Goal: Transaction & Acquisition: Purchase product/service

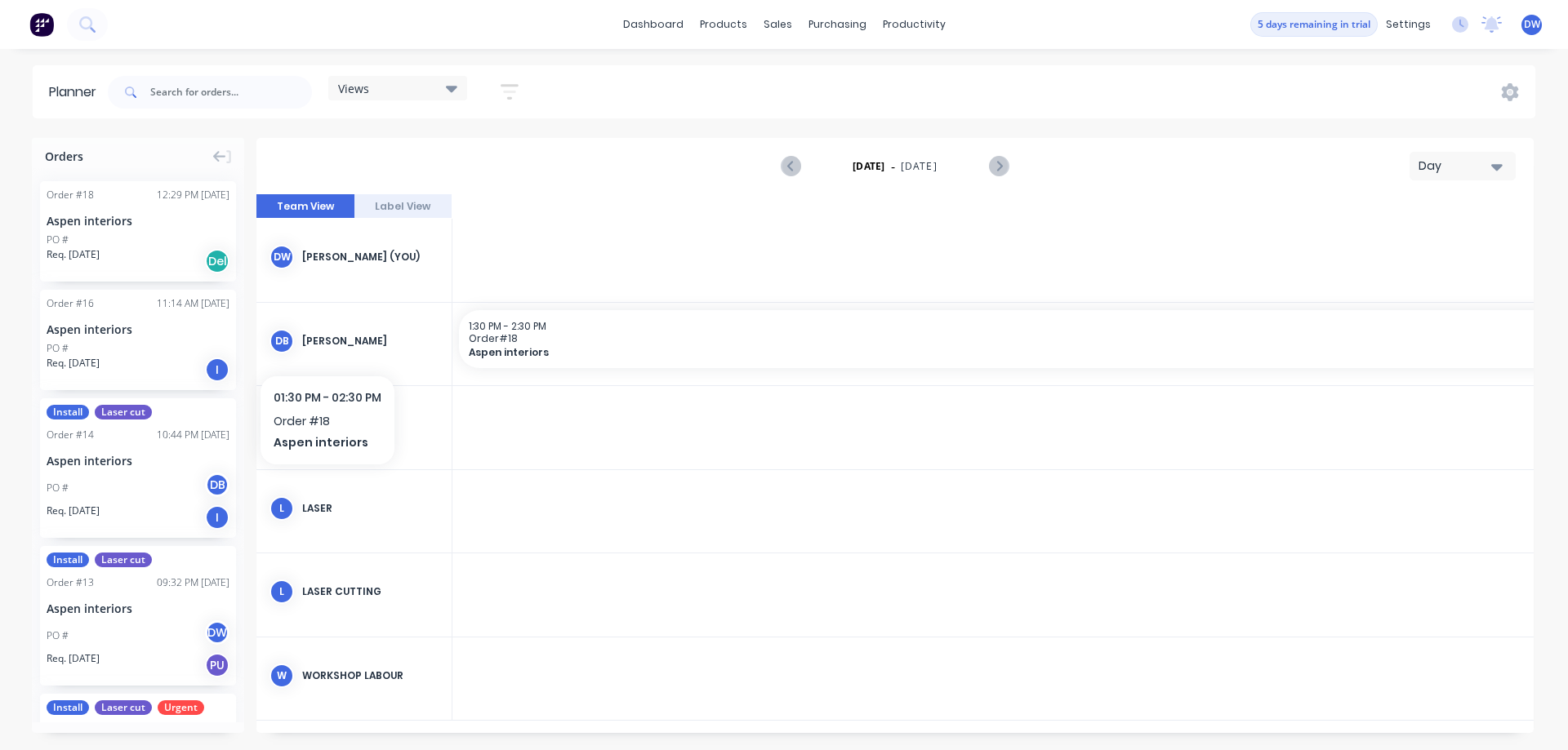
scroll to position [0, 3399]
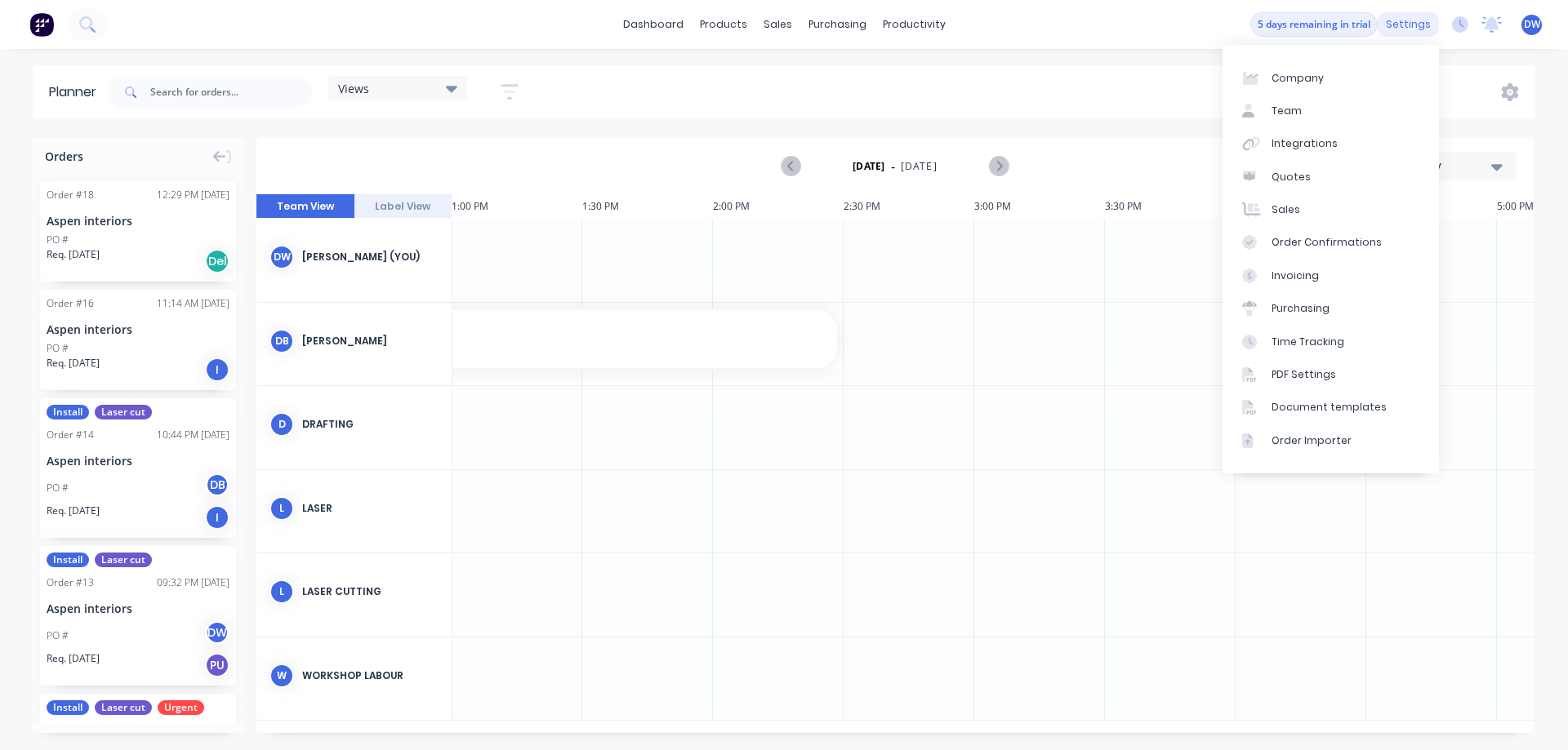
click at [1408, 25] on div "settings" at bounding box center [1408, 25] width 61 height 25
click at [1328, 449] on link "Order Importer" at bounding box center [1331, 440] width 217 height 33
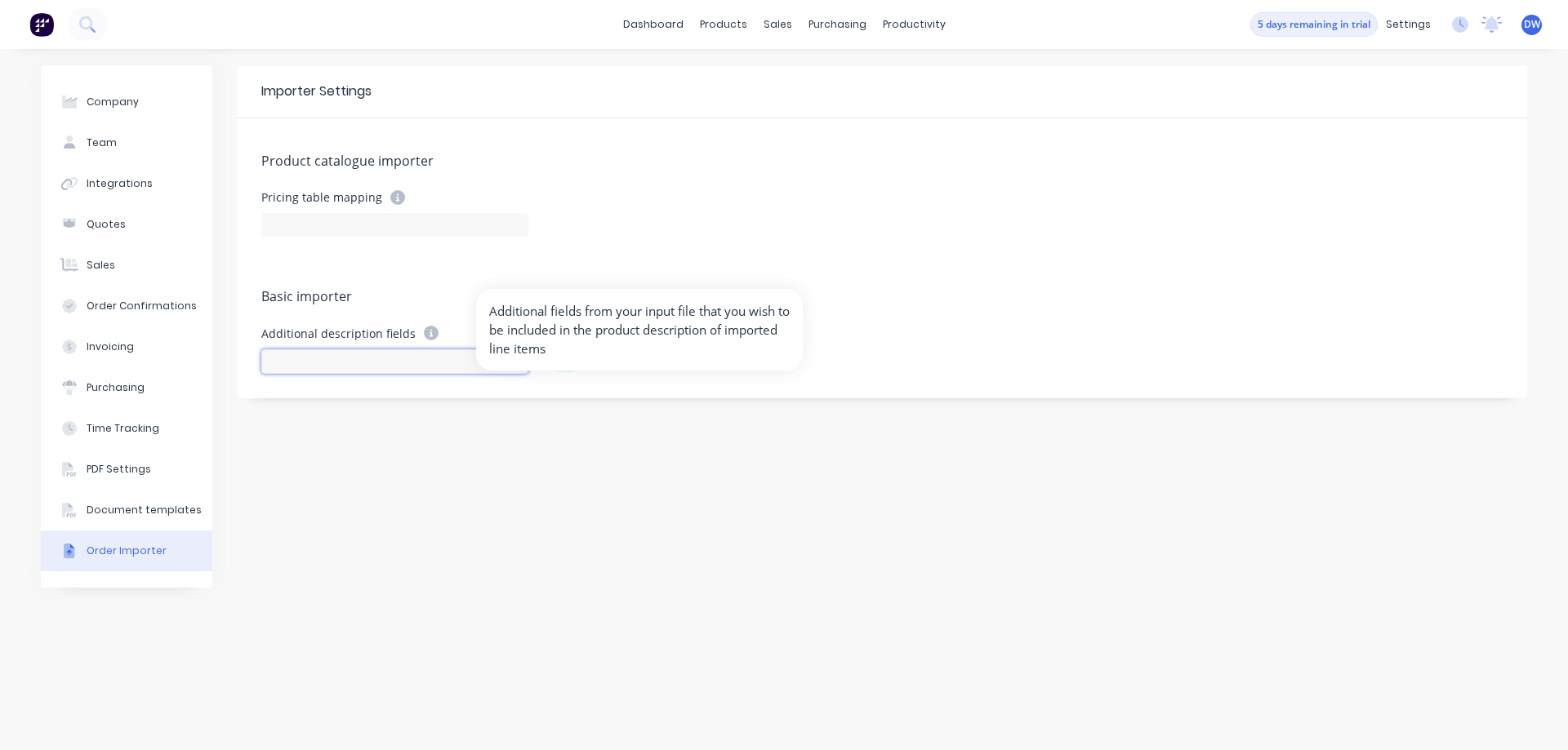
click at [392, 352] on input at bounding box center [394, 362] width 267 height 25
type input "dfgdfg"
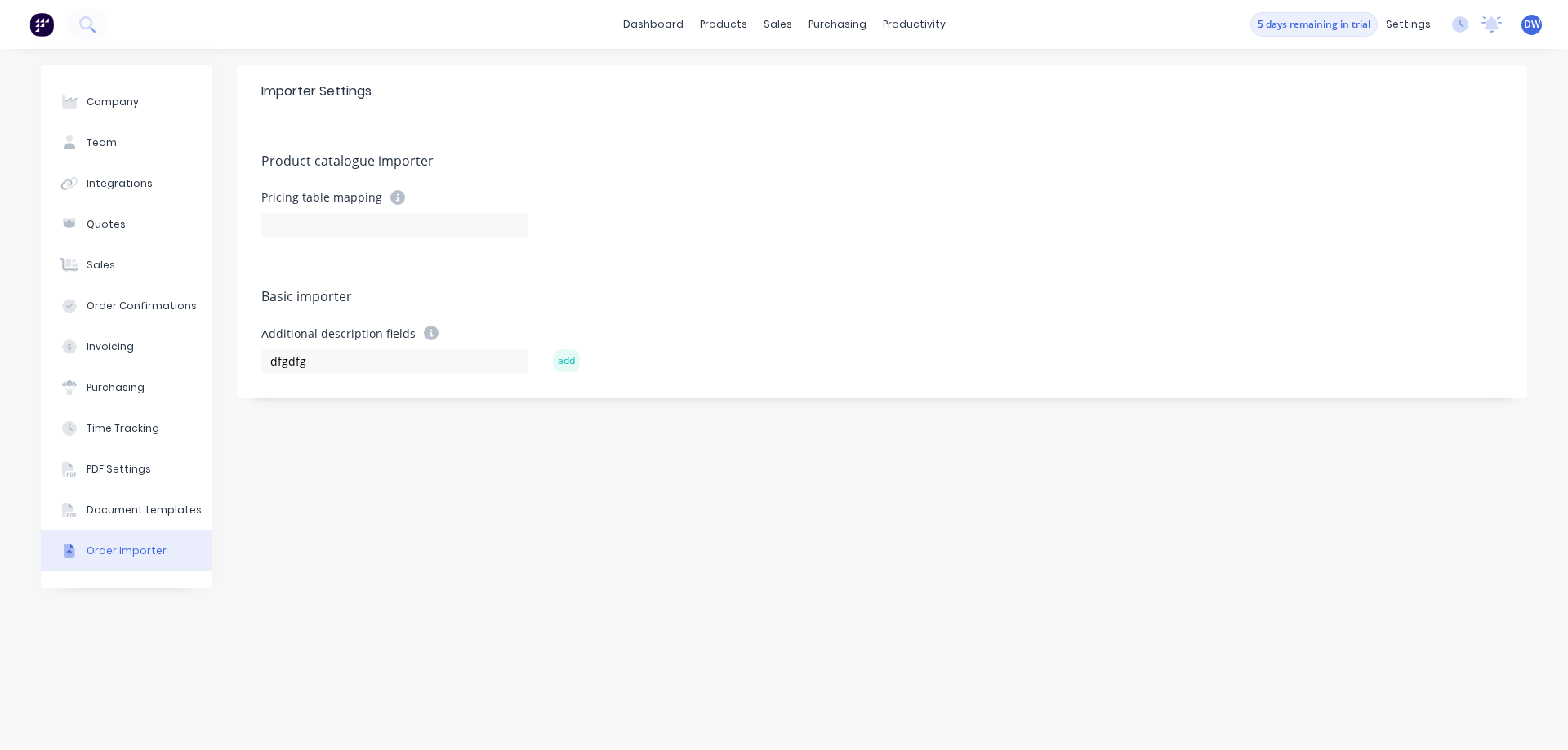
click at [567, 368] on button "add" at bounding box center [566, 361] width 27 height 23
click at [569, 408] on icon at bounding box center [566, 407] width 12 height 12
click at [392, 362] on input at bounding box center [394, 362] width 267 height 25
paste input "Length"
type input "Length"
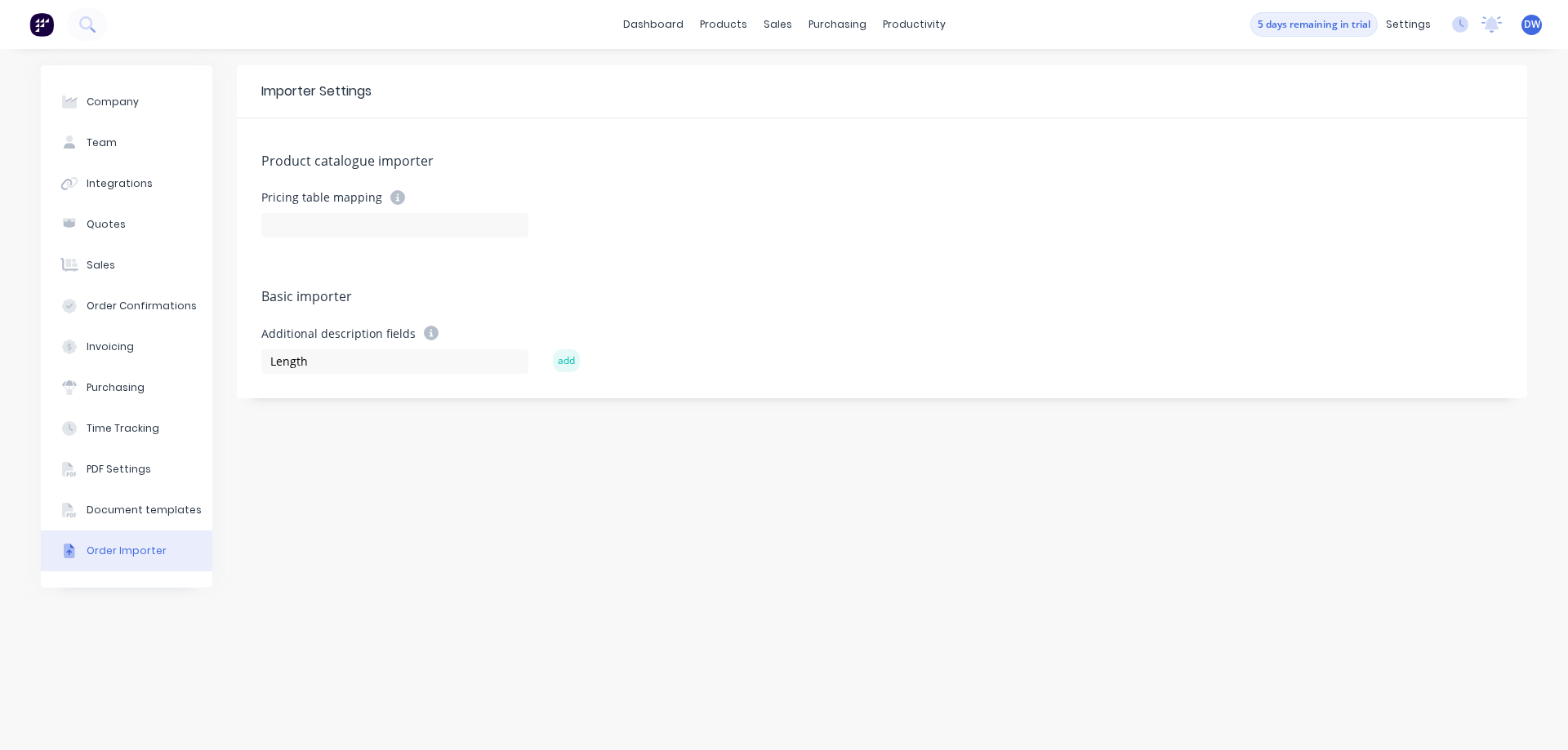
click at [566, 358] on button "add" at bounding box center [566, 361] width 27 height 23
click at [373, 356] on input at bounding box center [394, 362] width 267 height 25
paste input "Total Surface Area SQmm"
type input "Total Surface Area SQmm"
click at [570, 367] on button "add" at bounding box center [566, 361] width 27 height 23
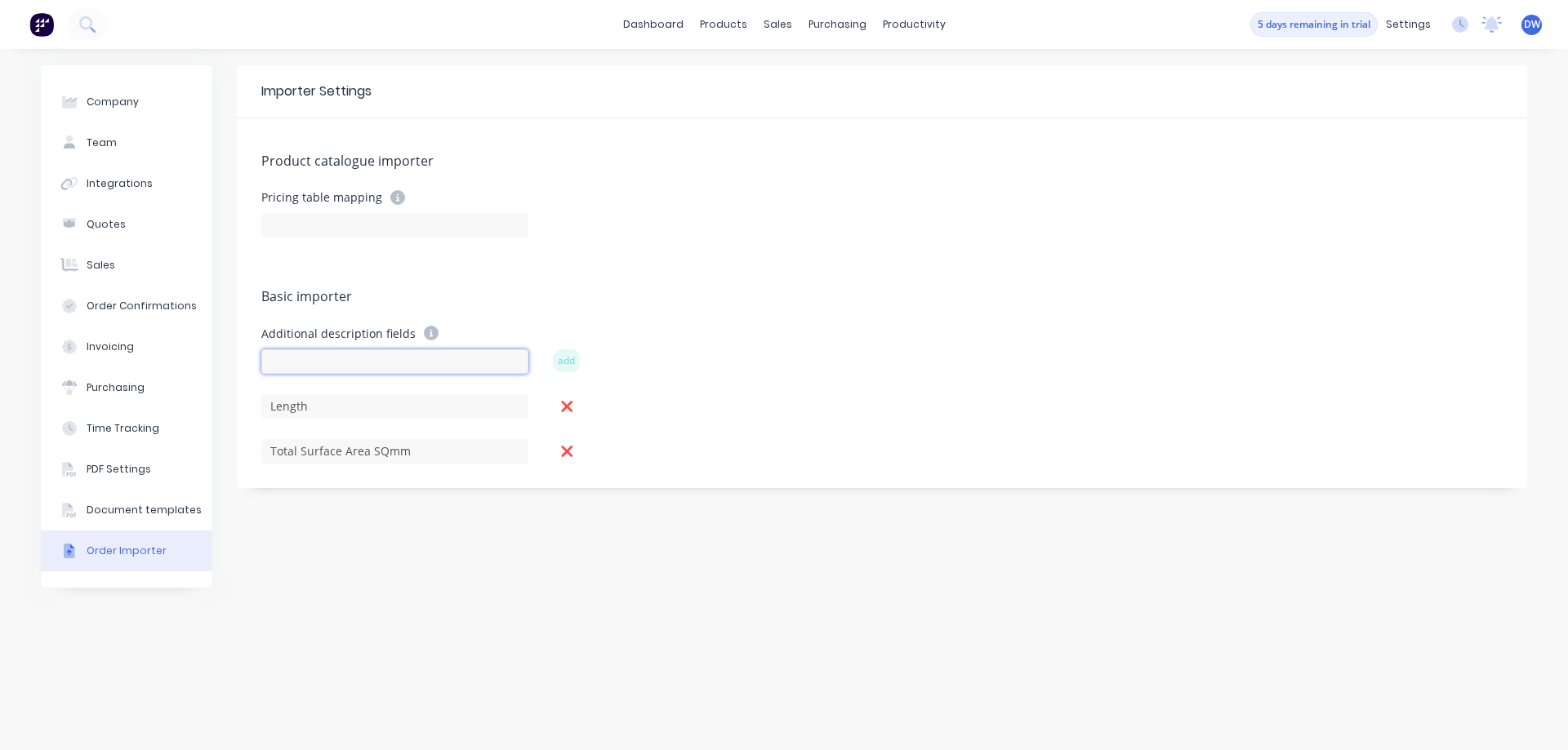
click at [415, 362] on input at bounding box center [394, 362] width 267 height 25
paste input "Subject"
type input "Subject"
click at [563, 362] on button "add" at bounding box center [566, 361] width 27 height 23
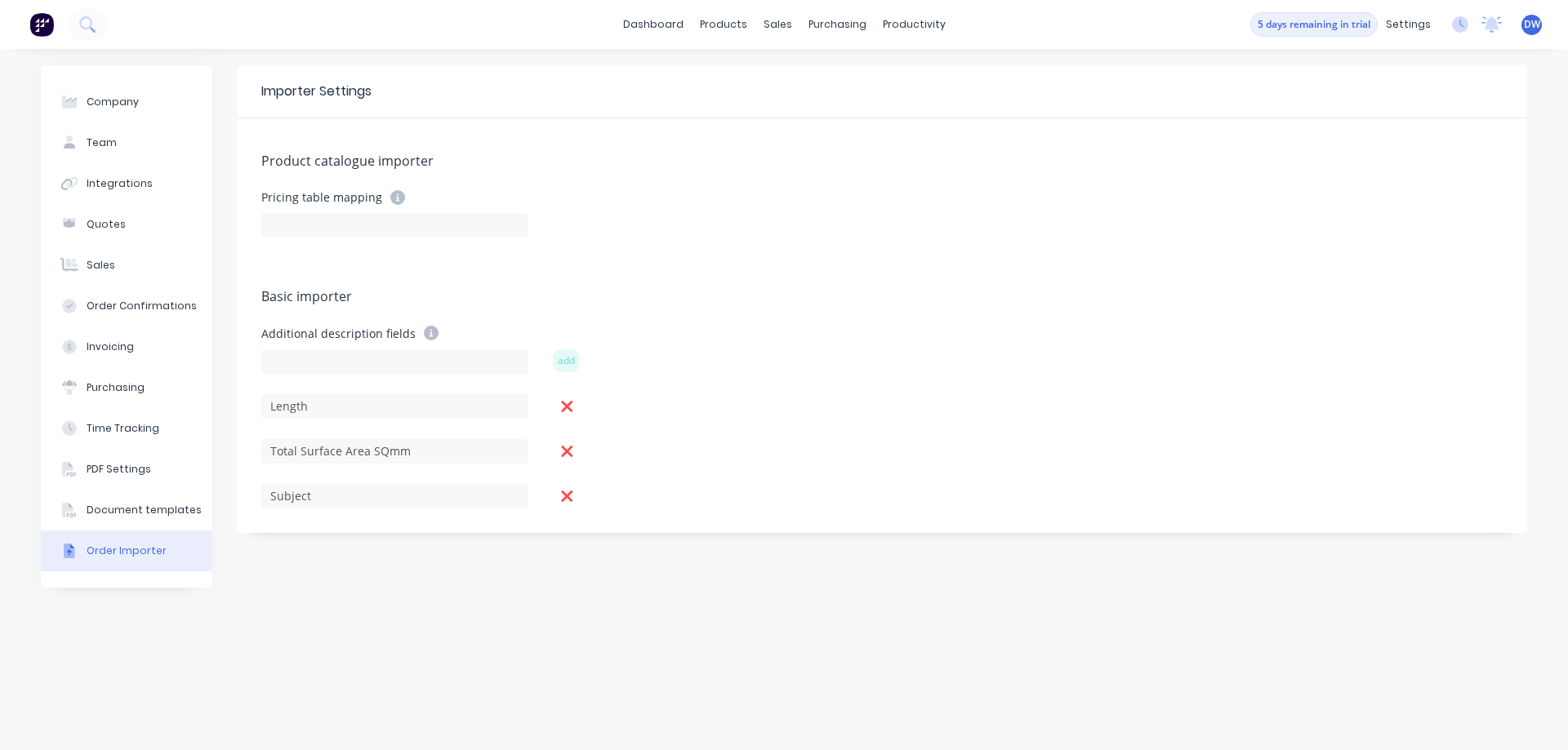
drag, startPoint x: 701, startPoint y: 366, endPoint x: 711, endPoint y: 370, distance: 10.8
click at [708, 368] on div "Additional description fields add" at bounding box center [882, 349] width 1241 height 47
click at [441, 225] on input at bounding box center [394, 225] width 267 height 25
click at [543, 278] on div "Product catalogue importer Pricing table mapping Basic importer Additional desc…" at bounding box center [882, 325] width 1290 height 414
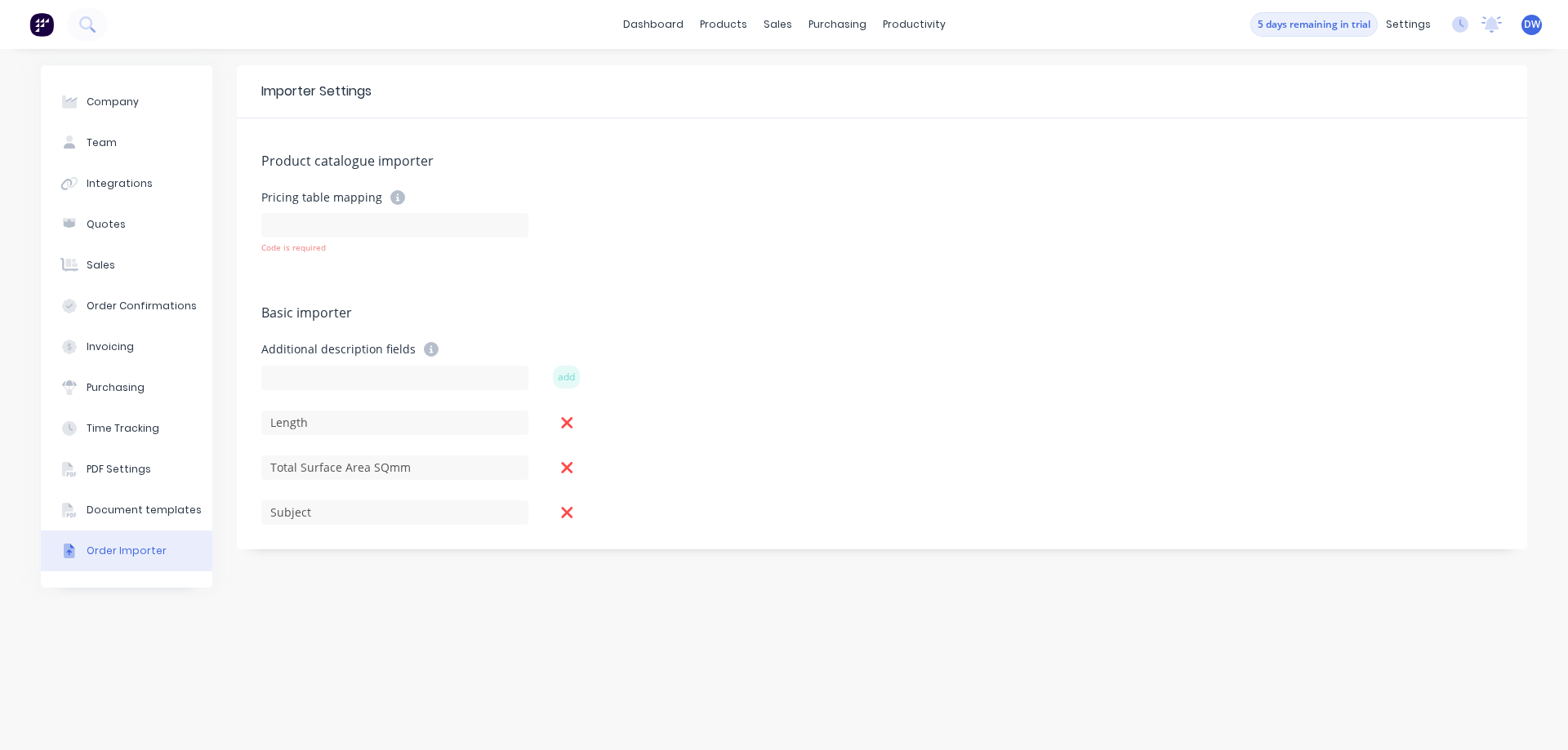
click at [563, 308] on div "Basic importer" at bounding box center [882, 314] width 1241 height 23
click at [474, 226] on input at bounding box center [394, 225] width 267 height 25
click at [362, 225] on input at bounding box center [394, 225] width 267 height 25
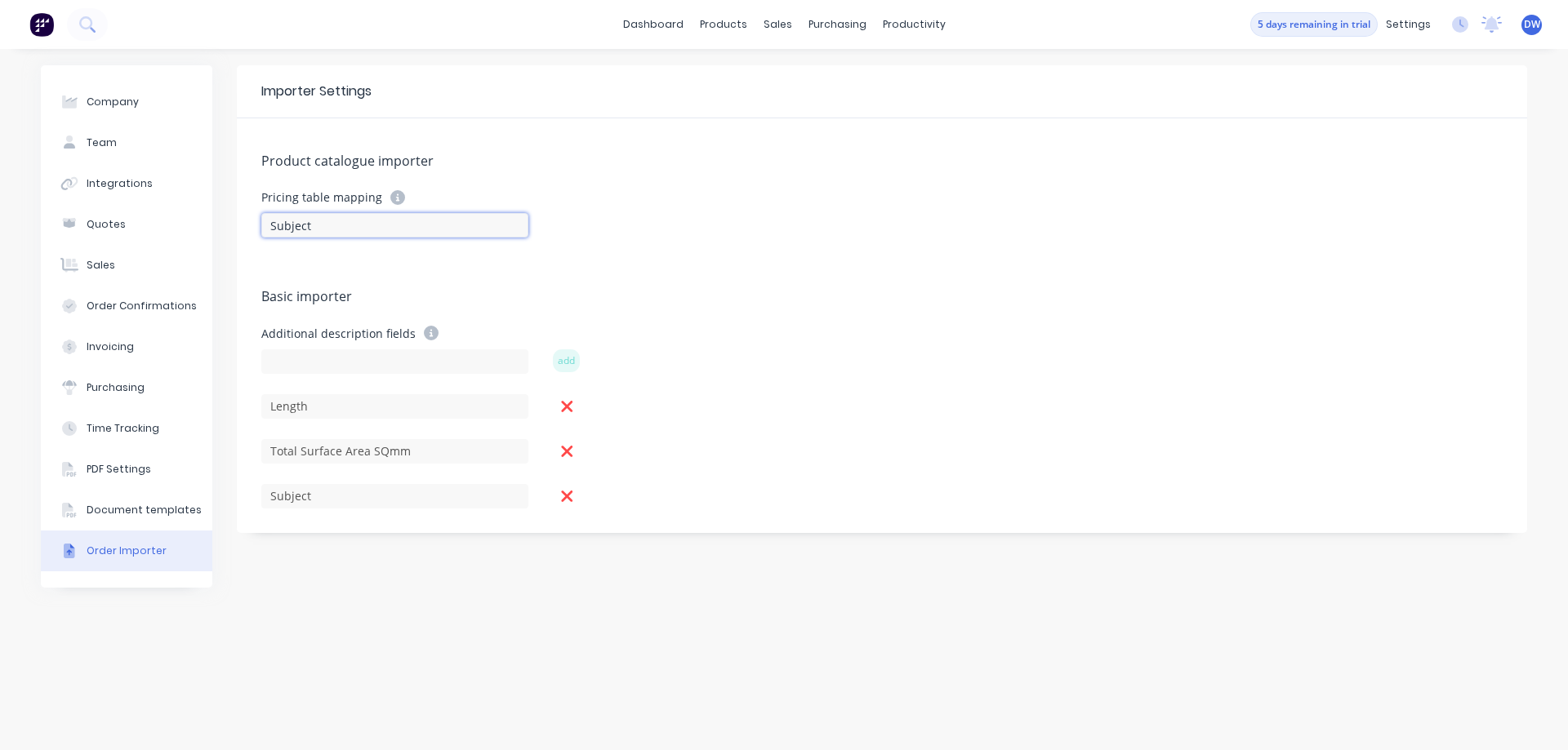
type input "Subject"
click at [795, 279] on div "Product catalogue importer Pricing table mapping Subject Basic importer Additio…" at bounding box center [882, 325] width 1290 height 414
click at [796, 86] on link "Sales Orders" at bounding box center [865, 77] width 217 height 33
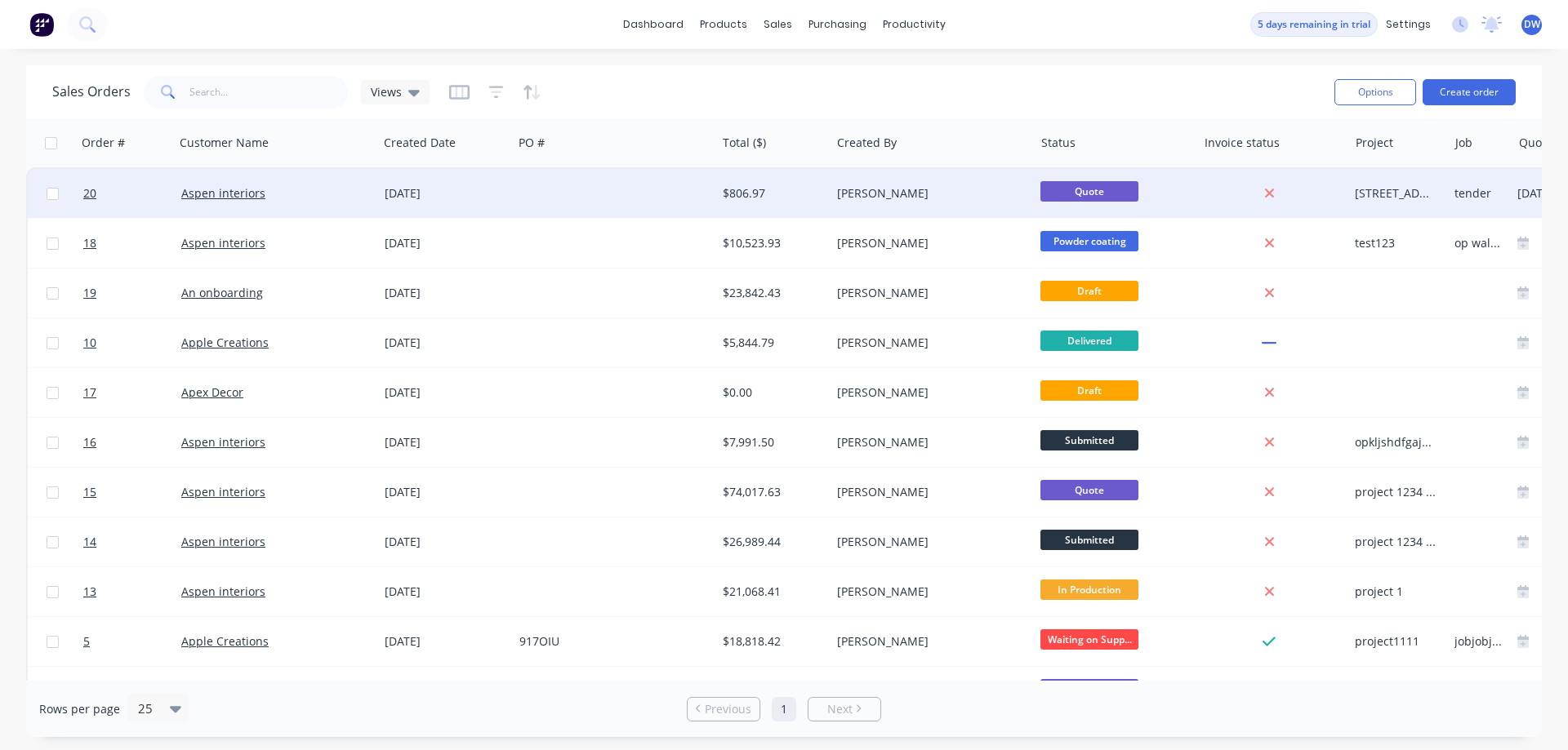
click at [477, 194] on div "[DATE]" at bounding box center [445, 193] width 122 height 16
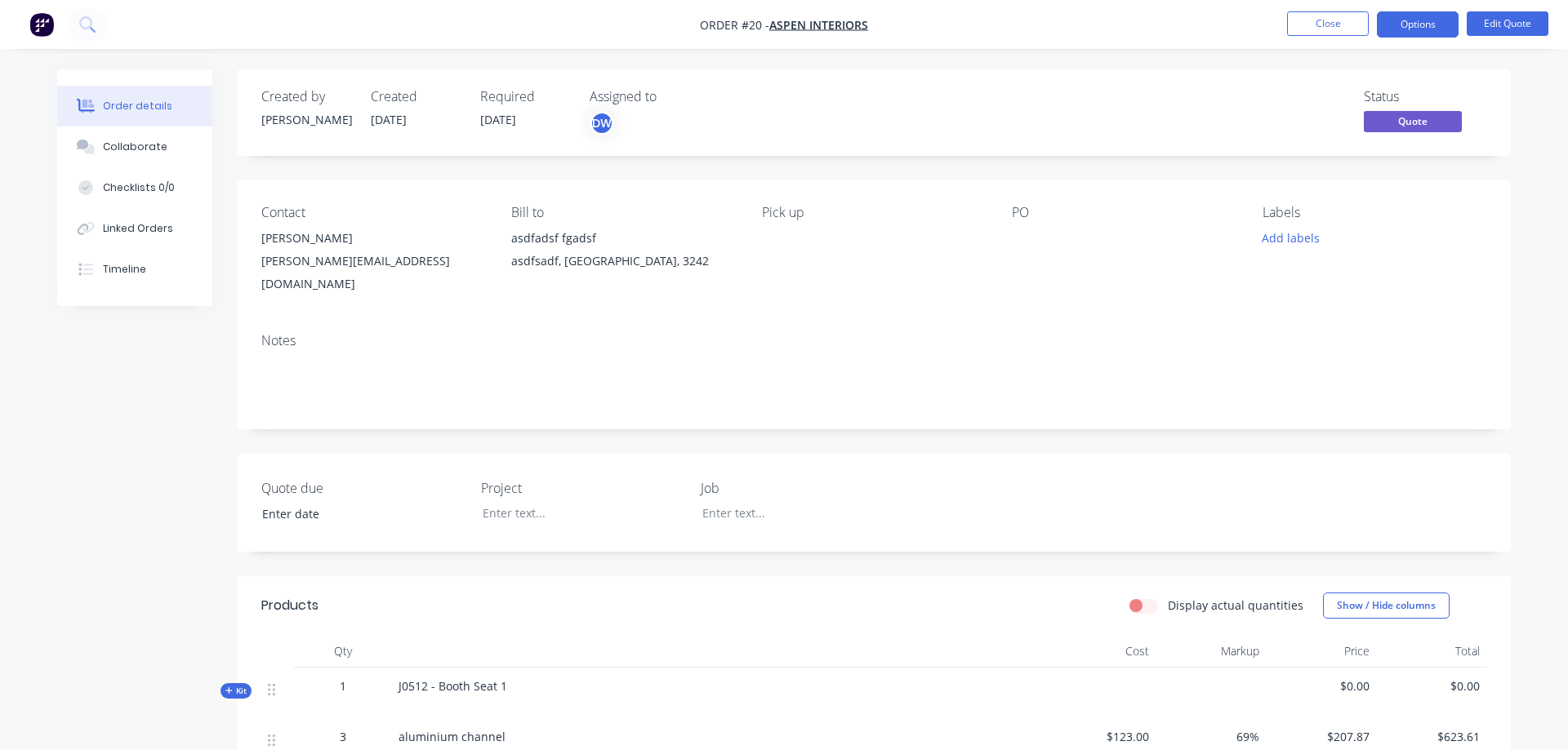
type input "[DATE]"
click at [1307, 20] on button "Close" at bounding box center [1328, 24] width 82 height 25
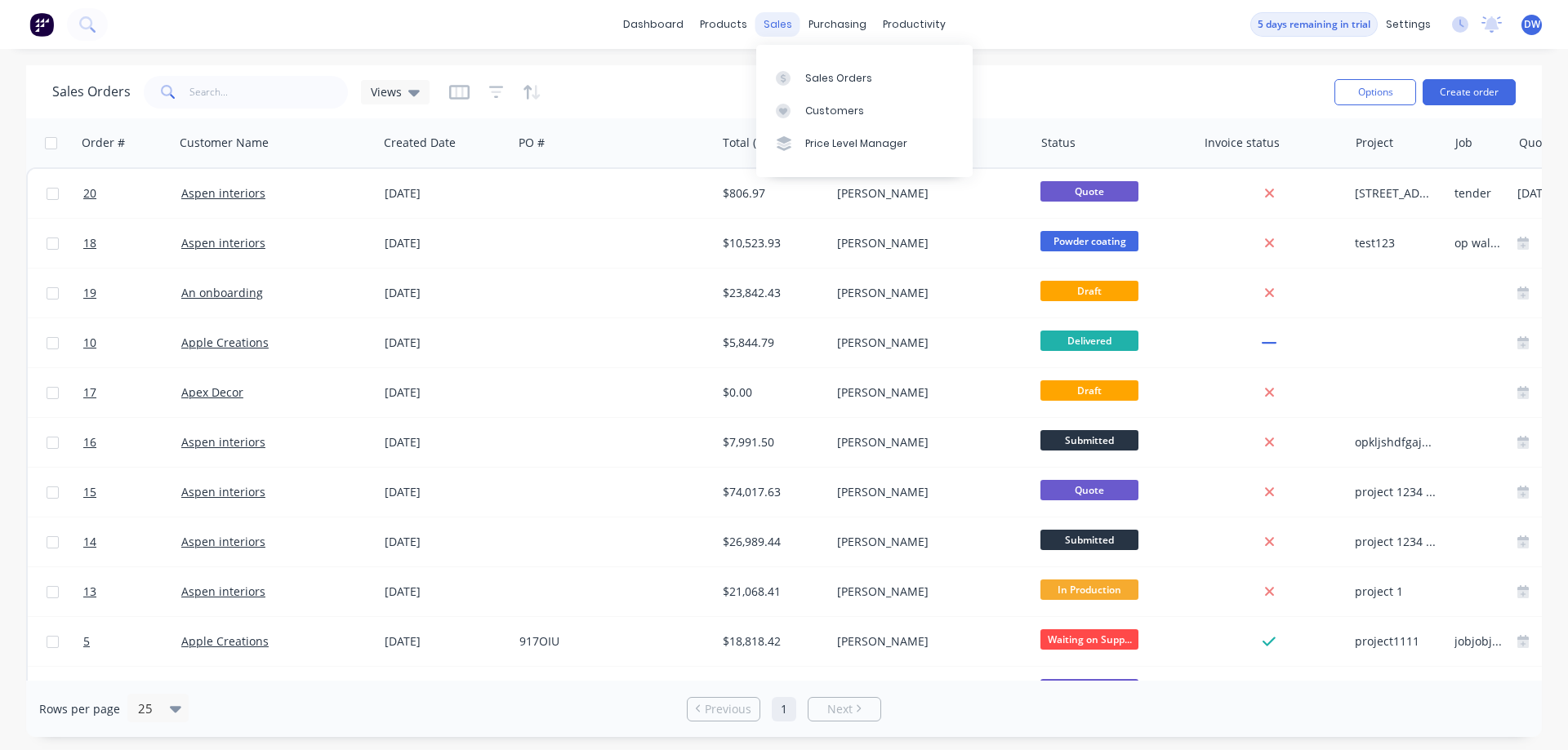
click at [774, 28] on div "sales" at bounding box center [778, 25] width 45 height 25
click at [790, 69] on link "Sales Orders" at bounding box center [865, 77] width 217 height 33
click at [1461, 91] on button "Create order" at bounding box center [1469, 91] width 93 height 26
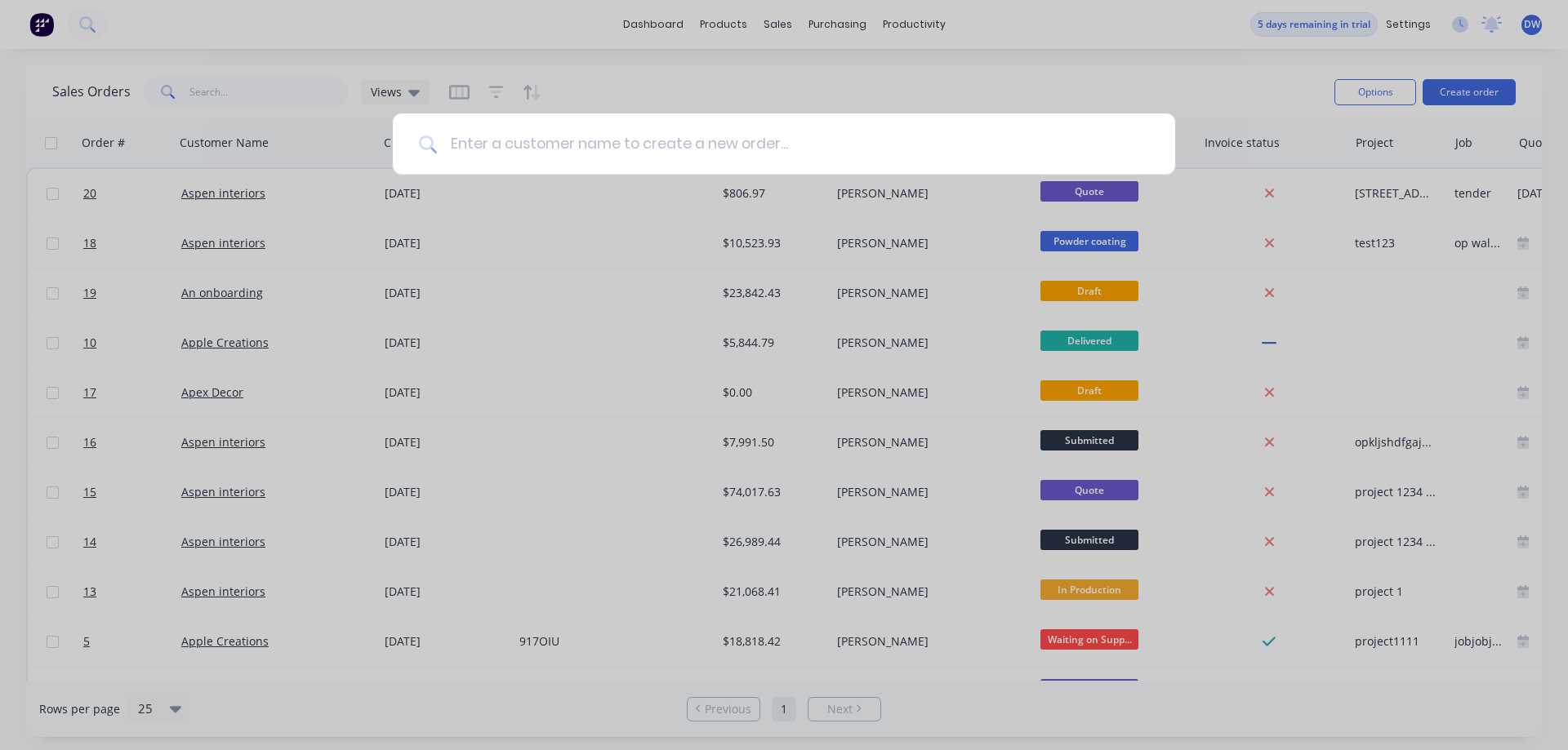
click at [872, 146] on input at bounding box center [793, 144] width 712 height 61
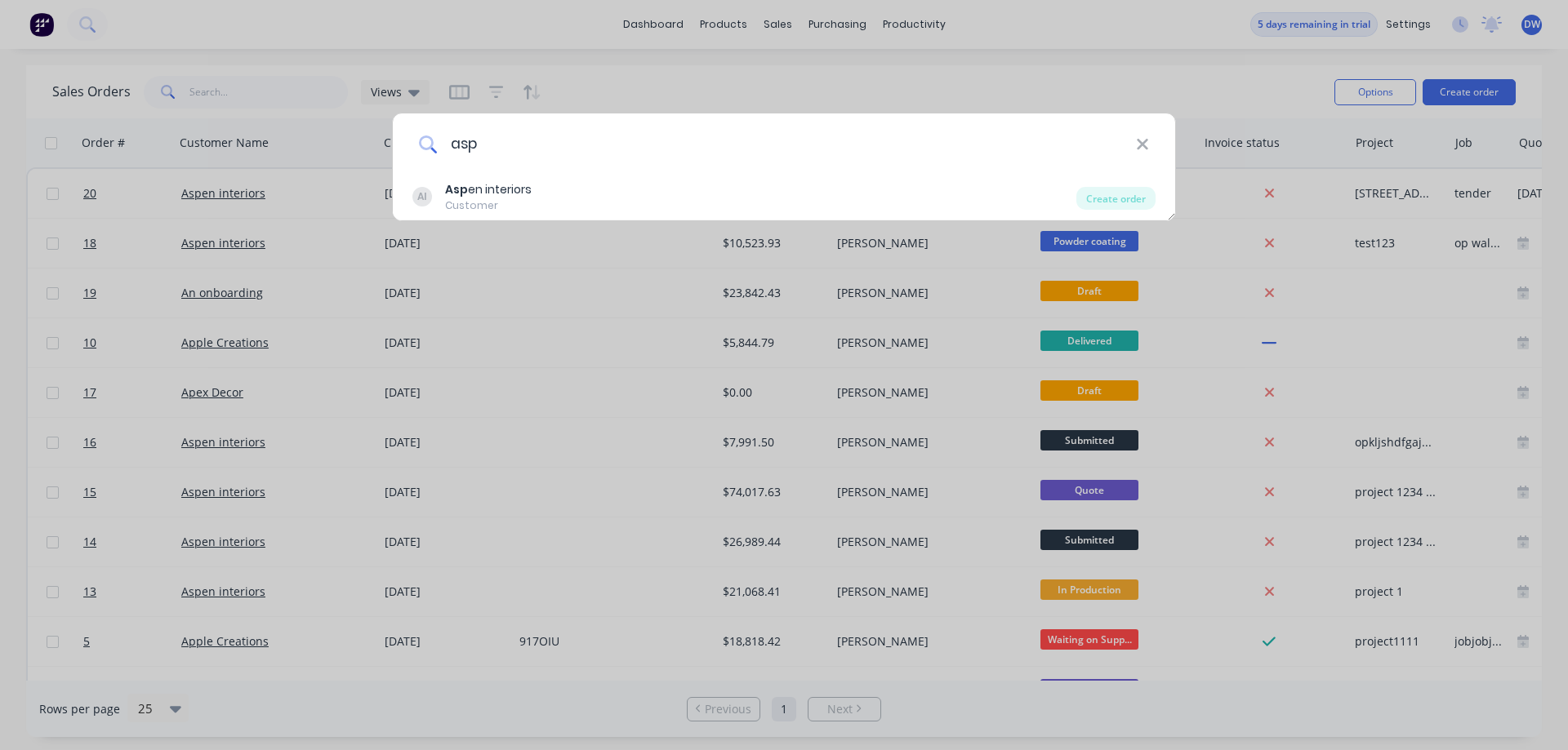
drag, startPoint x: 630, startPoint y: 154, endPoint x: 416, endPoint y: 155, distance: 214.0
click at [437, 155] on input "asp" at bounding box center [786, 144] width 699 height 61
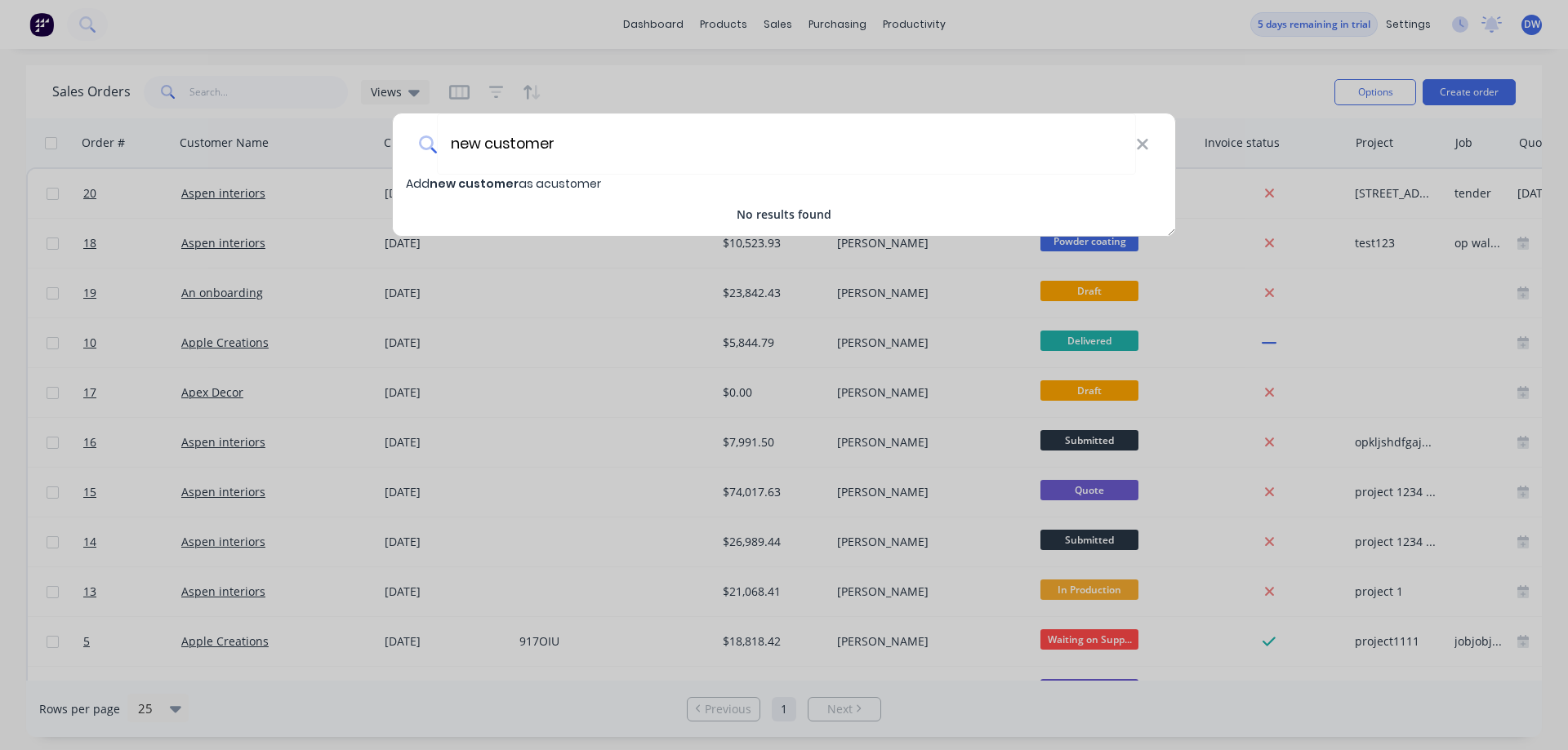
type input "new customer"
click at [479, 186] on span "new customer" at bounding box center [474, 184] width 89 height 16
select select "AU"
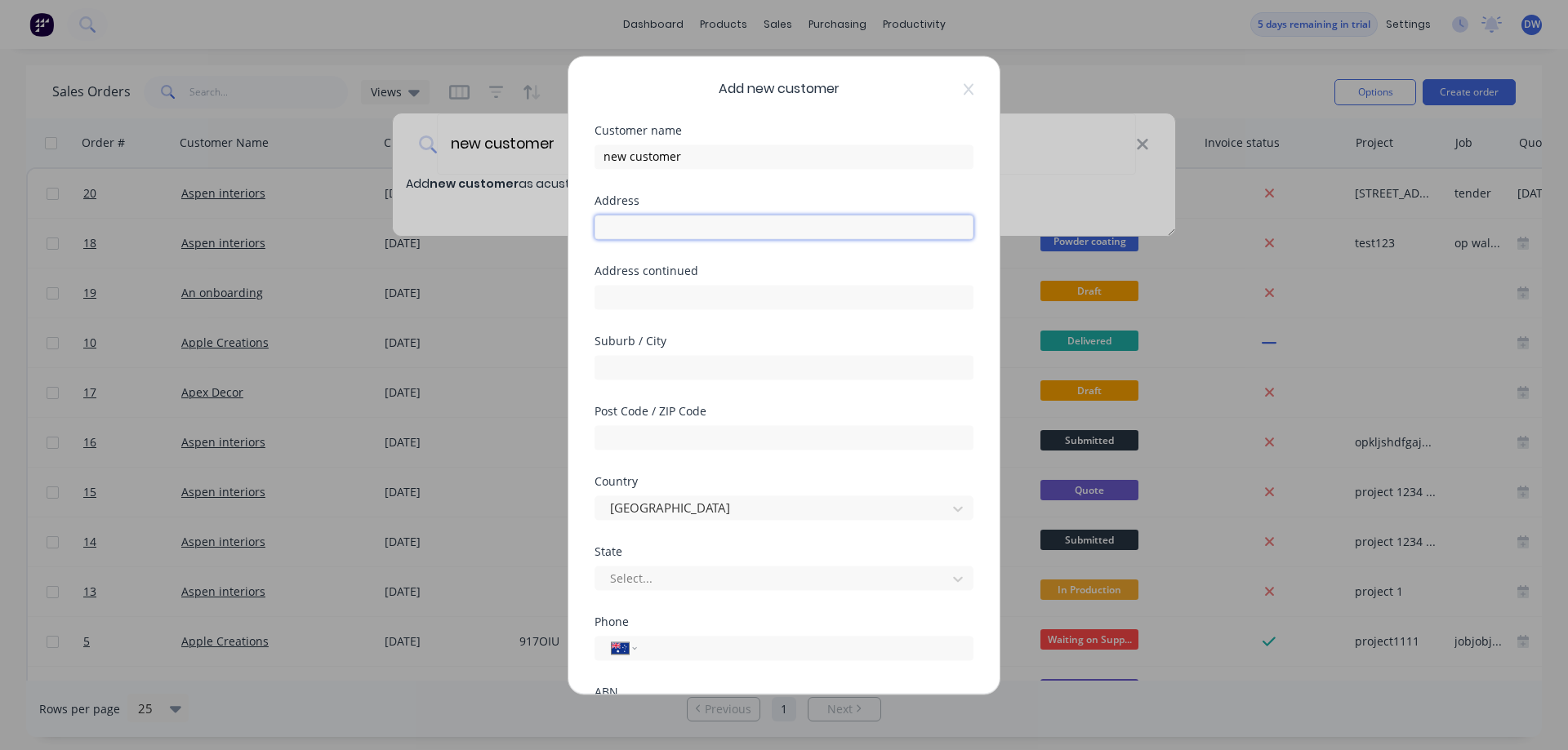
click at [748, 230] on input "text" at bounding box center [784, 227] width 379 height 25
type input "czcvzdf"
click at [713, 291] on input "text" at bounding box center [784, 297] width 379 height 25
type input "sfdsadf"
click at [708, 368] on input "text" at bounding box center [784, 367] width 379 height 25
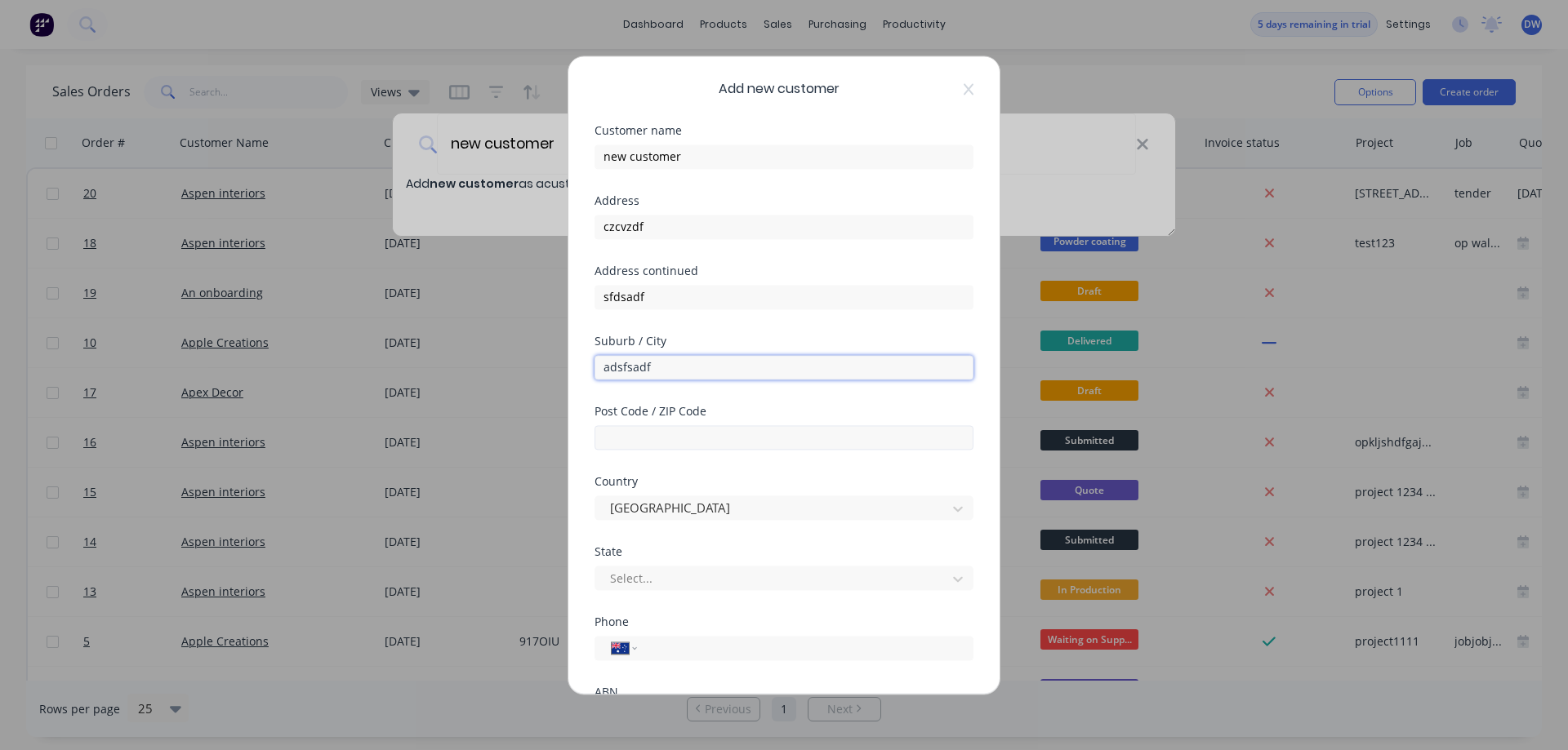
type input "adsfsadf"
click at [705, 428] on input "text" at bounding box center [784, 438] width 379 height 25
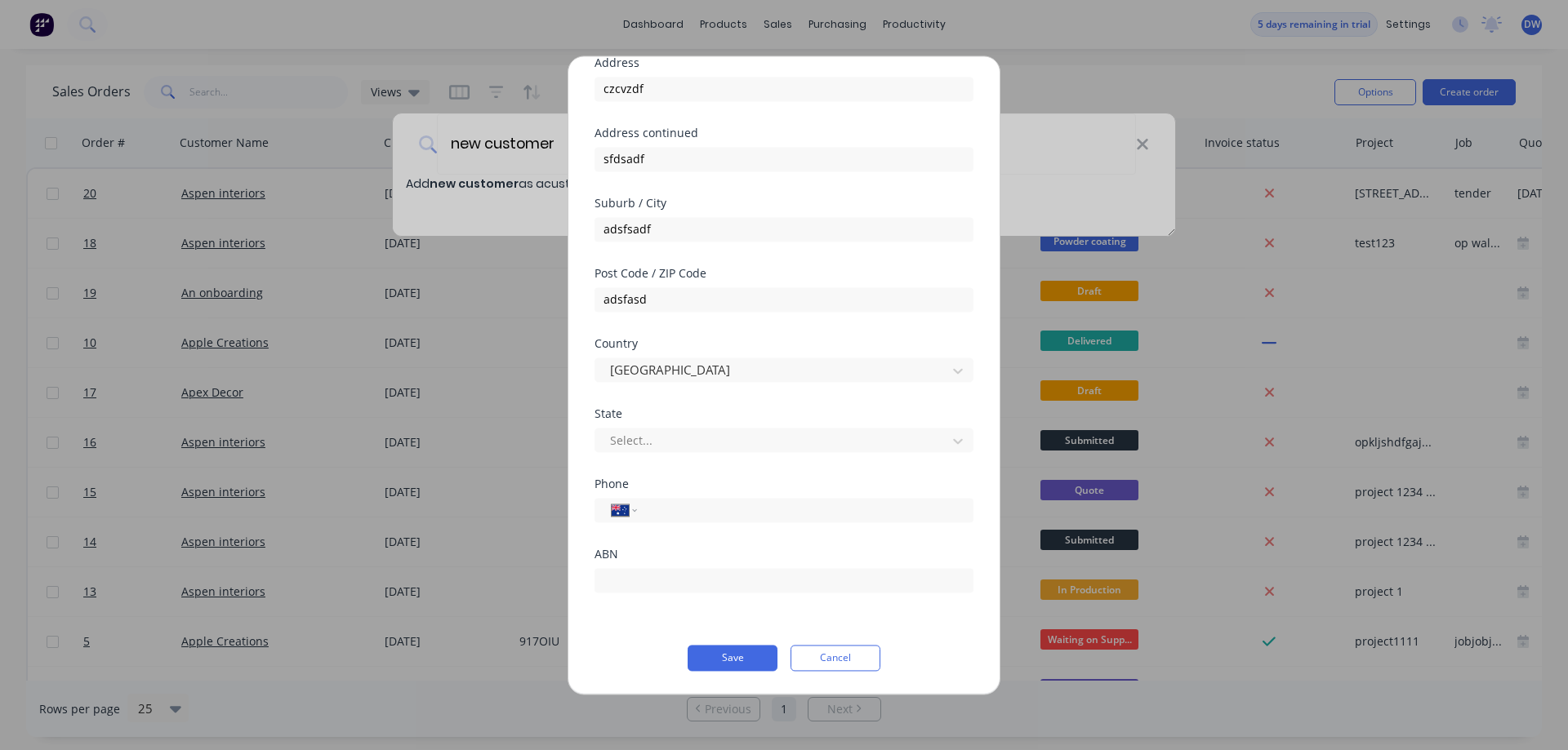
click at [801, 454] on div "State Select..." at bounding box center [784, 443] width 379 height 70
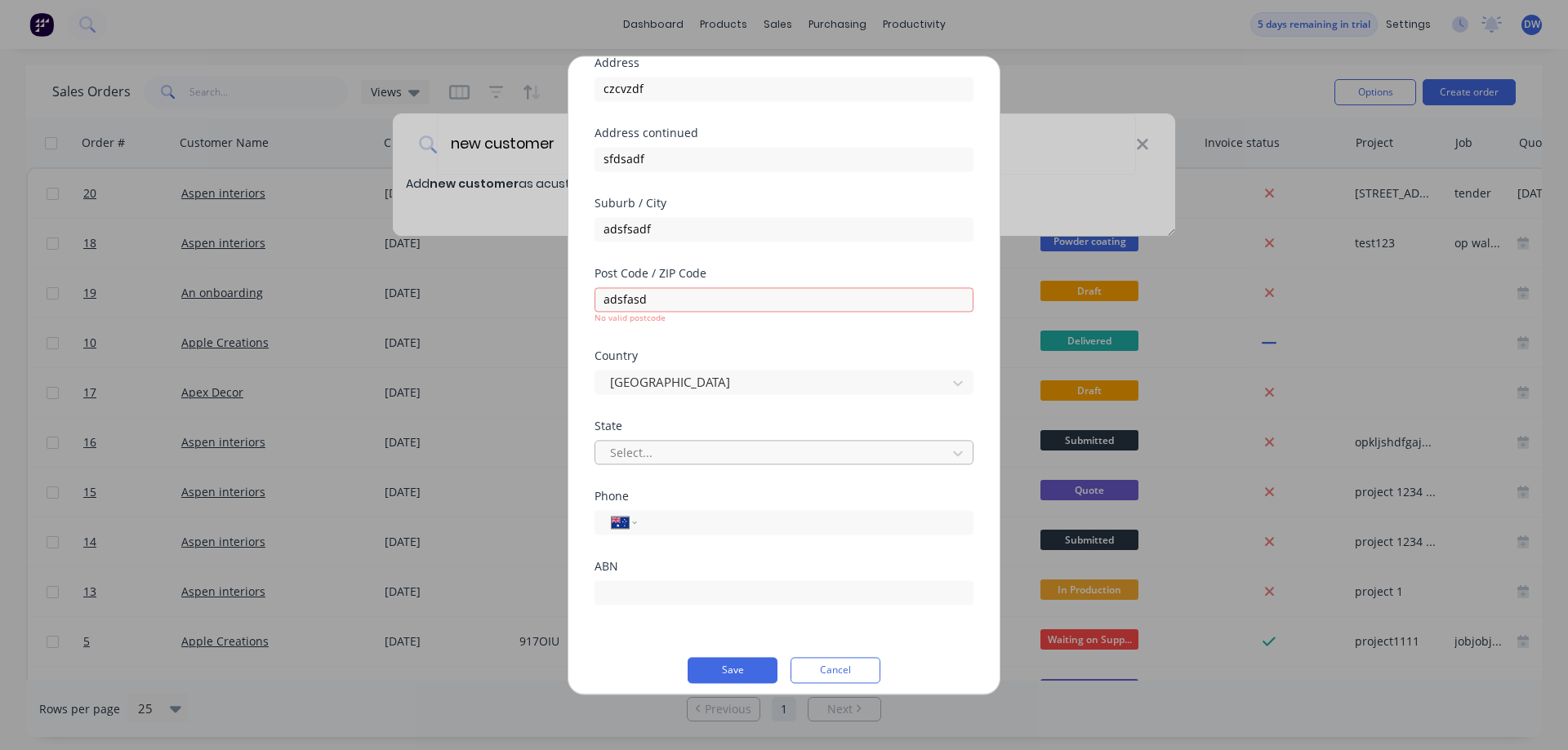
click at [788, 464] on div "Select..." at bounding box center [773, 454] width 340 height 25
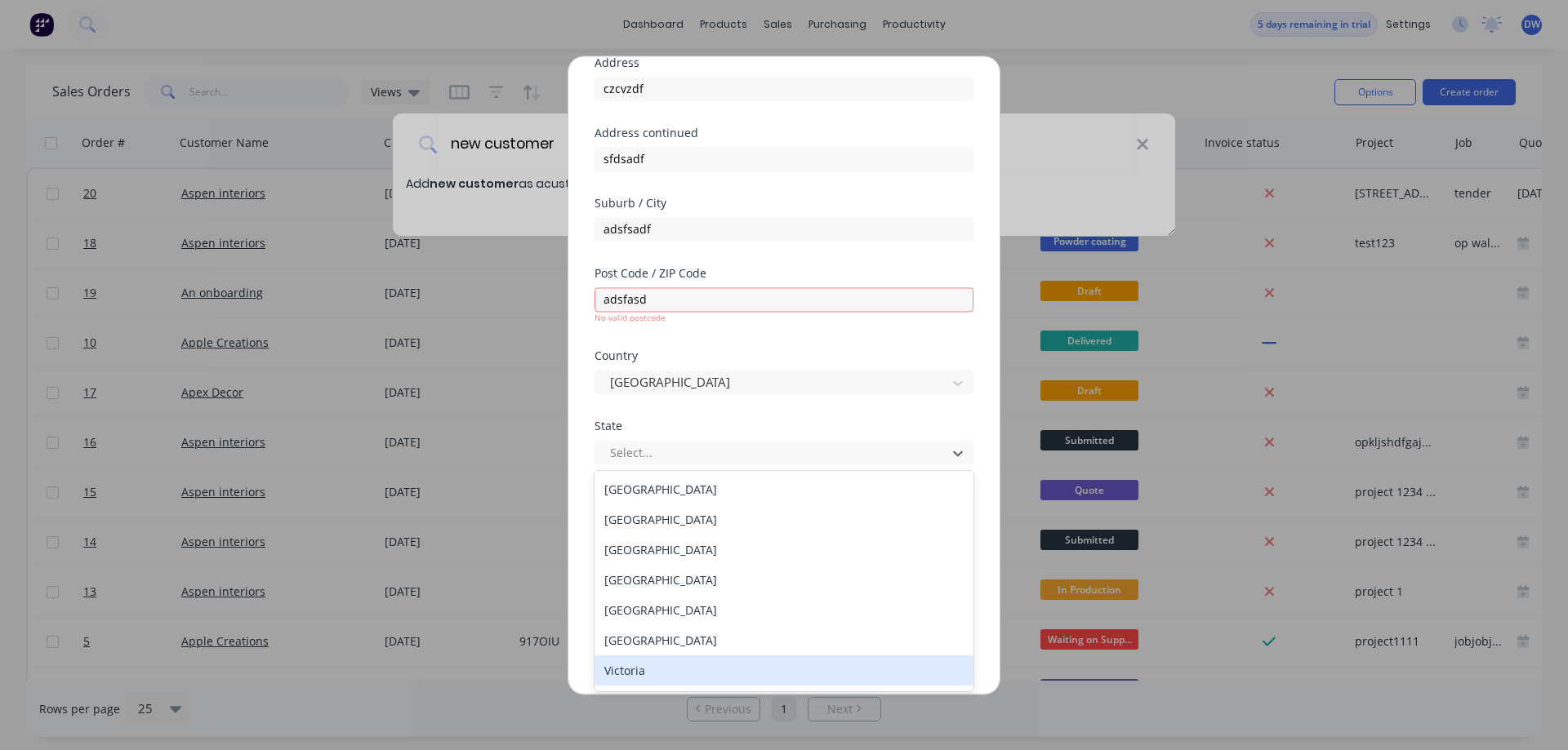
click at [674, 676] on div "Victoria" at bounding box center [784, 671] width 379 height 30
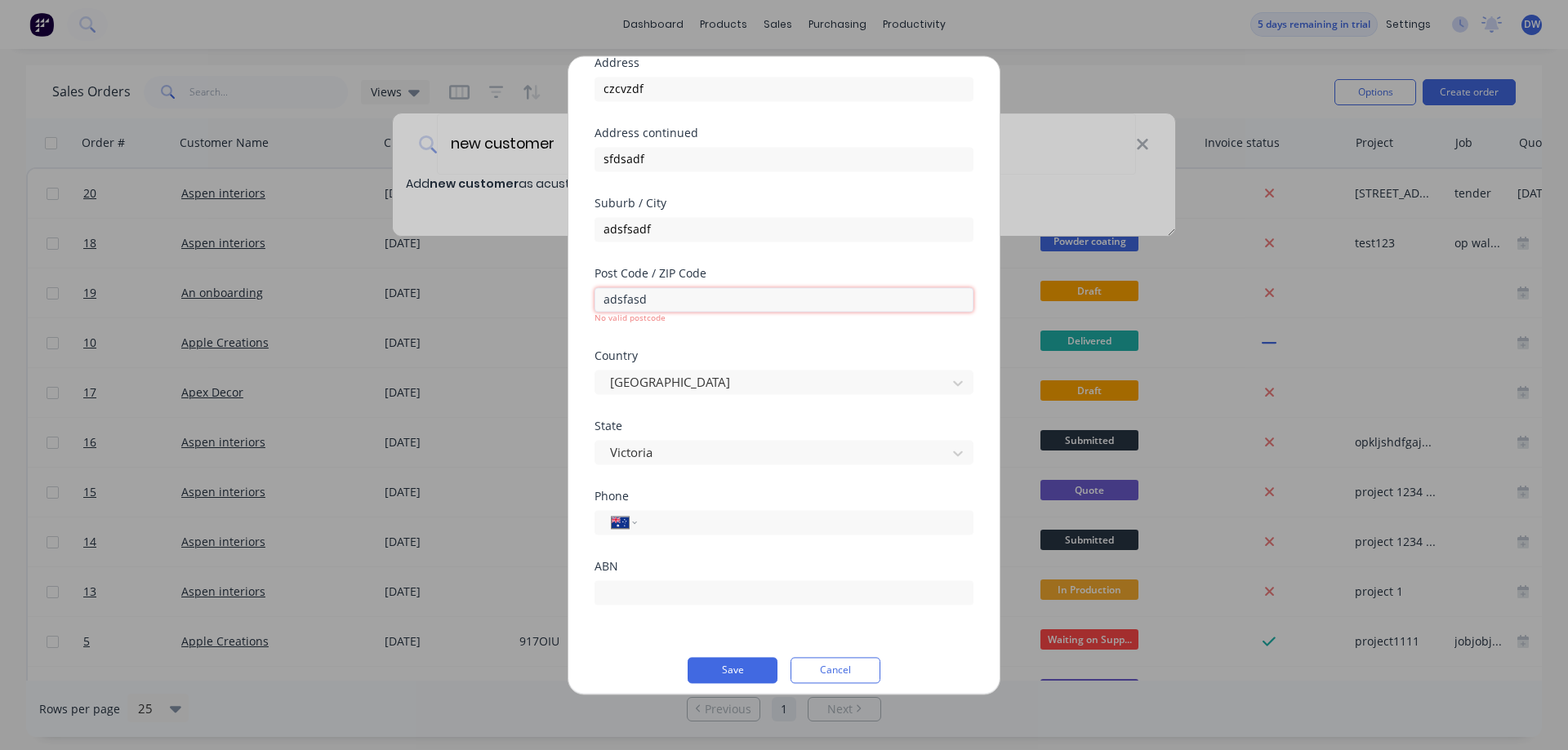
drag, startPoint x: 669, startPoint y: 302, endPoint x: 544, endPoint y: 299, distance: 125.0
click at [595, 299] on input "adsfasd" at bounding box center [784, 300] width 379 height 25
type input "3258"
click at [741, 666] on button "Save" at bounding box center [733, 670] width 90 height 26
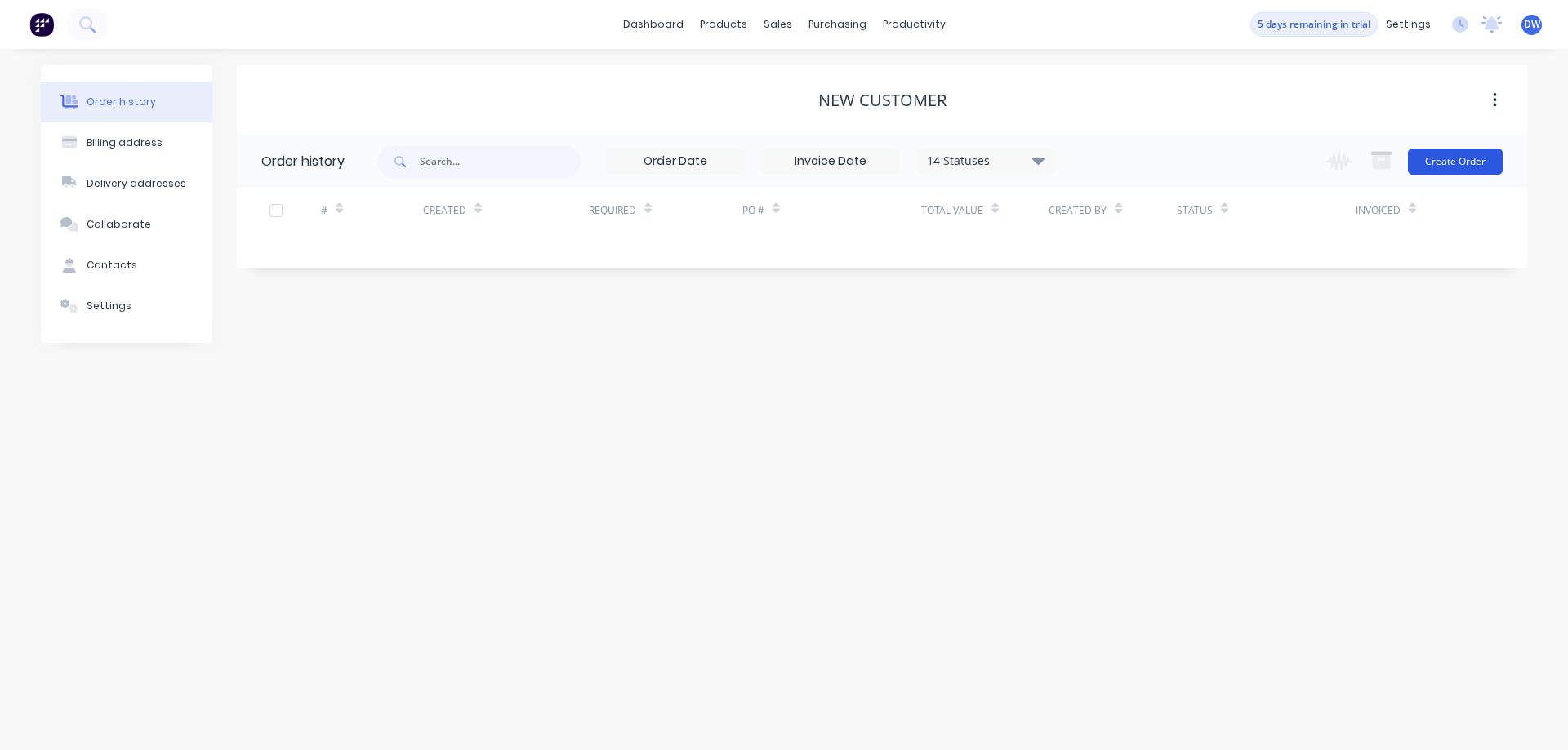
click at [1450, 162] on button "Create Order" at bounding box center [1455, 161] width 95 height 26
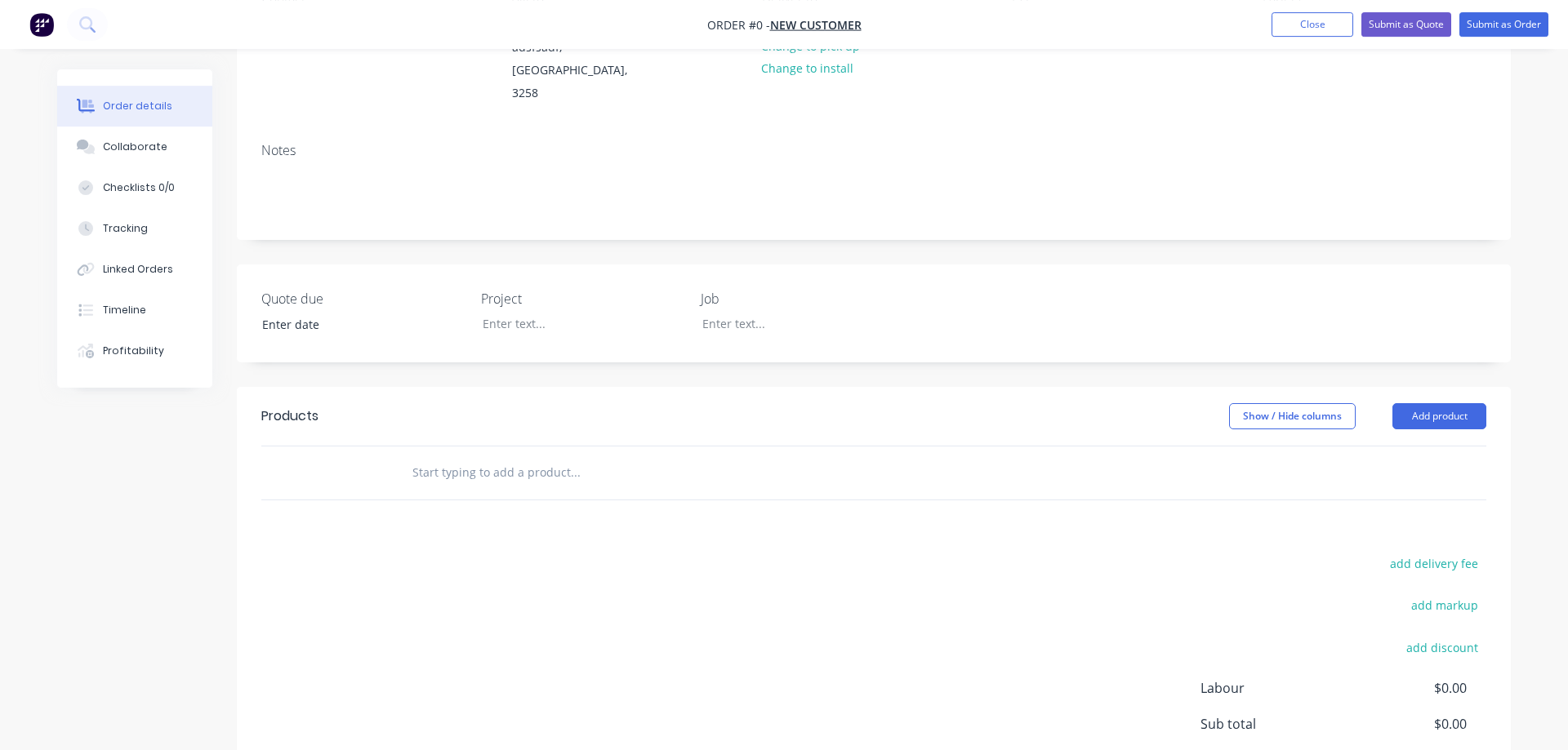
scroll to position [333, 0]
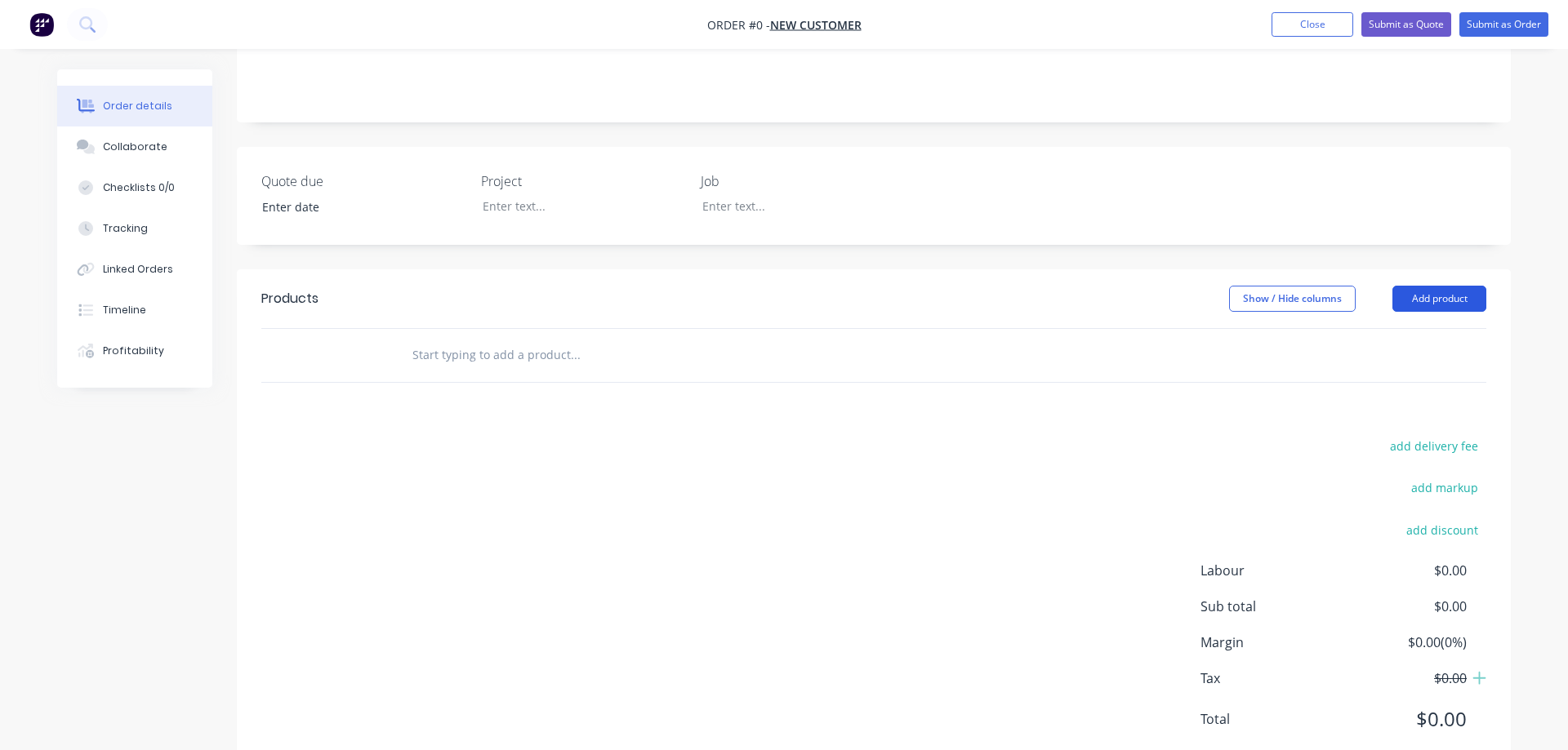
click at [1445, 286] on button "Add product" at bounding box center [1439, 298] width 94 height 26
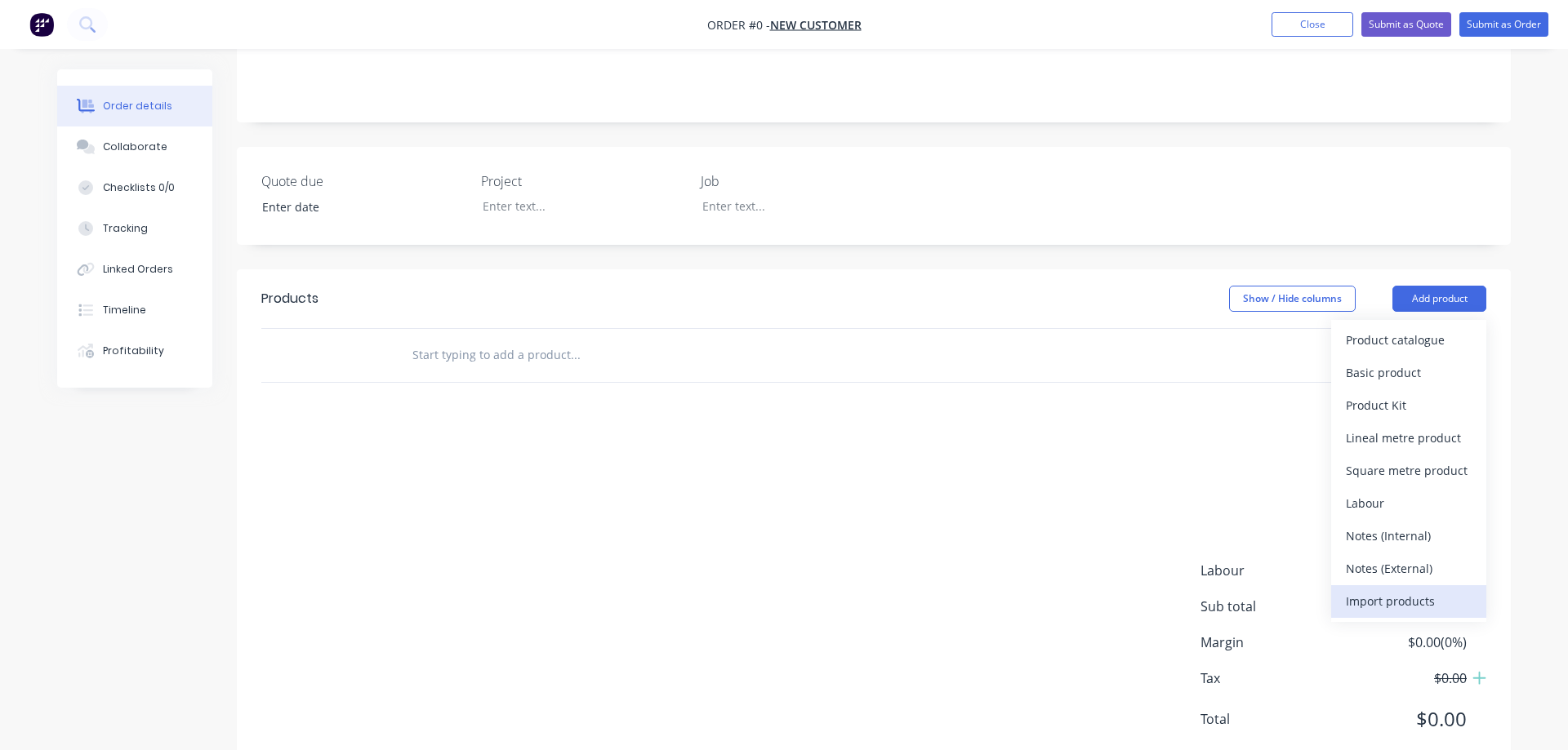
click at [1401, 589] on div "Import products" at bounding box center [1409, 601] width 126 height 24
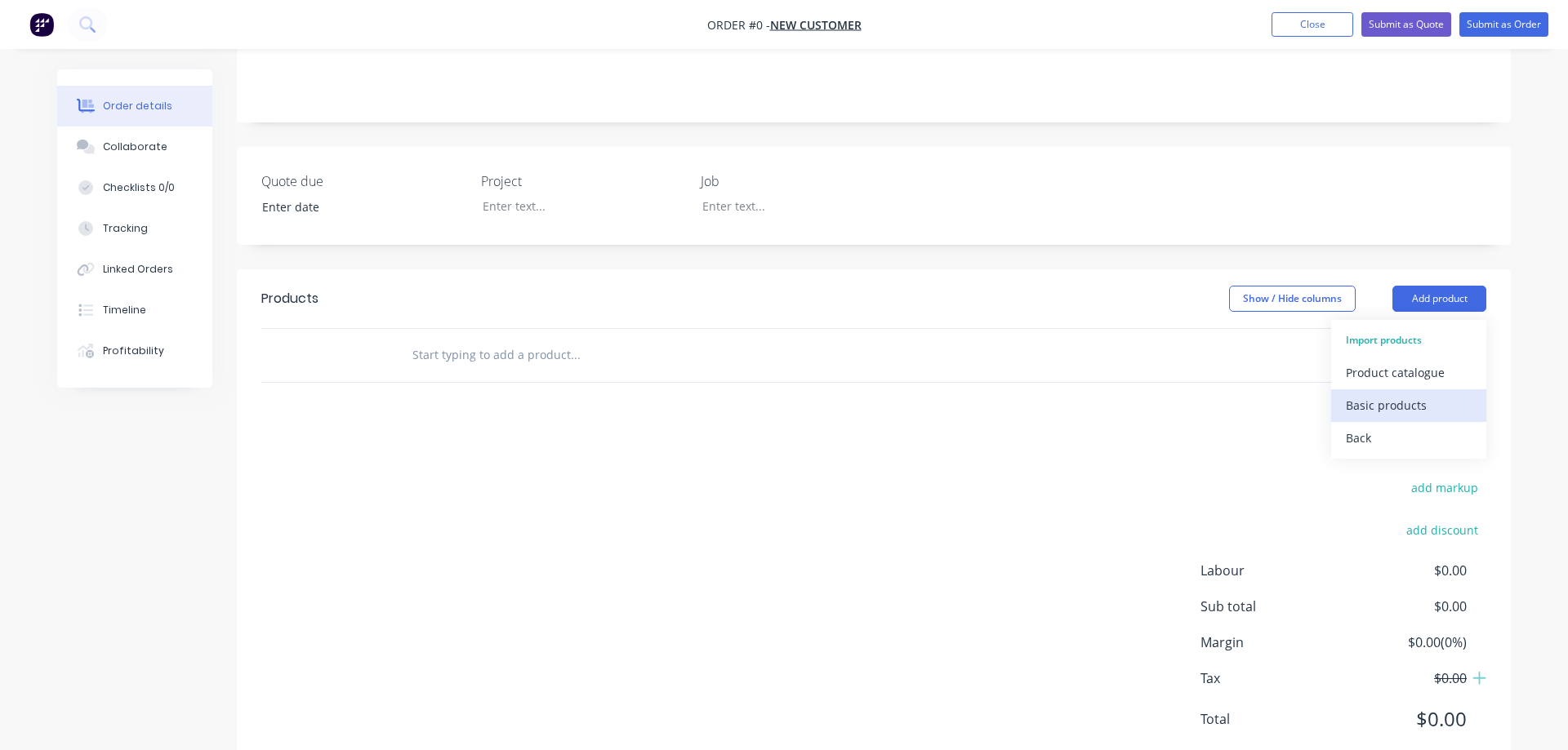
click at [1377, 393] on div "Basic products" at bounding box center [1409, 405] width 126 height 24
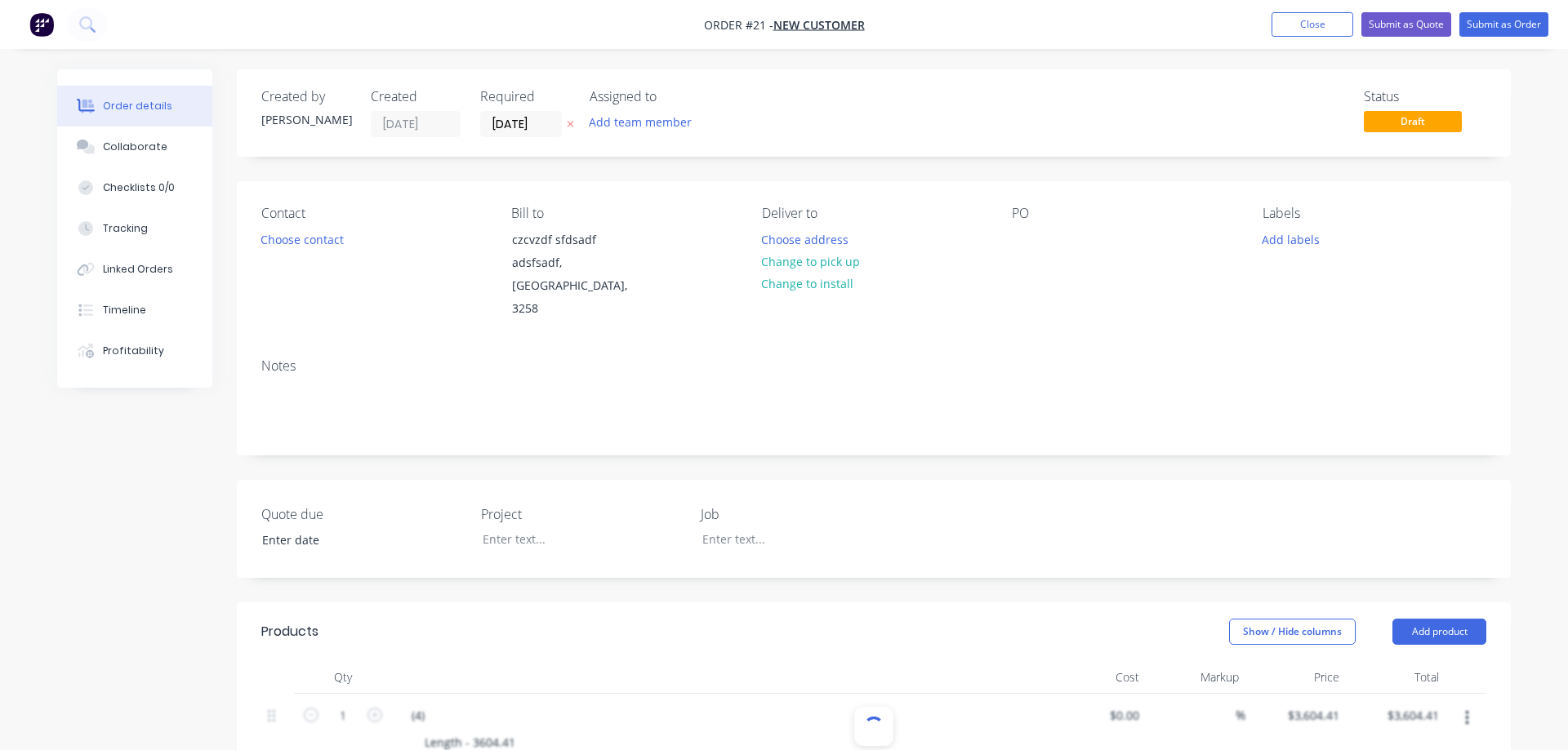
type input "$1,184.33"
type input "$46,274.14"
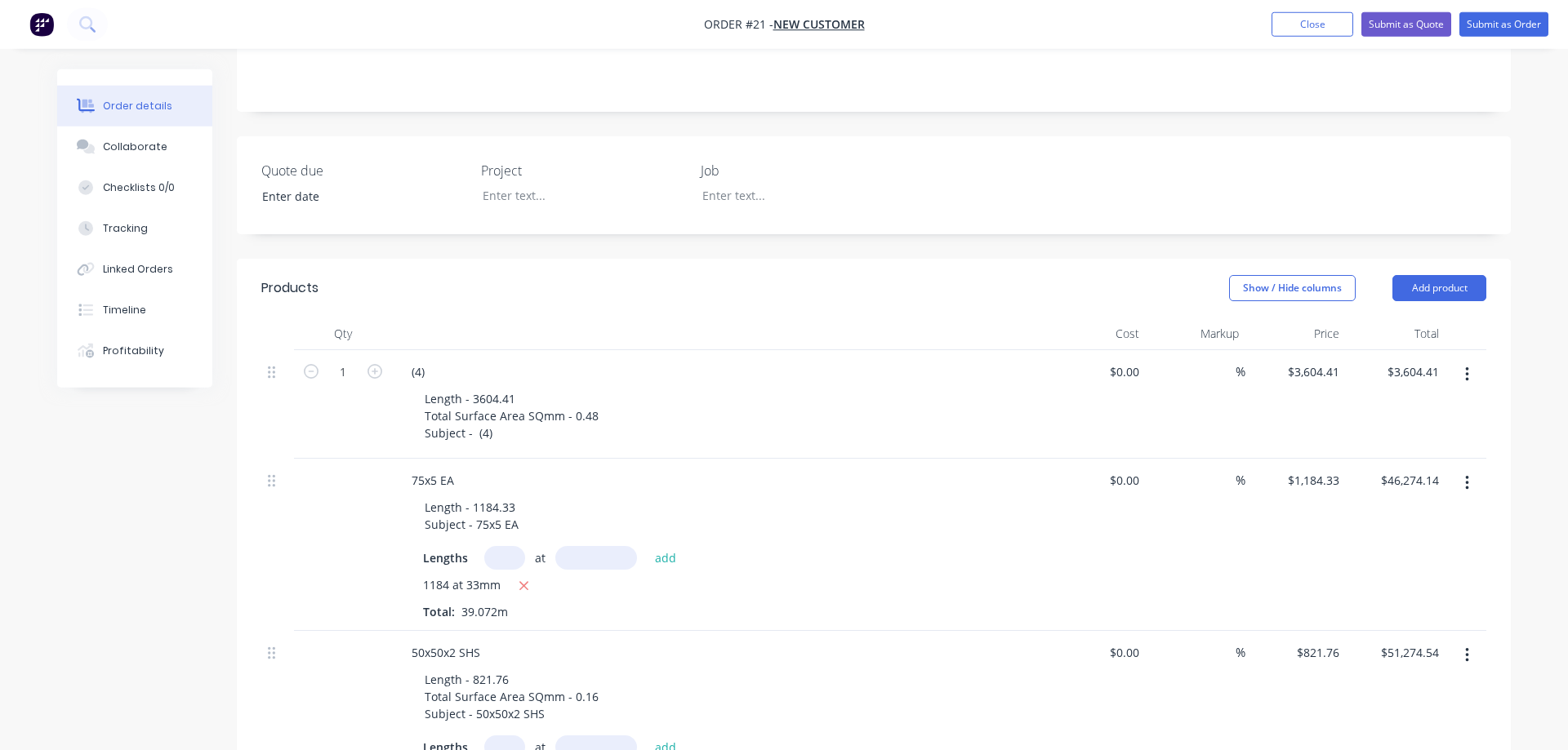
scroll to position [389, 0]
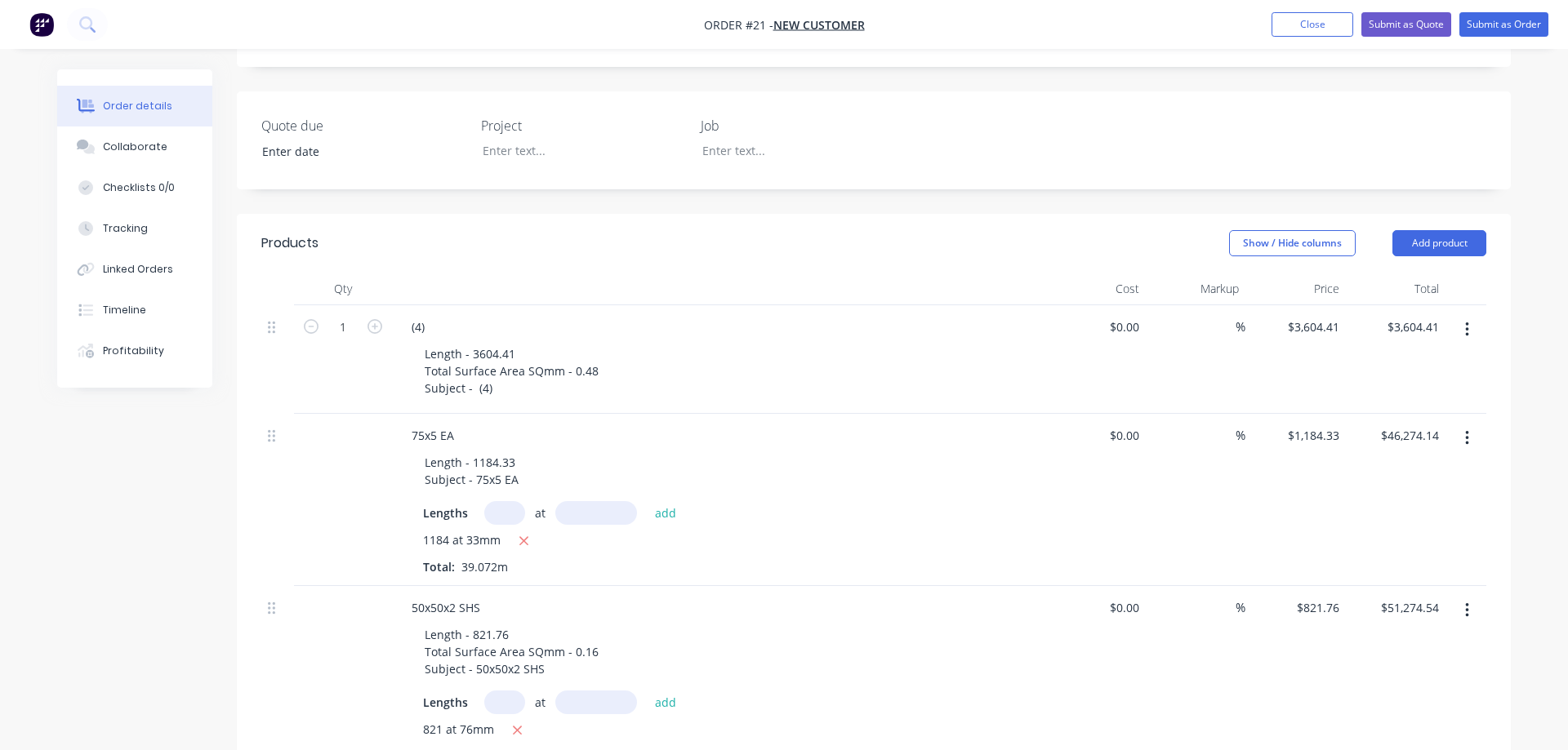
click at [1465, 321] on icon "button" at bounding box center [1467, 330] width 4 height 18
click at [1467, 322] on icon "button" at bounding box center [1467, 329] width 4 height 15
click at [1459, 230] on button "Add product" at bounding box center [1439, 242] width 94 height 26
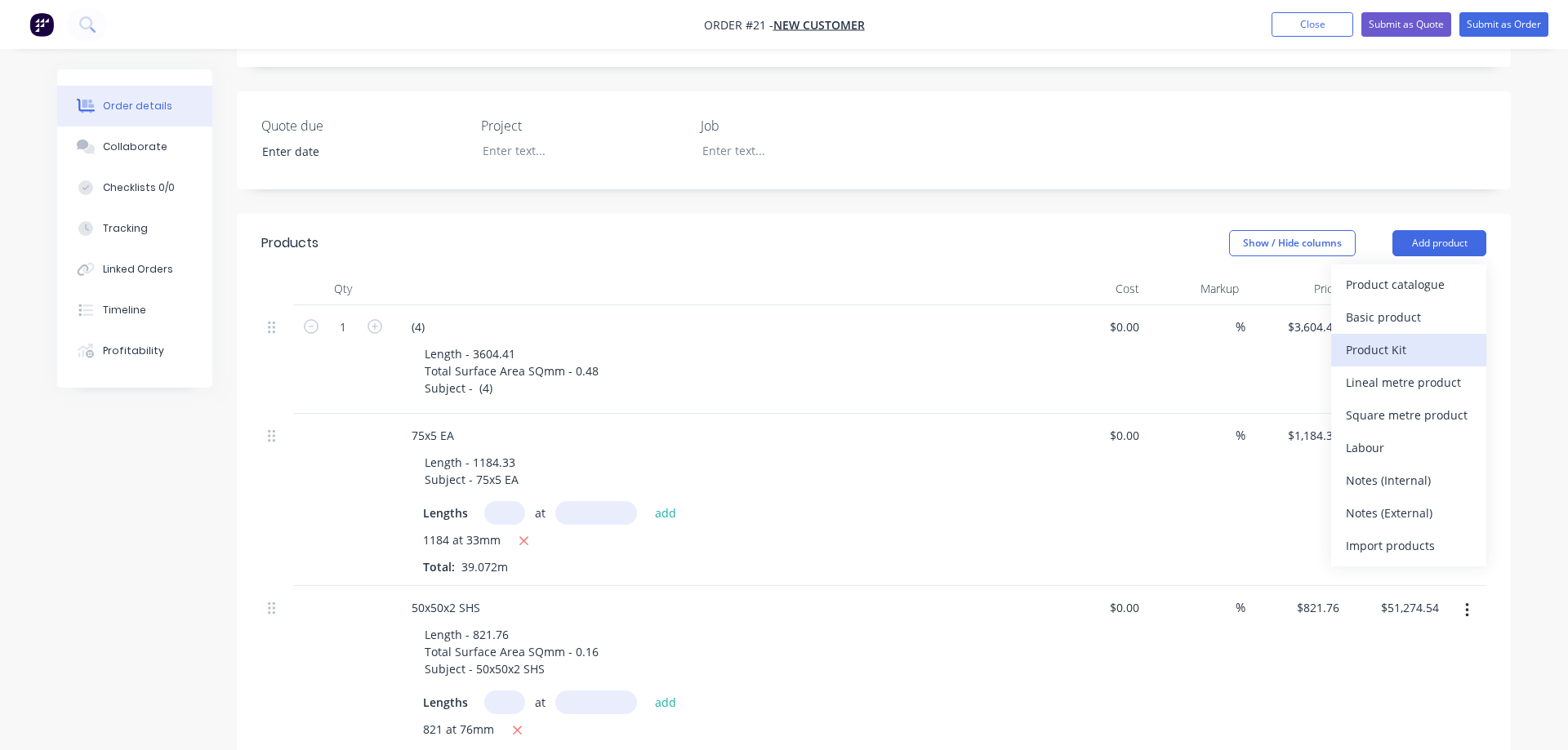
click at [1429, 338] on div "Product Kit" at bounding box center [1409, 350] width 126 height 24
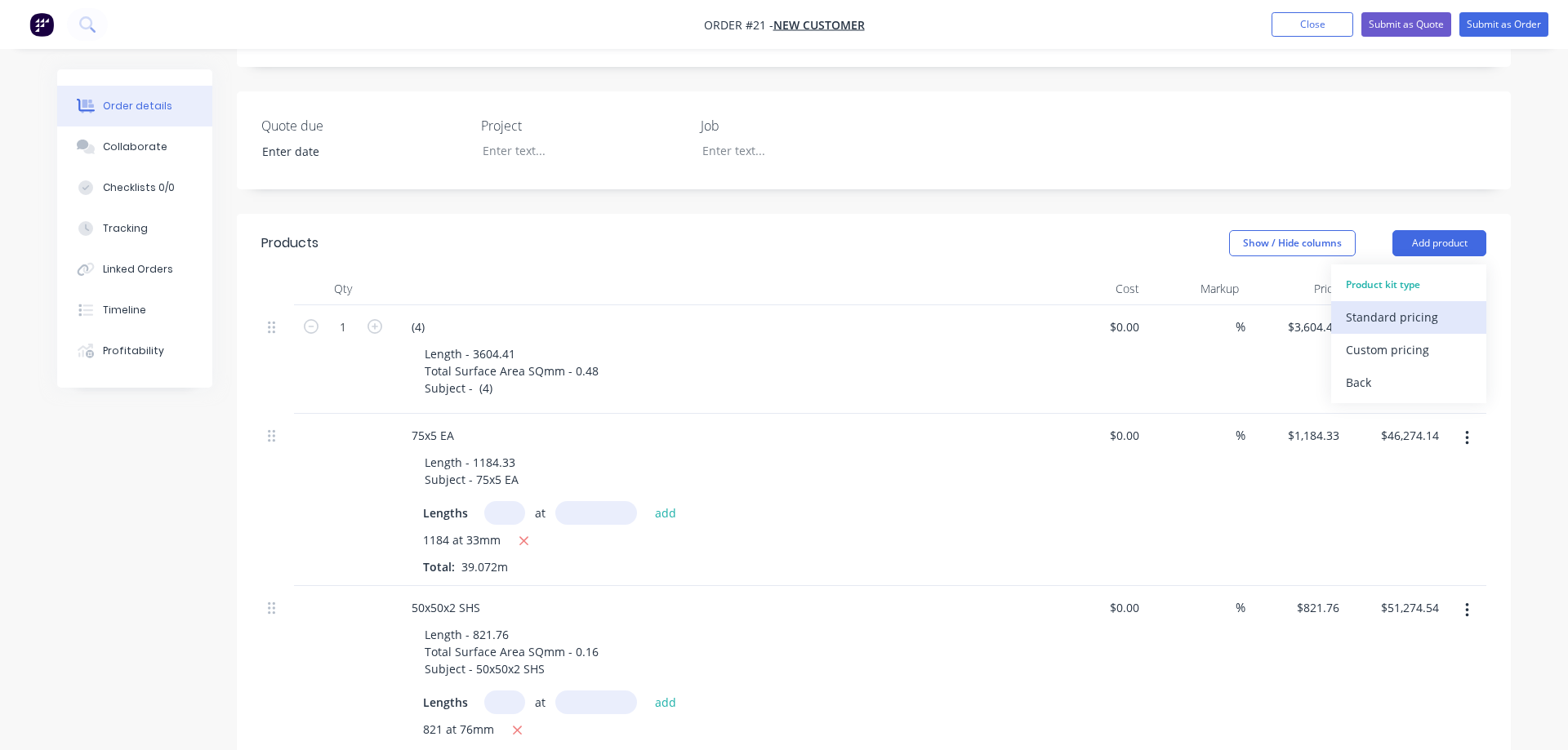
click at [1423, 305] on div "Standard pricing" at bounding box center [1409, 317] width 126 height 24
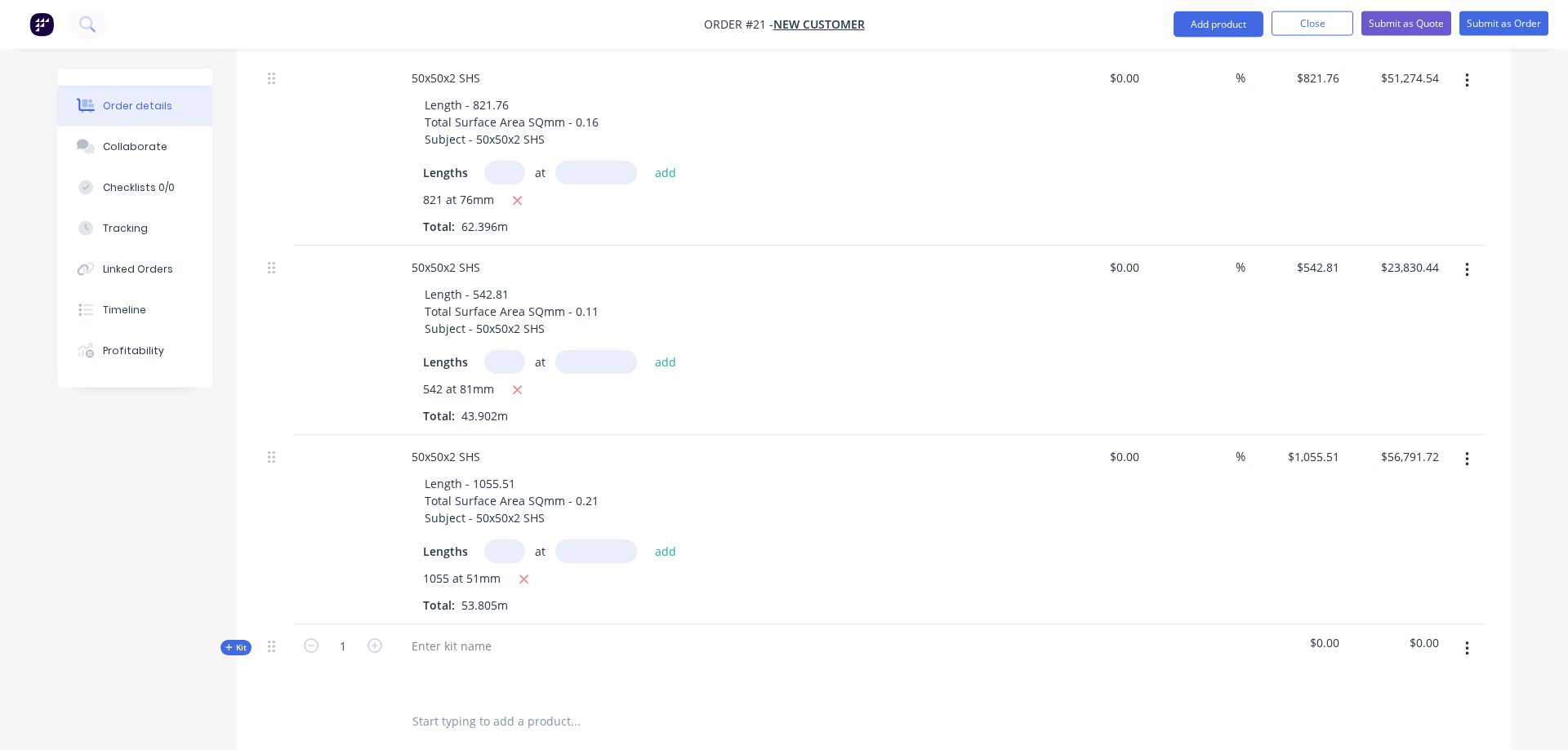
scroll to position [1292, 0]
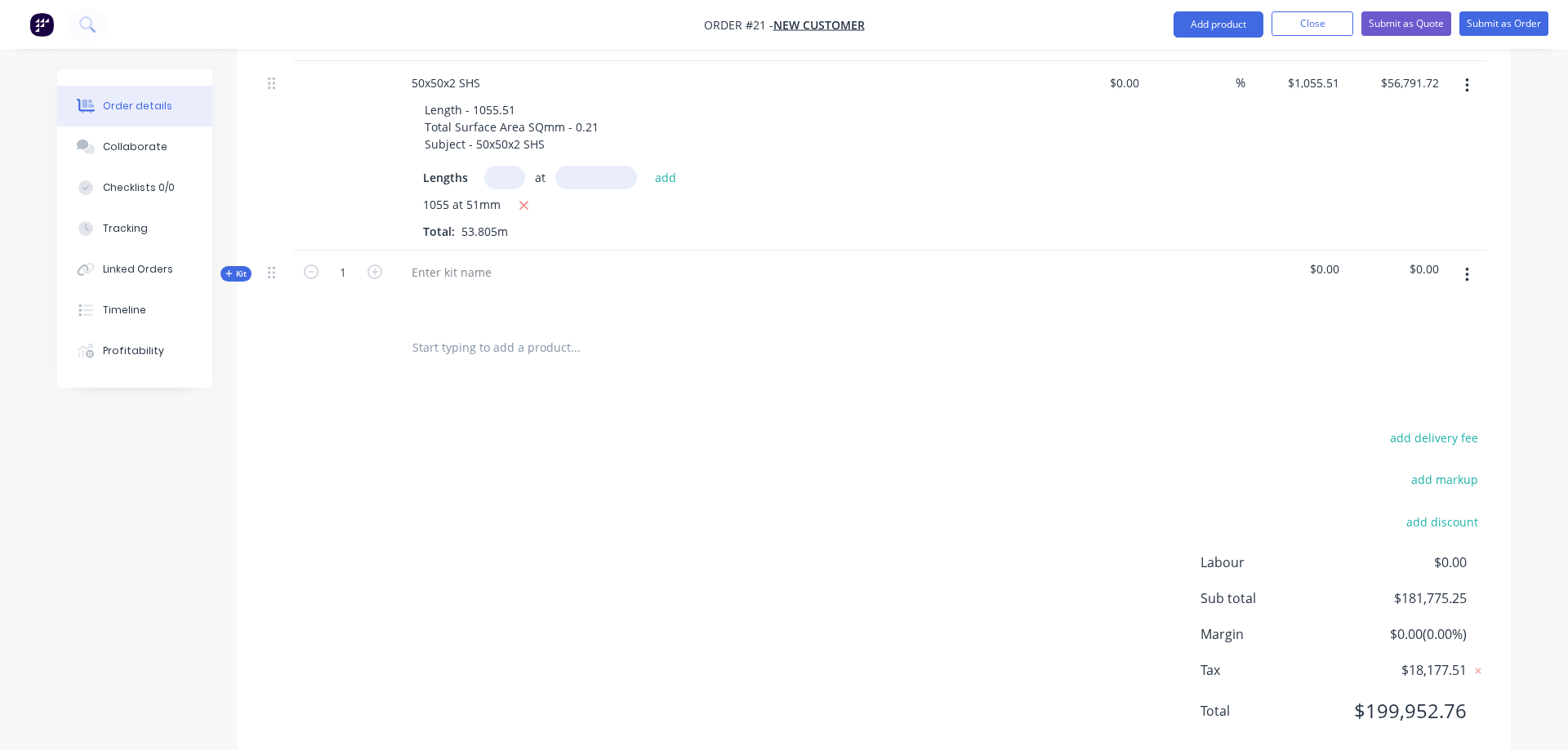
click at [243, 268] on span "Kit" at bounding box center [236, 274] width 21 height 12
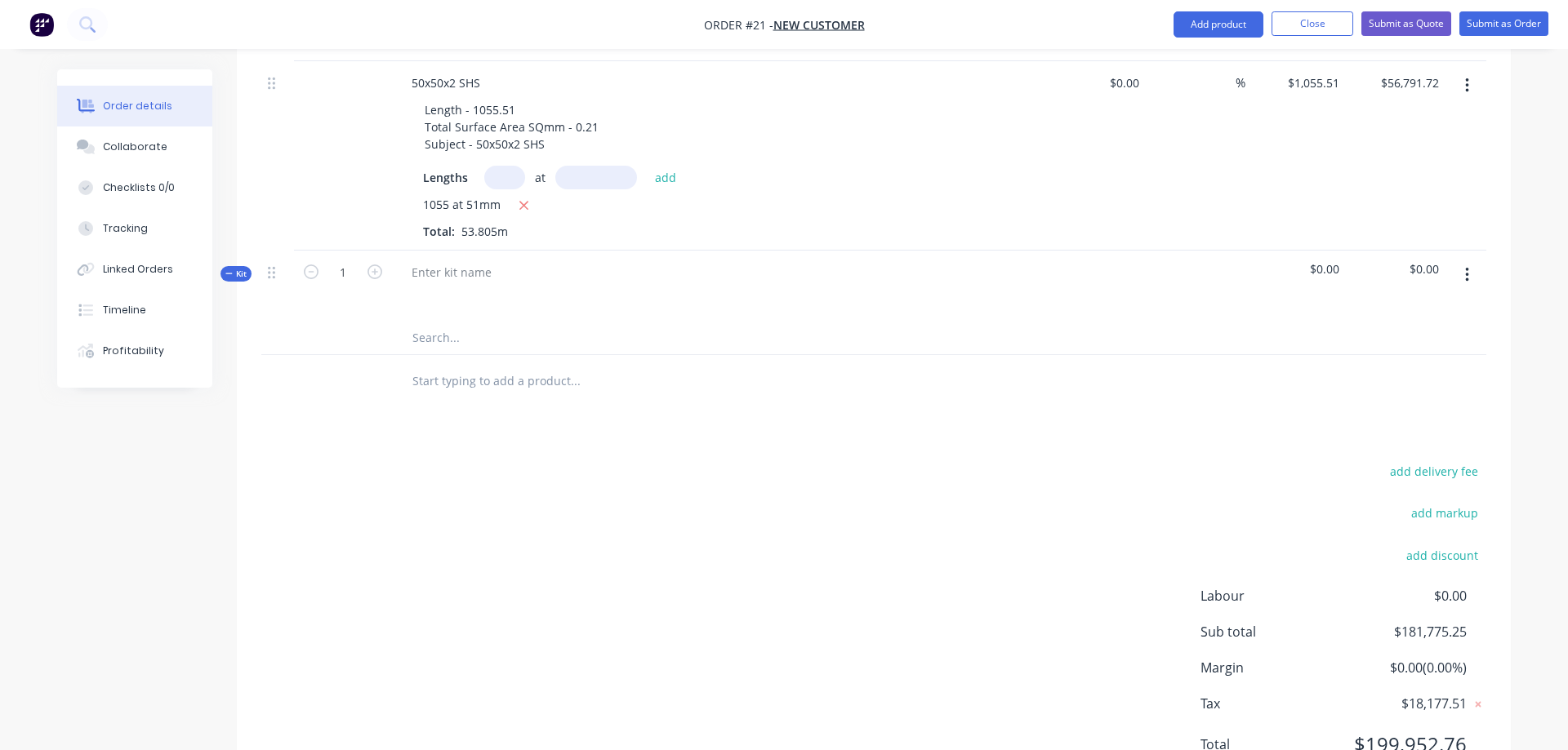
click at [1465, 266] on icon "button" at bounding box center [1467, 275] width 4 height 18
click at [1438, 339] on div "Add product to kit" at bounding box center [1409, 351] width 126 height 24
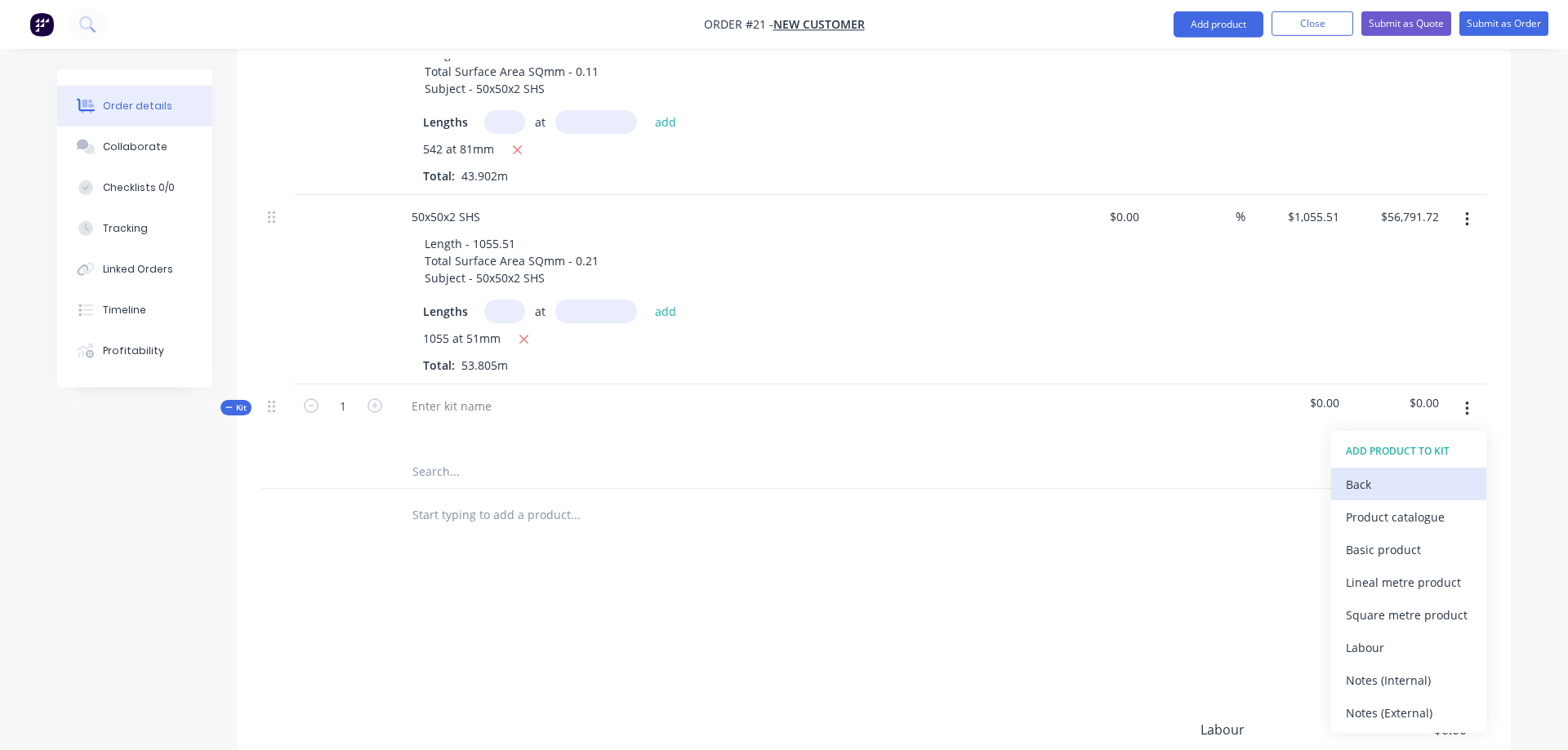
scroll to position [1326, 0]
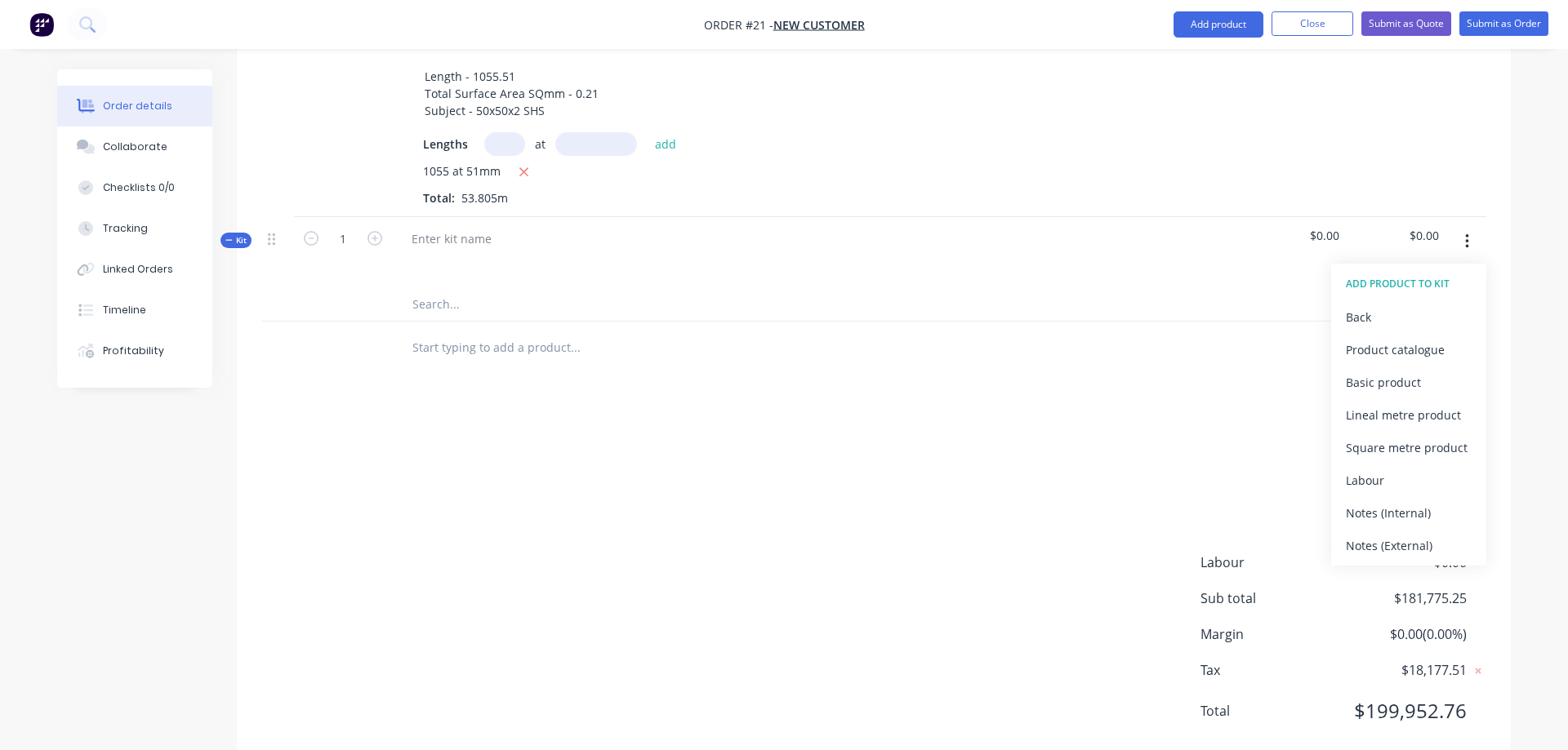
click at [746, 473] on div "add delivery fee add markup add discount Labour $0.00 Sub total $181,775.25 Mar…" at bounding box center [874, 584] width 1225 height 315
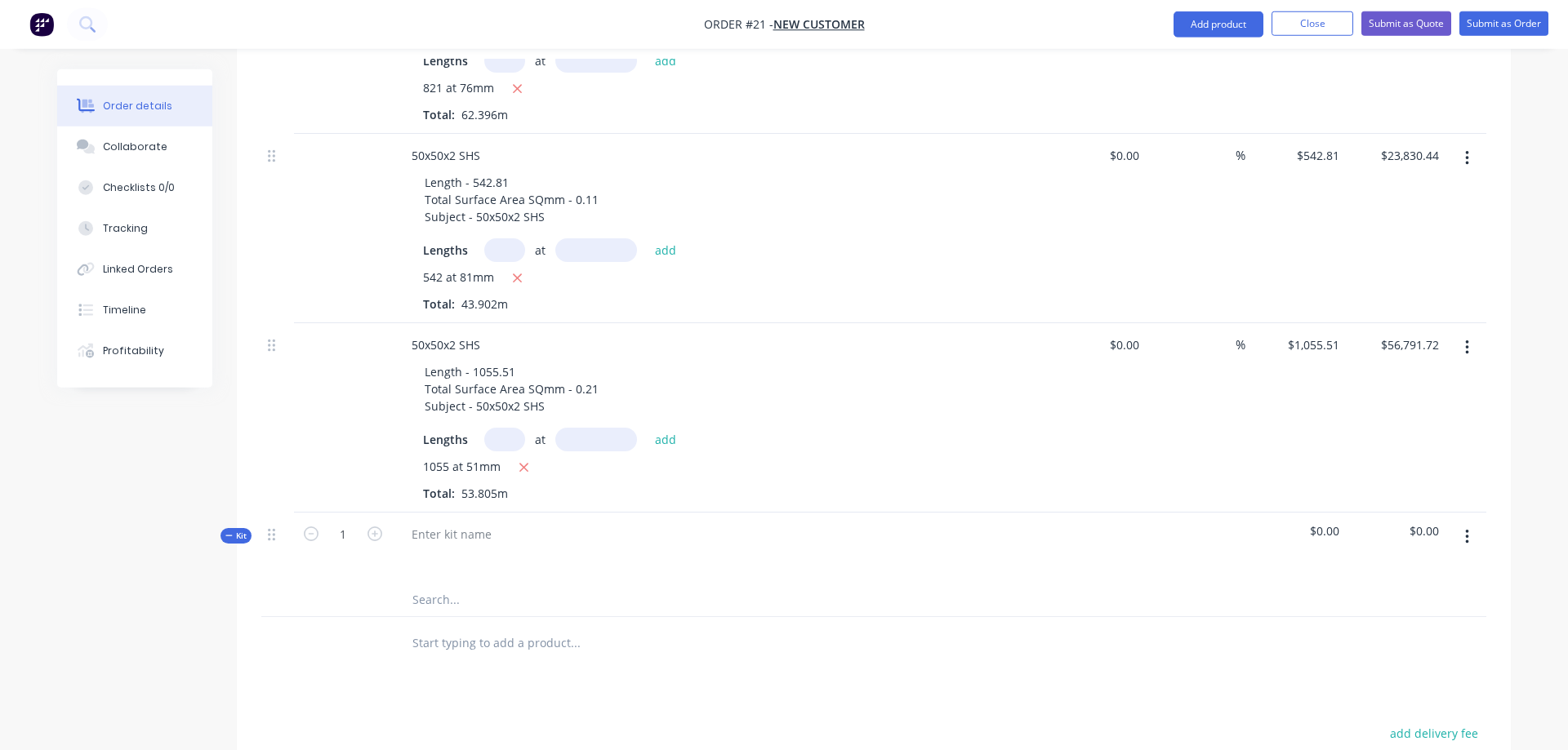
scroll to position [1159, 0]
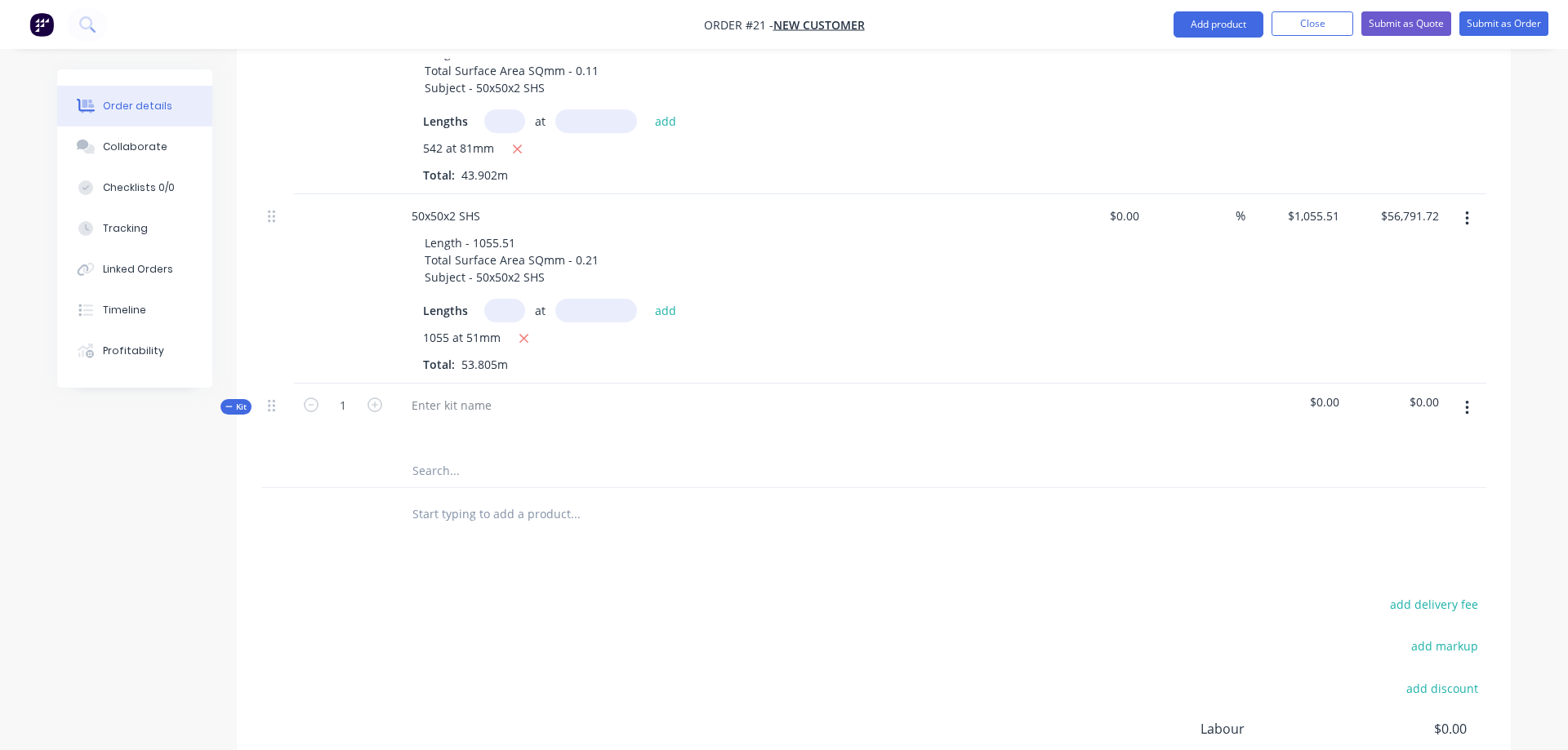
click at [1468, 401] on icon "button" at bounding box center [1467, 408] width 4 height 15
click at [1422, 505] on div "Add sub kit to kit" at bounding box center [1409, 517] width 126 height 24
click at [228, 505] on span "Sub-kit" at bounding box center [236, 511] width 28 height 12
click at [1467, 505] on icon "button" at bounding box center [1467, 512] width 4 height 15
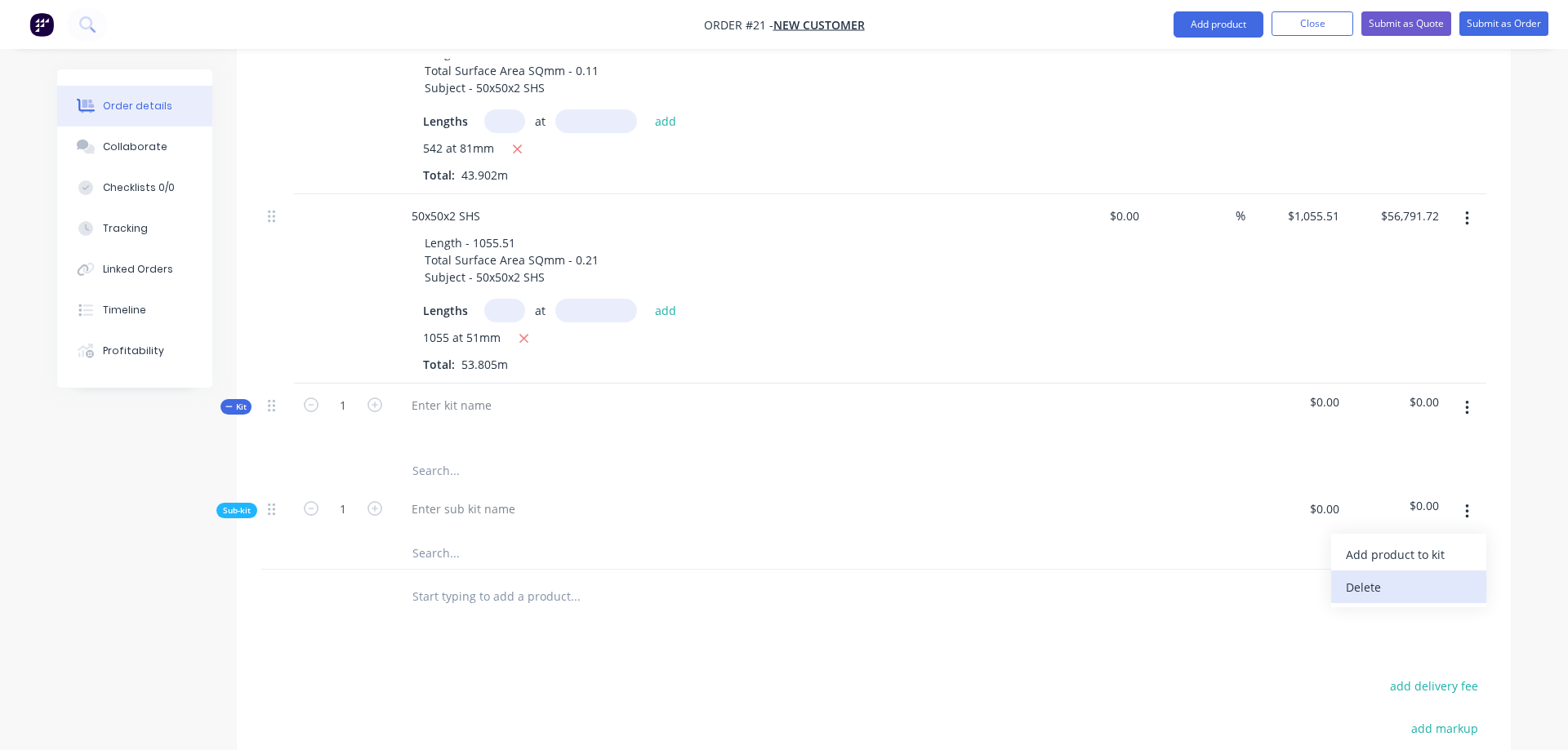
click at [1418, 576] on div "Delete" at bounding box center [1409, 588] width 126 height 24
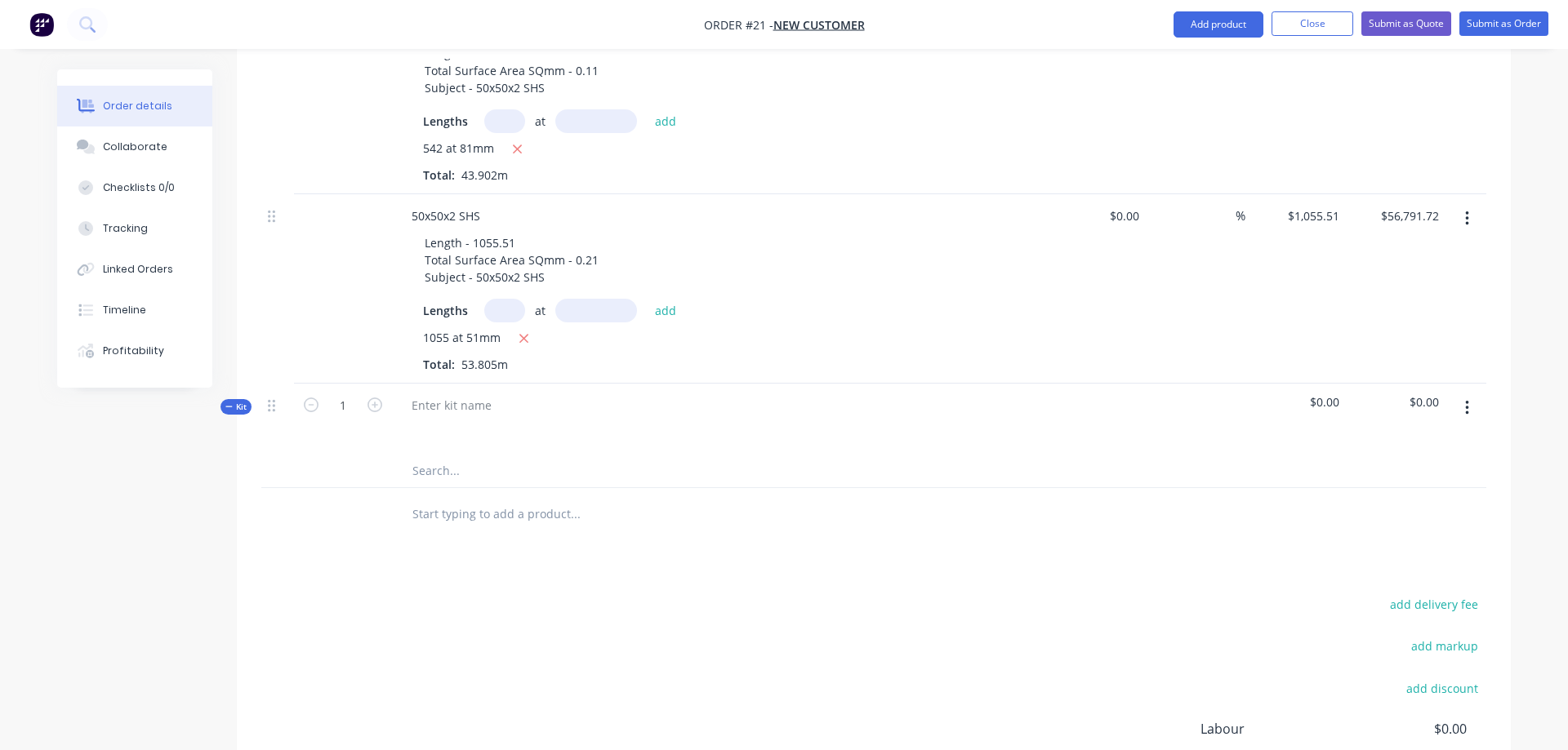
click at [1471, 393] on button "button" at bounding box center [1467, 407] width 38 height 29
click at [1438, 472] on div "Add product to kit" at bounding box center [1409, 484] width 126 height 24
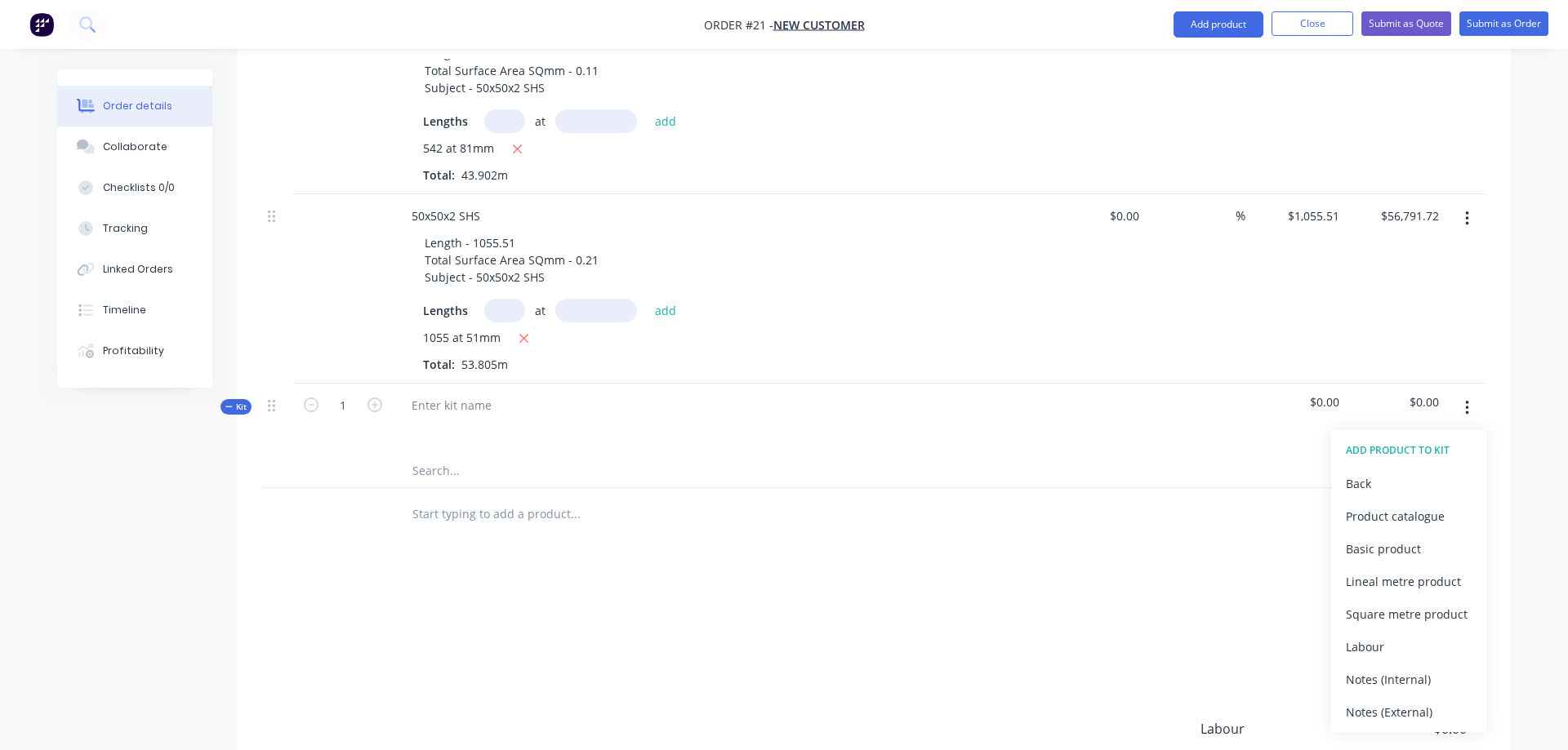
click at [928, 527] on div "Products Show / Hide columns Add product Qty Cost Markup Price Total 1 (4) Leng…" at bounding box center [874, 188] width 1274 height 1490
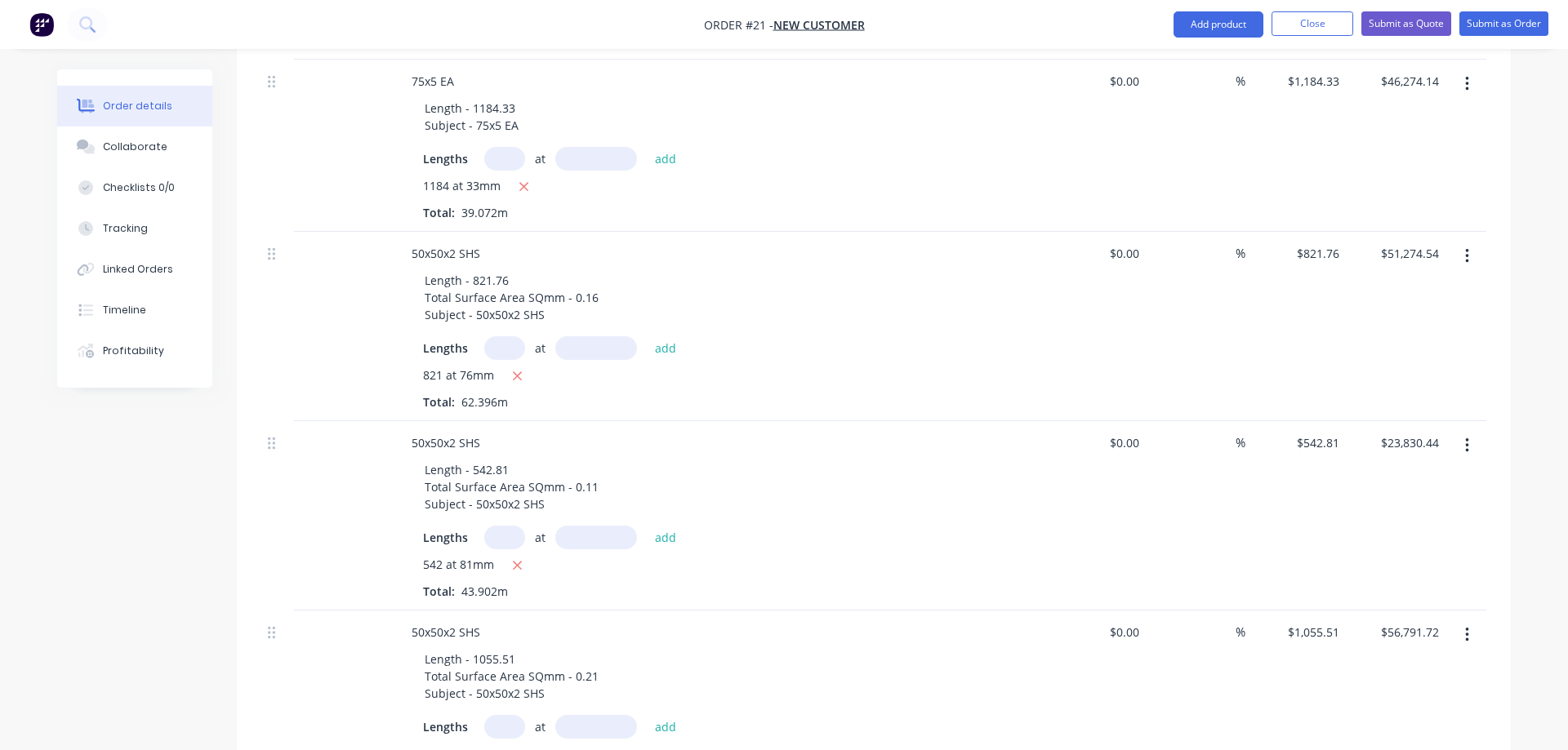
scroll to position [493, 0]
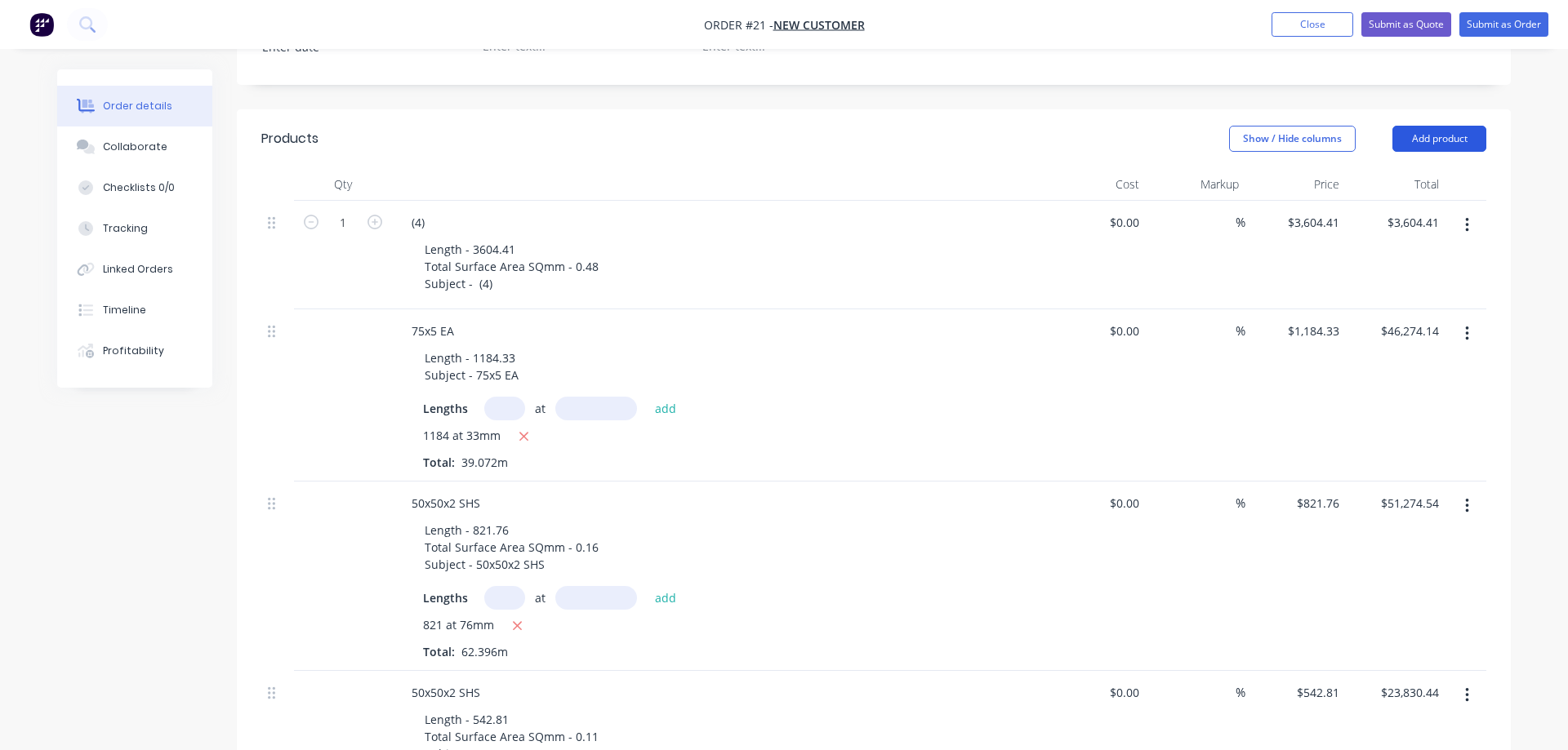
click at [1409, 126] on button "Add product" at bounding box center [1439, 138] width 94 height 26
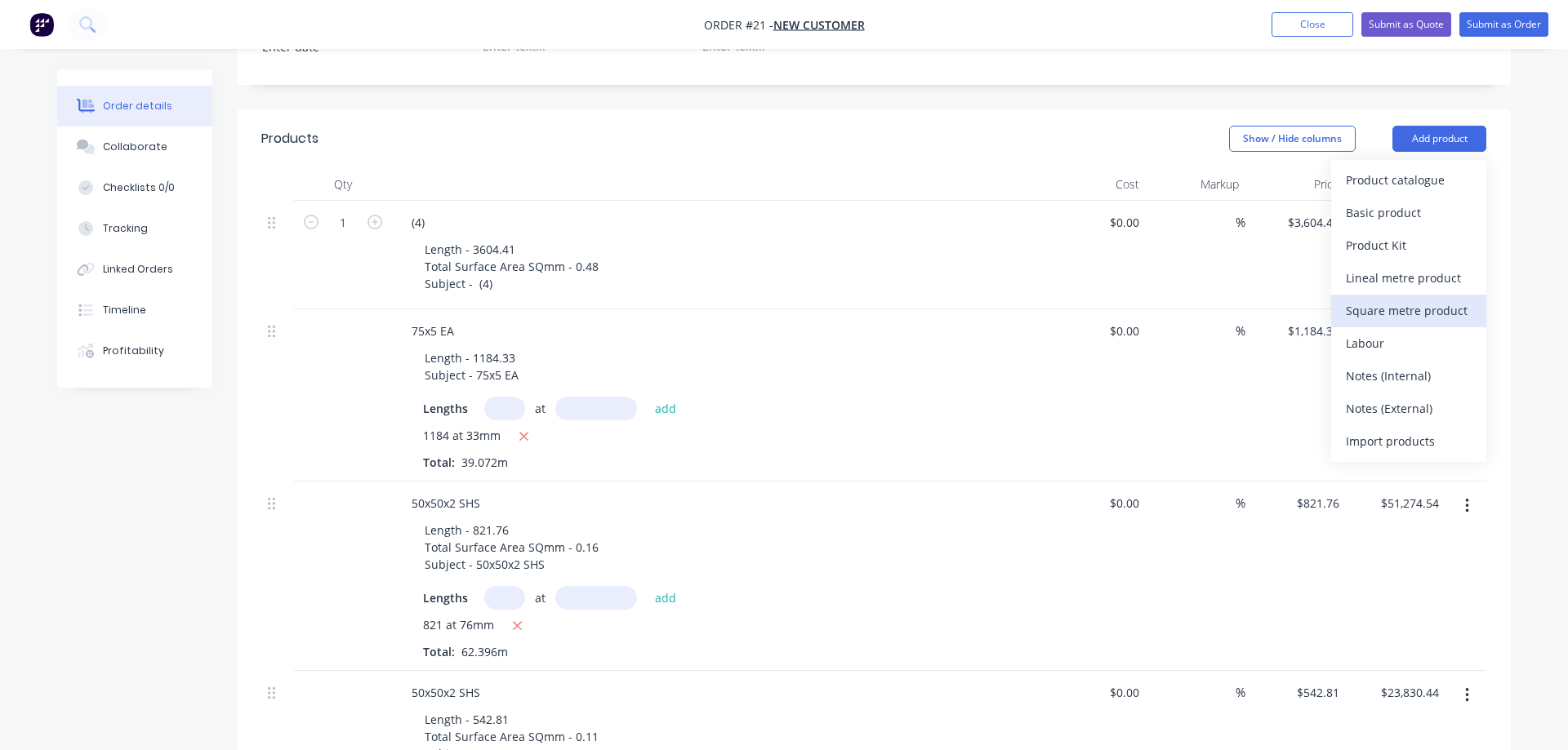
click at [1428, 299] on div "Square metre product" at bounding box center [1409, 311] width 126 height 24
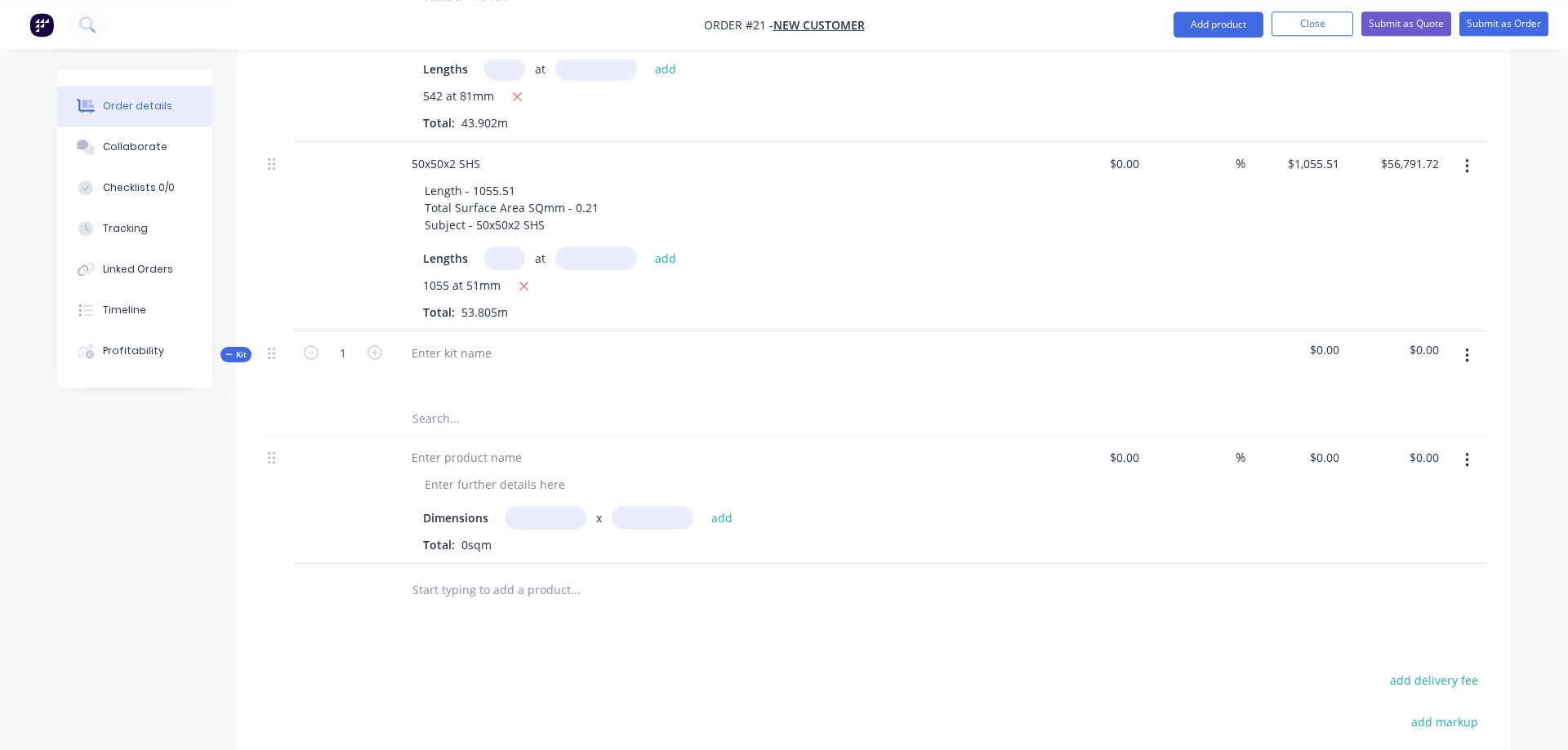
scroll to position [1243, 0]
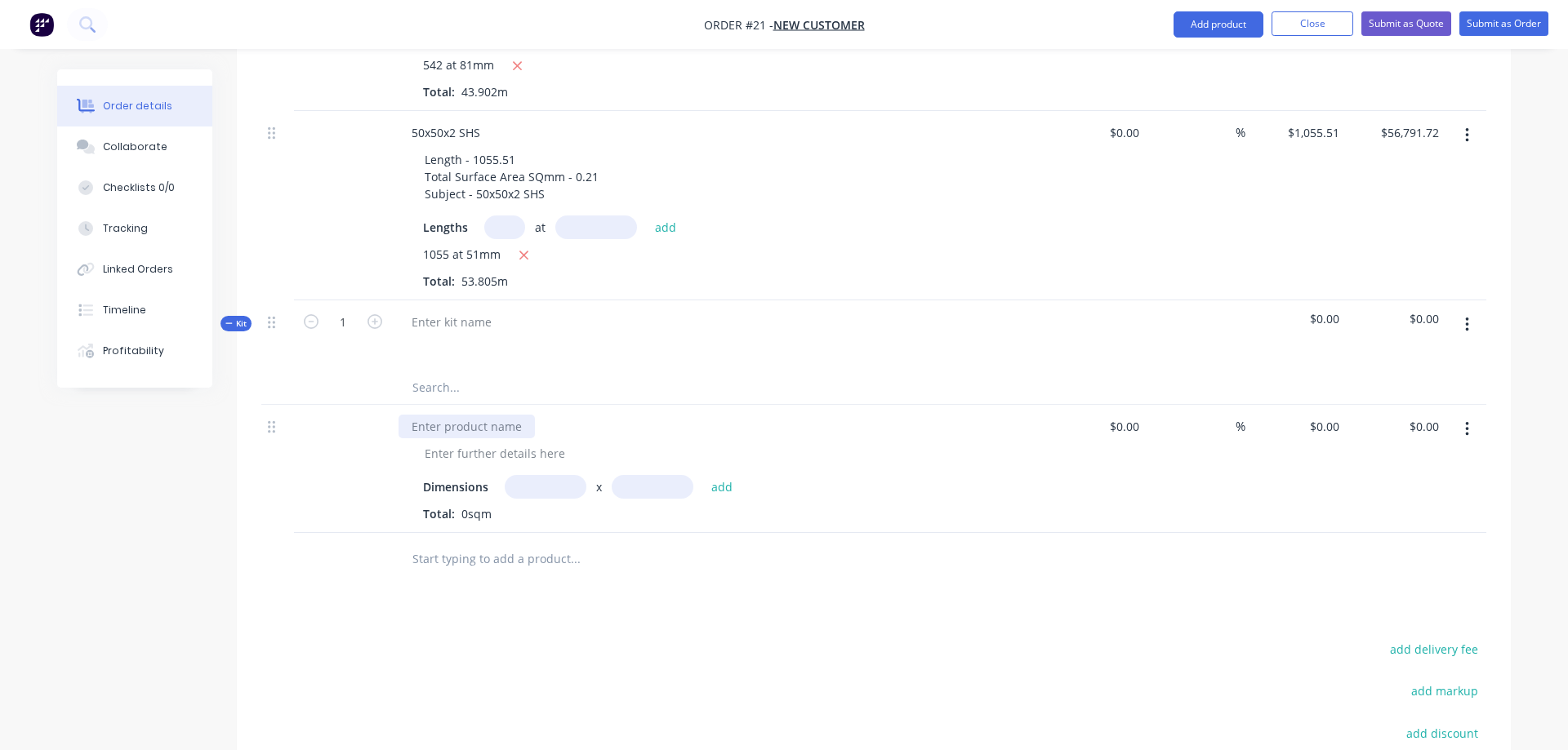
click at [527, 414] on div at bounding box center [467, 426] width 137 height 24
click at [446, 311] on div at bounding box center [452, 322] width 107 height 24
click at [630, 372] on input "text" at bounding box center [575, 388] width 327 height 33
click at [1462, 311] on button "button" at bounding box center [1467, 325] width 38 height 29
click at [1405, 389] on div "Add product to kit" at bounding box center [1409, 400] width 126 height 24
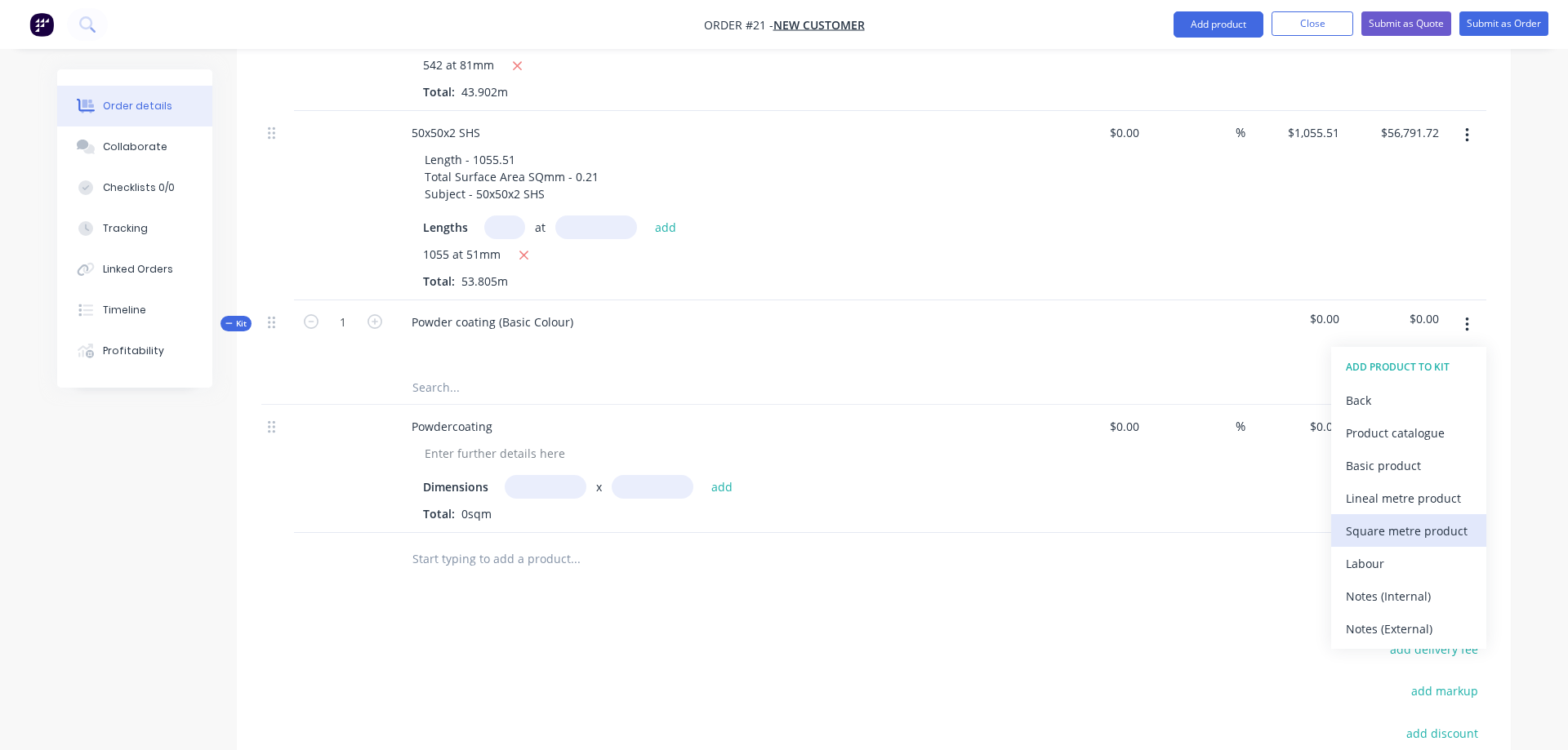
click at [1406, 519] on div "Square metre product" at bounding box center [1409, 531] width 126 height 24
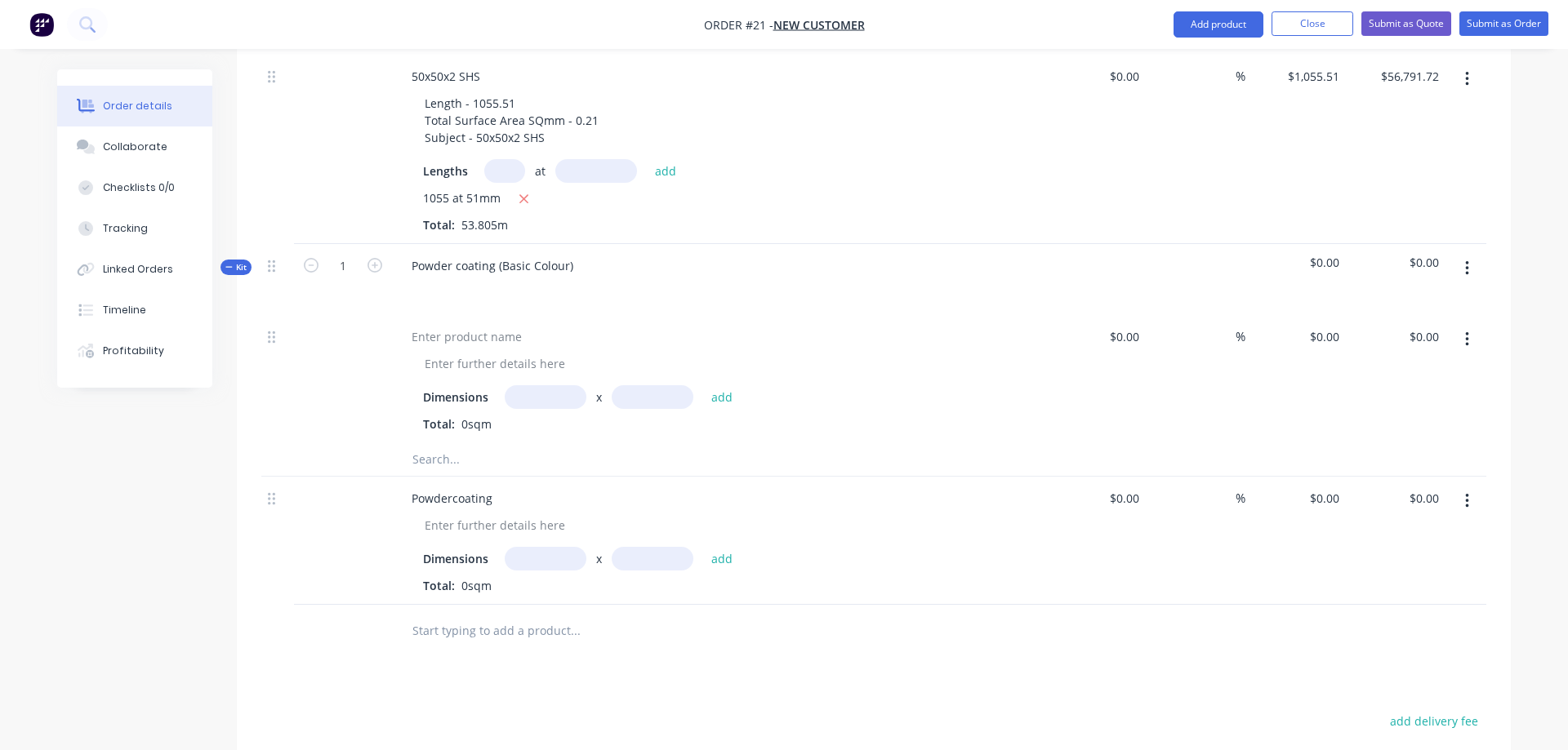
scroll to position [1326, 0]
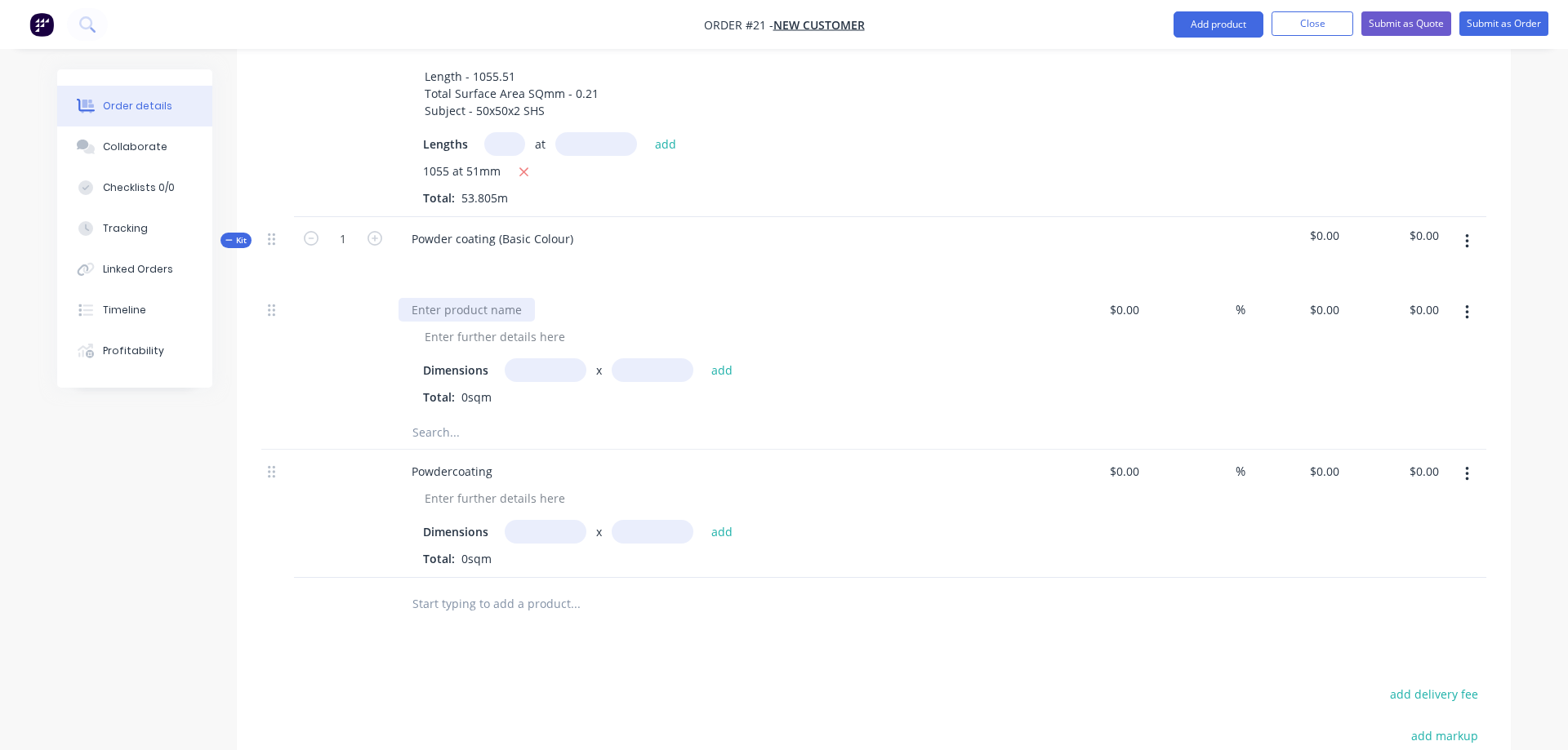
click at [481, 298] on div at bounding box center [467, 310] width 137 height 24
click at [435, 325] on div at bounding box center [495, 336] width 167 height 24
click at [1464, 298] on button "button" at bounding box center [1467, 312] width 38 height 29
click at [1461, 227] on button "button" at bounding box center [1467, 241] width 38 height 29
click at [1424, 305] on div "Add product to kit" at bounding box center [1409, 317] width 126 height 24
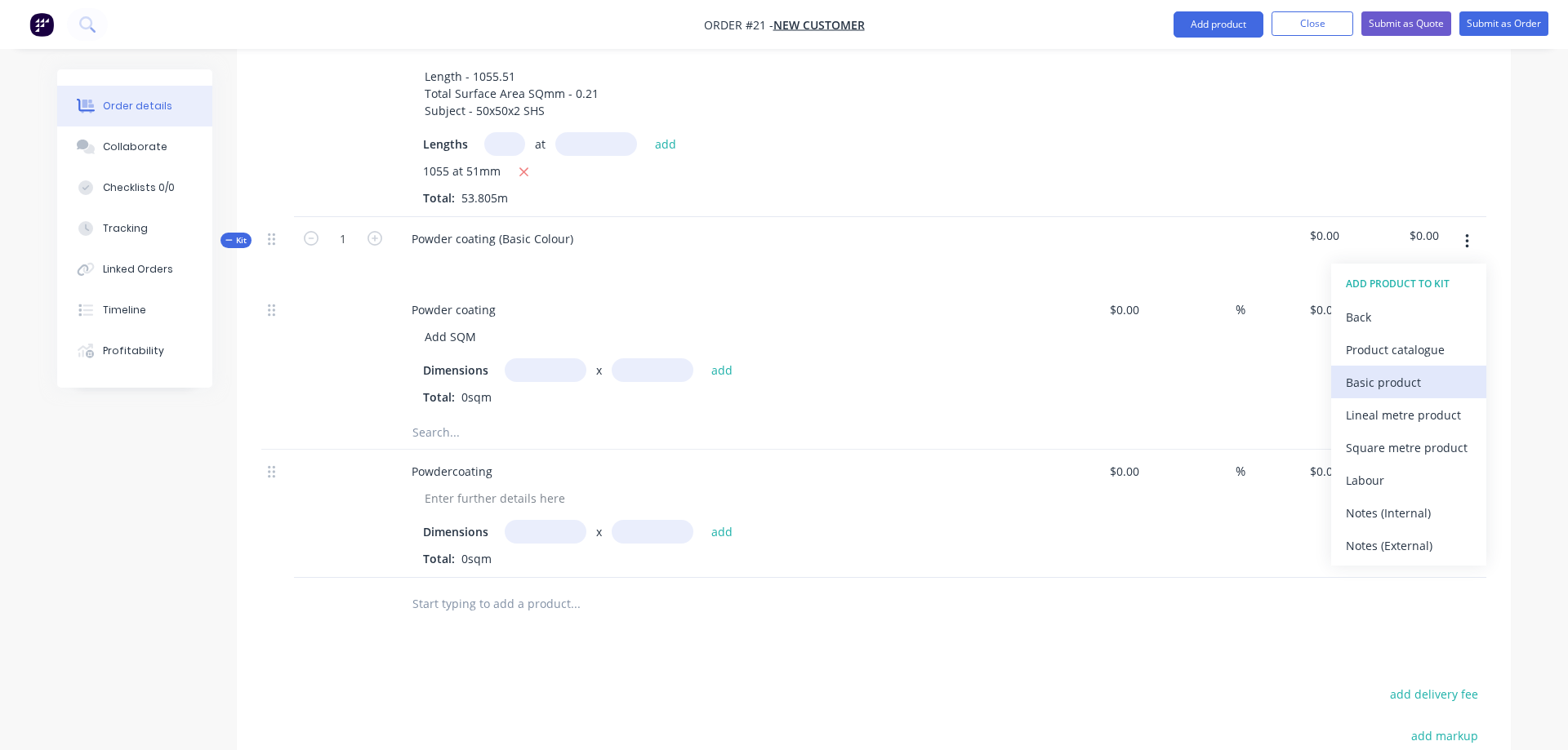
click at [1424, 371] on div "Basic product" at bounding box center [1409, 383] width 126 height 24
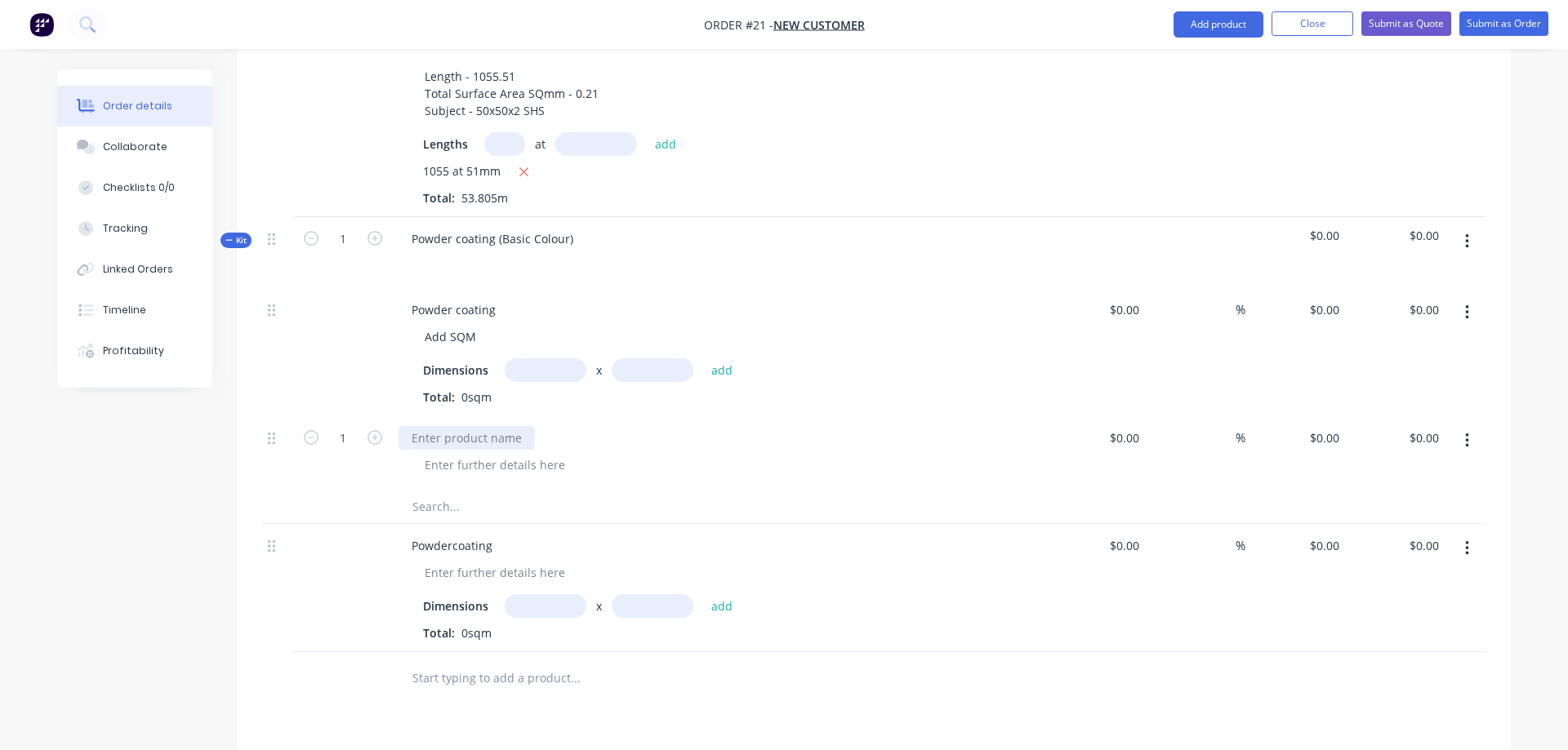
click at [439, 426] on div at bounding box center [467, 438] width 137 height 24
click at [519, 454] on div at bounding box center [495, 465] width 167 height 24
click at [600, 491] on input "text" at bounding box center [575, 507] width 327 height 33
click at [1126, 426] on input at bounding box center [1127, 438] width 37 height 24
type input "$23.00"
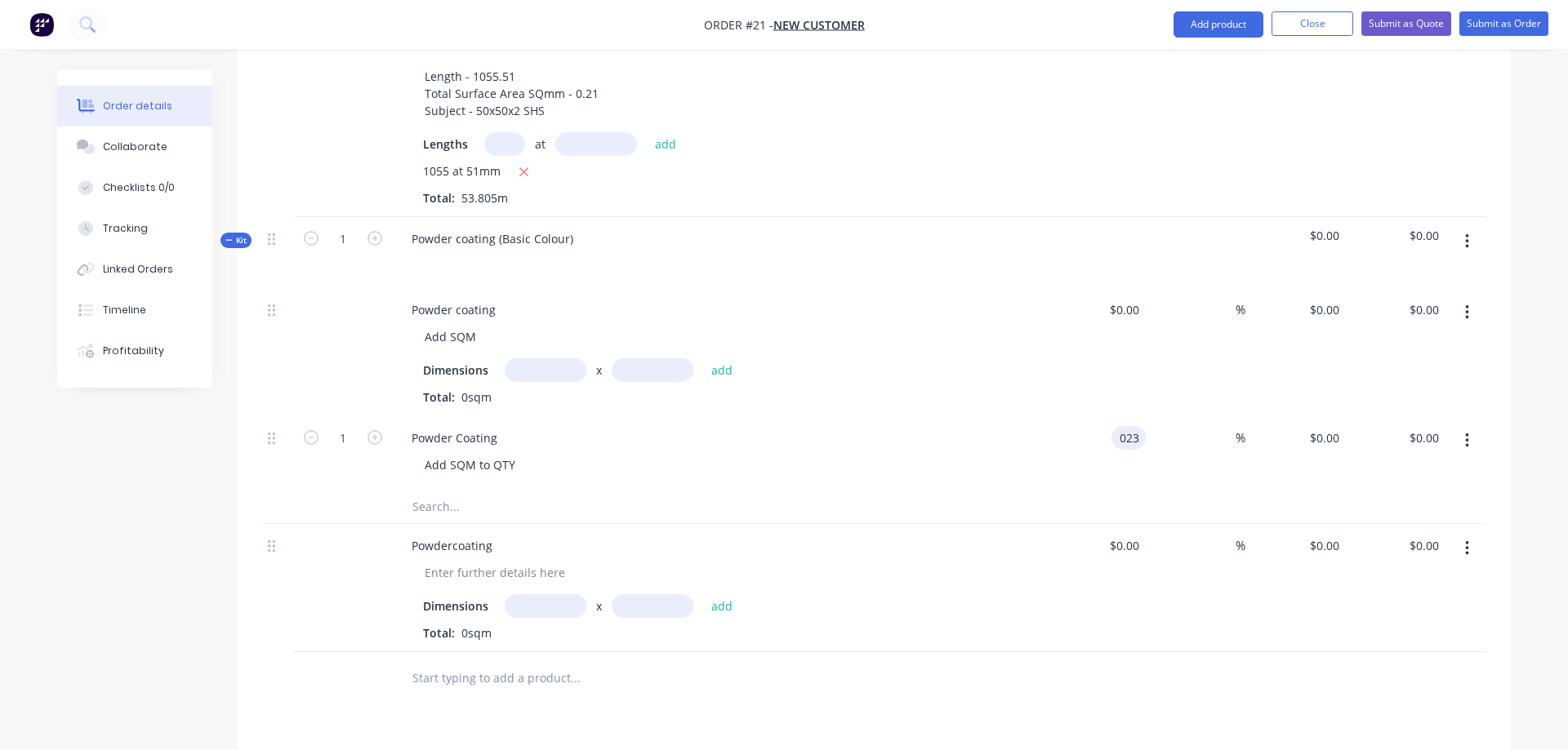
type input "$23.00"
click at [1026, 454] on div "Add SQM to QTY" at bounding box center [725, 465] width 628 height 24
click at [1224, 426] on input at bounding box center [1226, 438] width 19 height 24
type input "30"
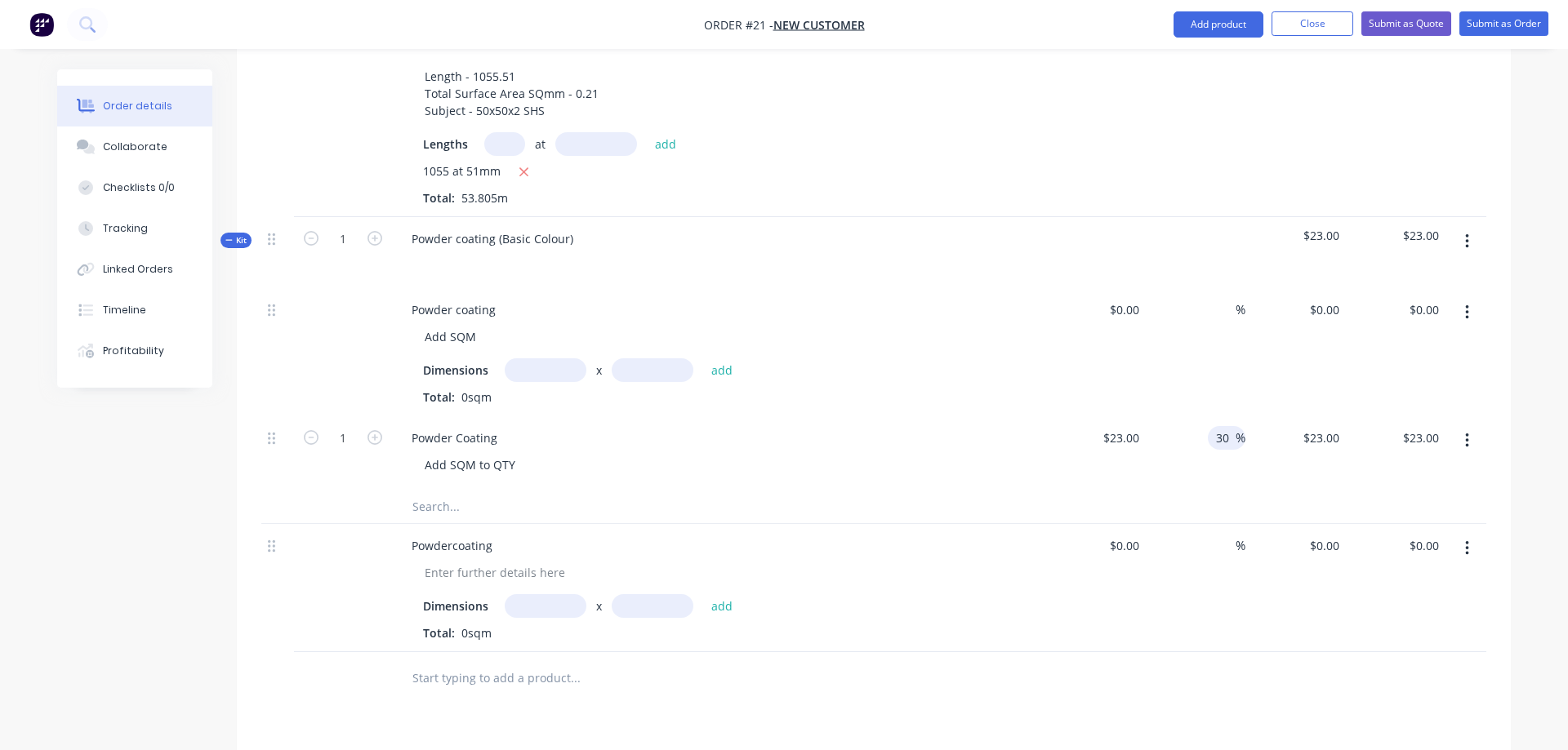
type input "$29.90"
click at [959, 454] on div "Add SQM to QTY" at bounding box center [725, 465] width 628 height 24
click at [359, 426] on input "1" at bounding box center [343, 438] width 43 height 25
type input "1.6"
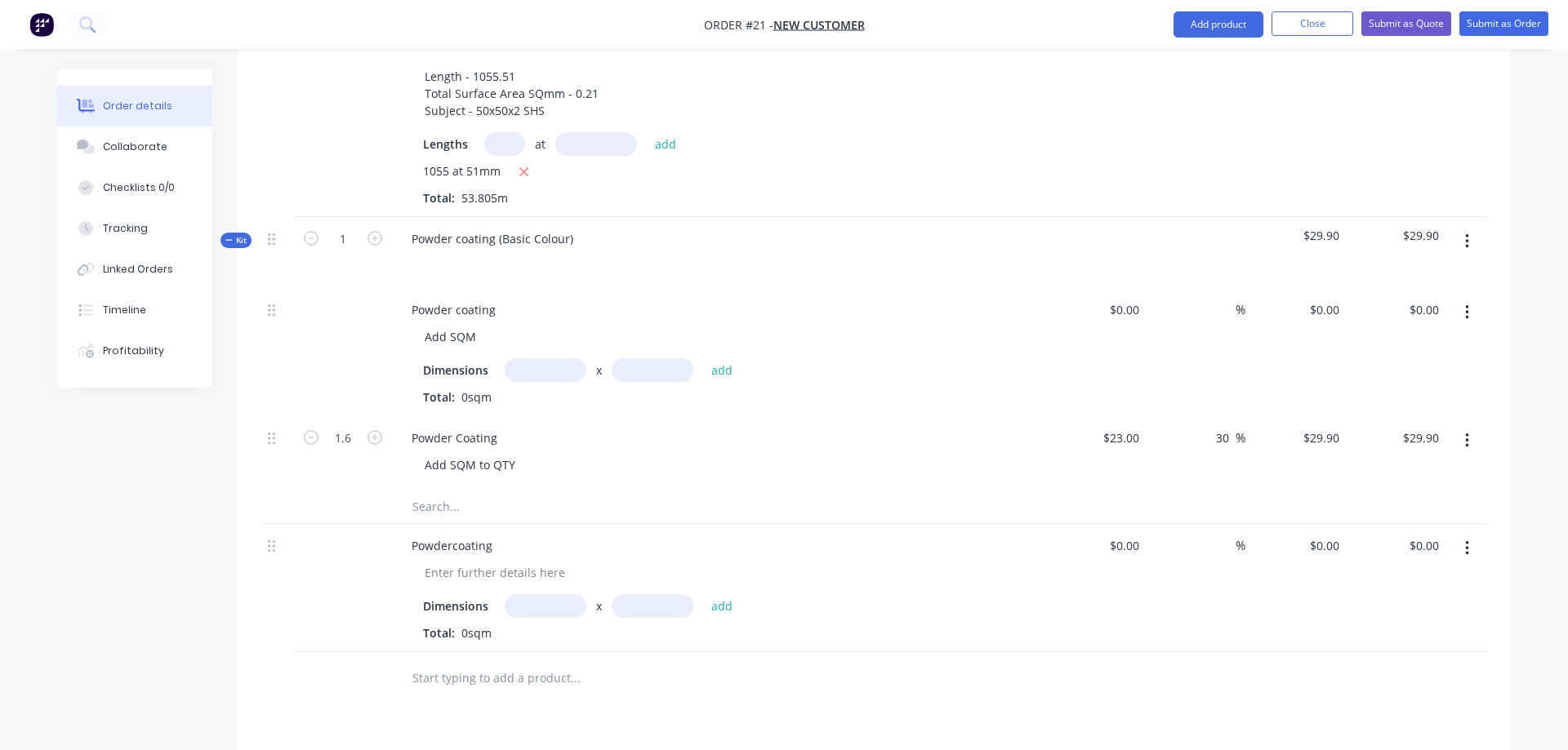
type input "$47.84"
click at [627, 441] on div "Powder Coating Add SQM to QTY" at bounding box center [719, 454] width 653 height 75
click at [1467, 304] on icon "button" at bounding box center [1467, 312] width 4 height 18
click at [1403, 442] on div "Delete" at bounding box center [1409, 454] width 126 height 24
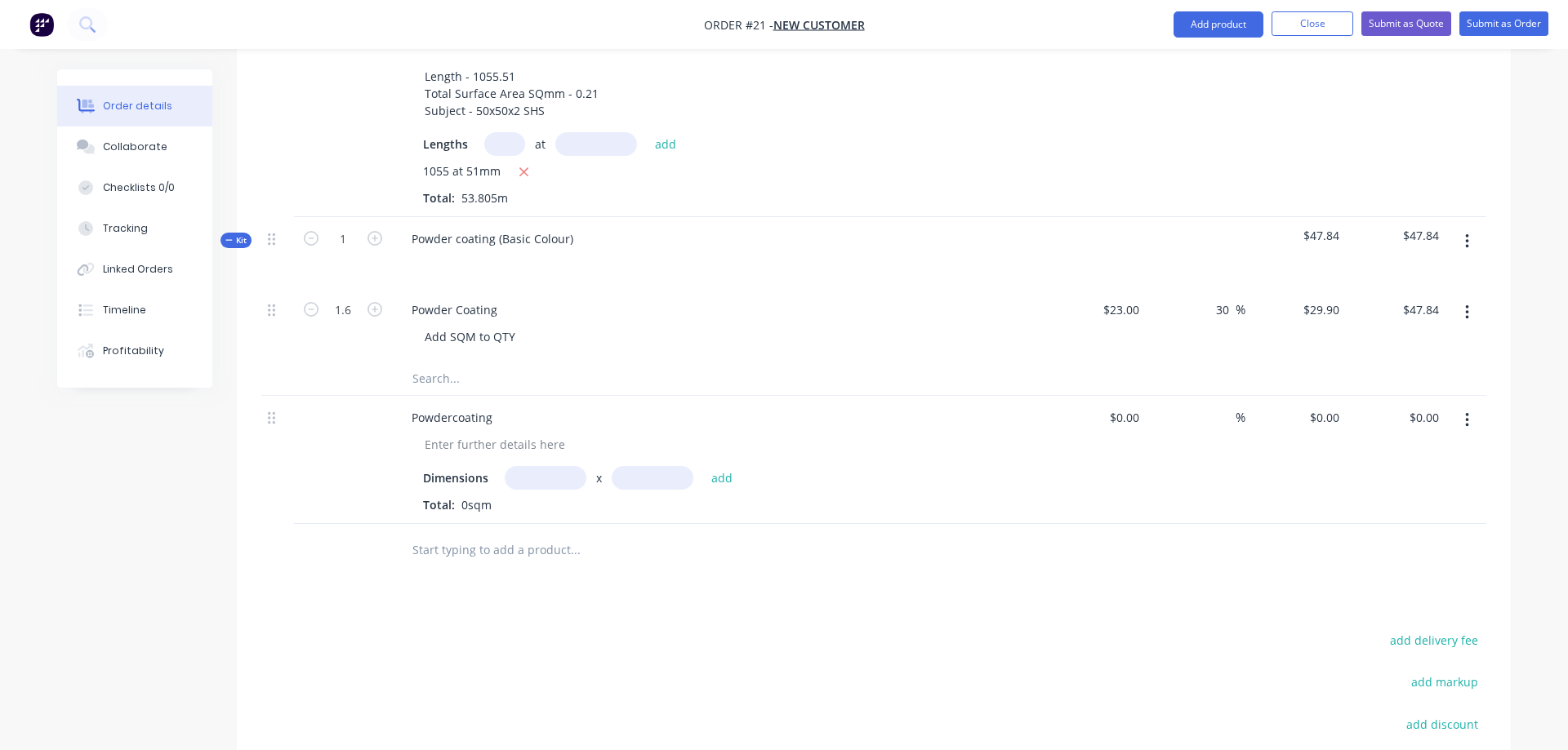
click at [1471, 227] on button "button" at bounding box center [1467, 241] width 38 height 29
click at [1421, 305] on div "Add product to kit" at bounding box center [1409, 317] width 126 height 24
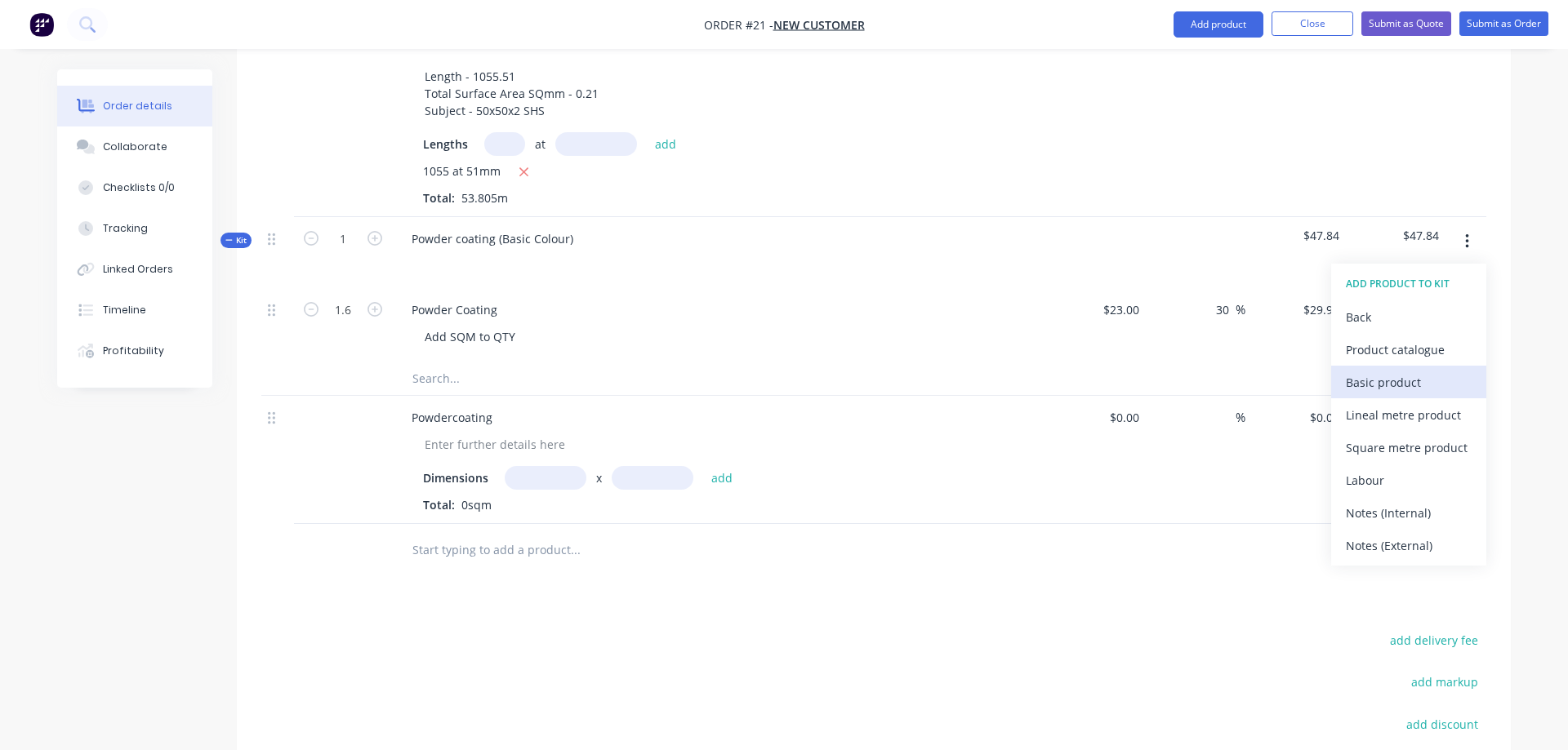
click at [1409, 371] on div "Basic product" at bounding box center [1409, 383] width 126 height 24
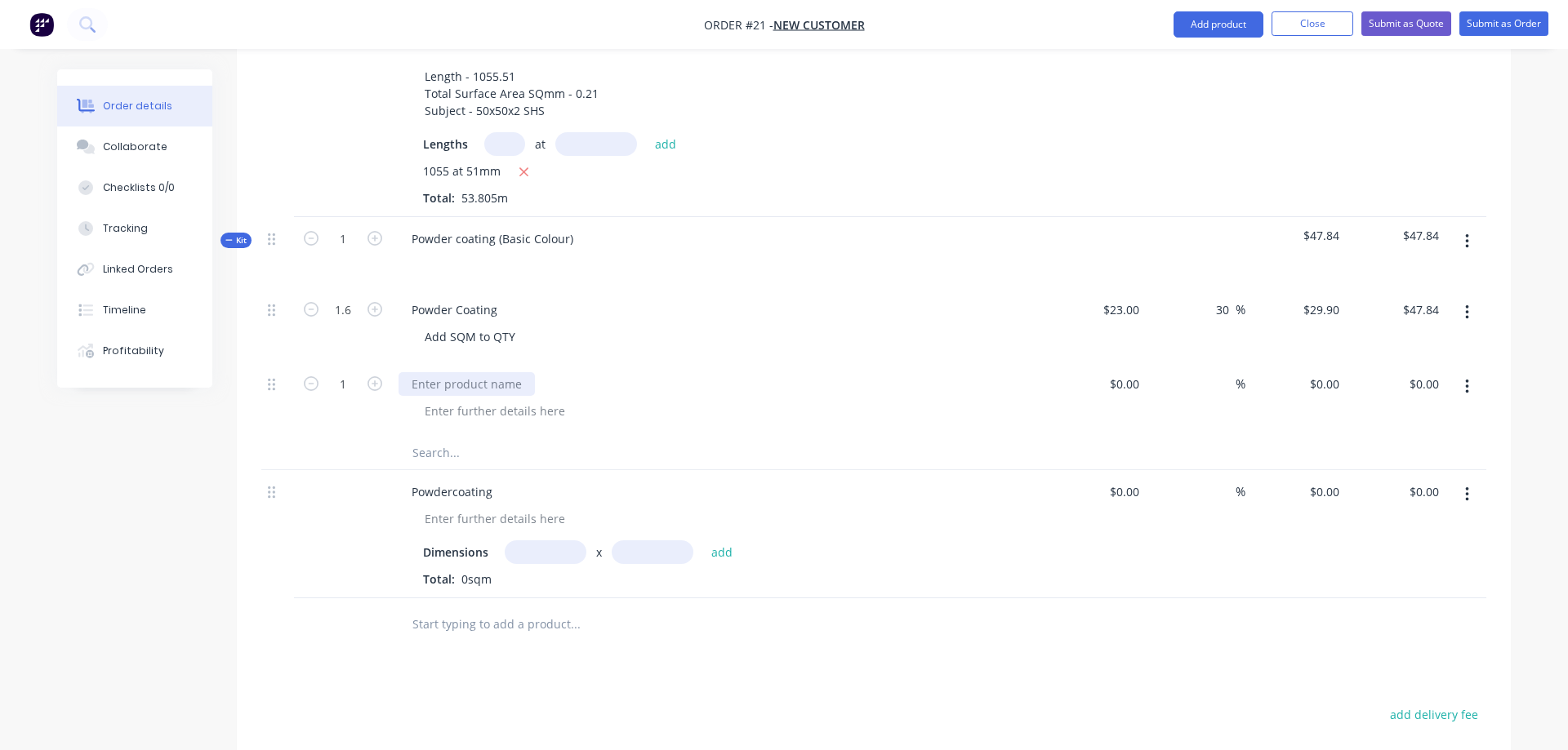
click at [463, 372] on div at bounding box center [467, 383] width 137 height 24
click at [523, 399] on div at bounding box center [495, 411] width 167 height 24
click at [1122, 372] on input at bounding box center [1127, 383] width 37 height 24
type input "$70.00"
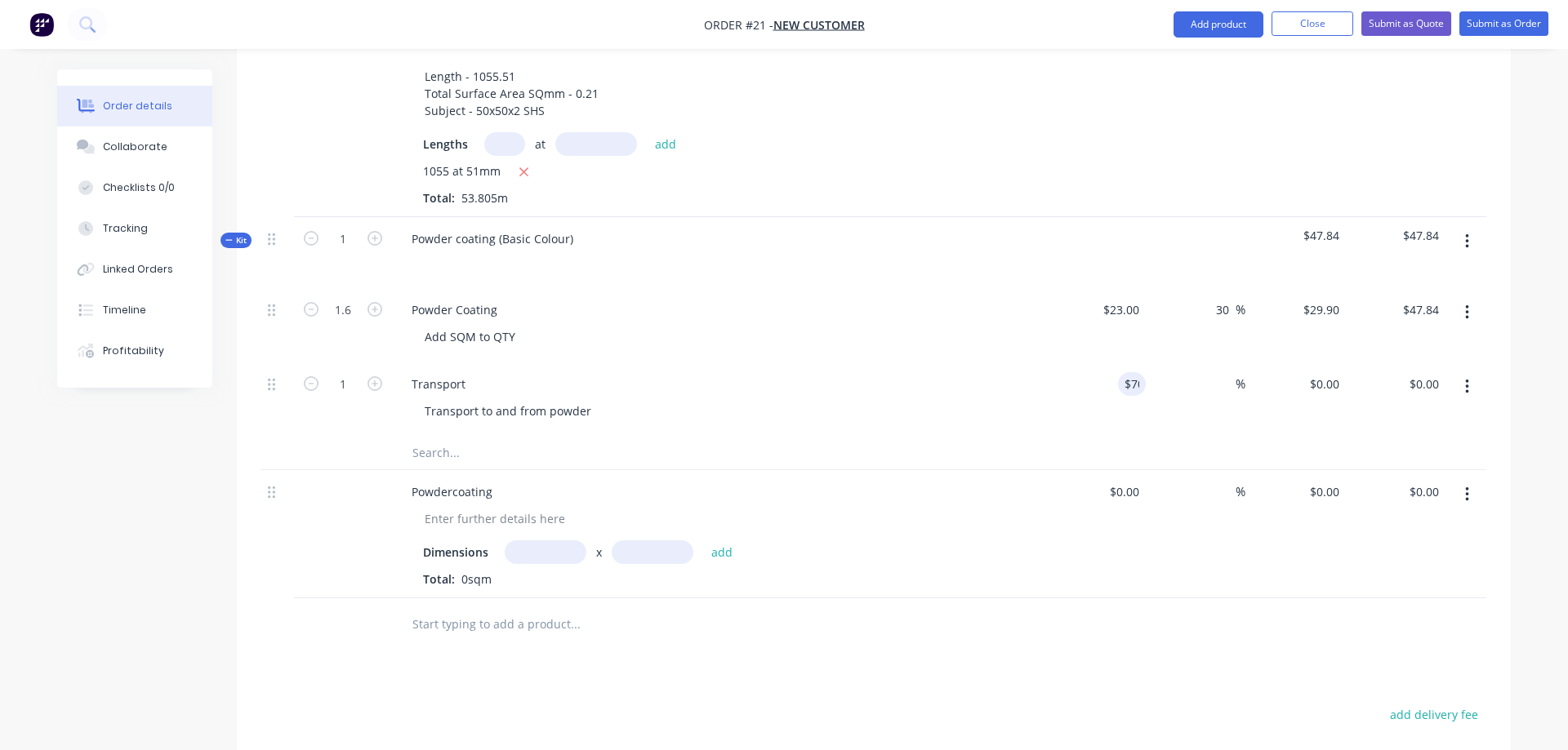
type input "$70.00"
type input "30"
type input "$91.00"
click at [893, 383] on div "Transport Transport to and from powder" at bounding box center [719, 399] width 653 height 75
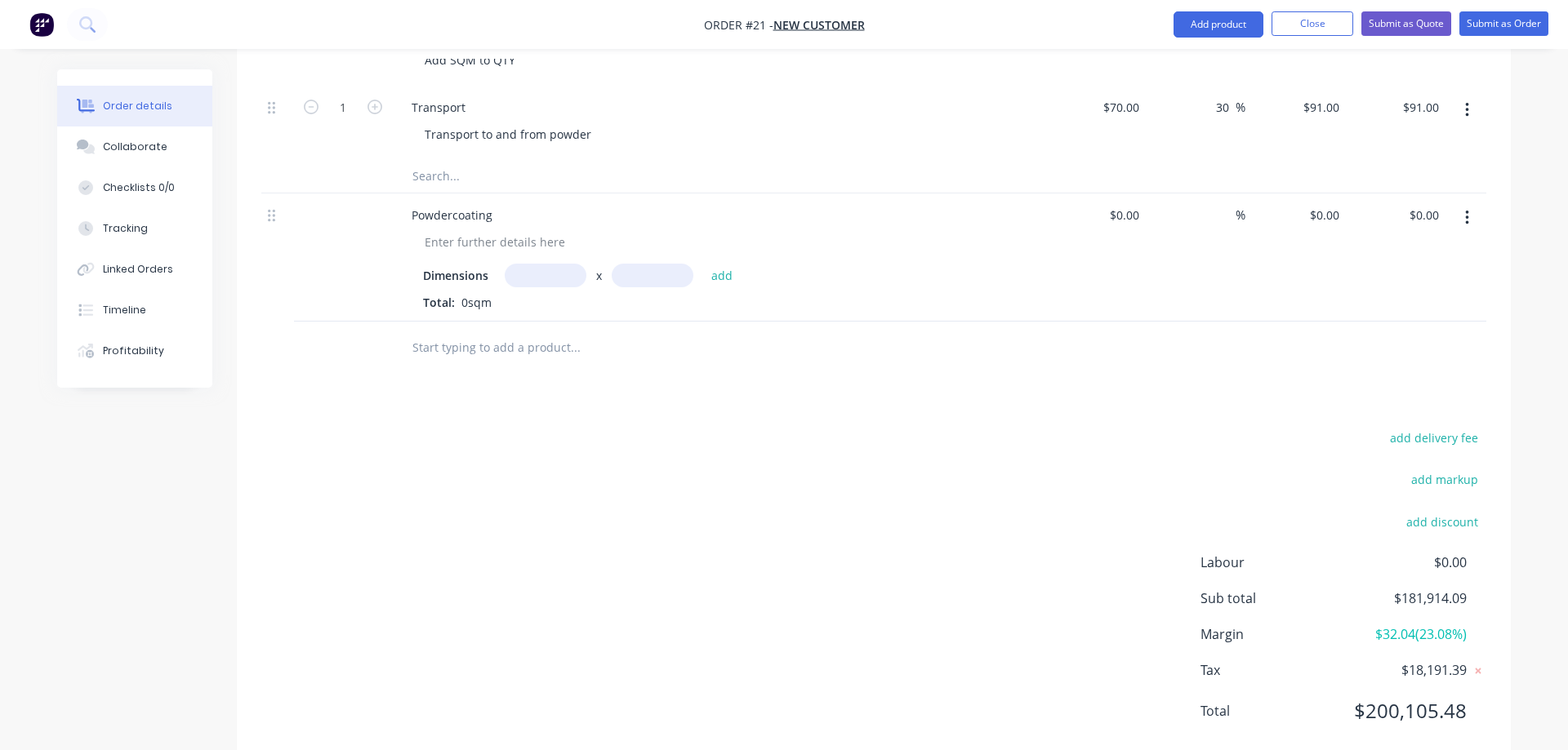
scroll to position [1269, 0]
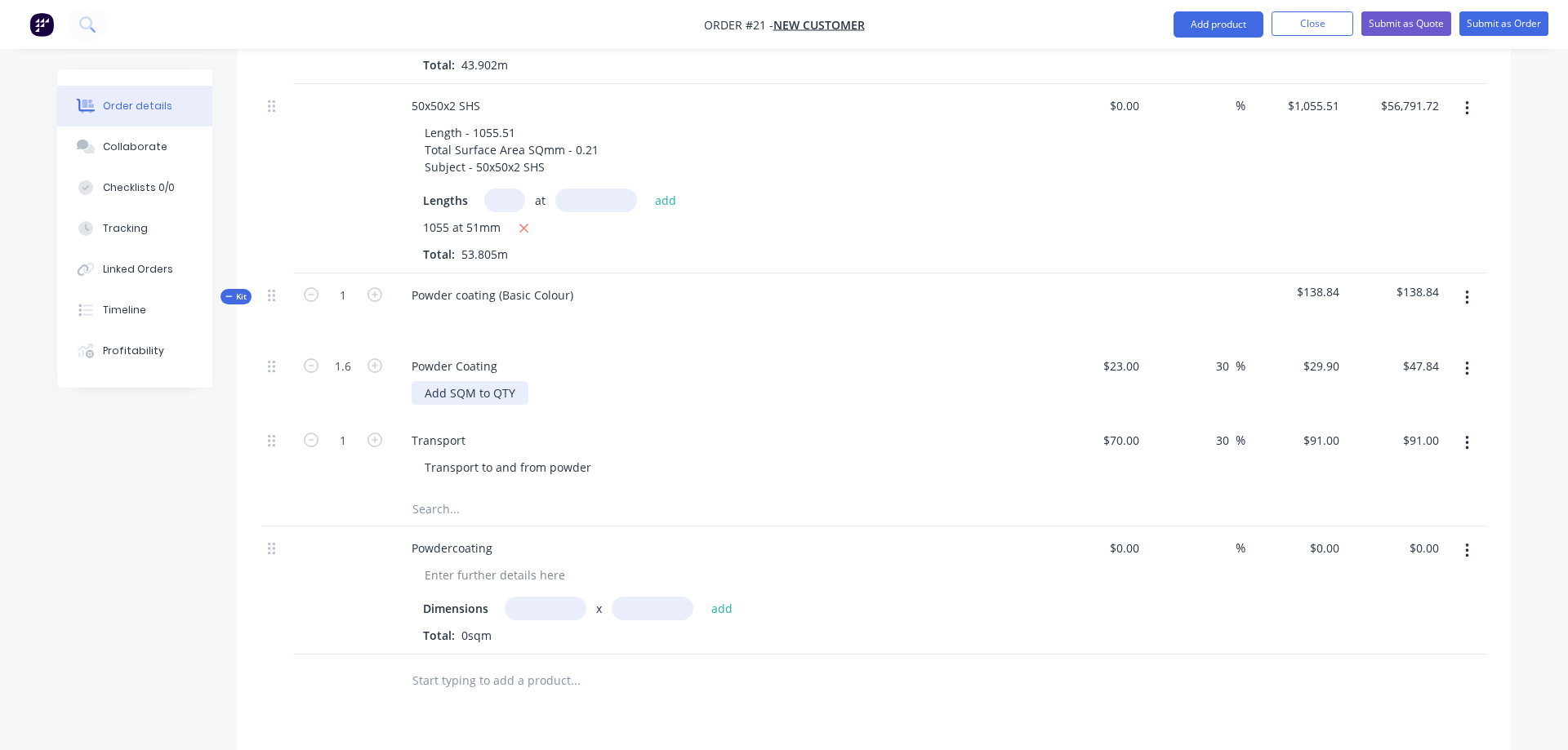
click at [523, 382] on div "Add SQM to QTY" at bounding box center [471, 393] width 117 height 24
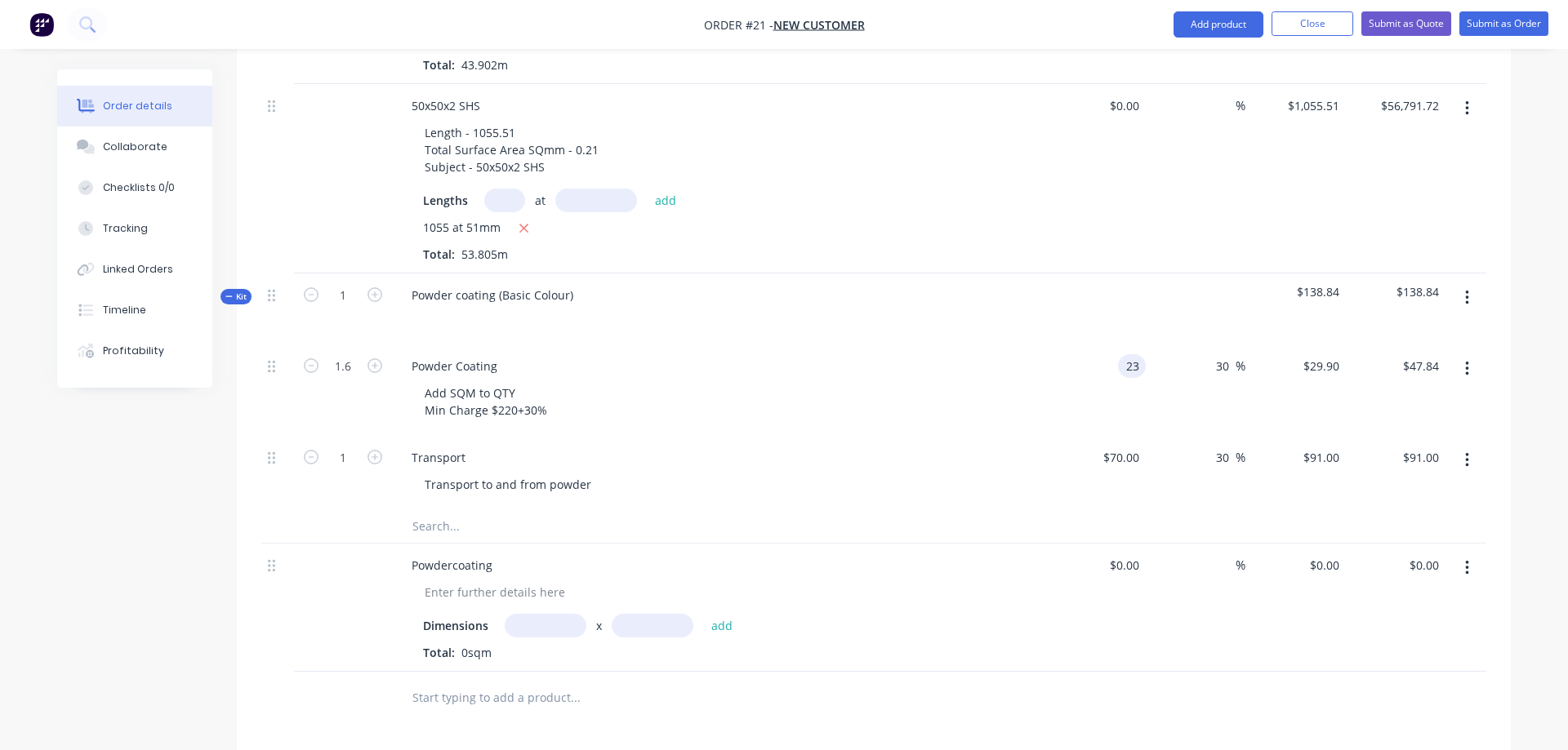
click at [1125, 354] on input "23" at bounding box center [1136, 366] width 21 height 24
type input "$220.00"
type input "$286.00"
type input "$457.60"
click at [938, 382] on div "Add SQM to QTY Min Charge $220+30%" at bounding box center [725, 402] width 628 height 41
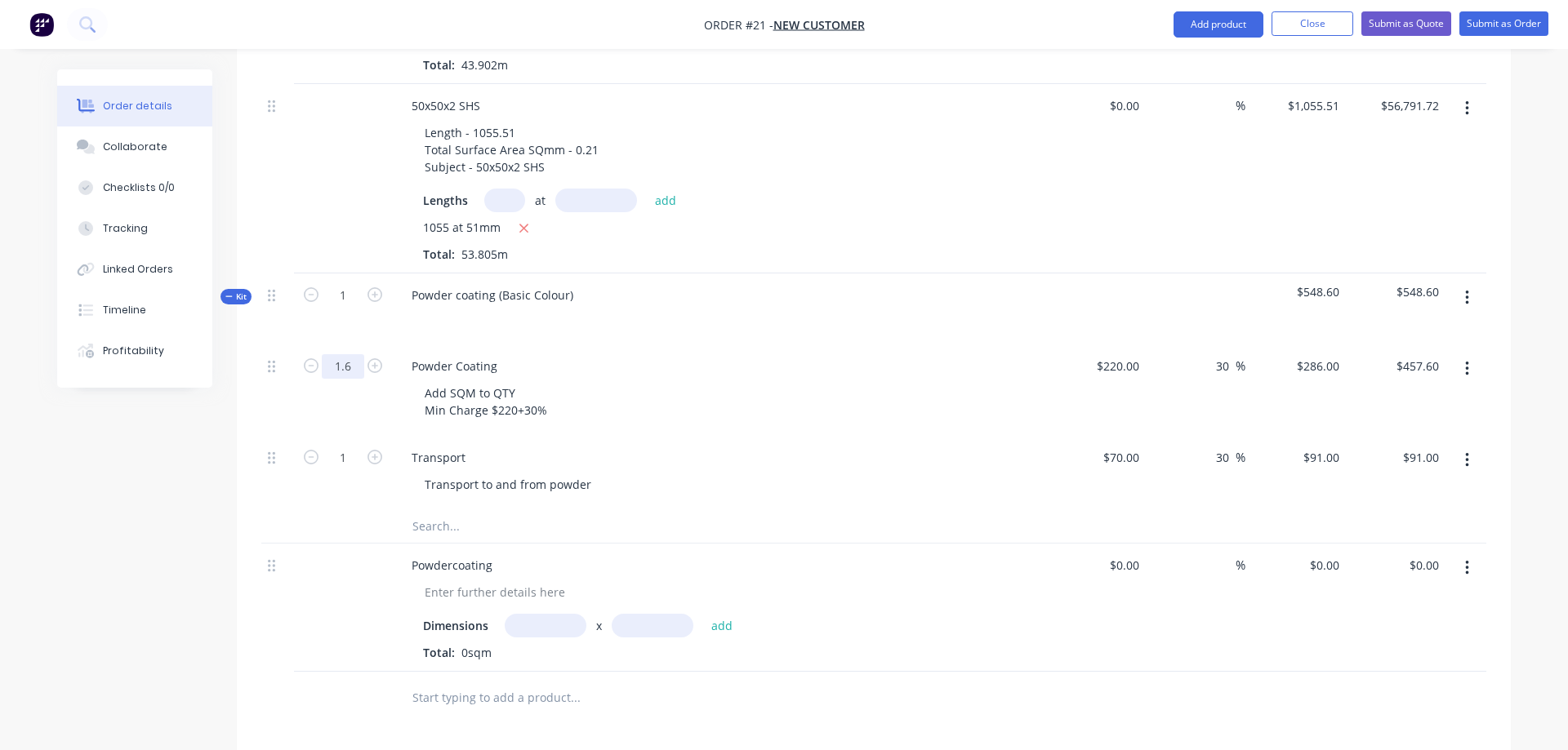
click at [358, 354] on input "1.6" at bounding box center [343, 367] width 43 height 25
type input "1"
type input "$286.00"
click at [720, 382] on div "Add SQM to QTY Min Charge $220+30%" at bounding box center [725, 402] width 628 height 41
click at [1468, 452] on icon "button" at bounding box center [1467, 461] width 4 height 18
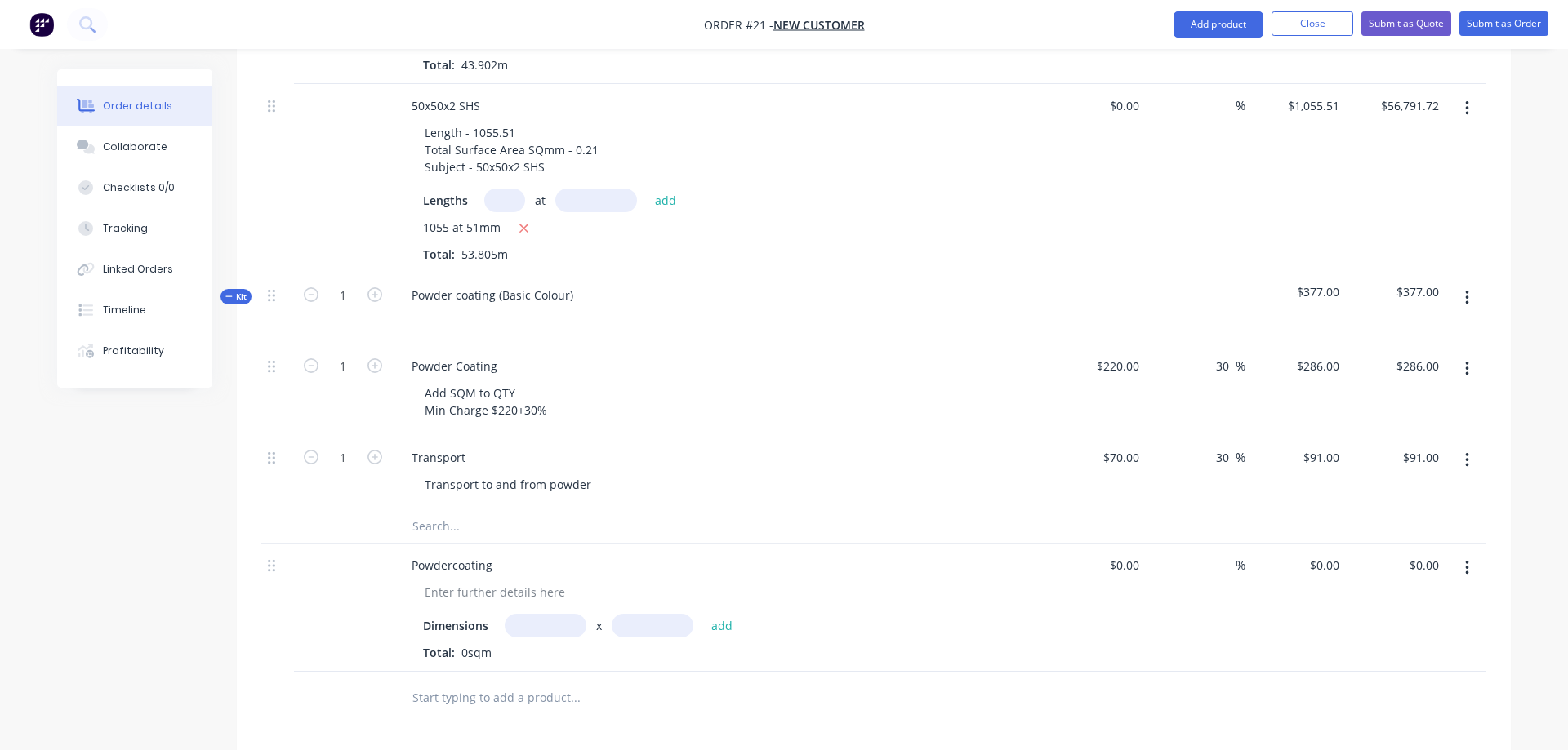
click at [791, 473] on div "Transport to and from powder" at bounding box center [725, 485] width 628 height 24
click at [1475, 283] on button "button" at bounding box center [1467, 297] width 38 height 29
click at [1444, 329] on div "Save to catalogue" at bounding box center [1409, 341] width 126 height 24
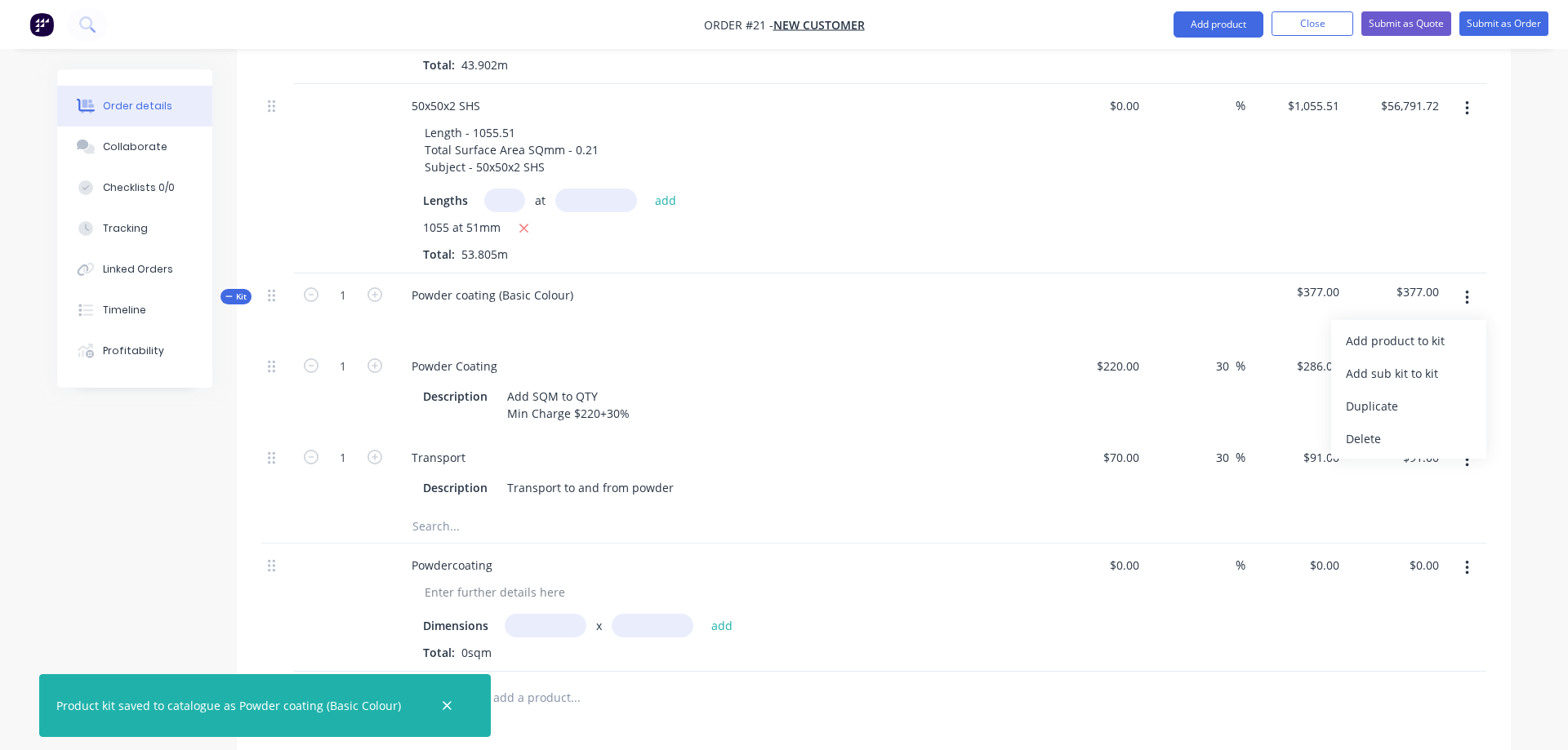
scroll to position [1520, 0]
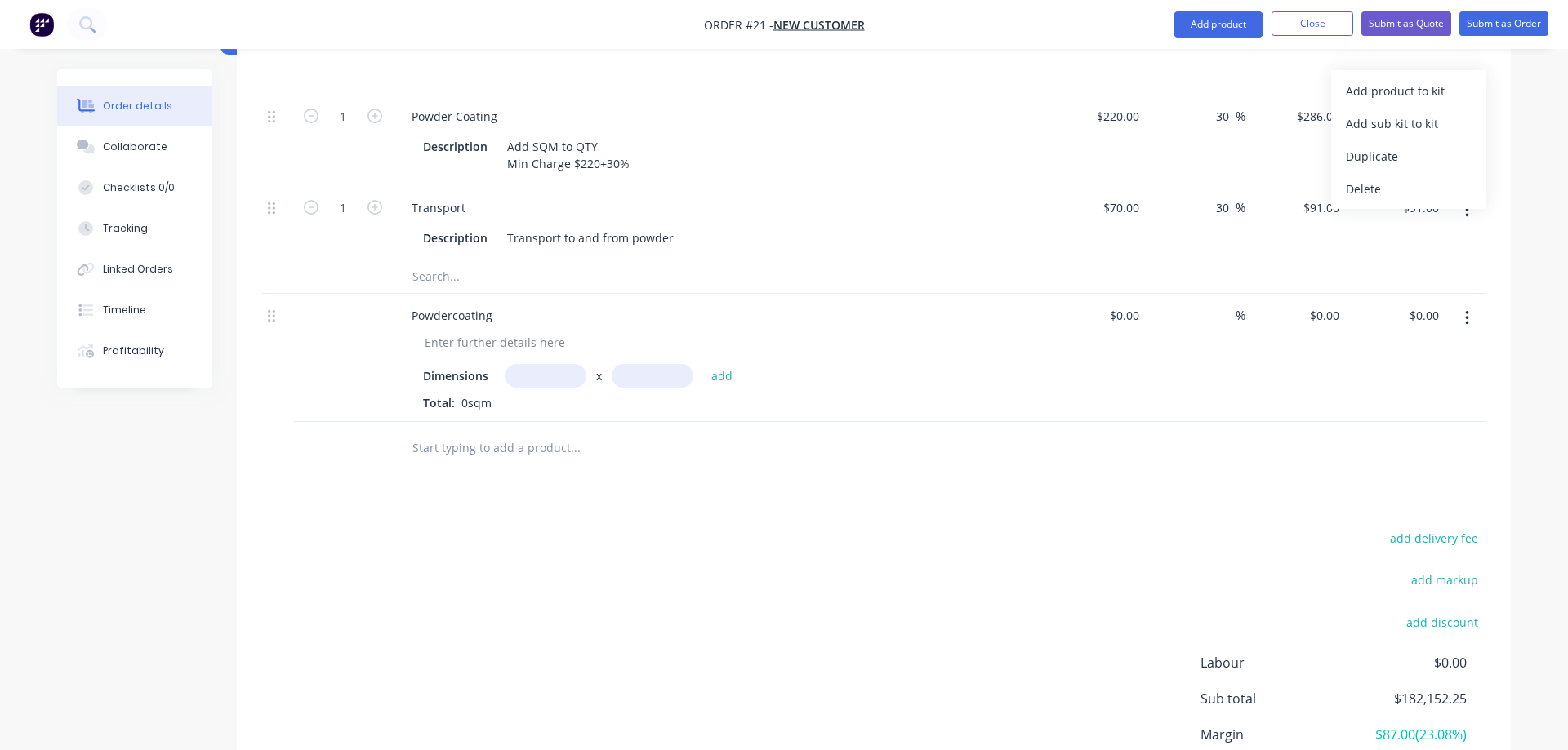
click at [512, 432] on input "text" at bounding box center [575, 448] width 327 height 33
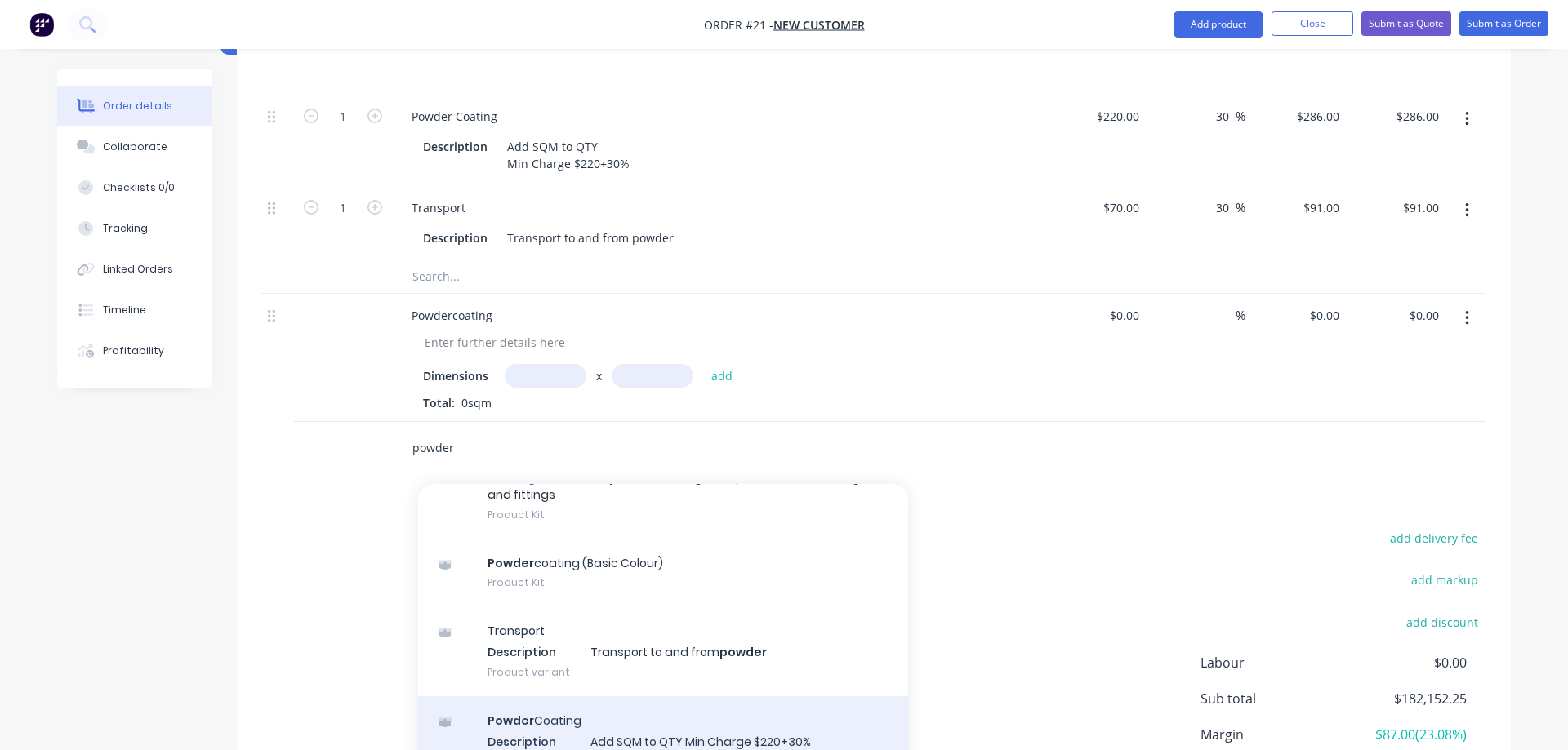
scroll to position [414, 0]
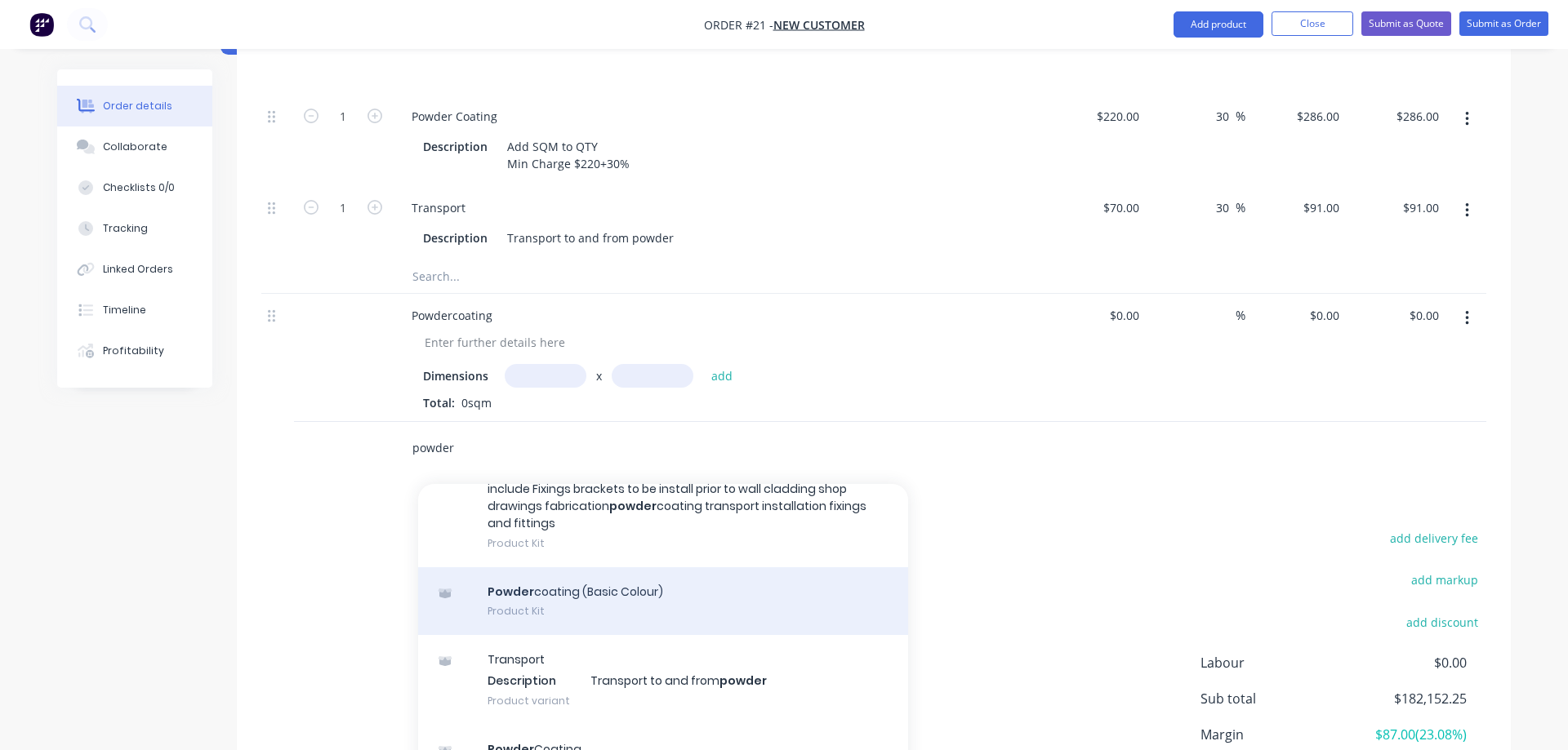
type input "powder"
click at [611, 567] on div "Powder coating (Basic Colour) Product Kit" at bounding box center [663, 601] width 490 height 68
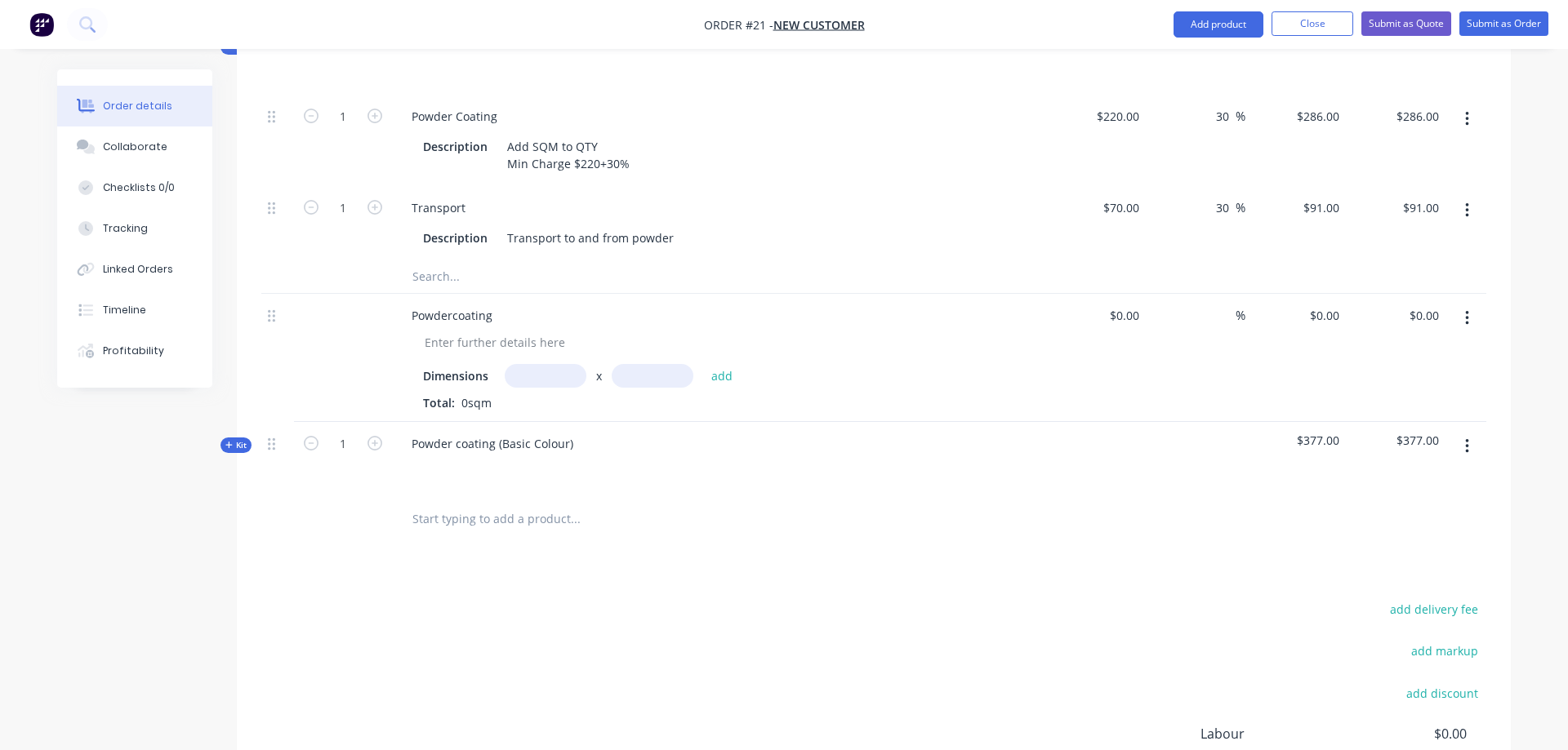
click at [234, 439] on span "Kit" at bounding box center [236, 446] width 21 height 12
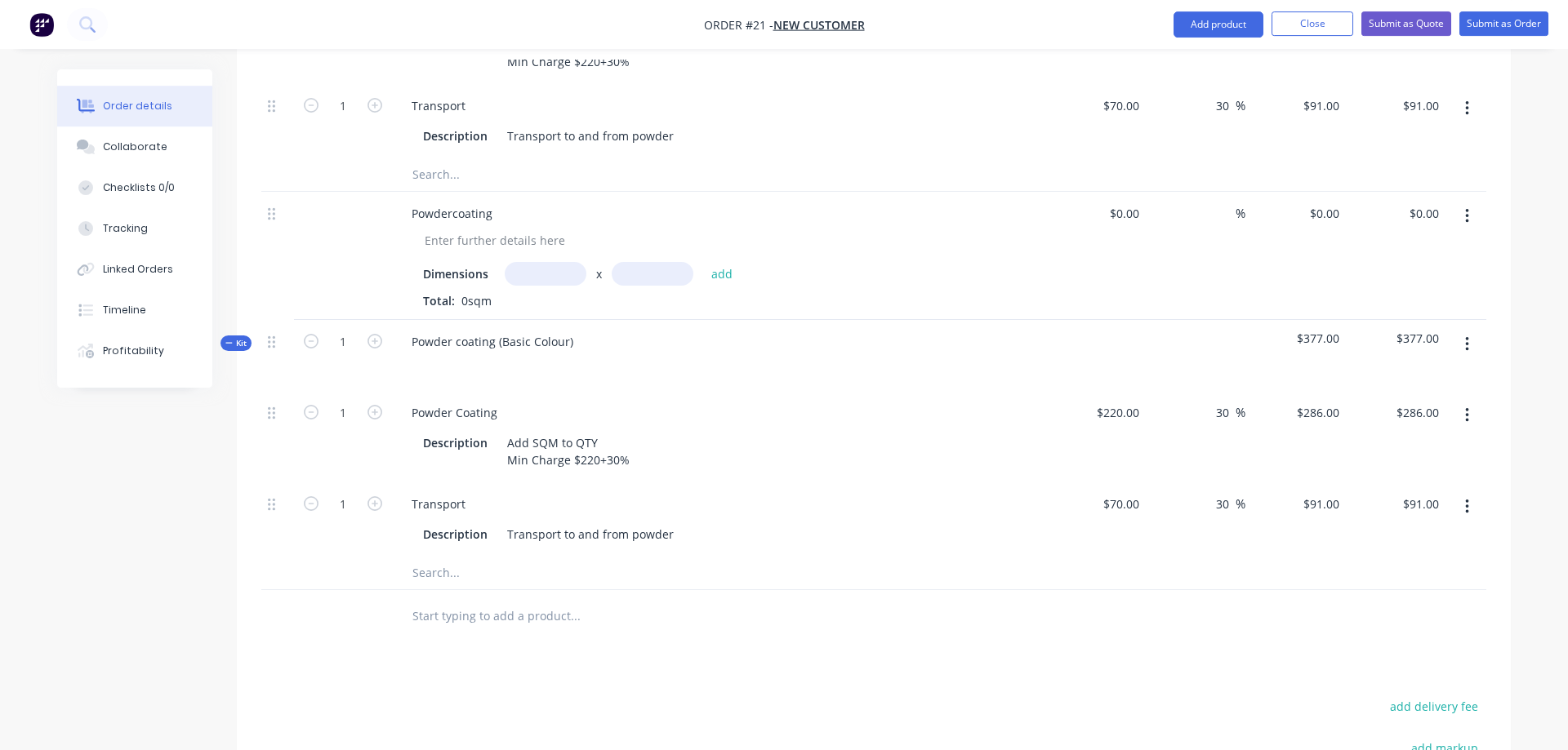
scroll to position [1686, 0]
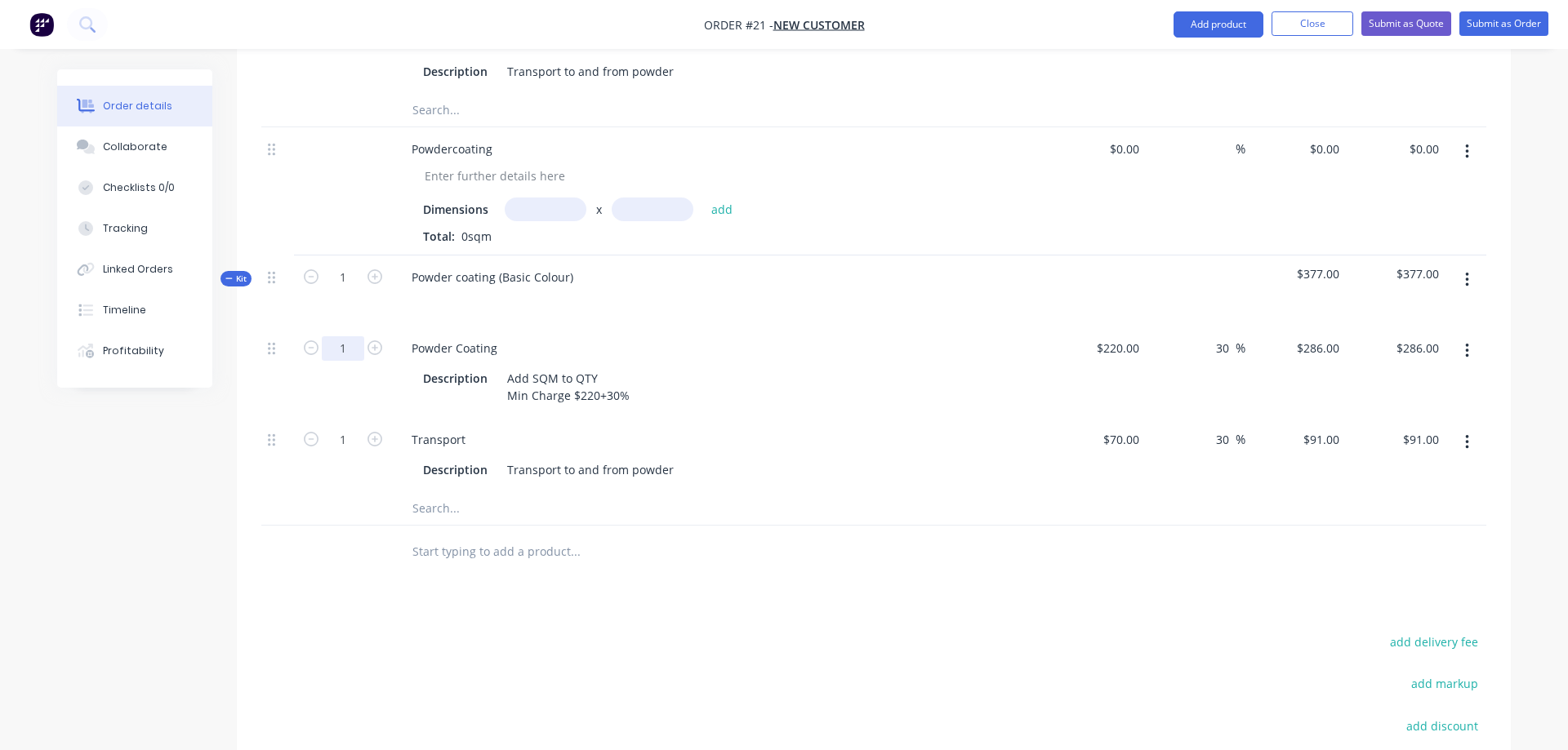
click at [339, 336] on input "1" at bounding box center [343, 349] width 43 height 25
type input "15"
type input "$4,290.00"
click at [714, 363] on div "Description Add SQM to QTY Min Charge $220+30%" at bounding box center [718, 385] width 640 height 44
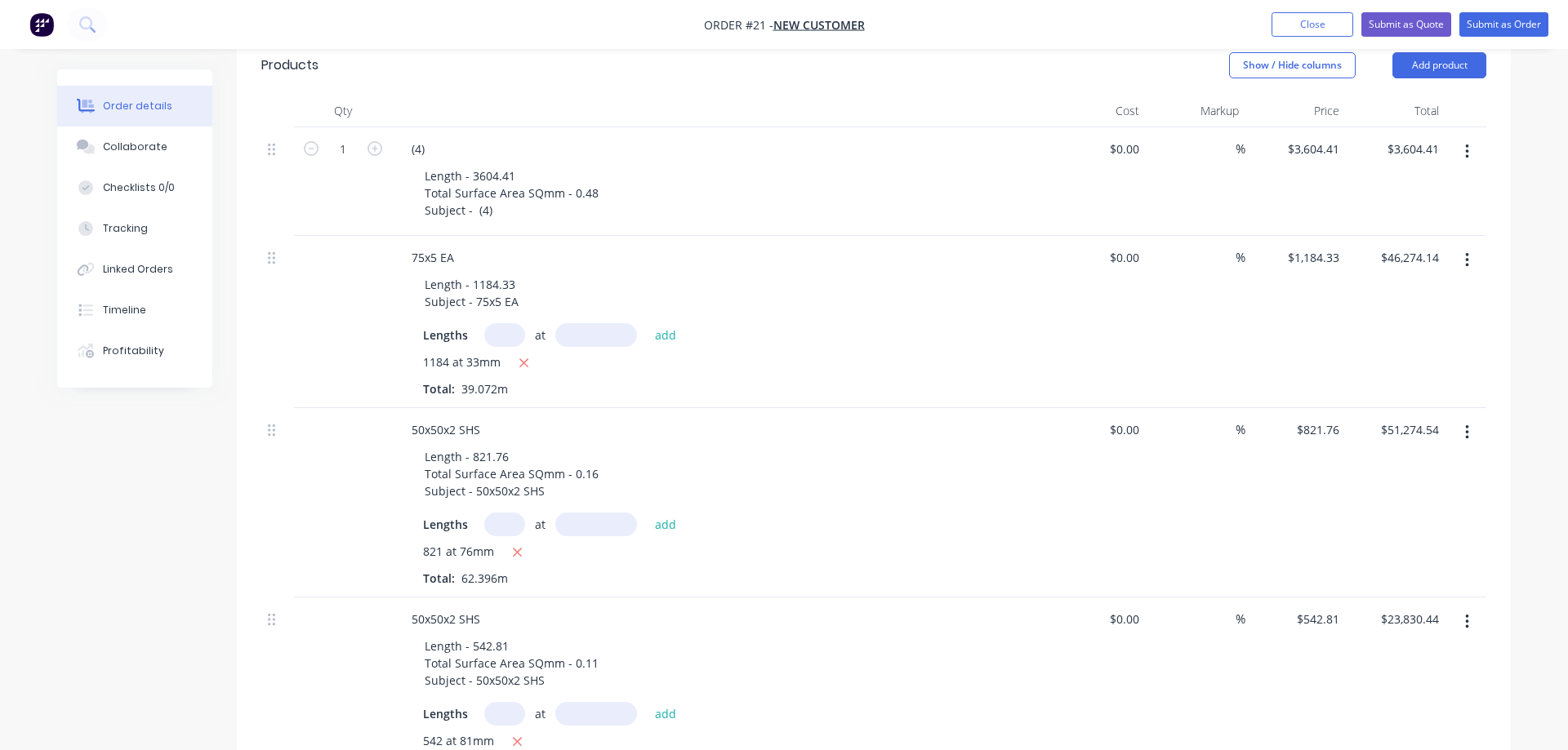
scroll to position [0, 0]
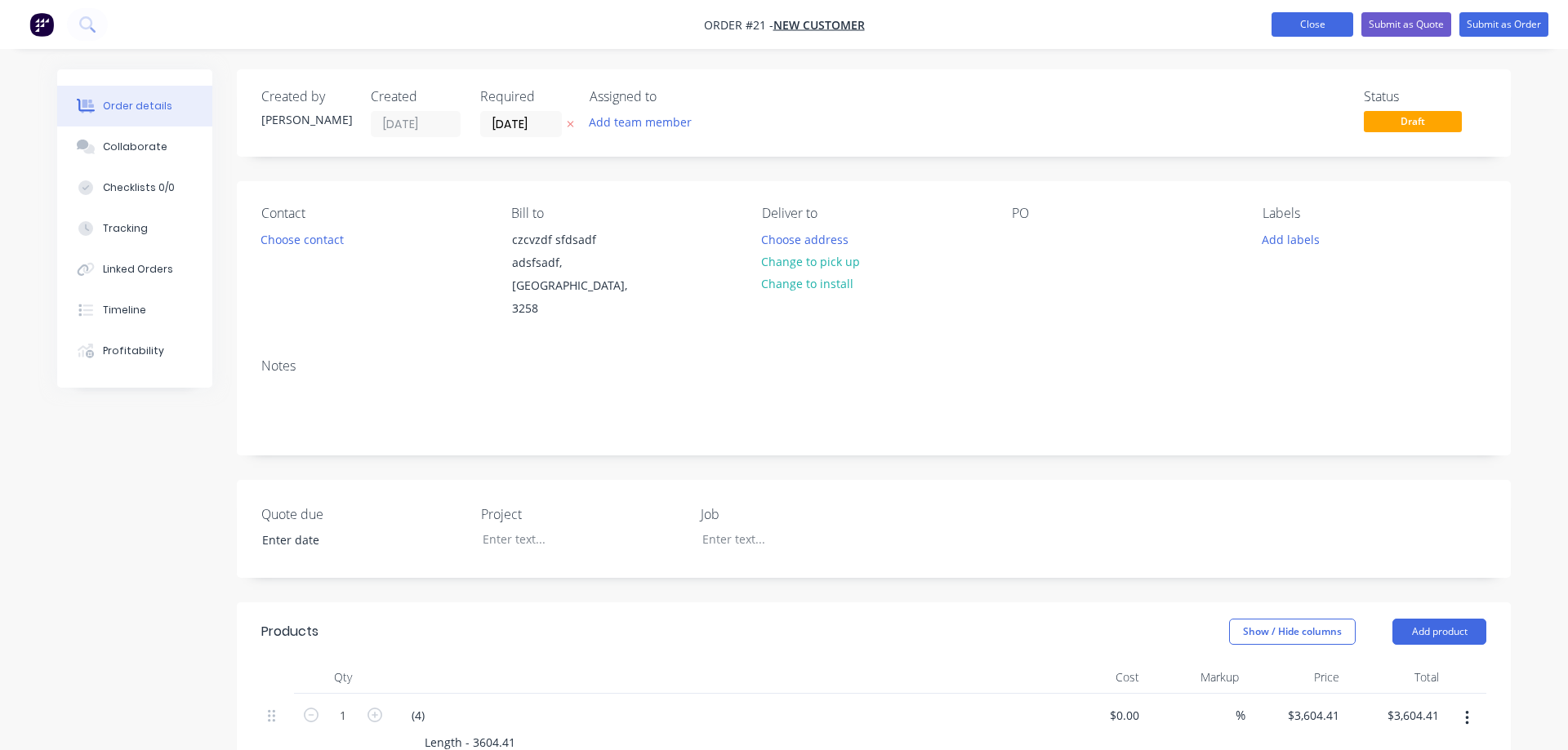
click at [1318, 15] on button "Close" at bounding box center [1312, 25] width 82 height 25
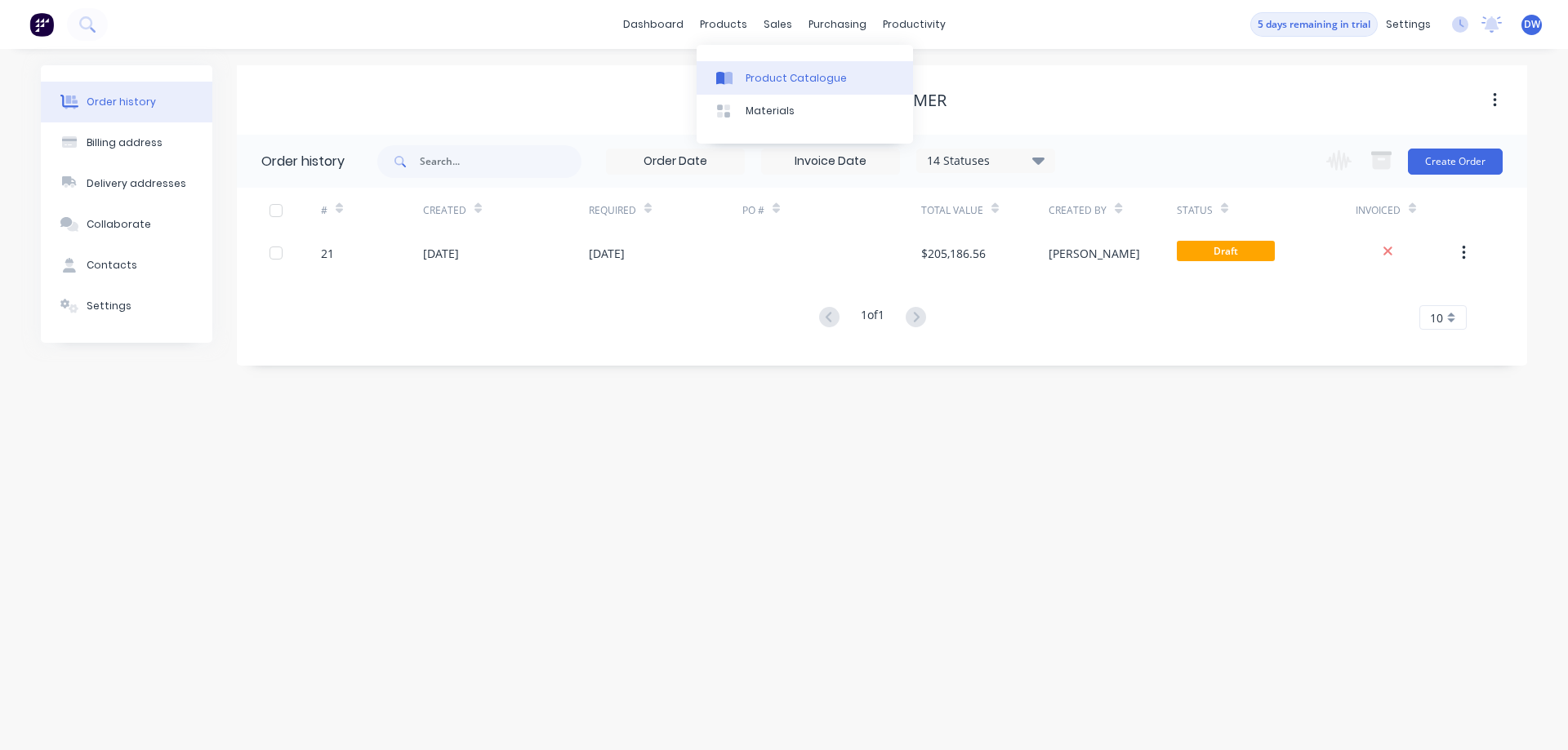
click at [758, 82] on div "Product Catalogue" at bounding box center [796, 78] width 101 height 15
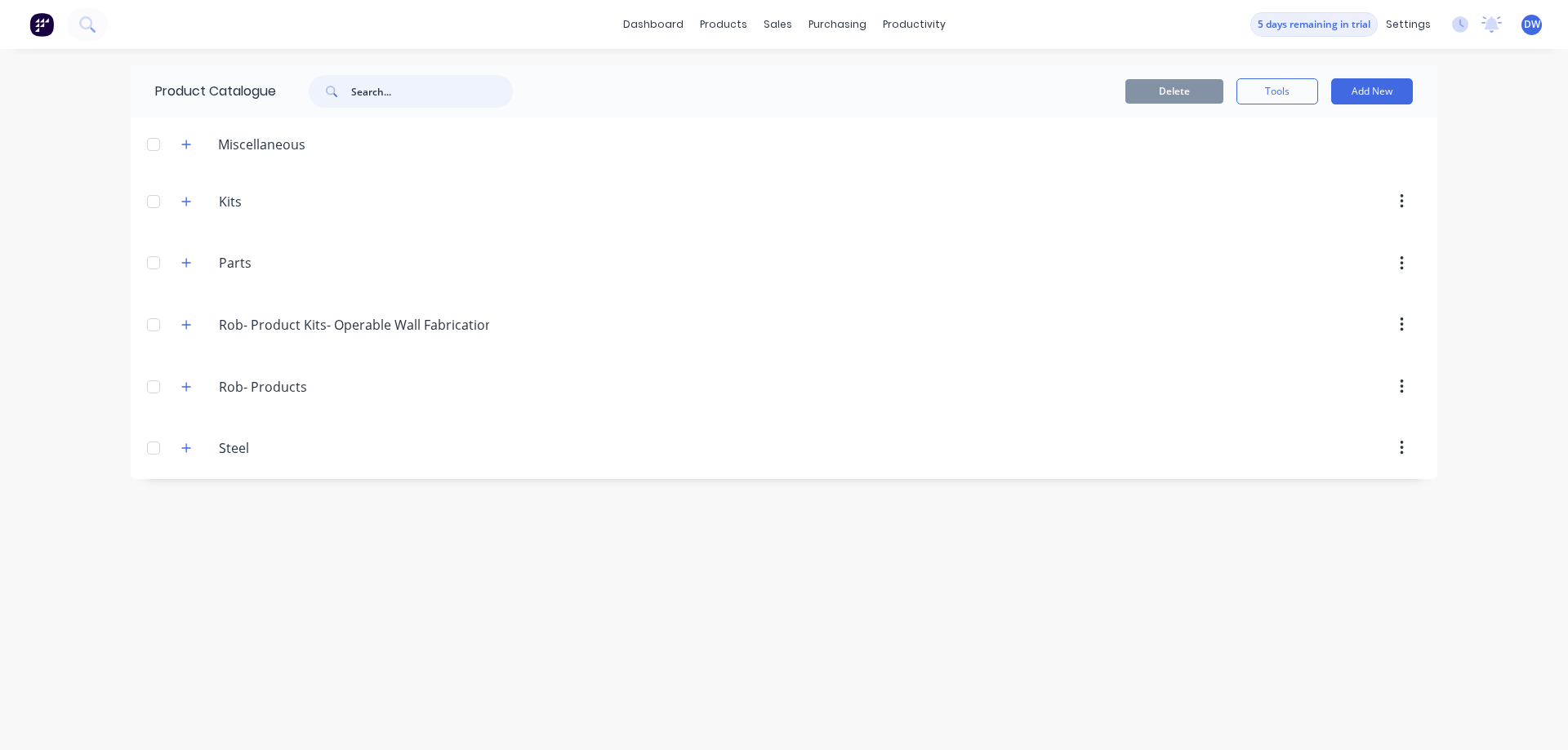
click at [388, 89] on input "text" at bounding box center [432, 91] width 162 height 33
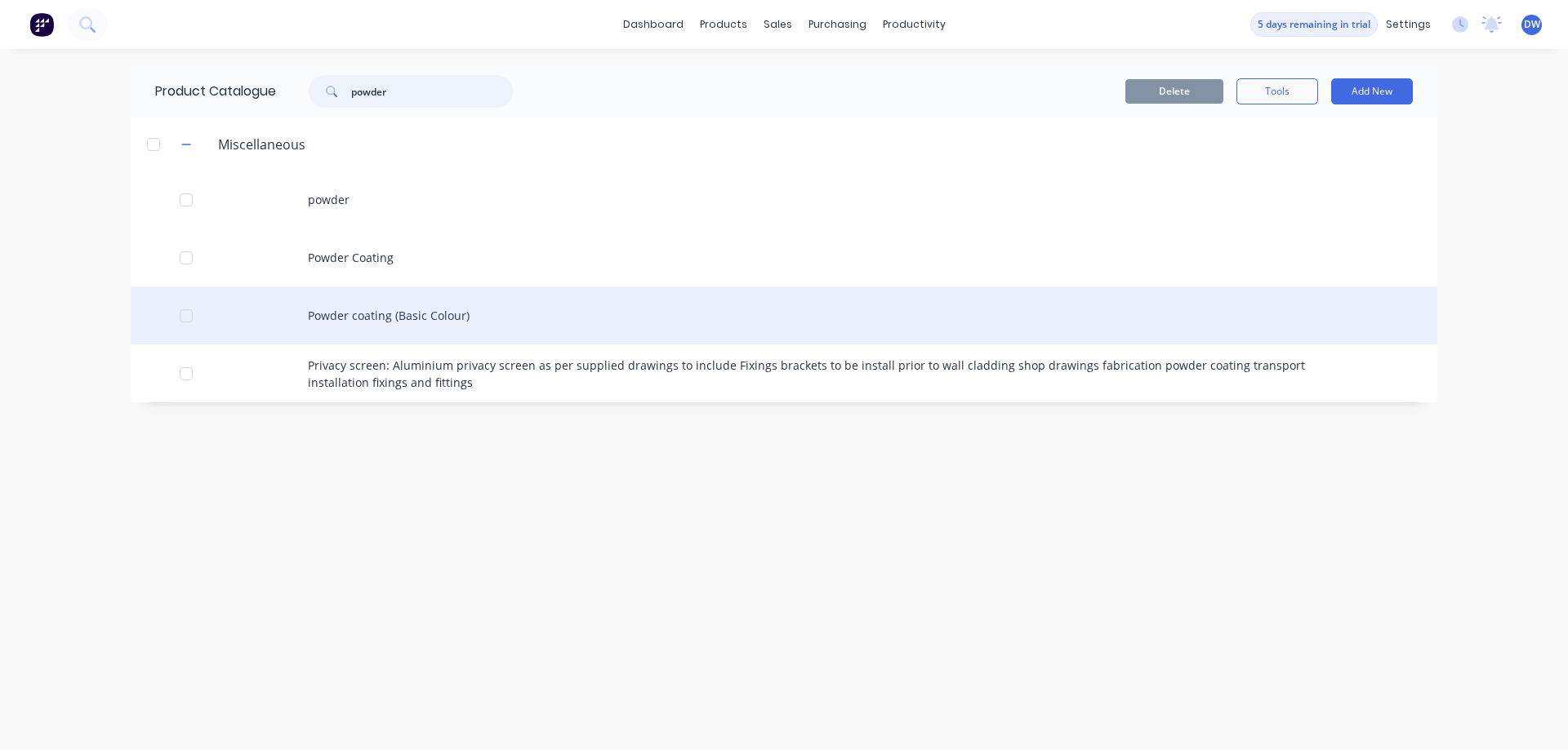
type input "powder"
click at [384, 328] on div "Powder coating (Basic Colour)" at bounding box center [784, 315] width 1307 height 58
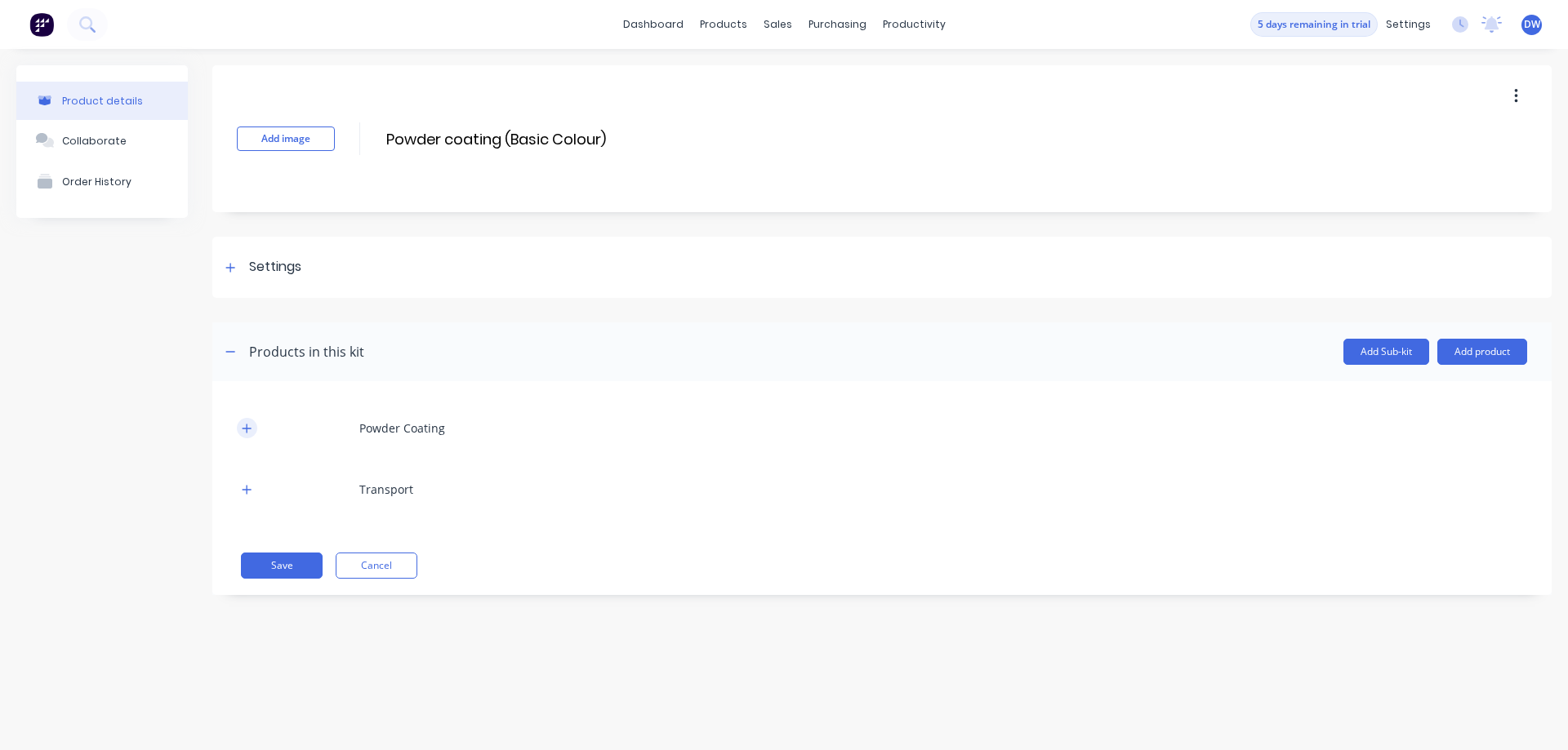
click at [247, 433] on icon "button" at bounding box center [247, 428] width 9 height 9
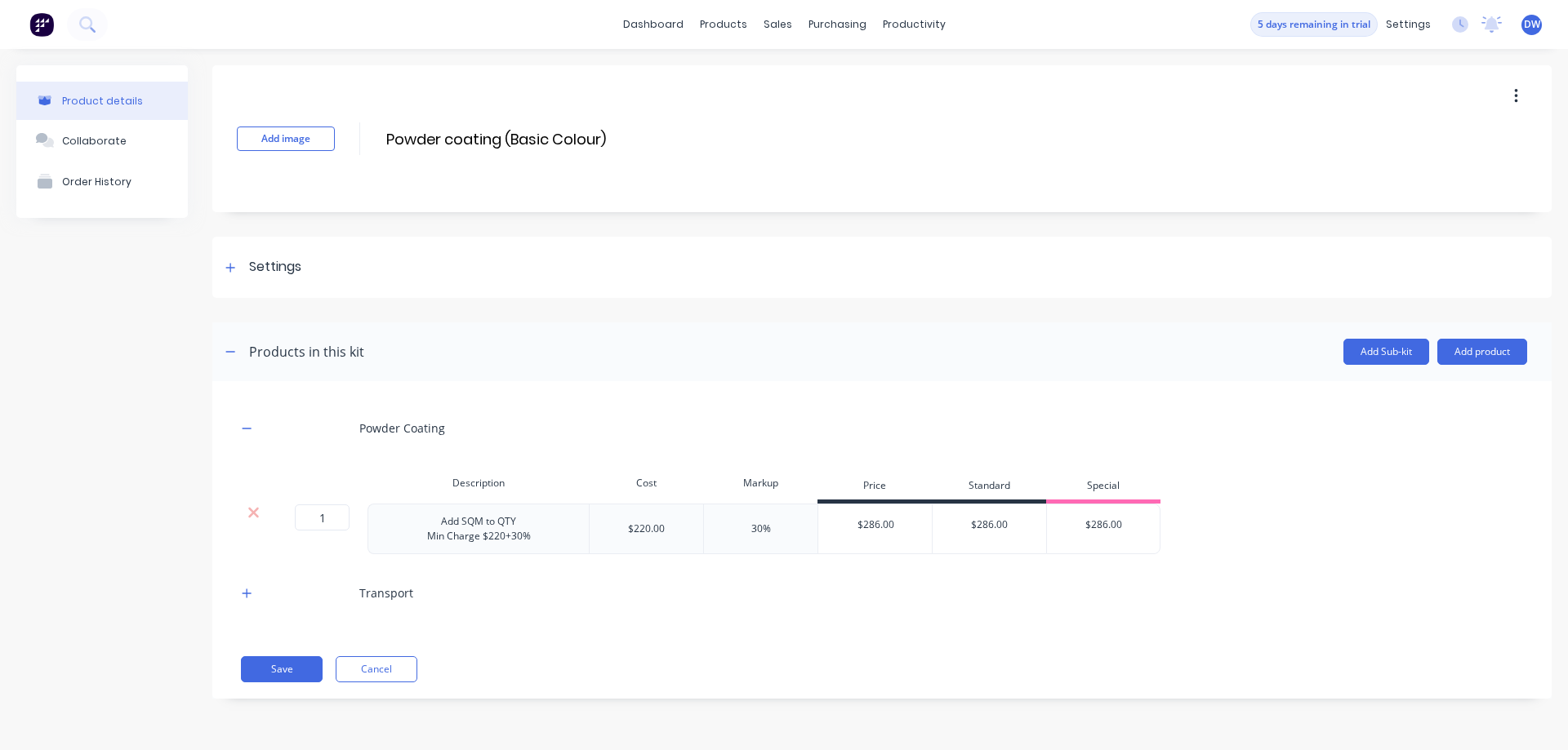
click at [644, 525] on div "$220.00" at bounding box center [645, 529] width 36 height 15
drag, startPoint x: 680, startPoint y: 527, endPoint x: 615, endPoint y: 536, distance: 65.6
click at [615, 536] on div "$220.00" at bounding box center [645, 529] width 115 height 51
click at [663, 392] on div "Powder Coating Description Cost Markup Price Standard Special 1 1 ? Add SQM to …" at bounding box center [882, 541] width 1340 height 318
click at [658, 530] on div "$220.00" at bounding box center [645, 529] width 36 height 15
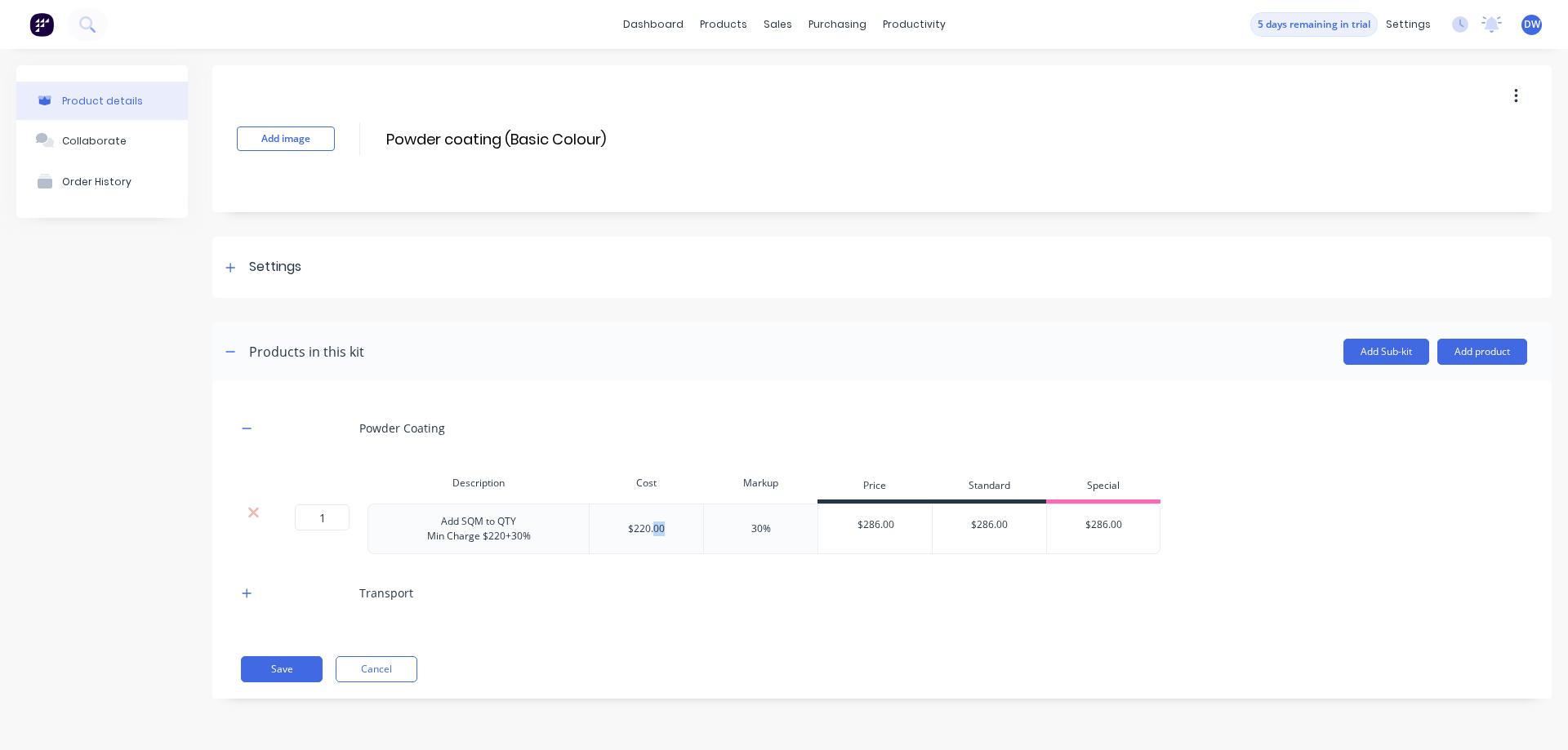
click at [655, 530] on div "$220.00" at bounding box center [645, 529] width 36 height 15
click at [639, 537] on div "$220.00" at bounding box center [645, 529] width 115 height 51
click at [245, 596] on icon "button" at bounding box center [246, 593] width 10 height 12
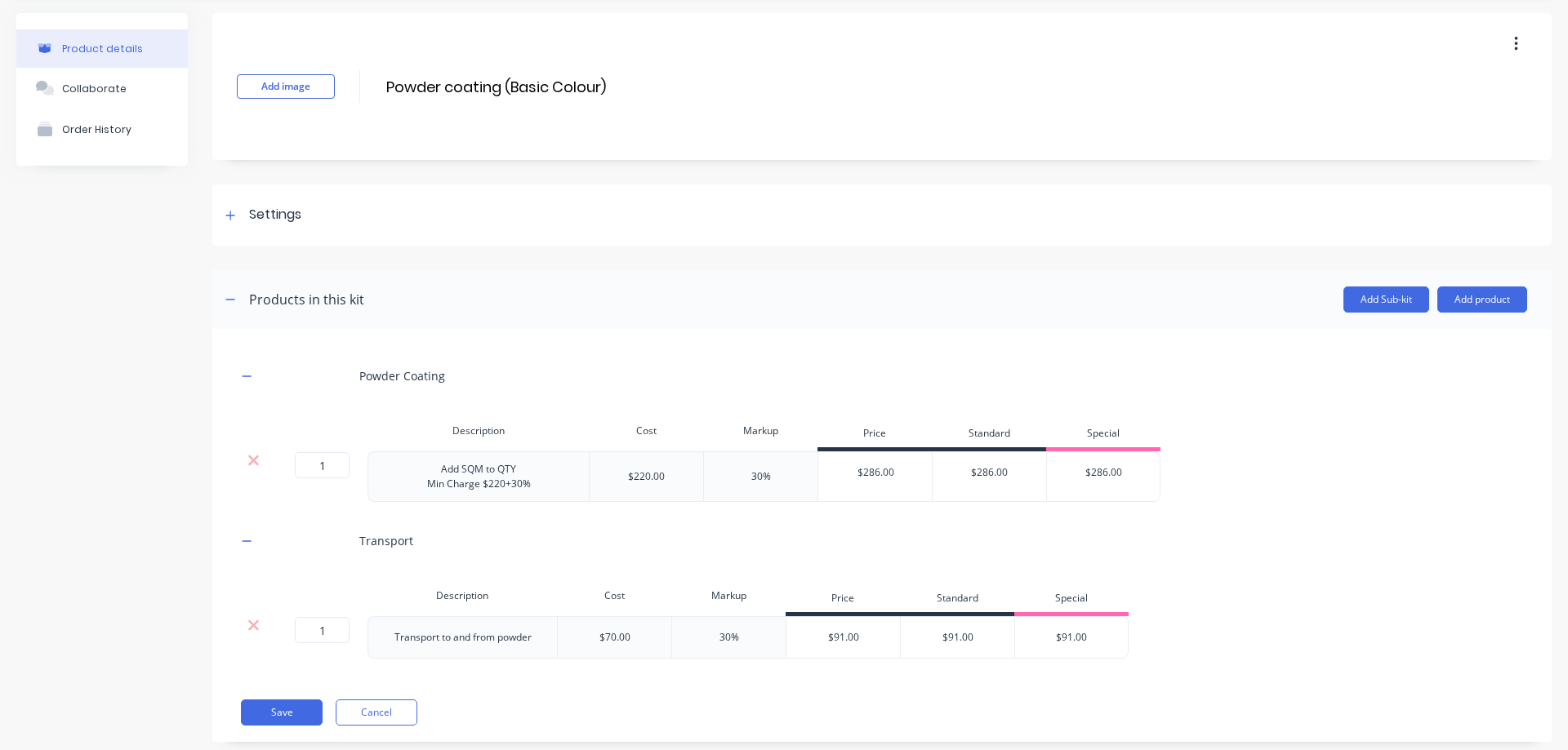
scroll to position [85, 0]
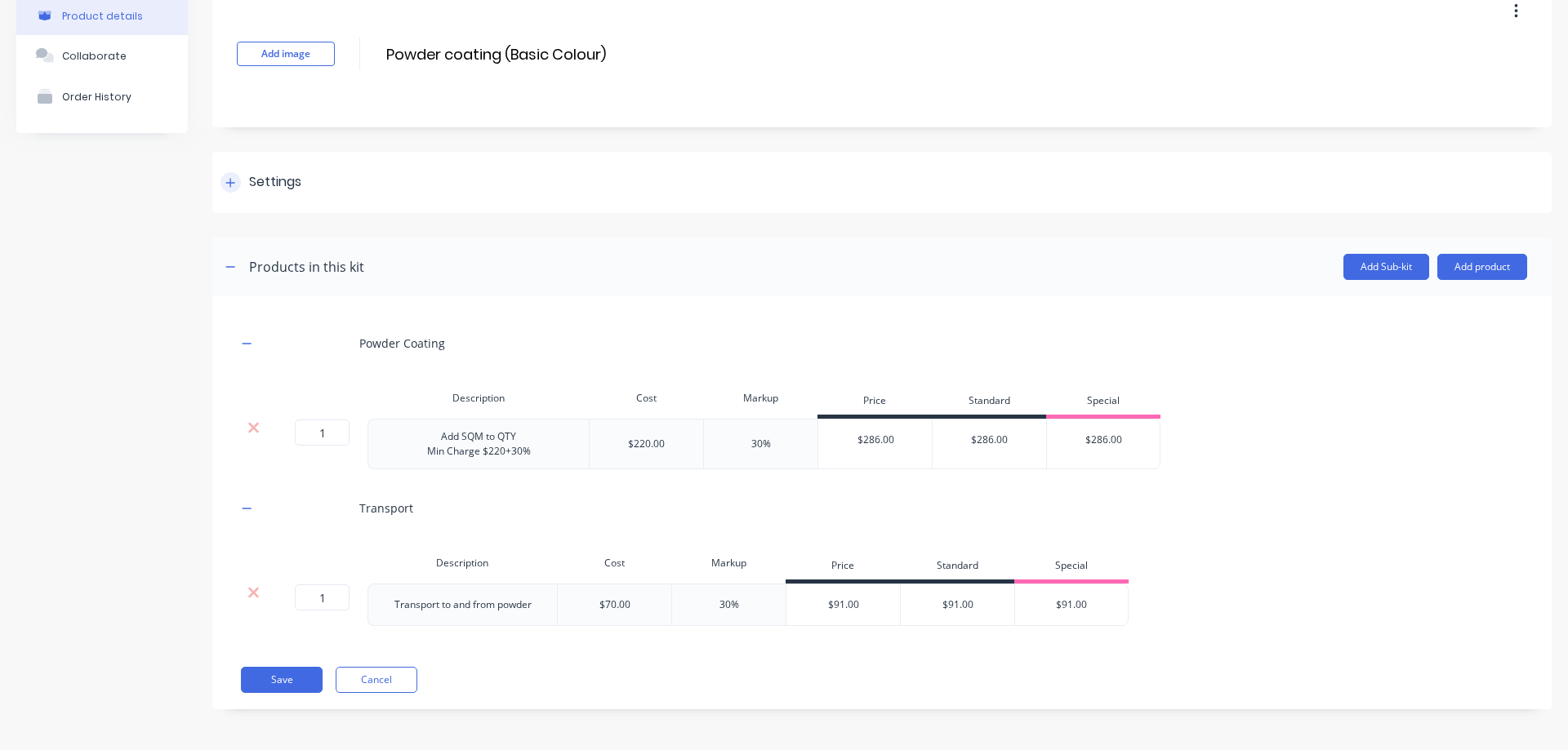
click at [233, 186] on icon at bounding box center [230, 183] width 10 height 12
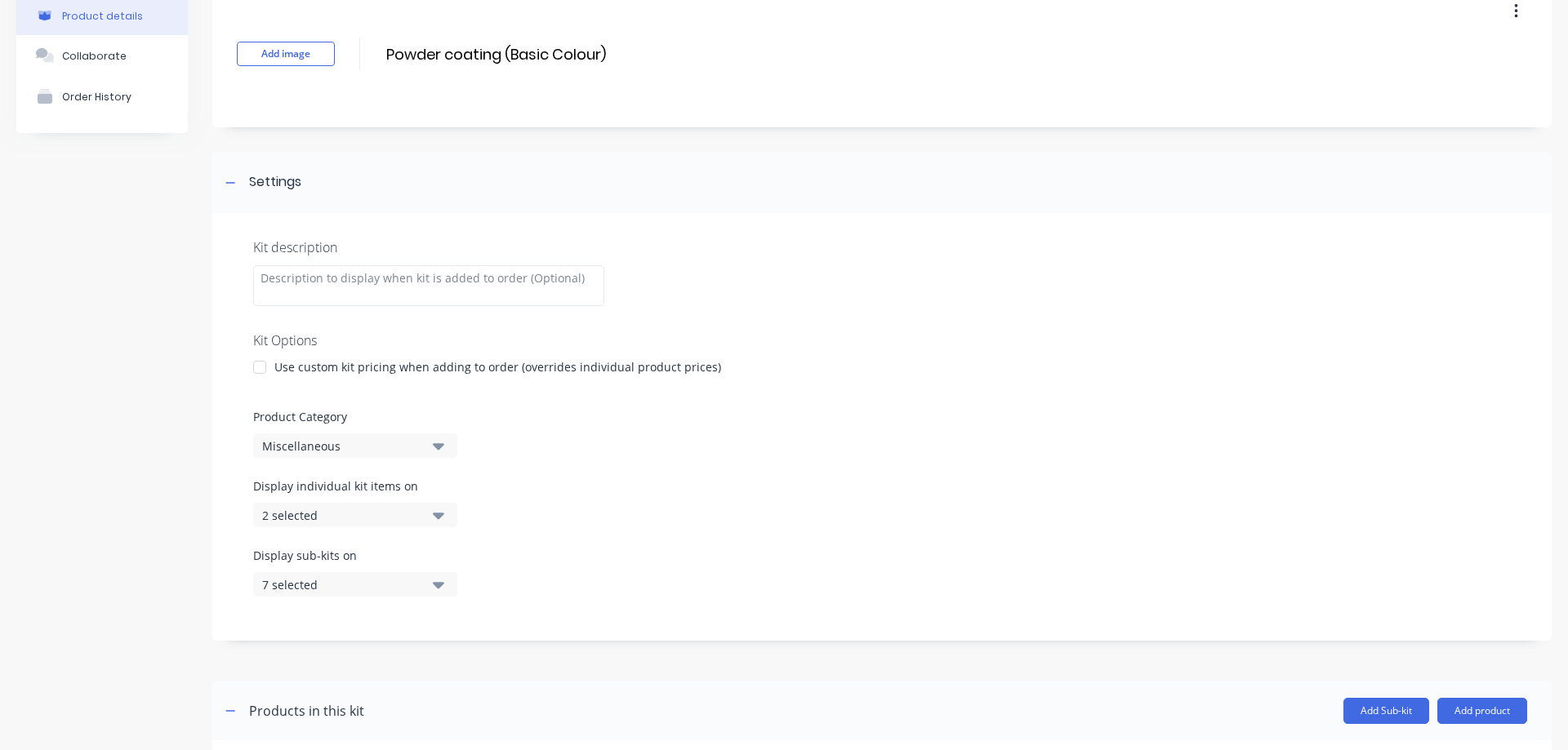
click at [256, 368] on div at bounding box center [259, 367] width 33 height 33
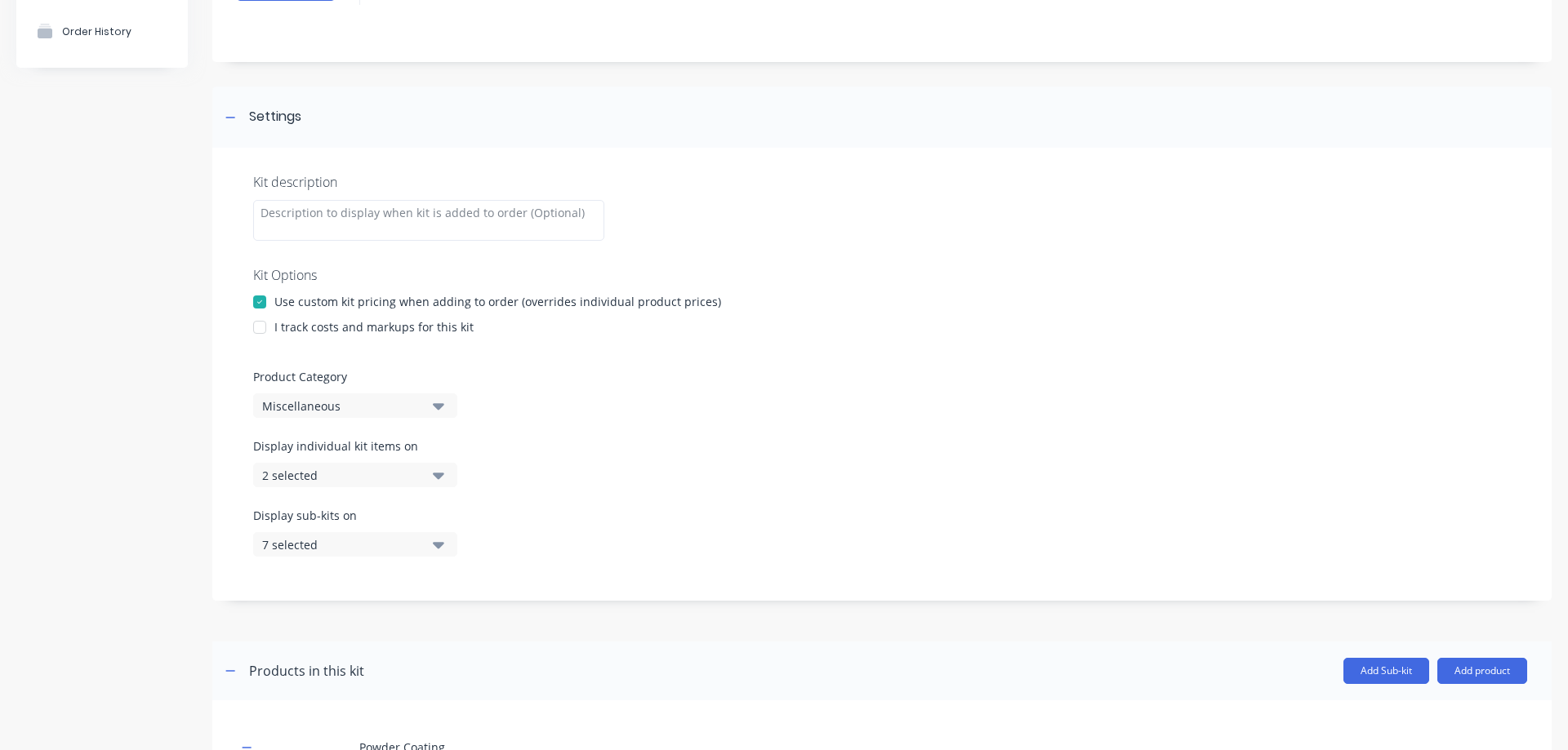
scroll to position [178, 0]
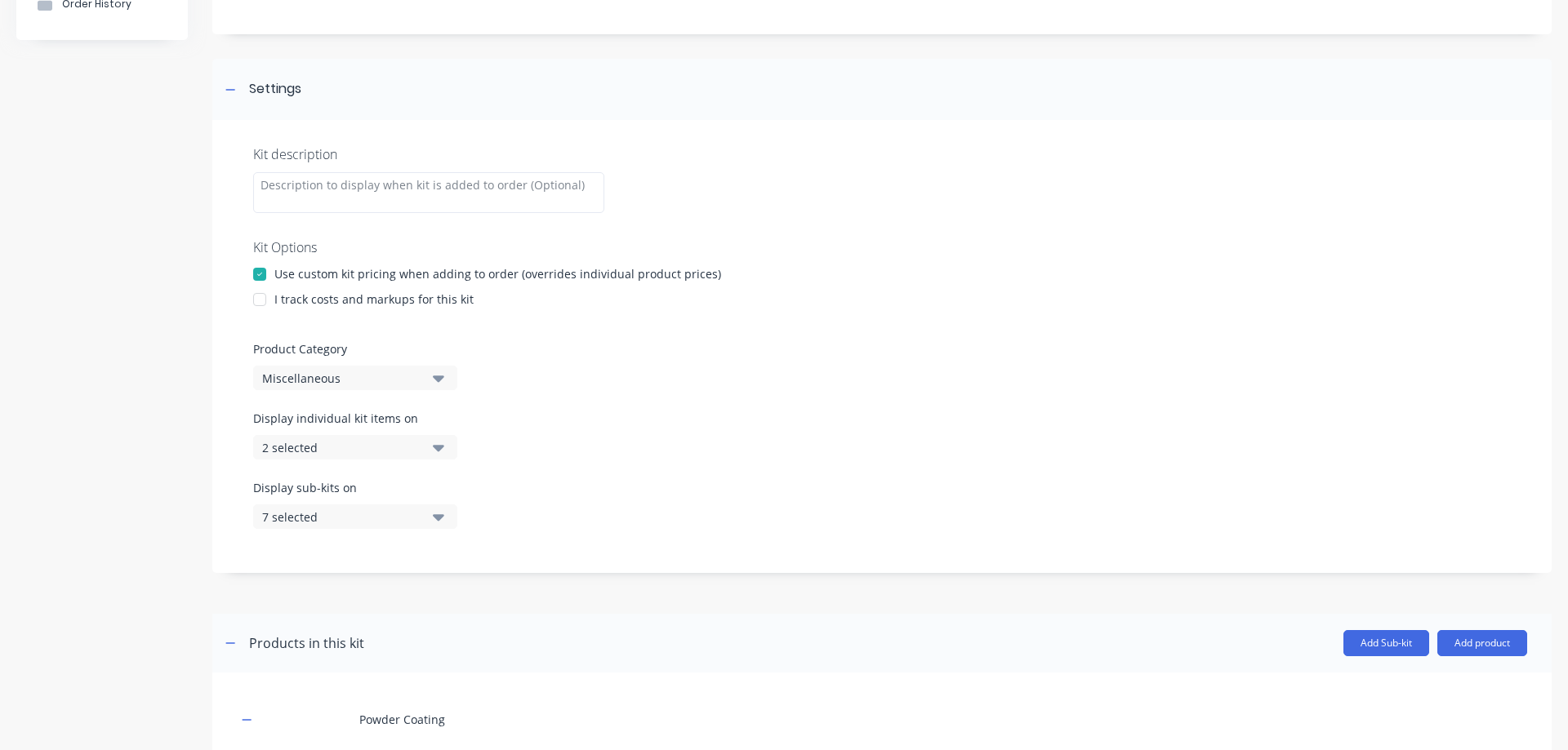
click at [263, 302] on div at bounding box center [259, 299] width 33 height 33
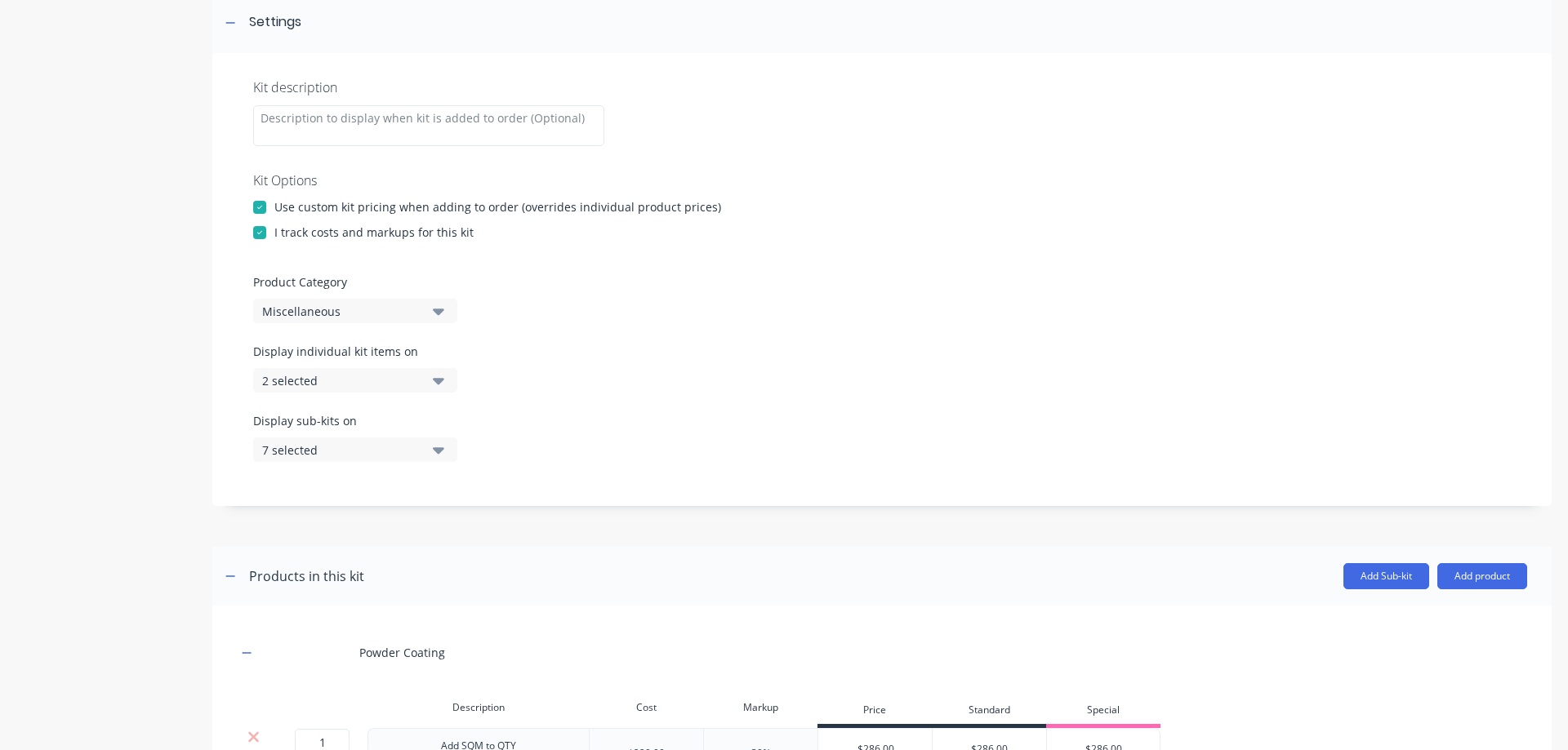
scroll to position [271, 0]
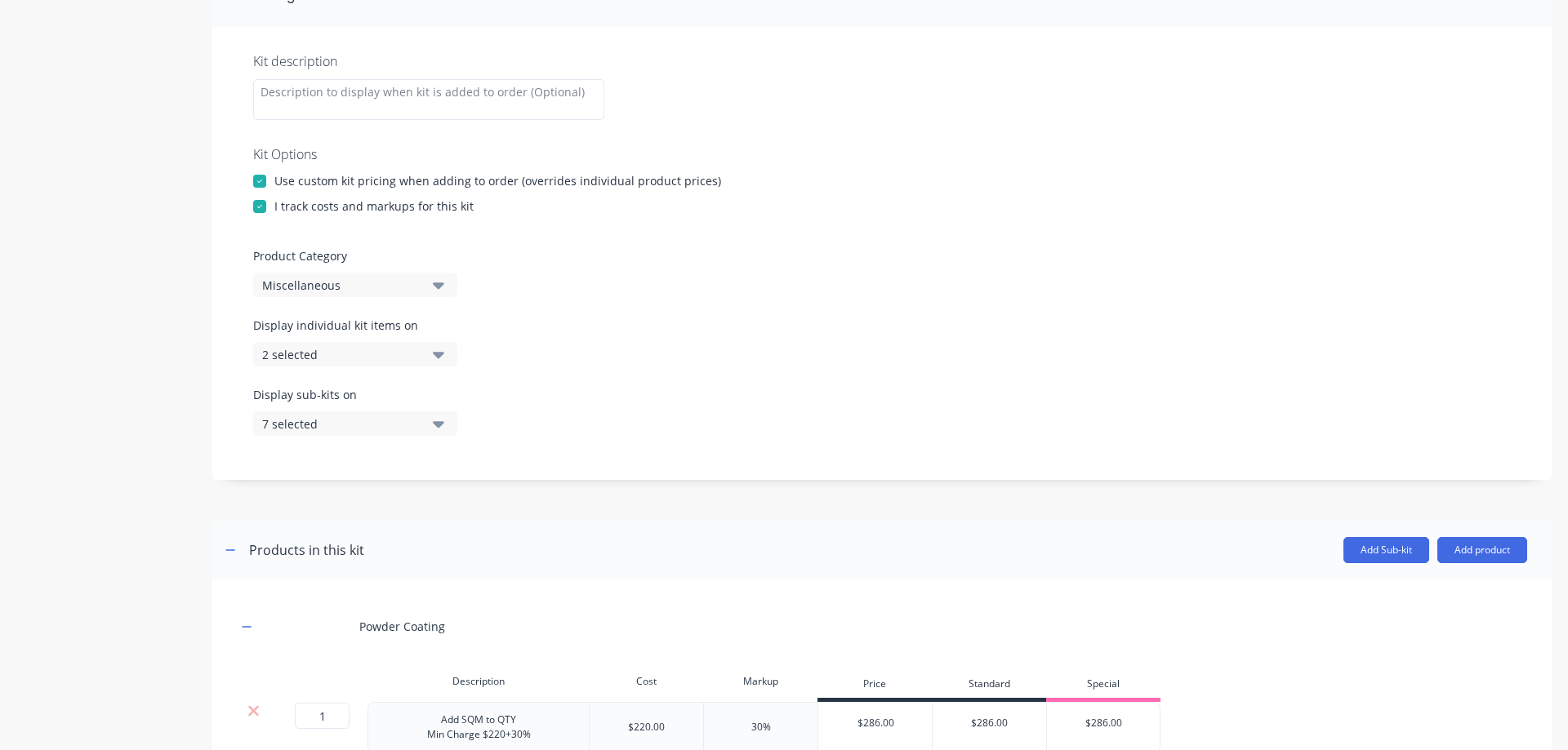
click at [377, 293] on div "Miscellaneous" at bounding box center [341, 285] width 158 height 17
click at [382, 288] on div "Miscellaneous" at bounding box center [341, 285] width 158 height 17
click at [406, 353] on div "2 selected" at bounding box center [341, 354] width 158 height 17
click at [560, 386] on div "Display sub-kits on 7 selected" at bounding box center [882, 421] width 1258 height 69
click at [444, 423] on icon "button" at bounding box center [439, 423] width 12 height 18
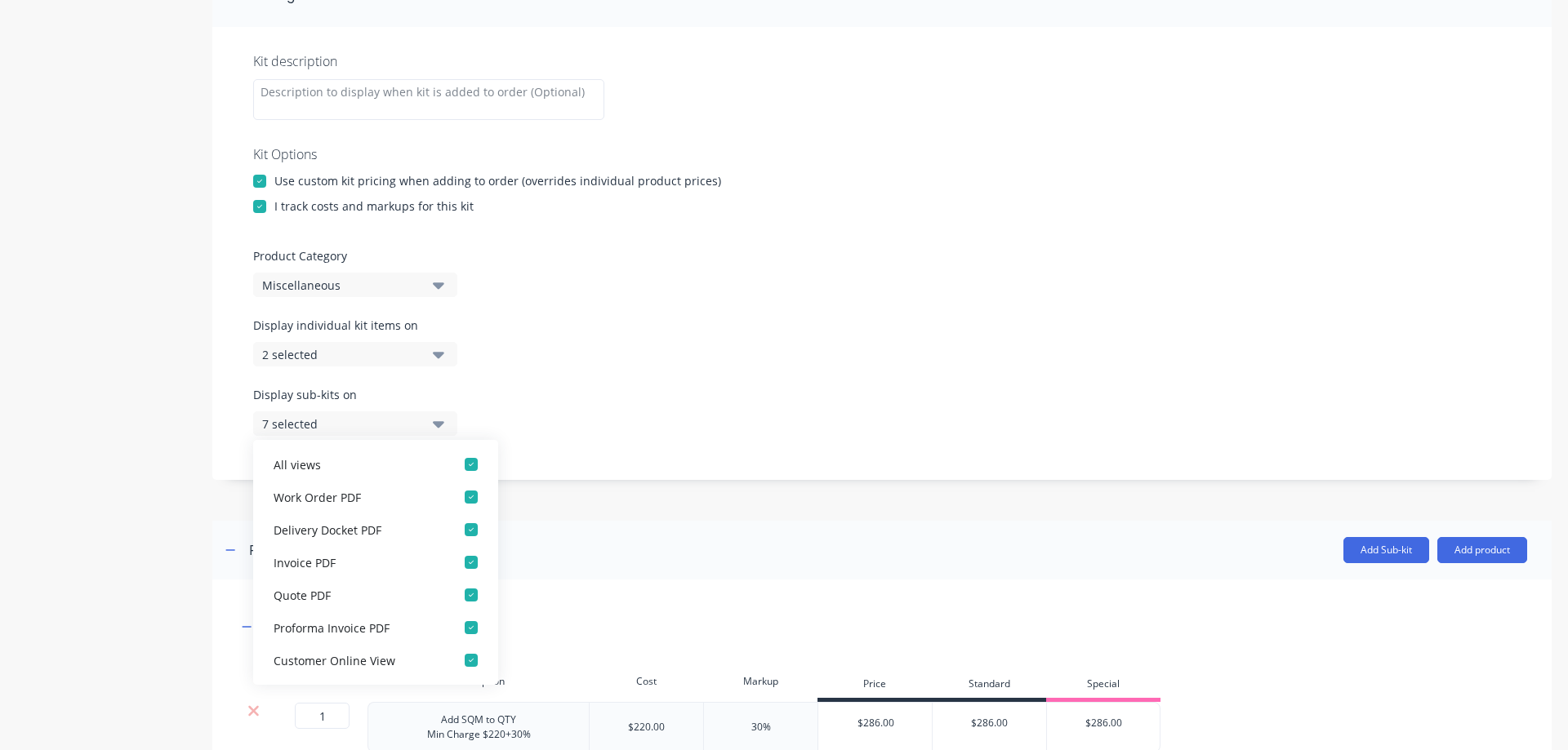
click at [440, 422] on icon "button" at bounding box center [439, 424] width 12 height 6
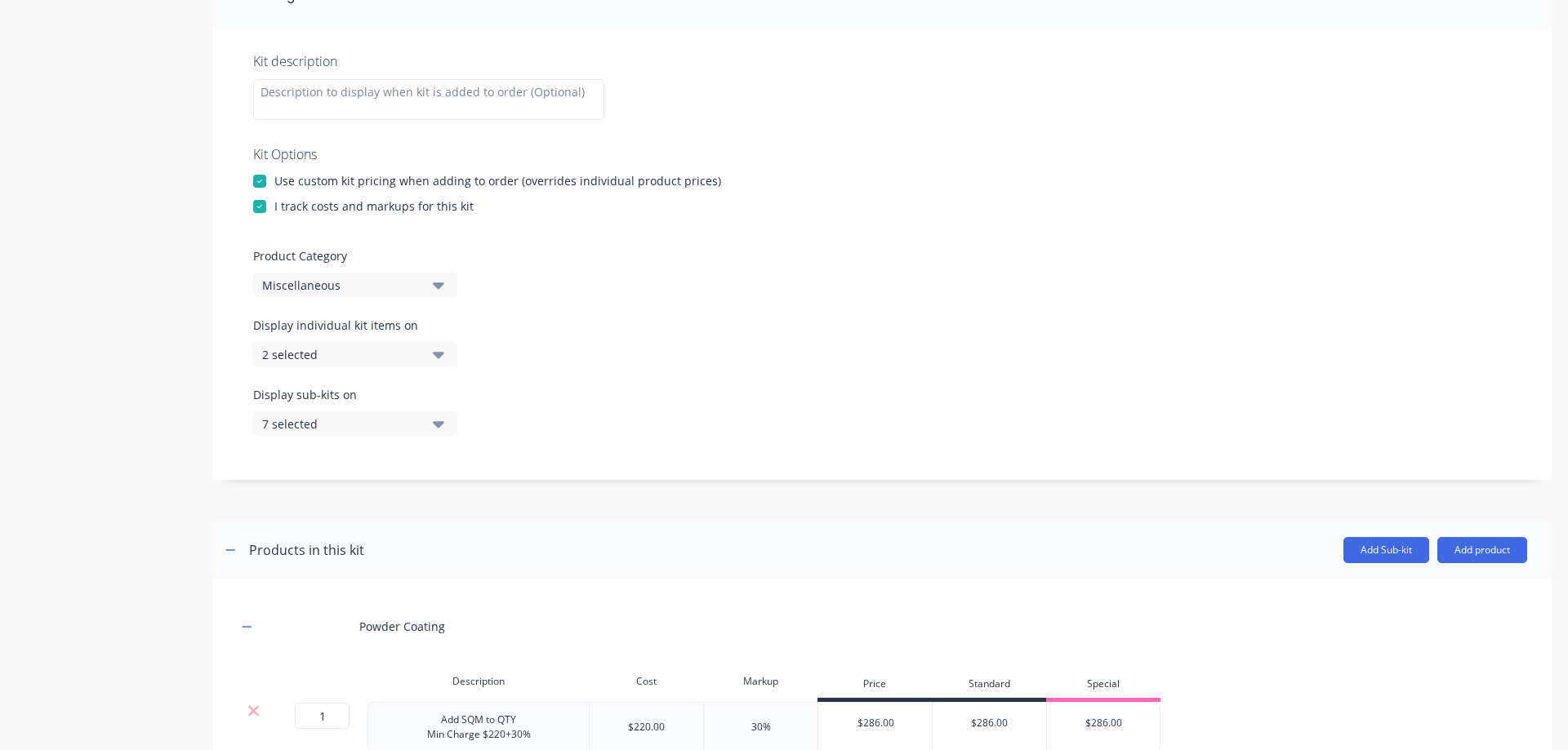
click at [528, 413] on div "Display sub-kits on 7 selected" at bounding box center [882, 421] width 1258 height 69
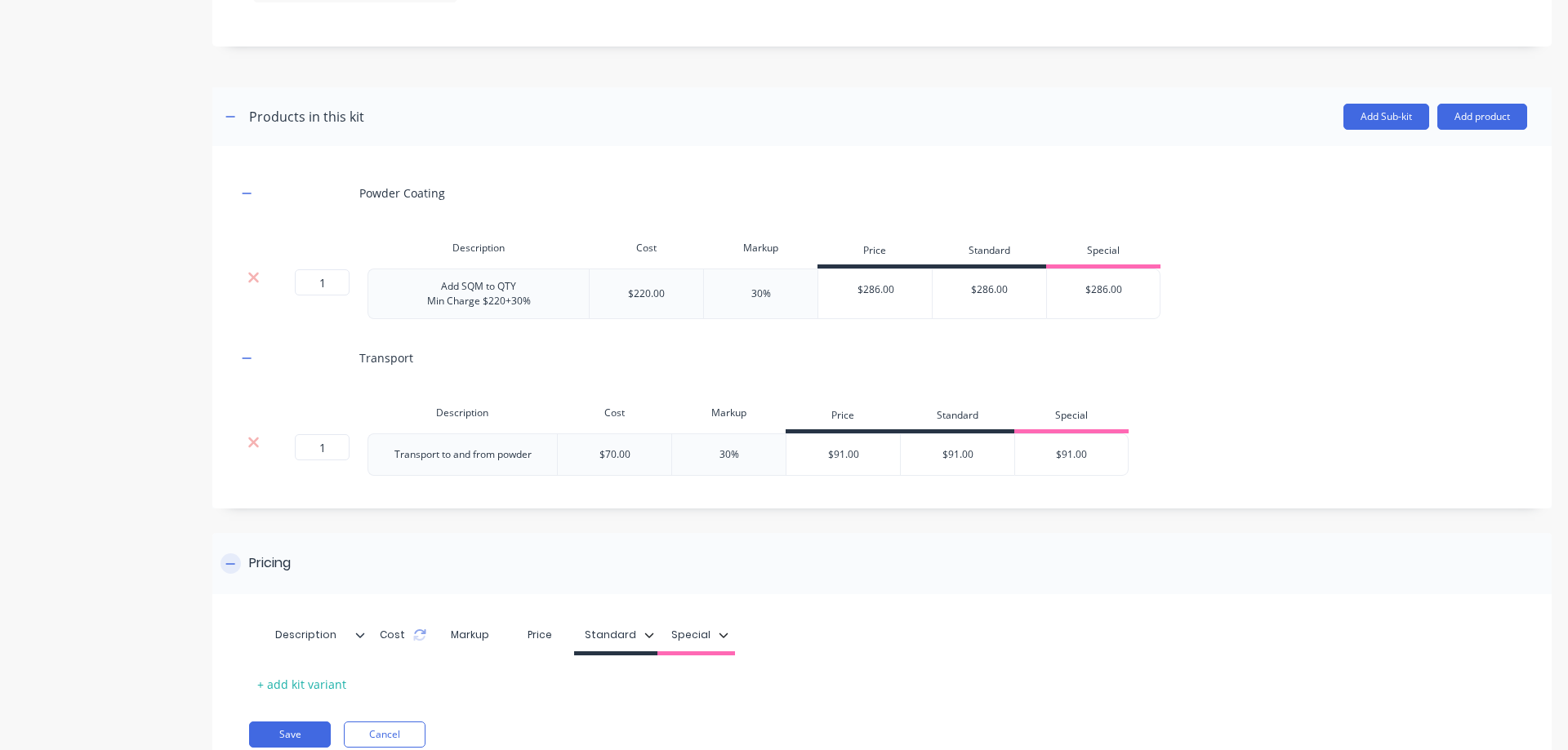
scroll to position [675, 0]
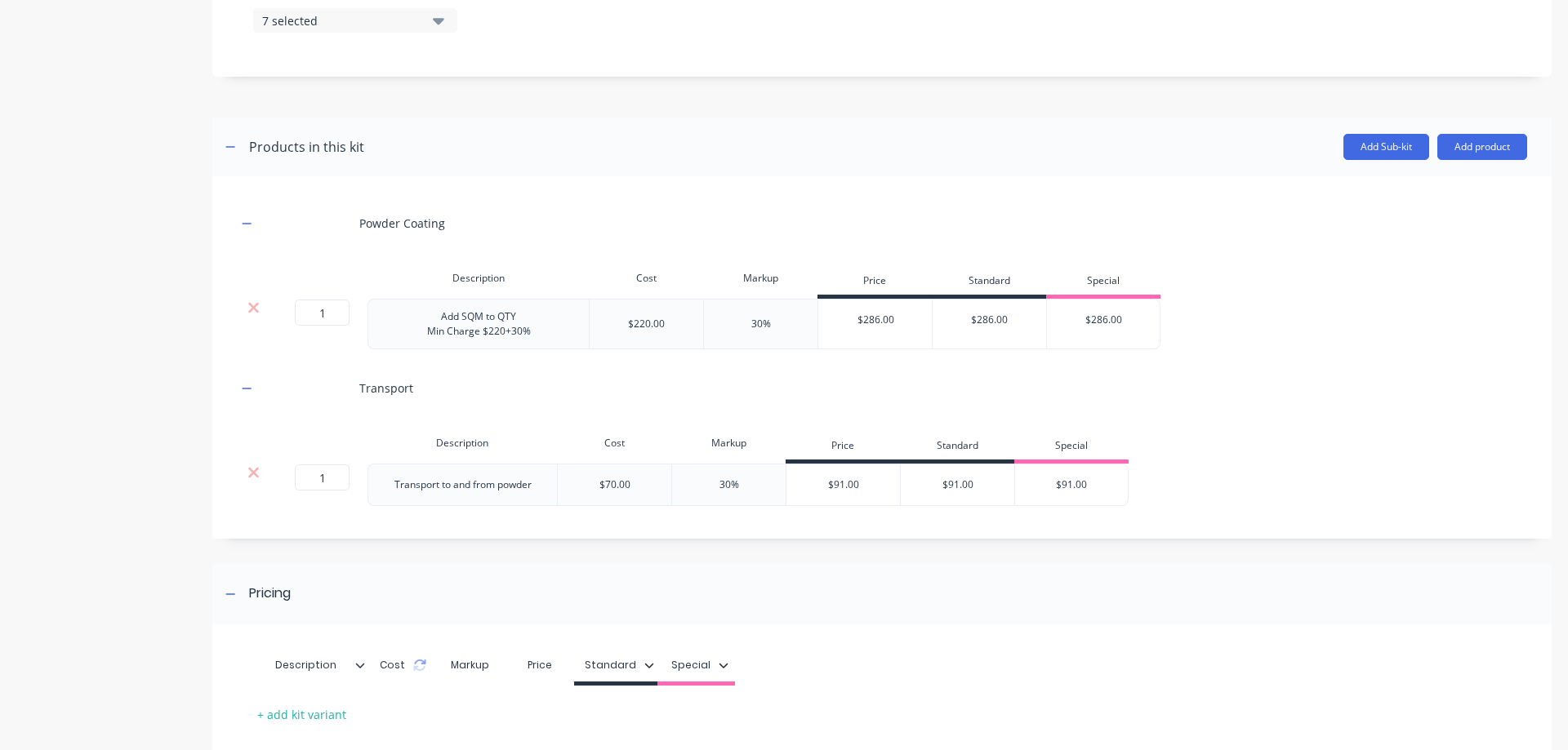
click at [641, 320] on div "$220.00" at bounding box center [645, 324] width 36 height 15
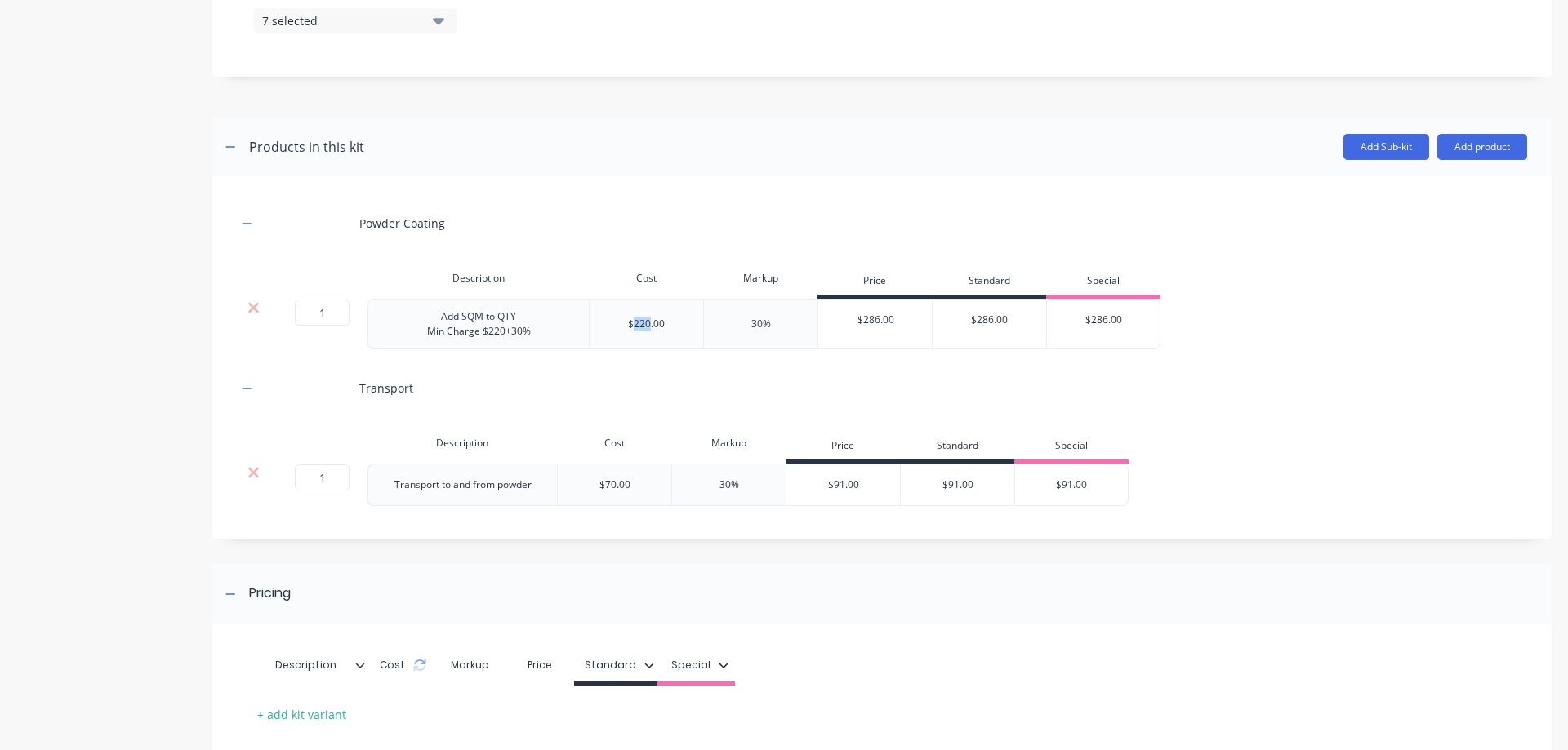
click at [641, 320] on div "$220.00" at bounding box center [645, 324] width 36 height 15
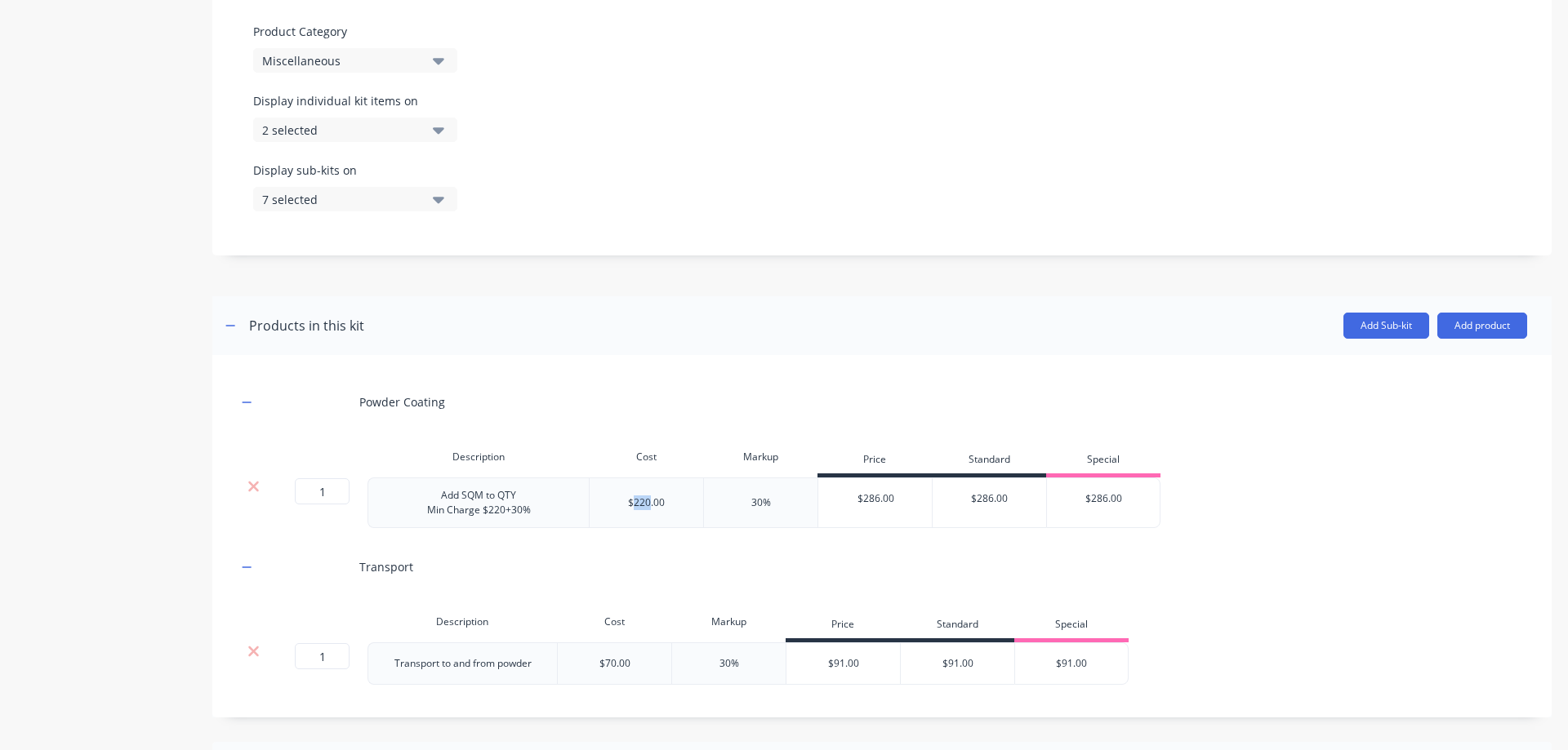
scroll to position [488, 0]
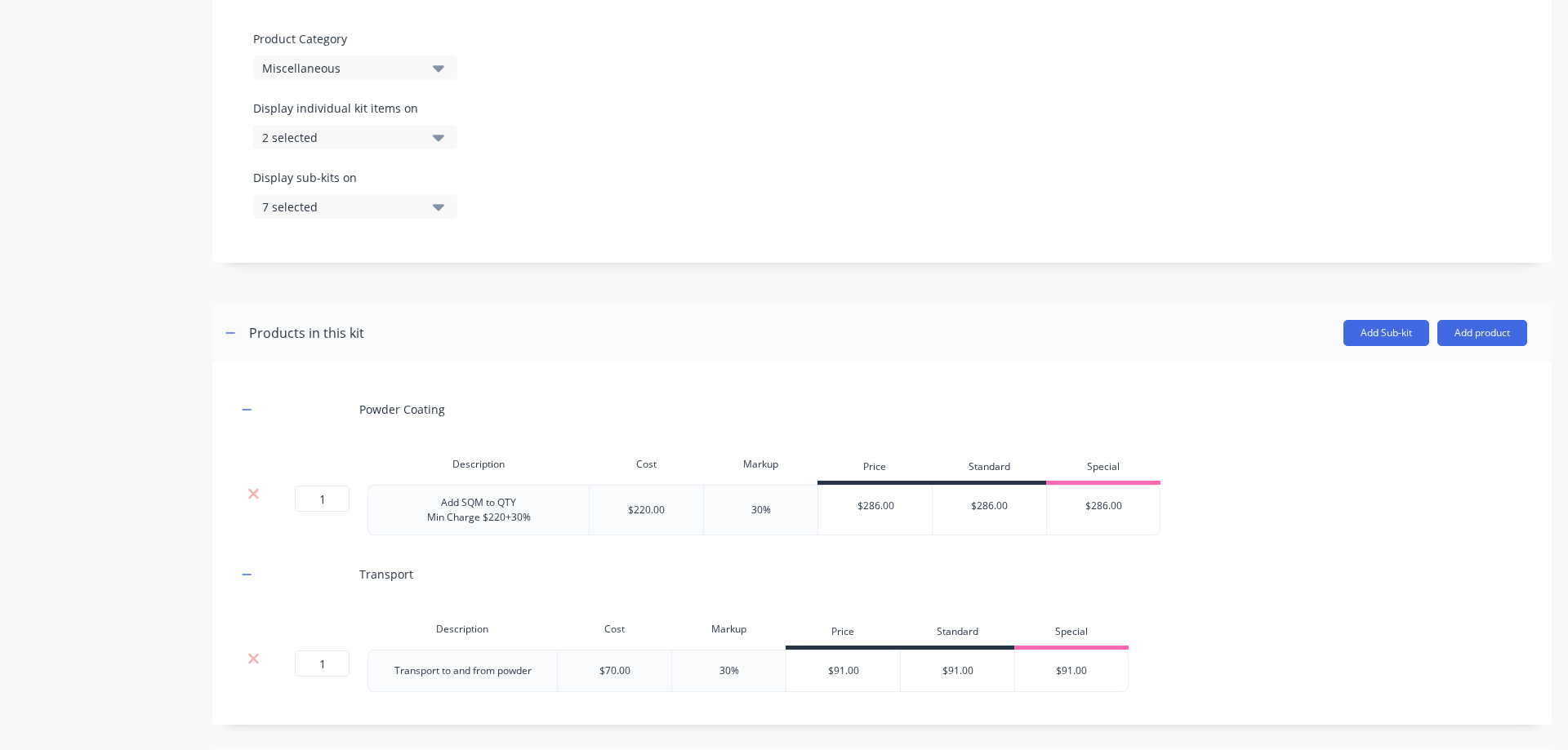
click at [566, 424] on div "Powder Coating" at bounding box center [882, 409] width 1290 height 45
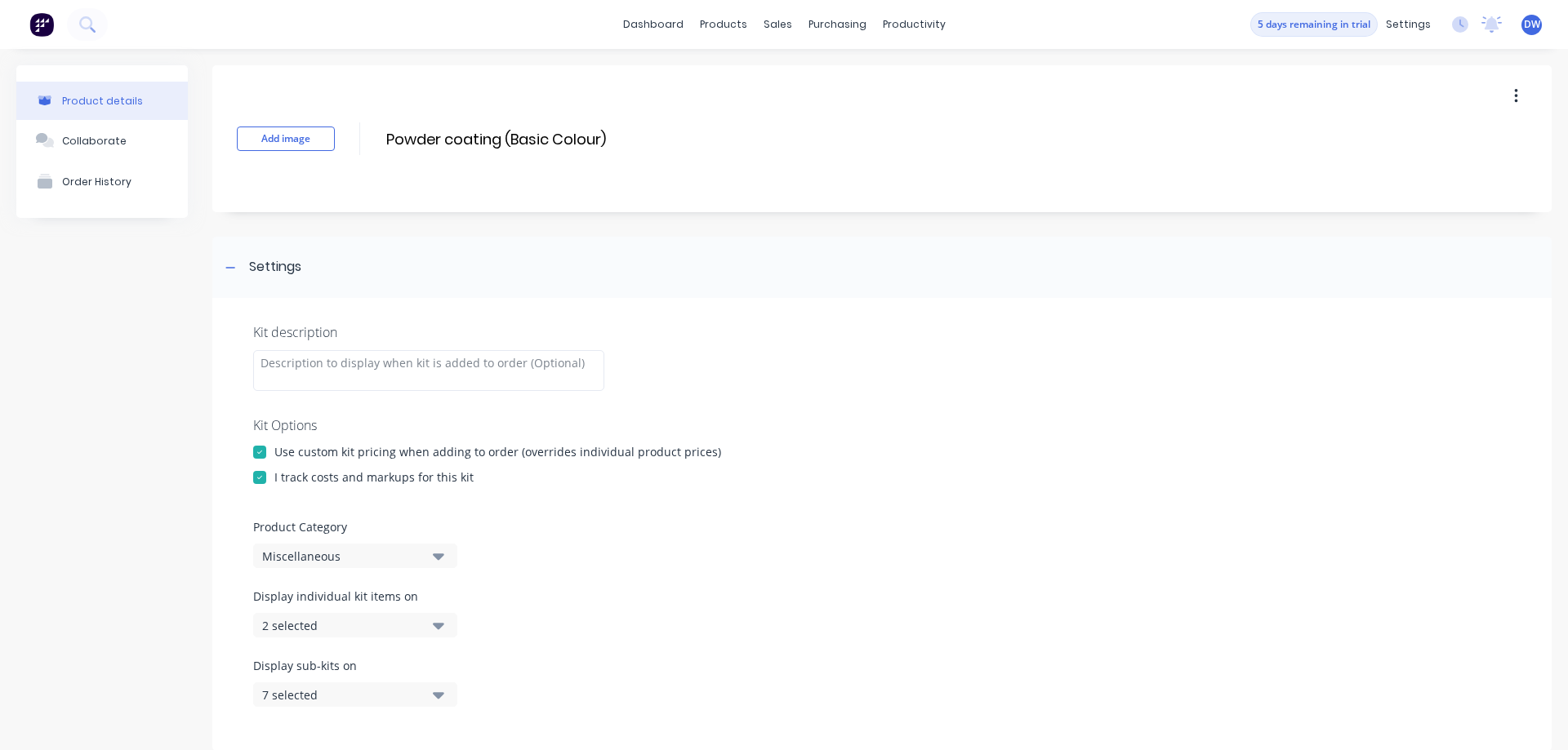
scroll to position [768, 0]
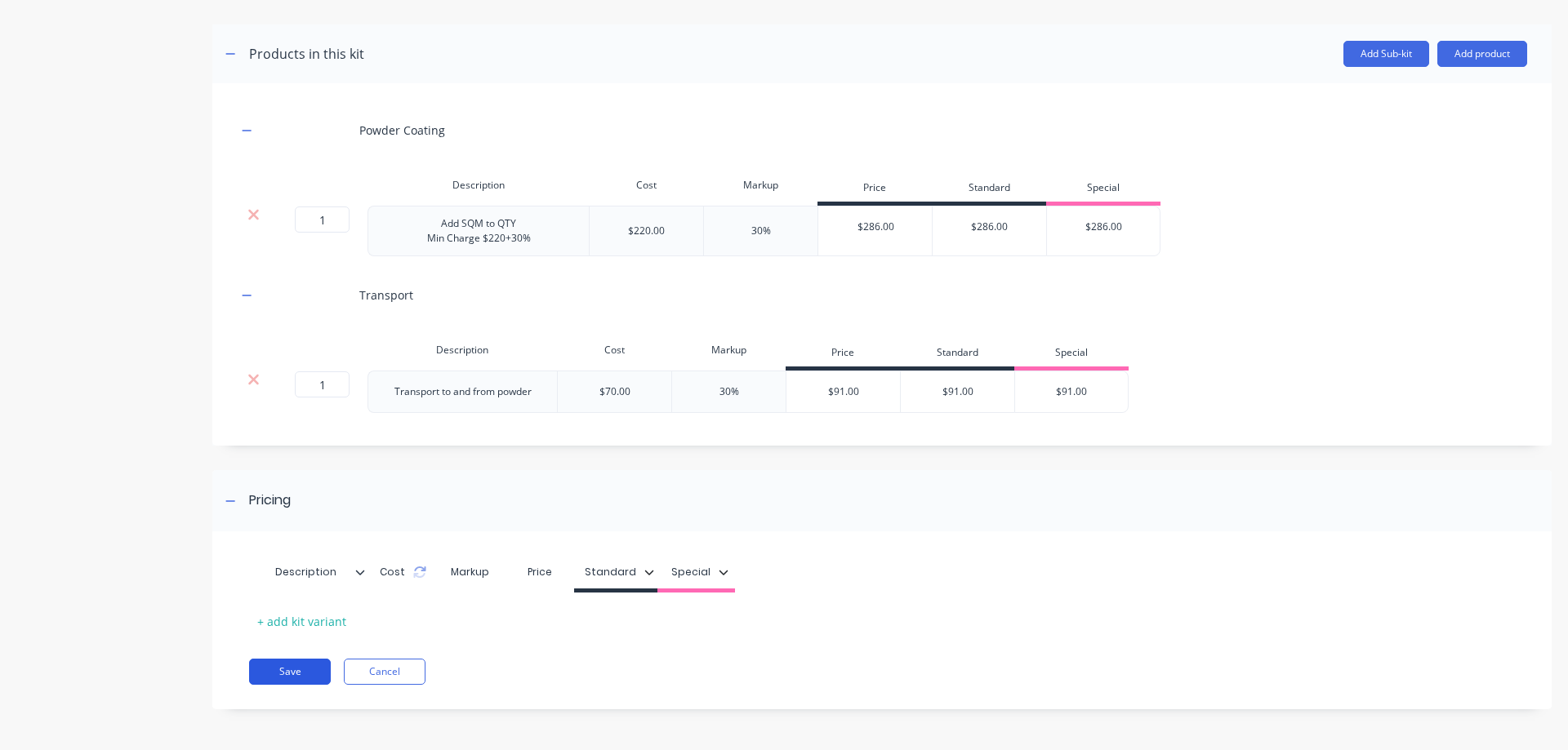
click at [281, 678] on button "Save" at bounding box center [290, 671] width 82 height 26
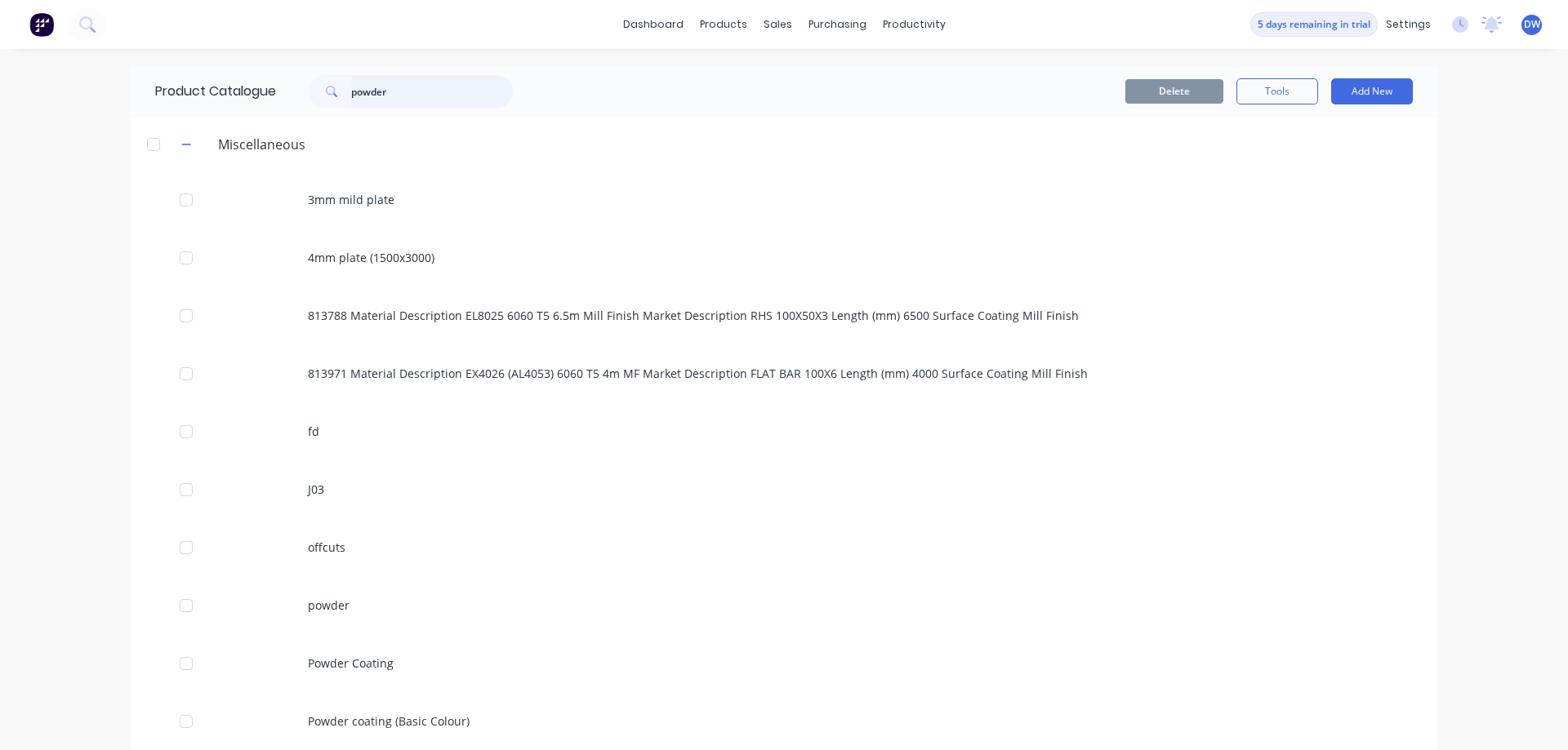
click at [416, 93] on input "powder" at bounding box center [432, 91] width 162 height 33
type input "powder"
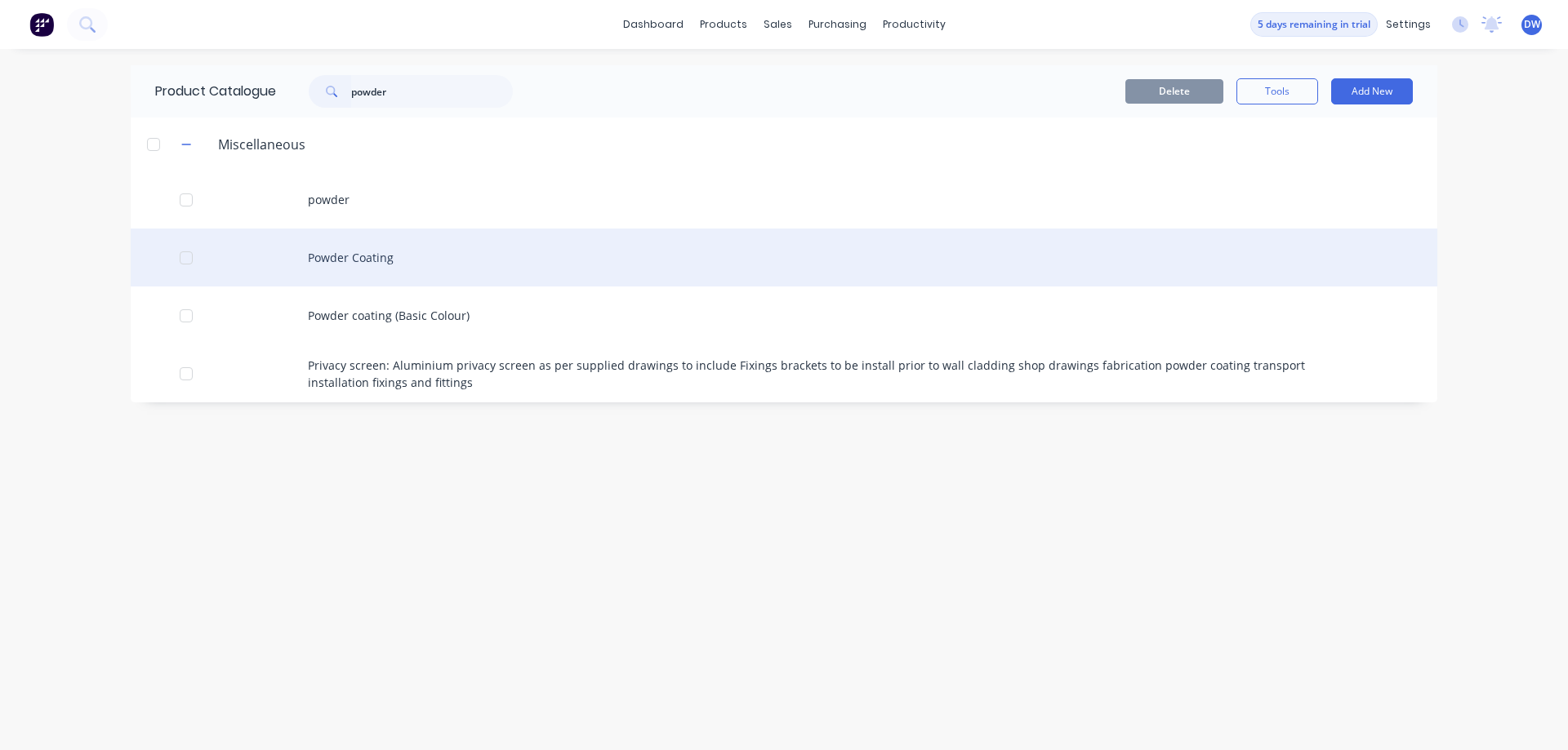
click at [431, 260] on div "Powder Coating" at bounding box center [784, 257] width 1307 height 58
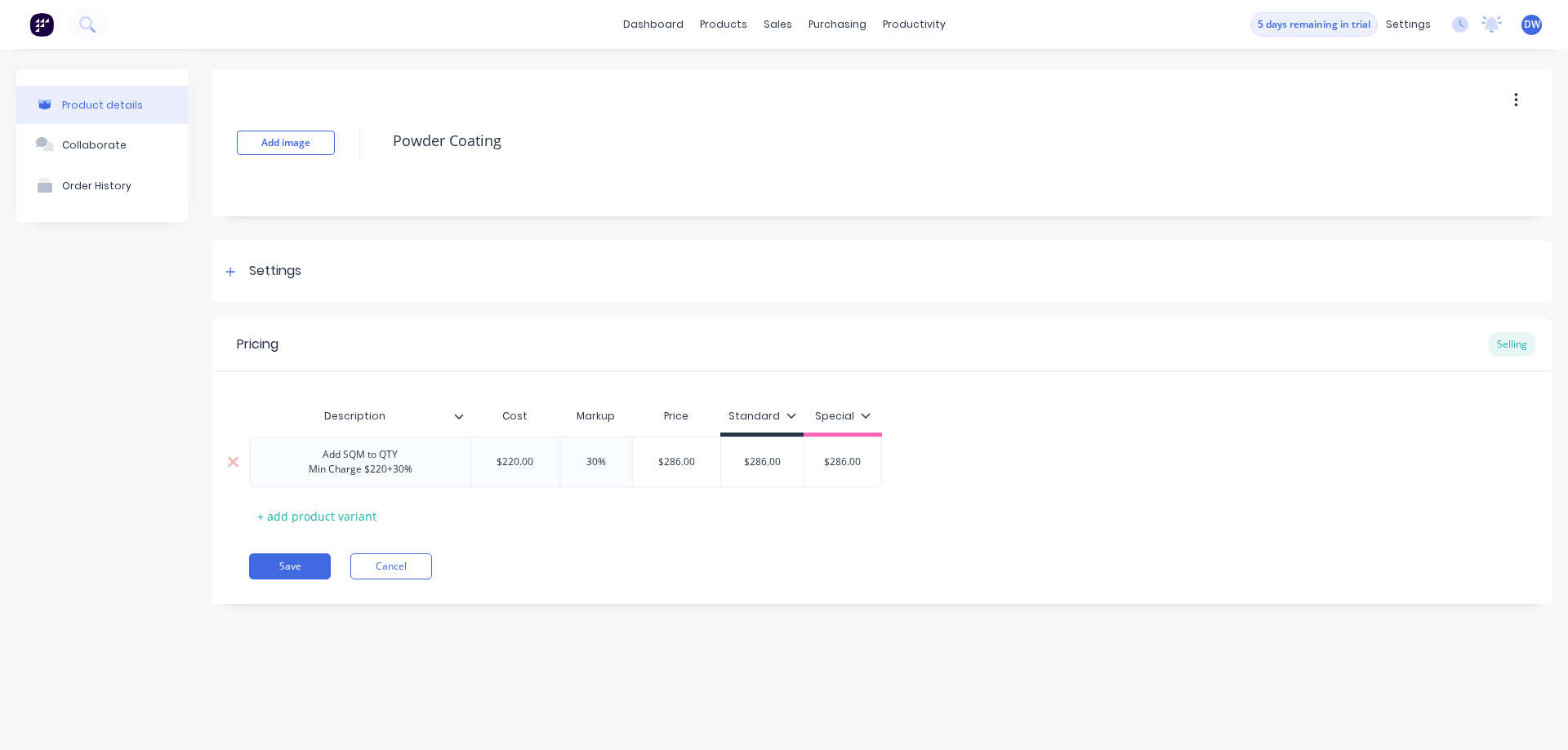
type input "$220.00"
click at [529, 464] on input "$220.00" at bounding box center [515, 462] width 88 height 15
click at [523, 464] on input "$220.00" at bounding box center [515, 462] width 88 height 15
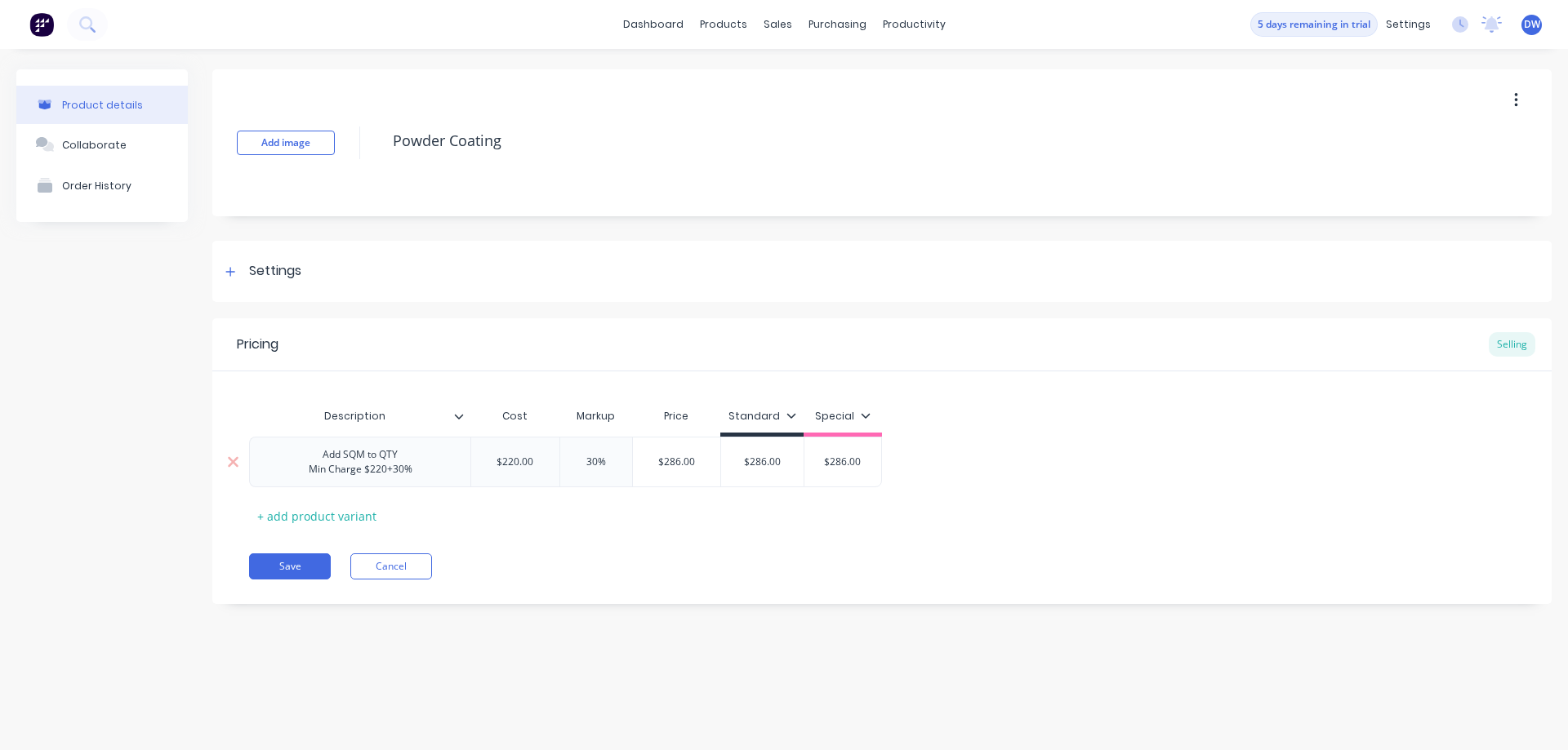
click at [523, 464] on input "$220.00" at bounding box center [515, 462] width 88 height 15
click at [1512, 99] on button "button" at bounding box center [1516, 100] width 38 height 29
click at [234, 266] on div at bounding box center [230, 271] width 20 height 20
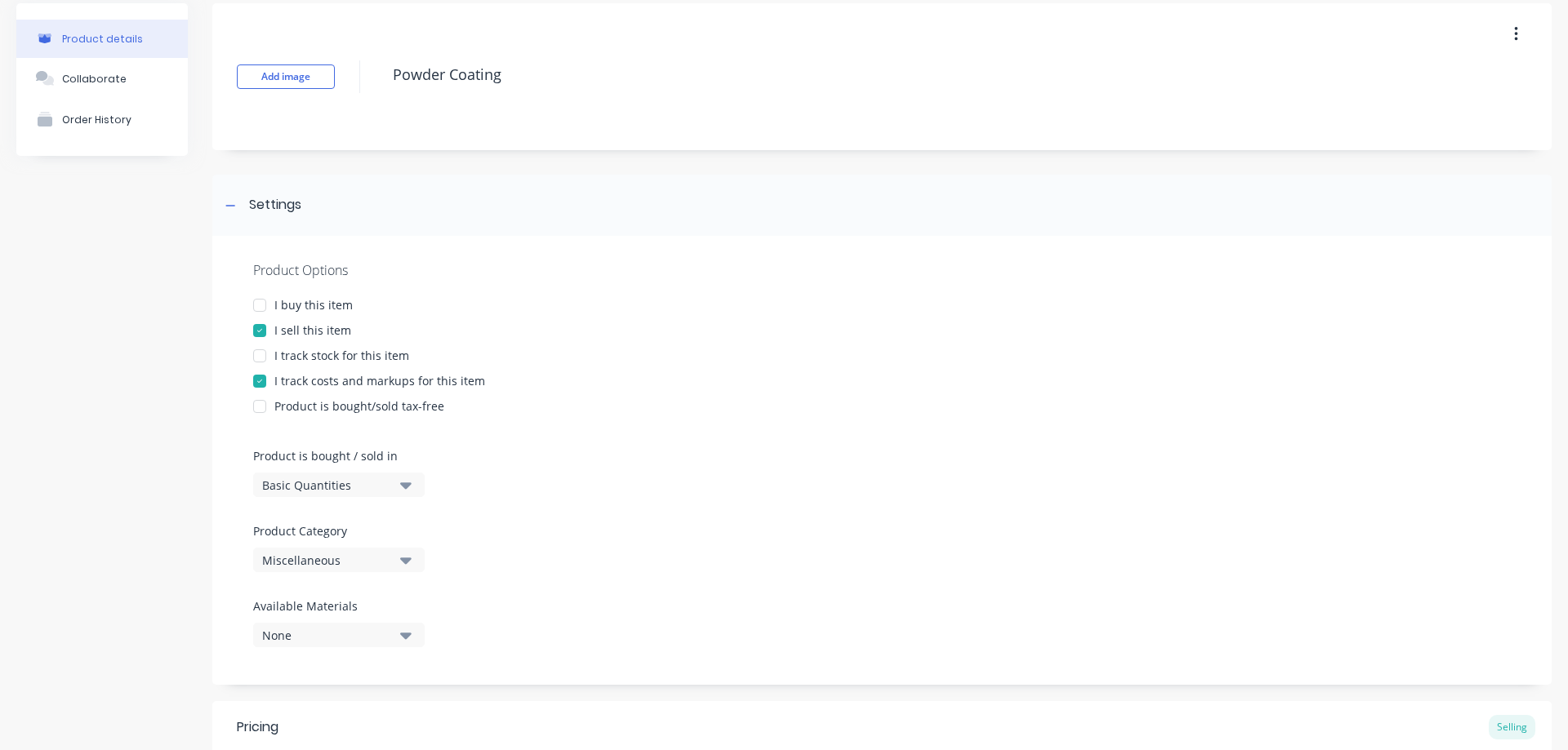
scroll to position [93, 0]
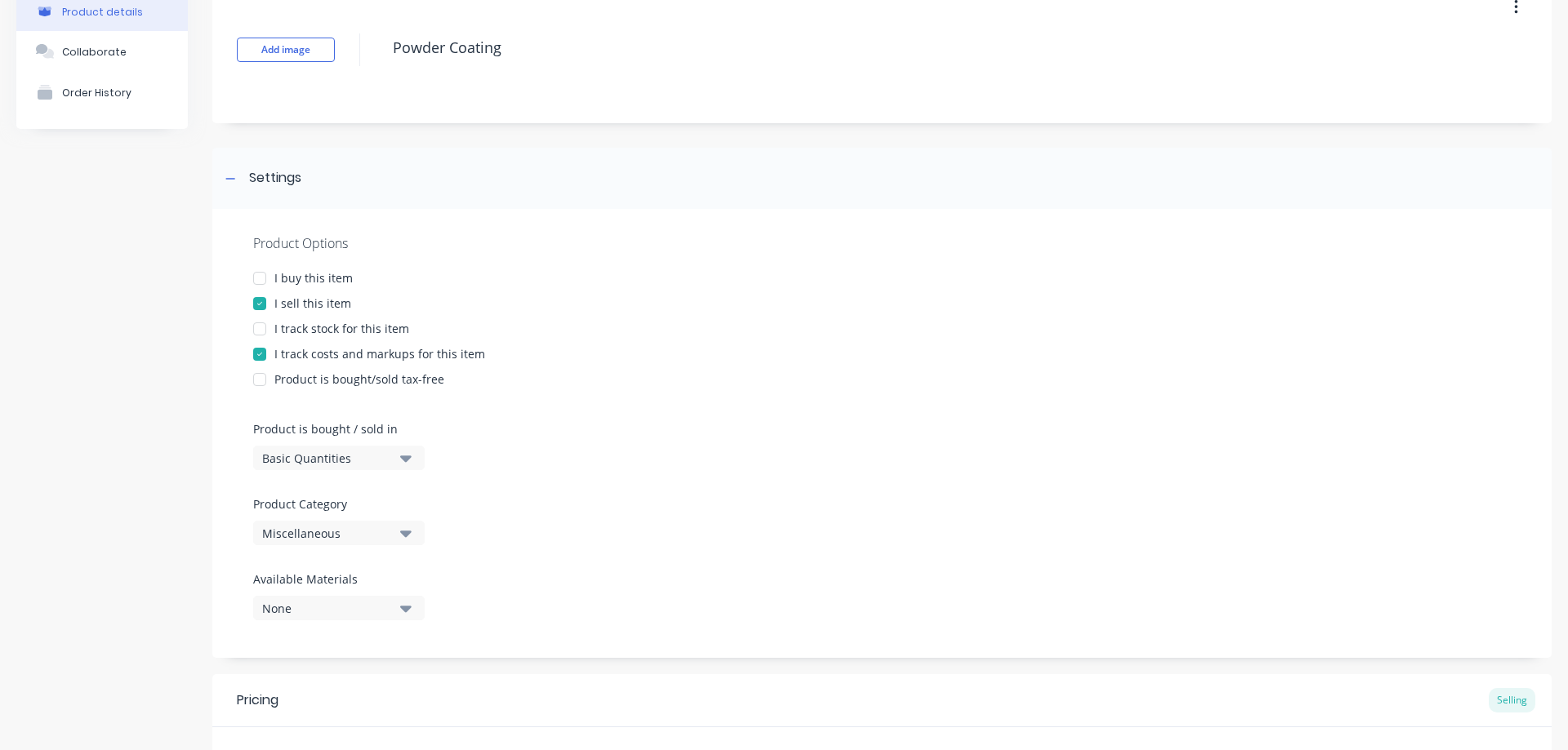
click at [261, 280] on div at bounding box center [259, 278] width 33 height 33
click at [258, 329] on div at bounding box center [259, 328] width 33 height 33
click at [260, 330] on div at bounding box center [259, 328] width 33 height 33
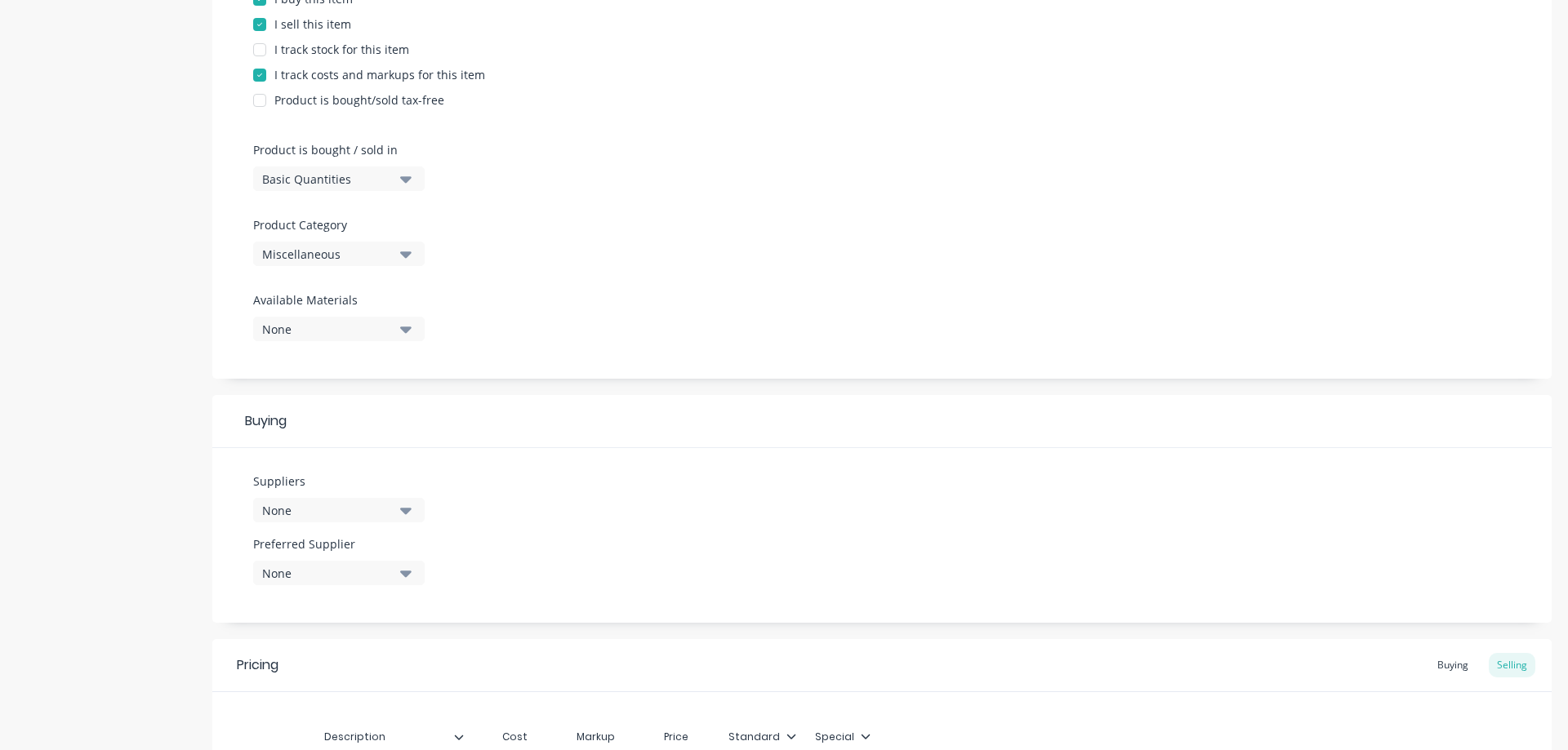
scroll to position [465, 0]
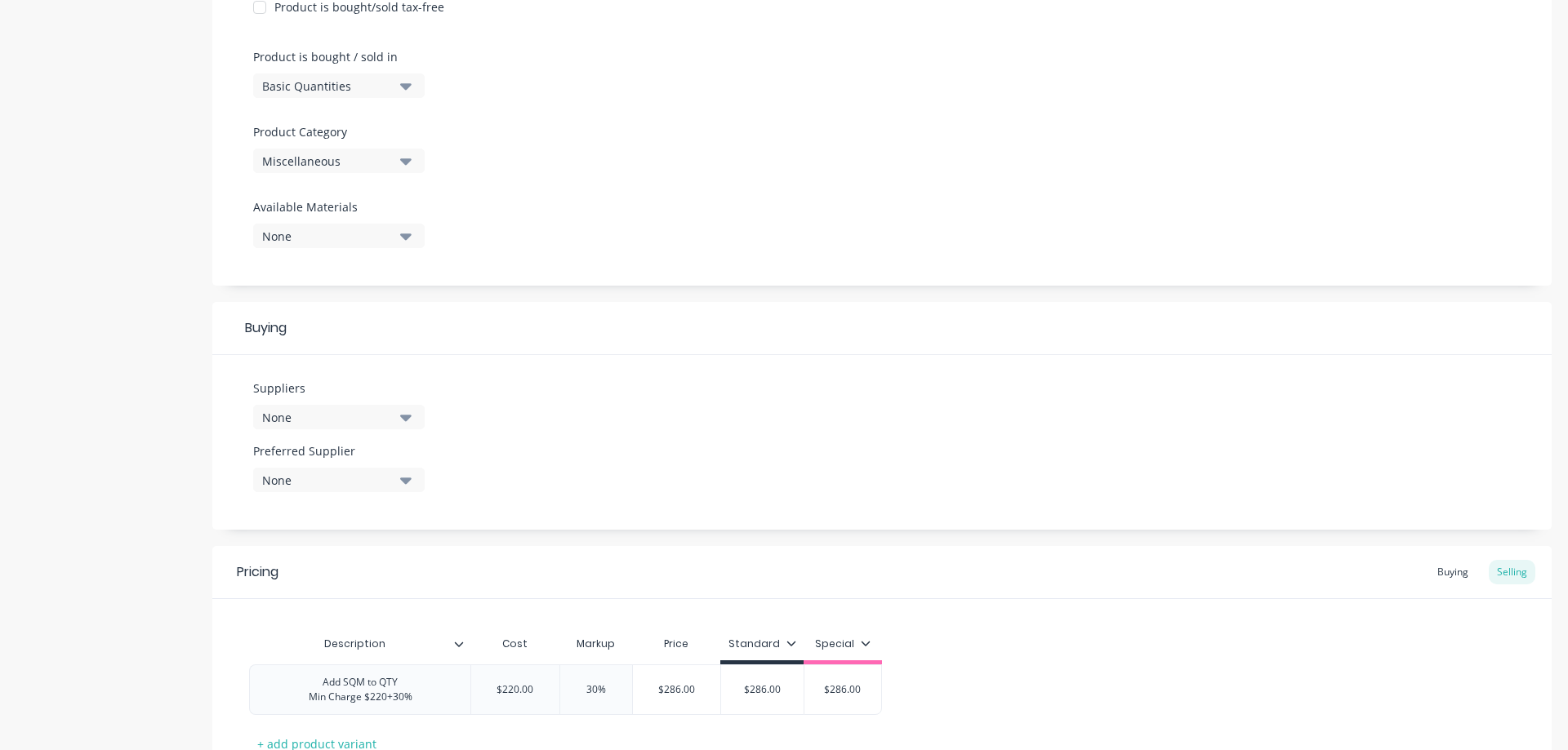
click at [403, 94] on icon "button" at bounding box center [406, 85] width 12 height 18
click at [402, 83] on icon "button" at bounding box center [406, 85] width 12 height 18
click at [403, 164] on icon "button" at bounding box center [406, 161] width 12 height 18
click at [587, 184] on div "Product Options I buy this item I sell this item I track stock for this item I …" at bounding box center [882, 61] width 1340 height 449
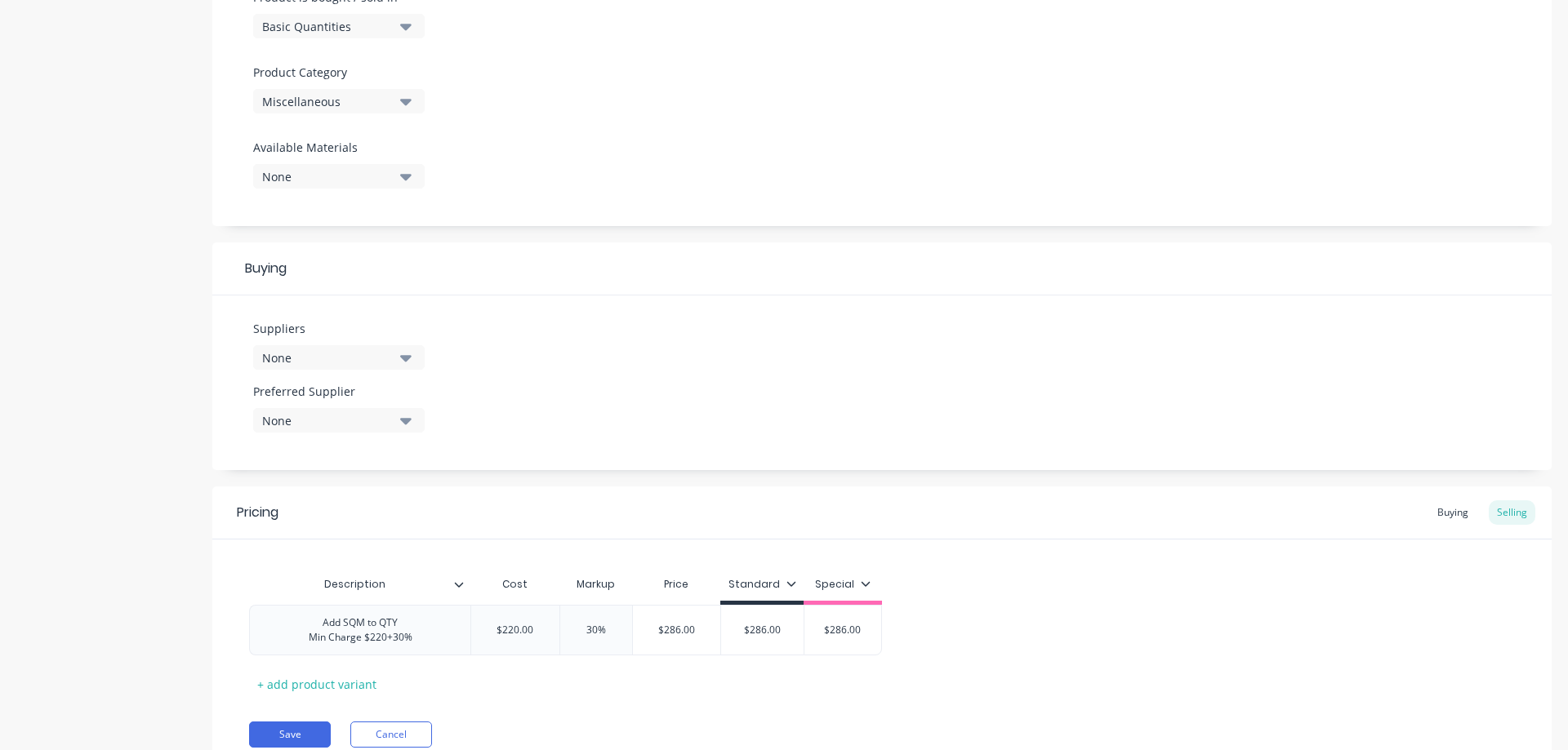
scroll to position [558, 0]
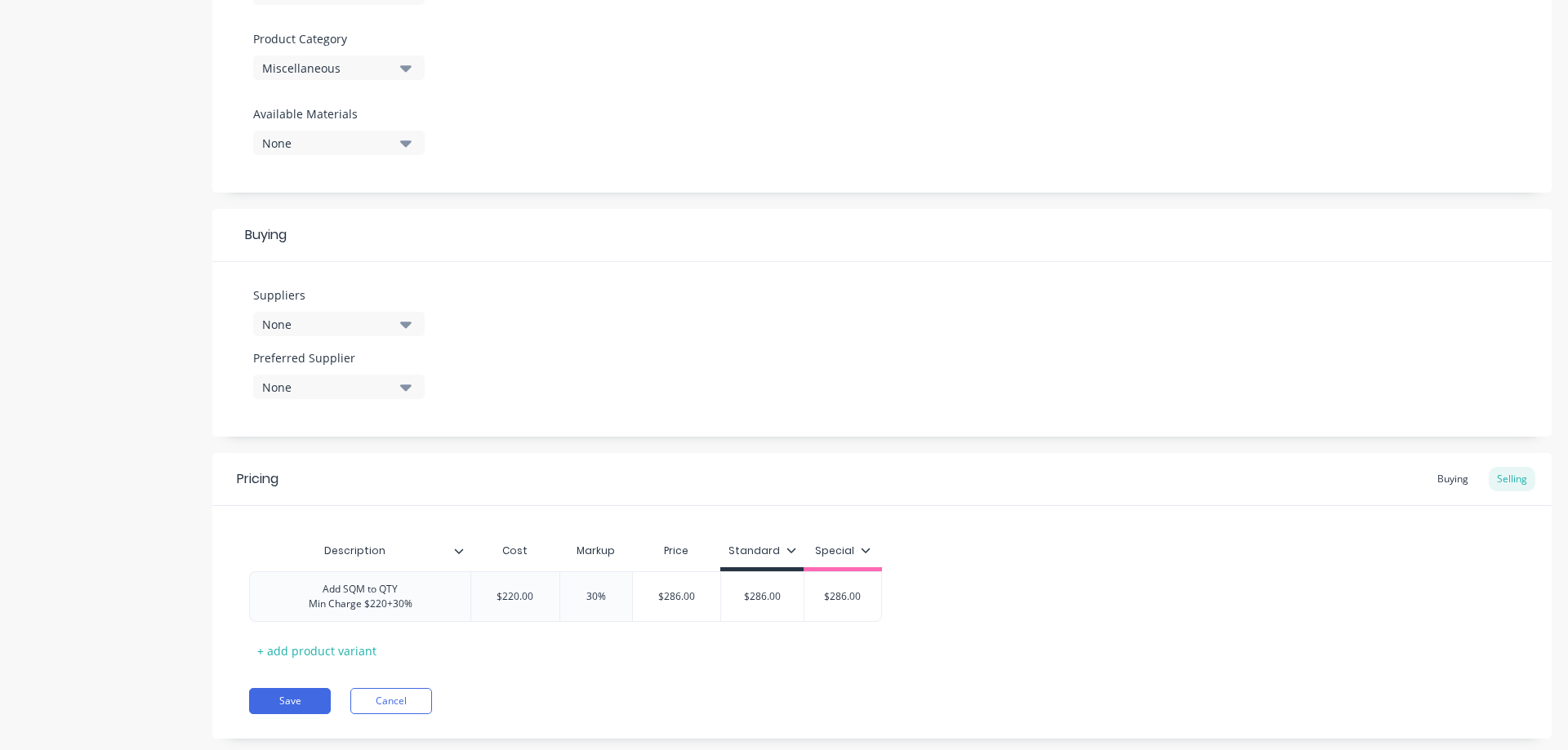
click at [411, 147] on icon "button" at bounding box center [406, 143] width 12 height 18
click at [682, 198] on div "Product Options I buy this item I sell this item I track stock for this item I …" at bounding box center [882, 90] width 1340 height 693
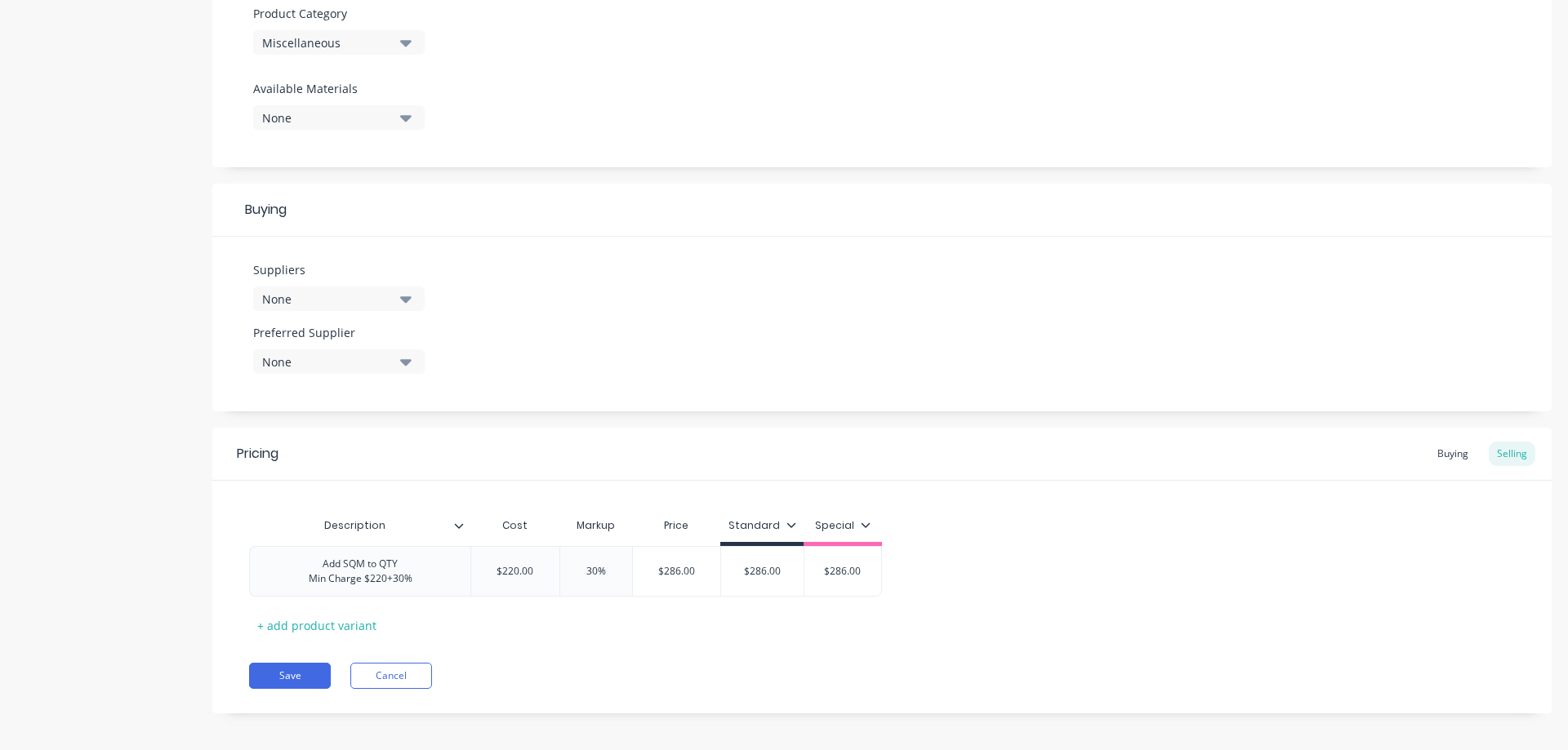
scroll to position [592, 0]
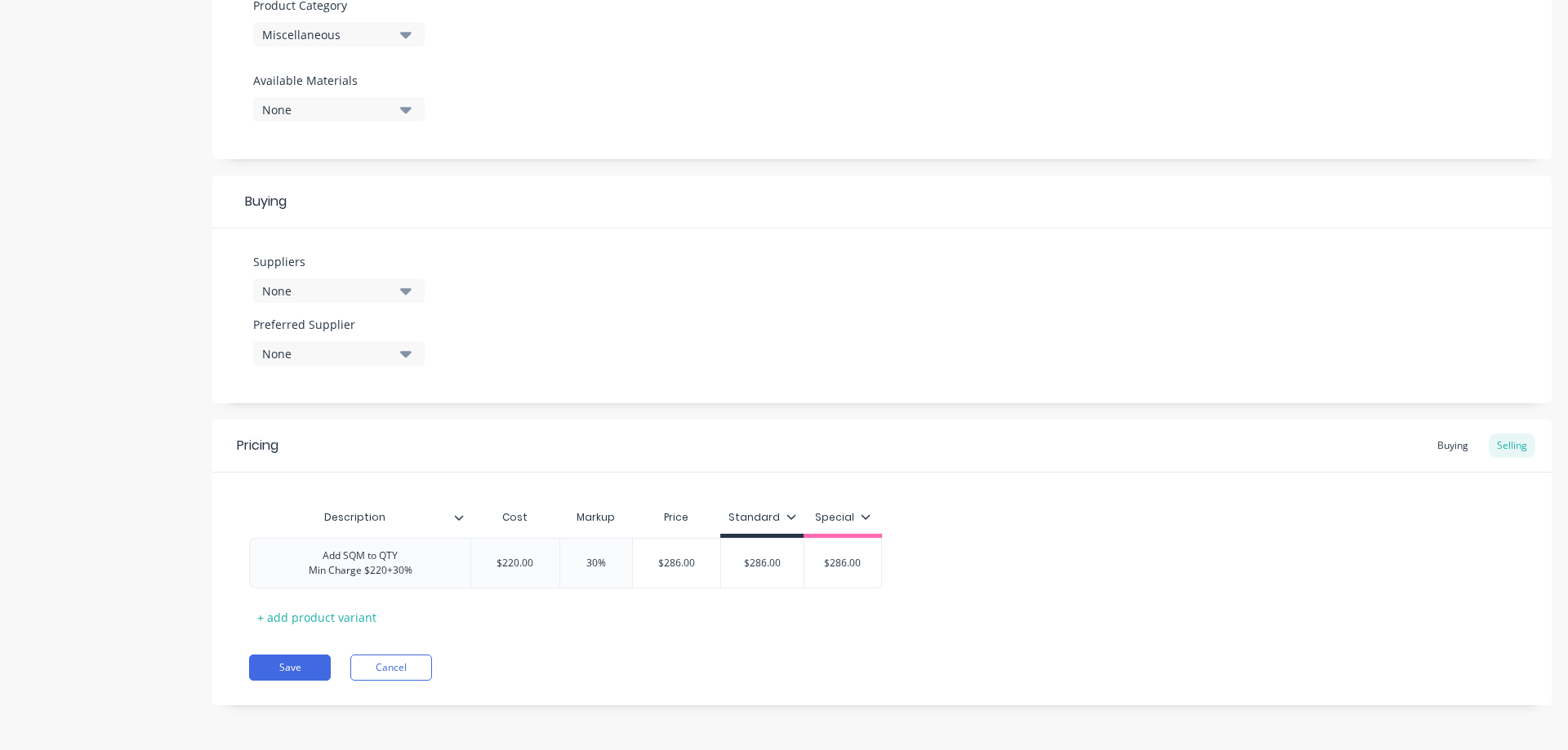
click at [409, 296] on icon "button" at bounding box center [406, 290] width 12 height 18
click at [403, 291] on icon "button" at bounding box center [406, 291] width 12 height 6
click at [505, 566] on input "$220.00" at bounding box center [515, 563] width 88 height 15
click at [511, 566] on input "$220.00" at bounding box center [515, 563] width 88 height 15
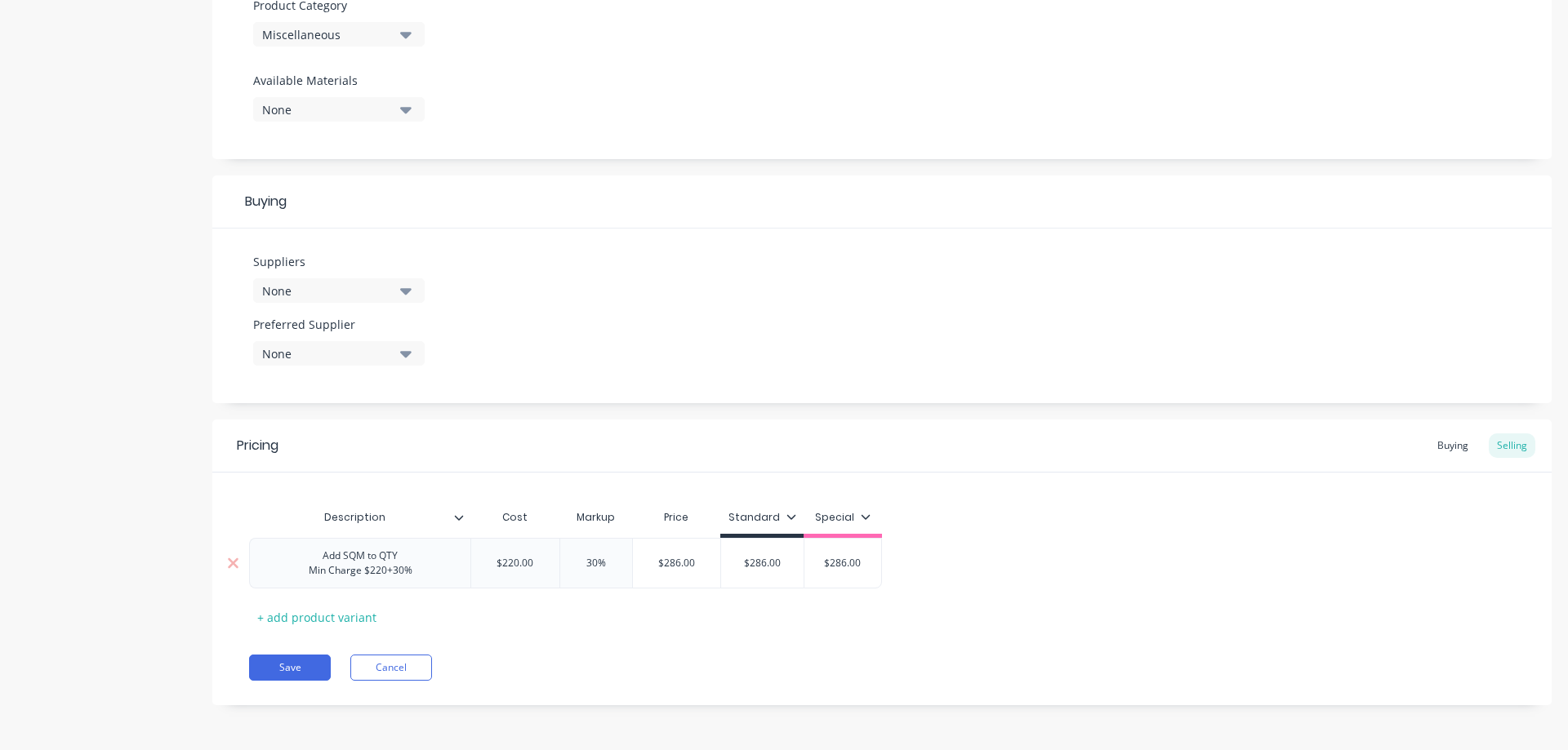
drag, startPoint x: 535, startPoint y: 564, endPoint x: 495, endPoint y: 565, distance: 40.0
click at [495, 565] on input "$220.00" at bounding box center [515, 563] width 88 height 15
type input "$286.00"
click at [677, 560] on input "$286.00" at bounding box center [677, 563] width 88 height 15
drag, startPoint x: 697, startPoint y: 561, endPoint x: 648, endPoint y: 566, distance: 49.3
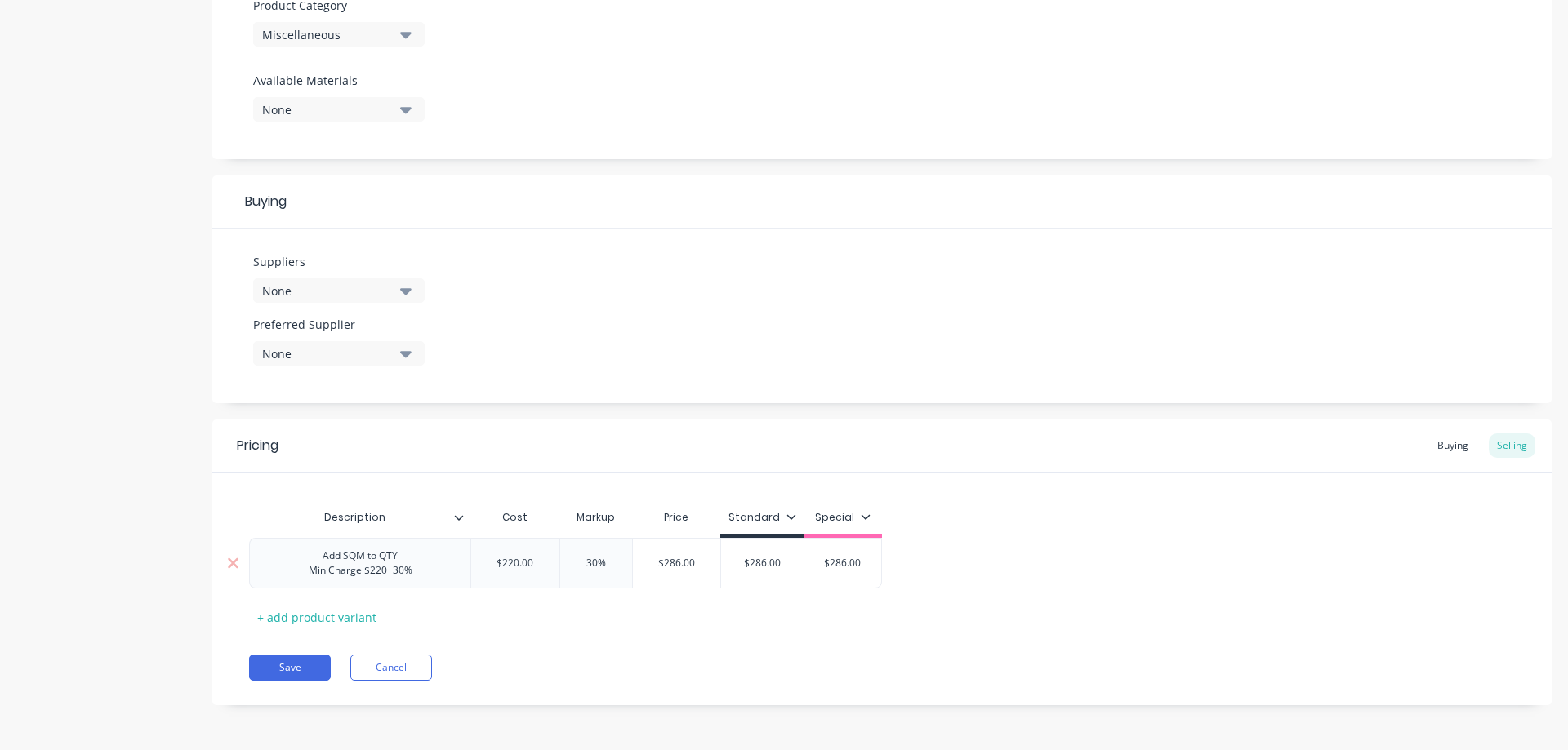
click at [648, 566] on input "$286.00" at bounding box center [677, 563] width 88 height 15
click at [576, 618] on div "Description Cost Markup Price Standard Special Add SQM to QTY Min Charge $220+3…" at bounding box center [883, 565] width 1266 height 129
click at [515, 570] on input "$220.00" at bounding box center [515, 563] width 88 height 15
type input "0"
type input "23"
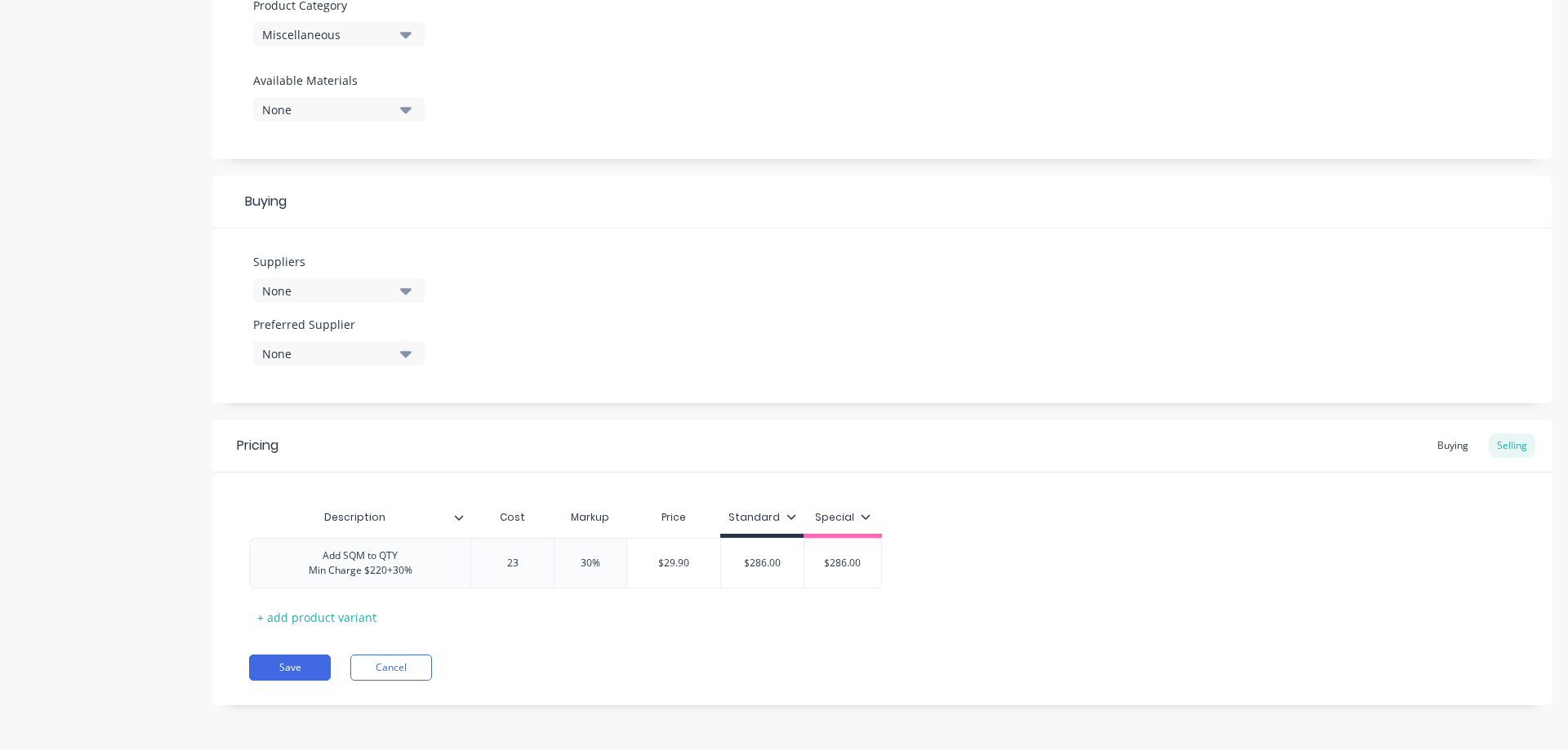
click at [529, 637] on div "Pricing Buying Selling Description Cost Markup Price Standard Special Add SQM t…" at bounding box center [882, 563] width 1340 height 286
click at [302, 667] on button "Save" at bounding box center [290, 667] width 82 height 26
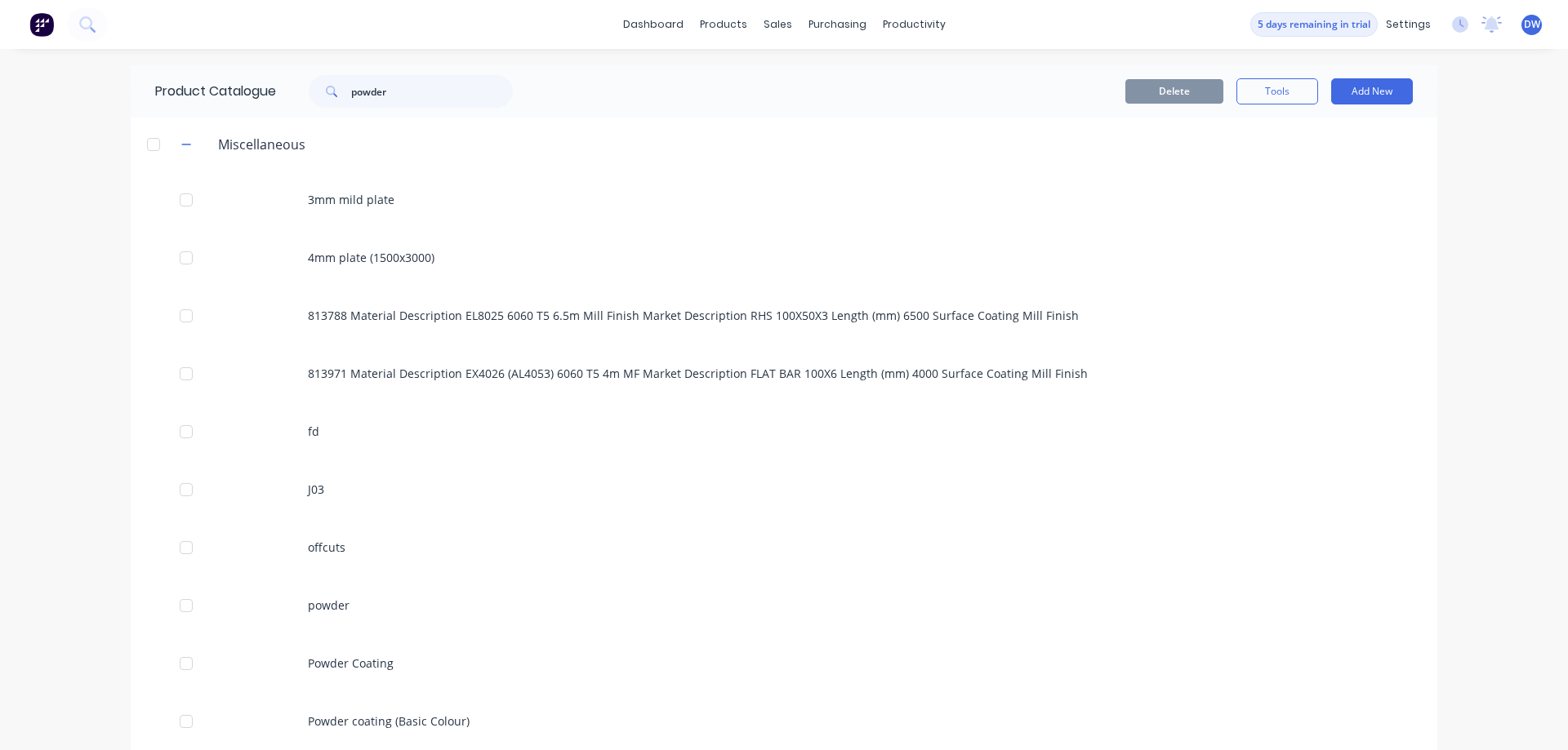
click at [331, 91] on icon at bounding box center [331, 91] width 12 height 12
click at [416, 88] on input "powder" at bounding box center [432, 91] width 162 height 33
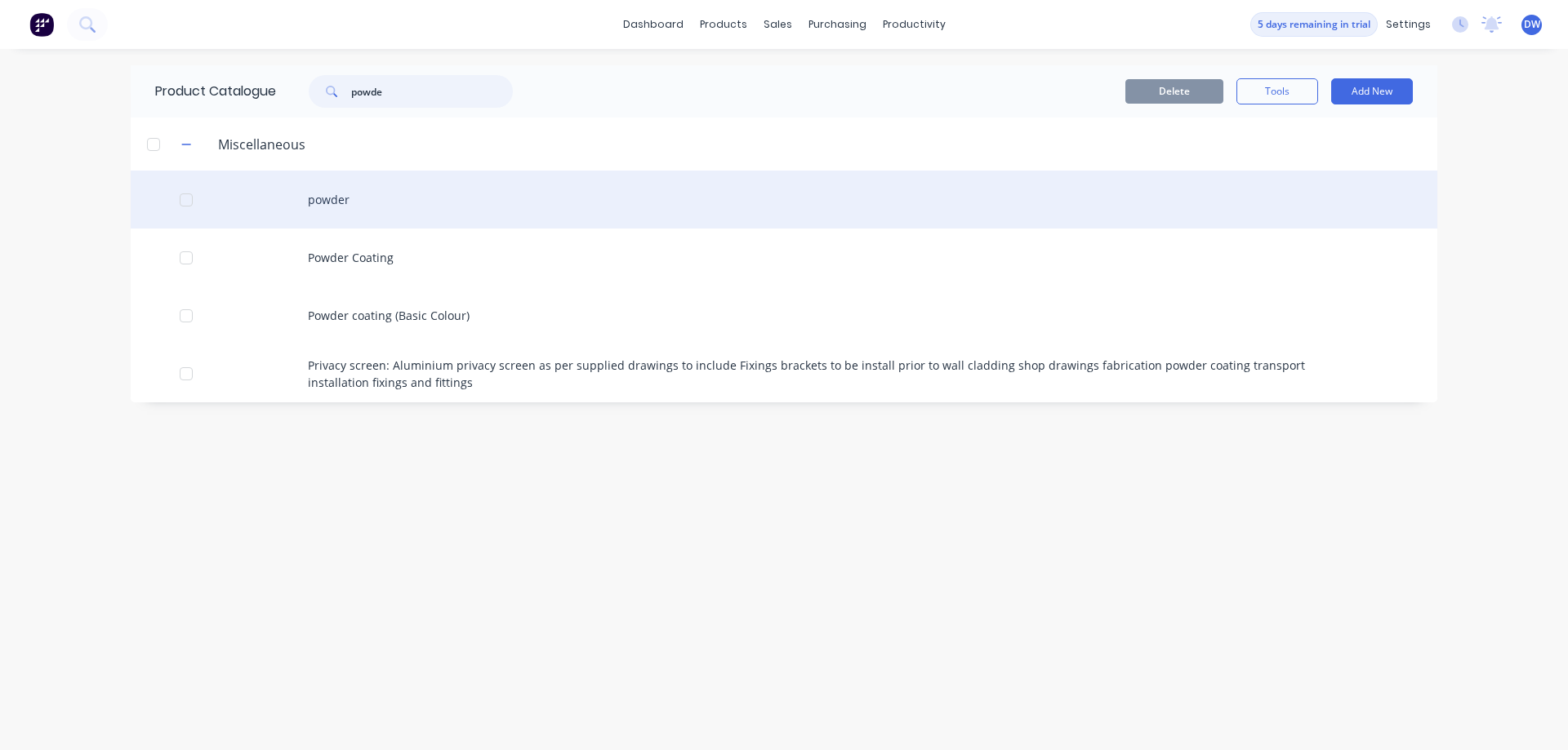
type input "powde"
click at [388, 202] on div "powder" at bounding box center [784, 199] width 1307 height 58
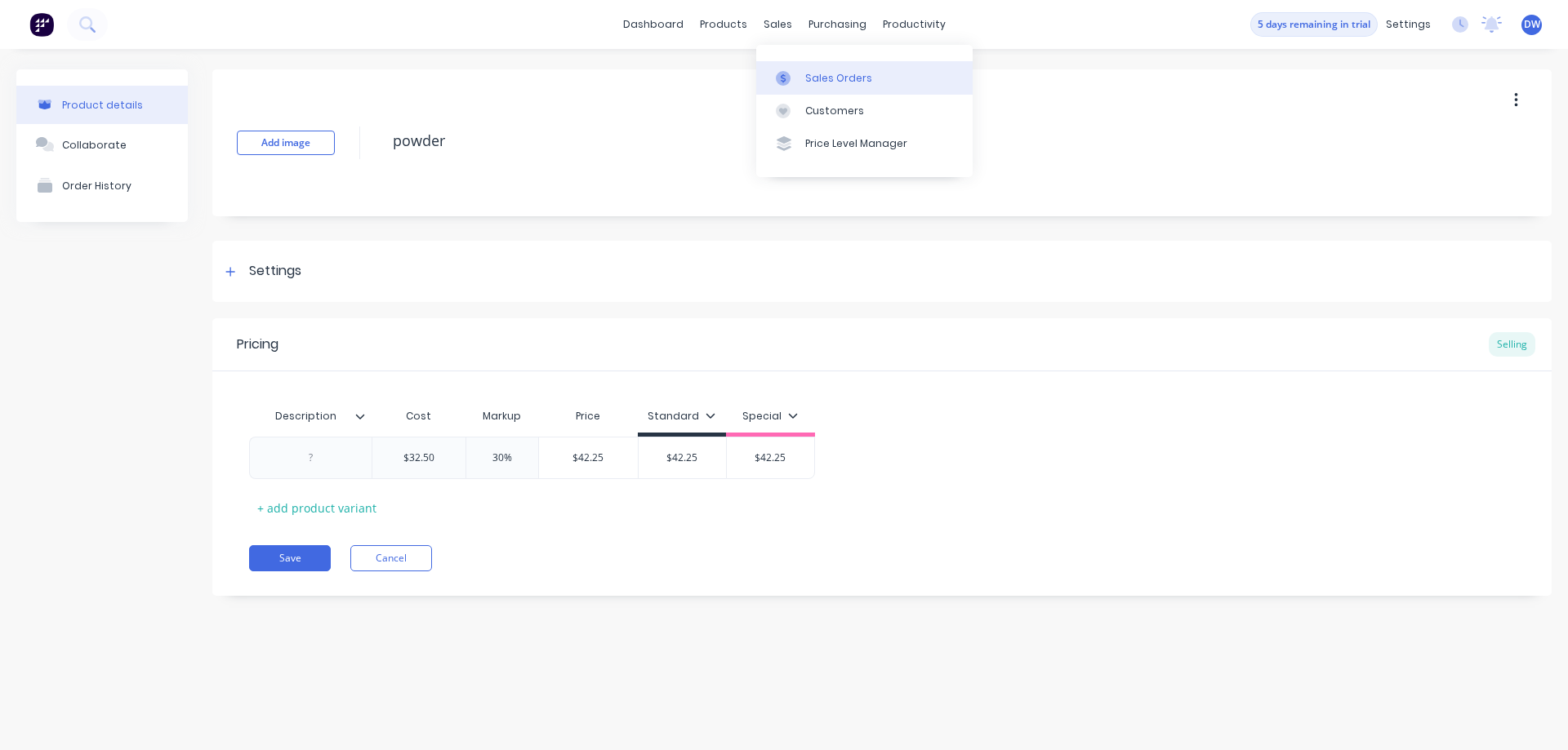
click at [800, 71] on div at bounding box center [788, 78] width 25 height 15
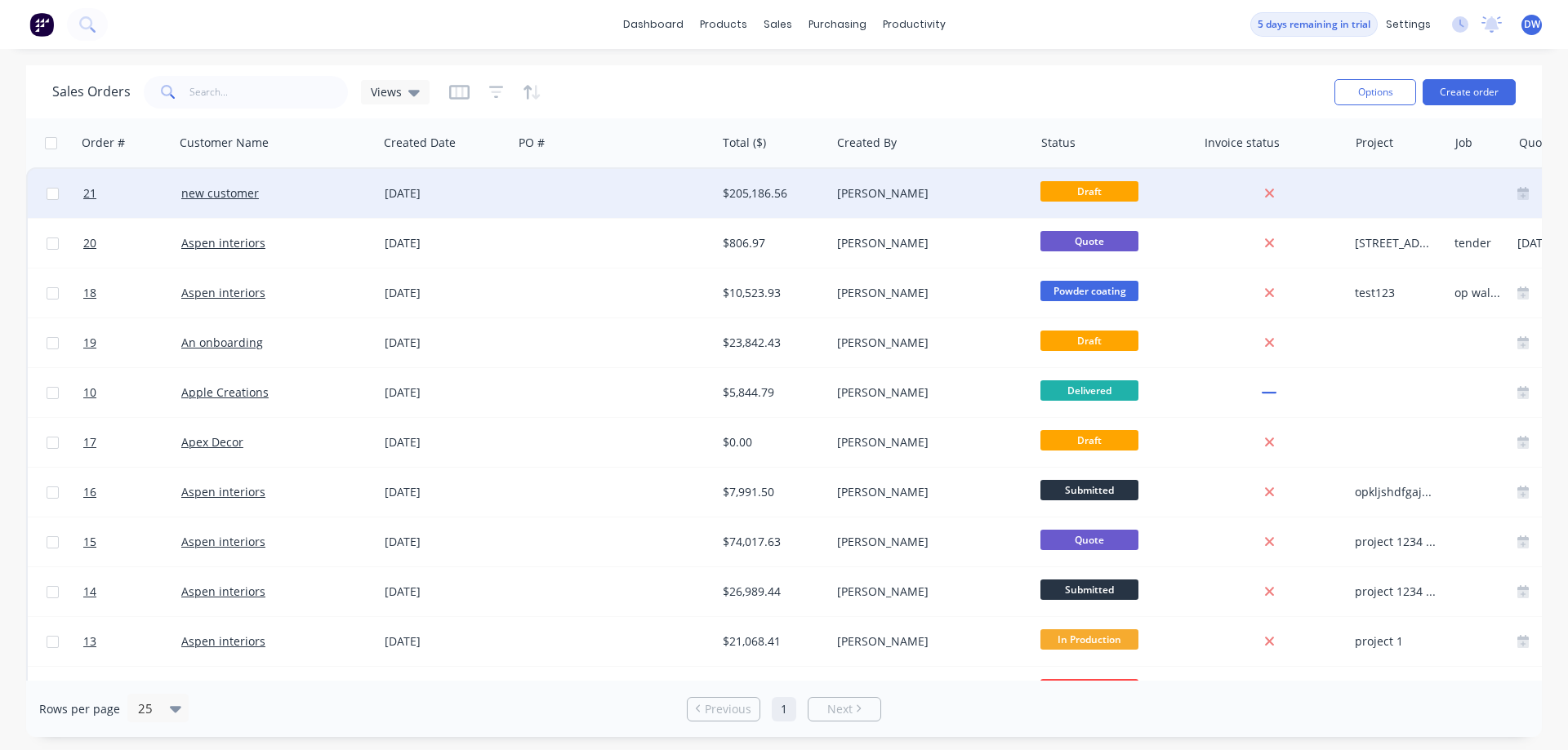
click at [650, 195] on div at bounding box center [614, 193] width 203 height 49
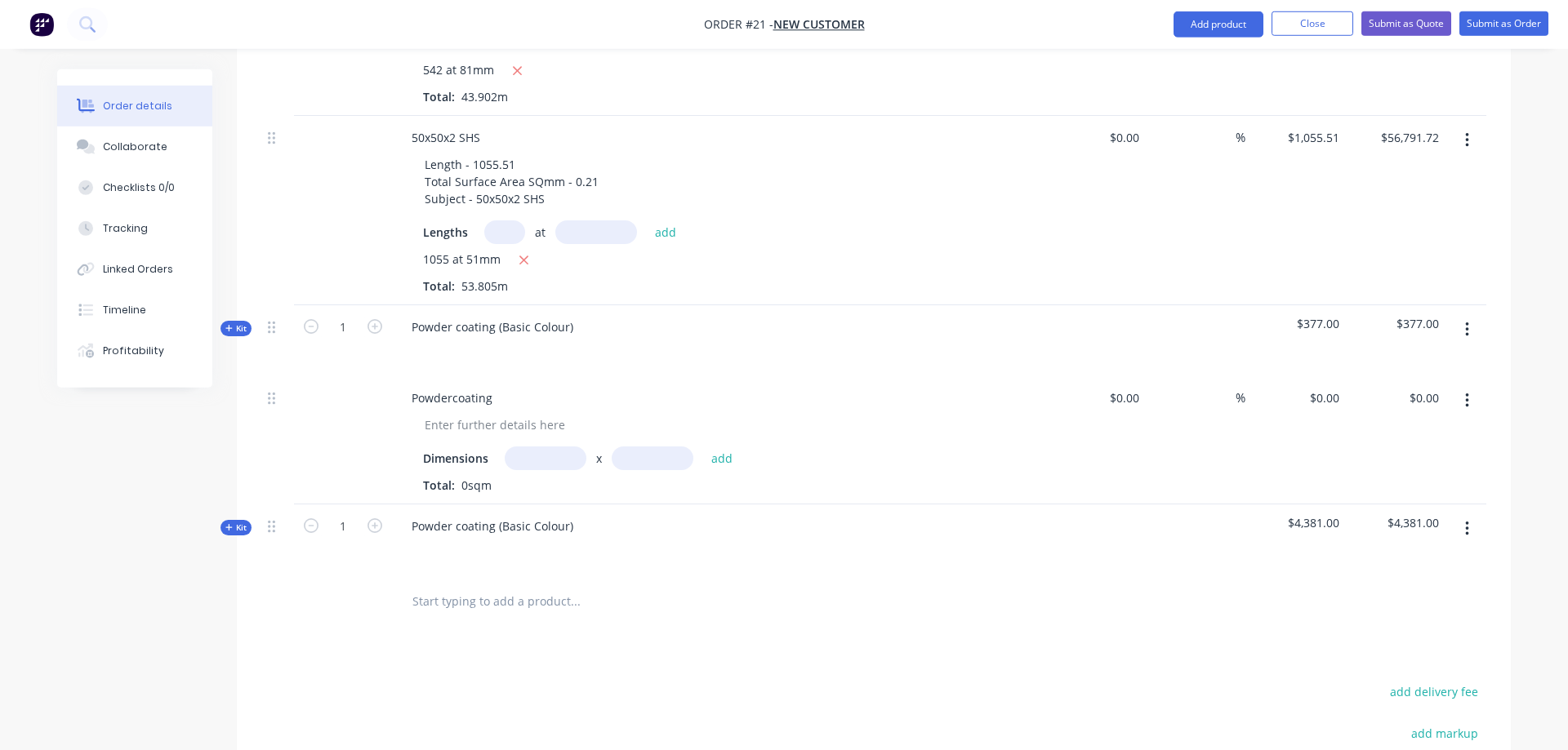
scroll to position [1250, 0]
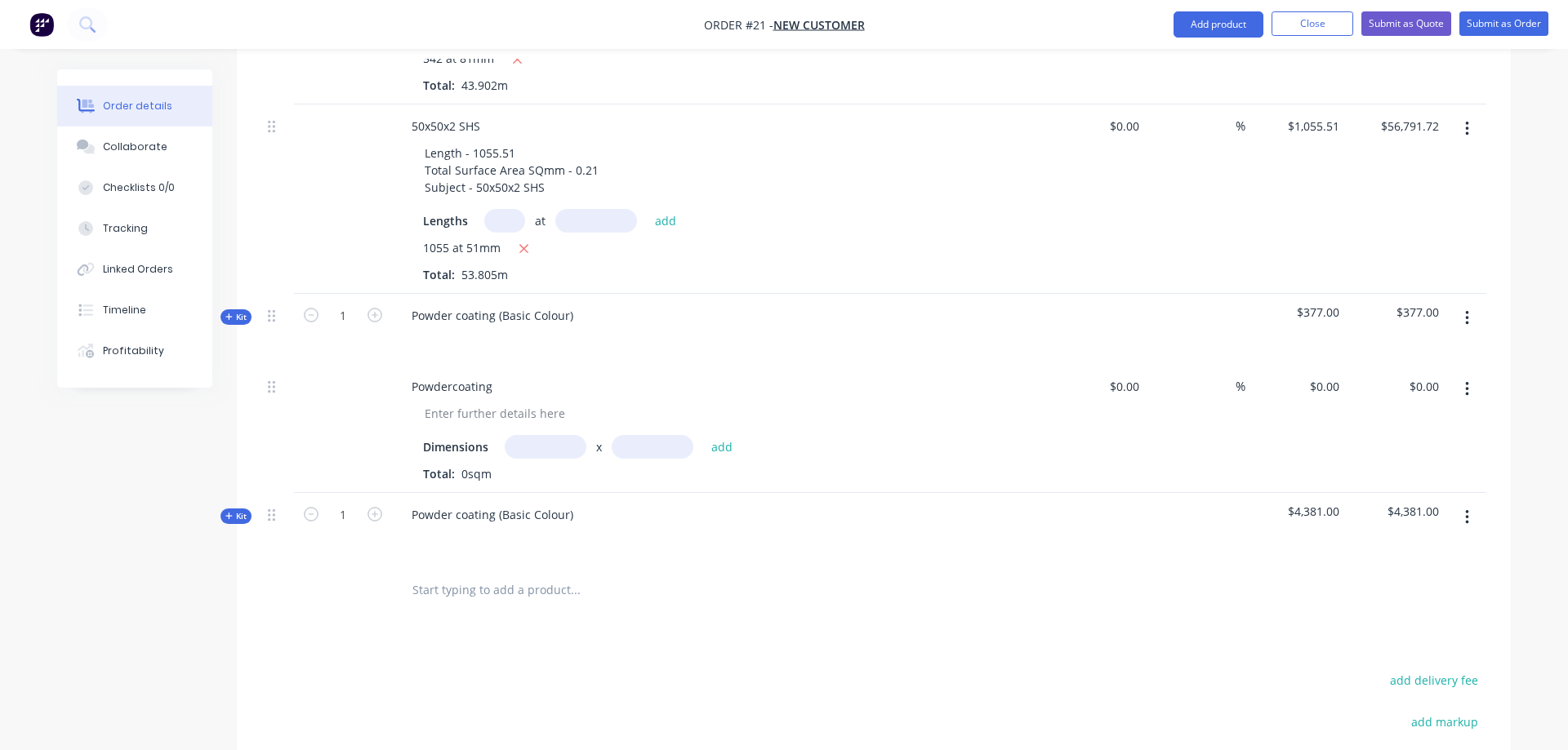
click at [230, 512] on icon at bounding box center [229, 516] width 7 height 8
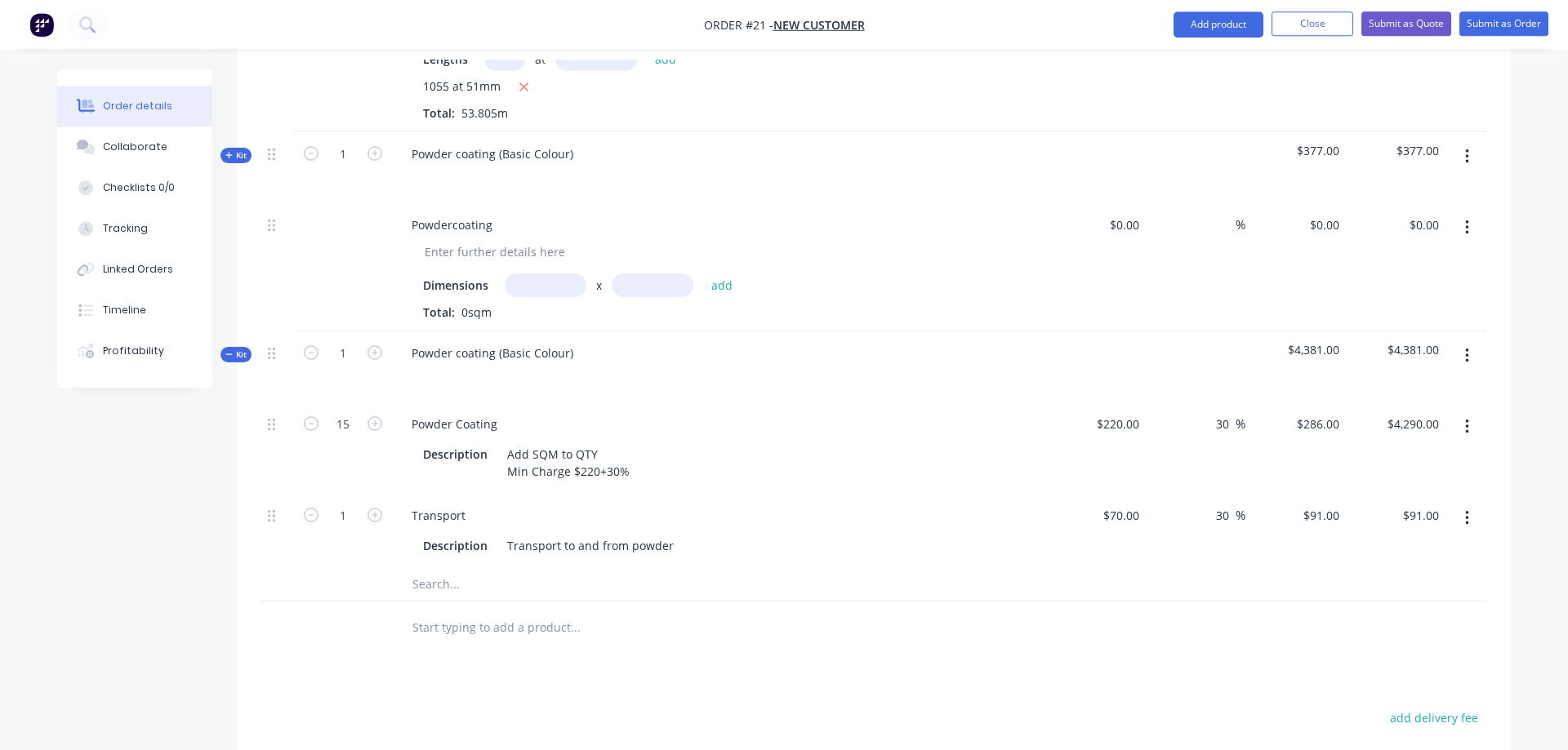
scroll to position [1416, 0]
click at [1117, 407] on input "220" at bounding box center [1121, 419] width 51 height 24
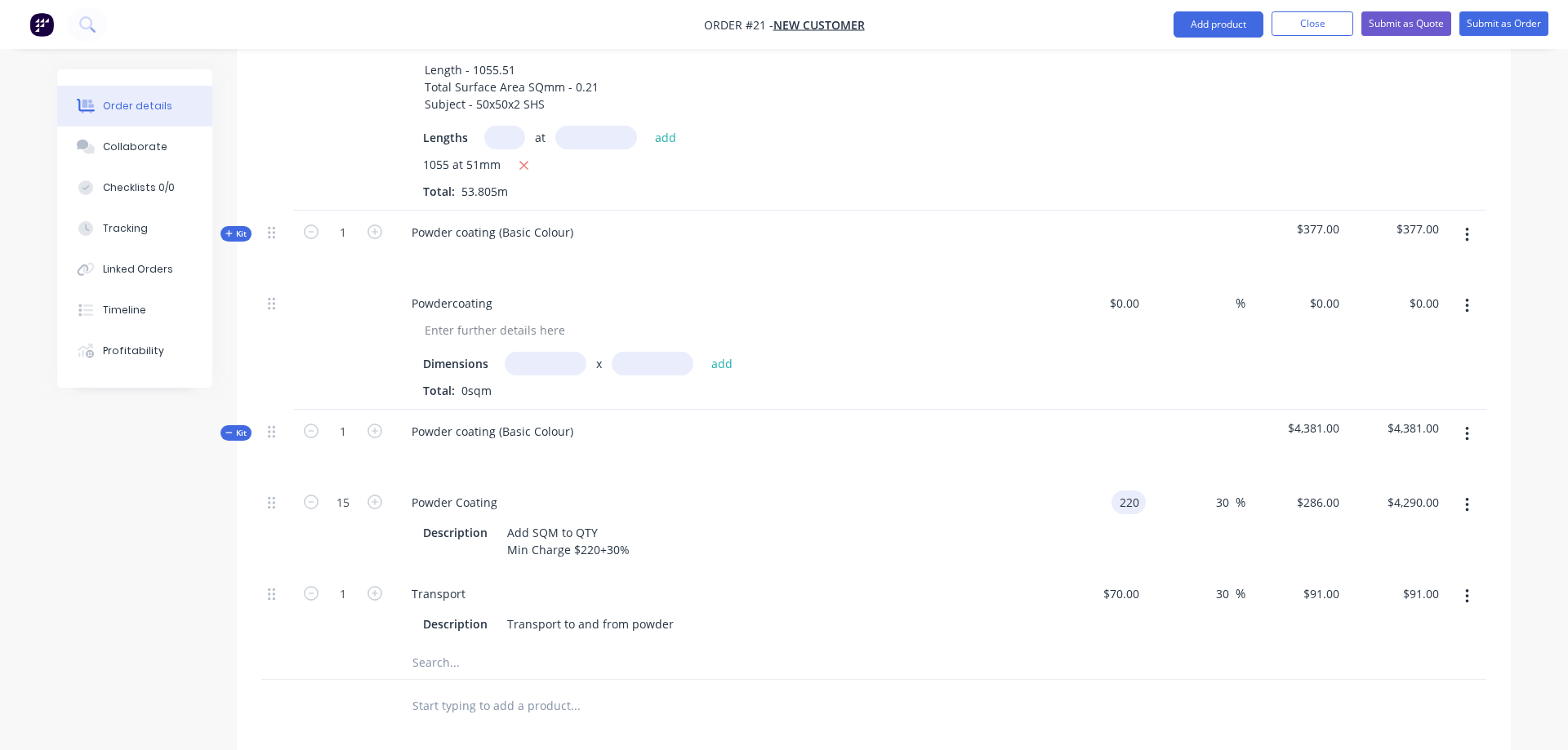
type input "$220.00"
click at [1469, 420] on button "button" at bounding box center [1467, 434] width 38 height 29
click at [1427, 564] on div "Delete" at bounding box center [1409, 575] width 126 height 24
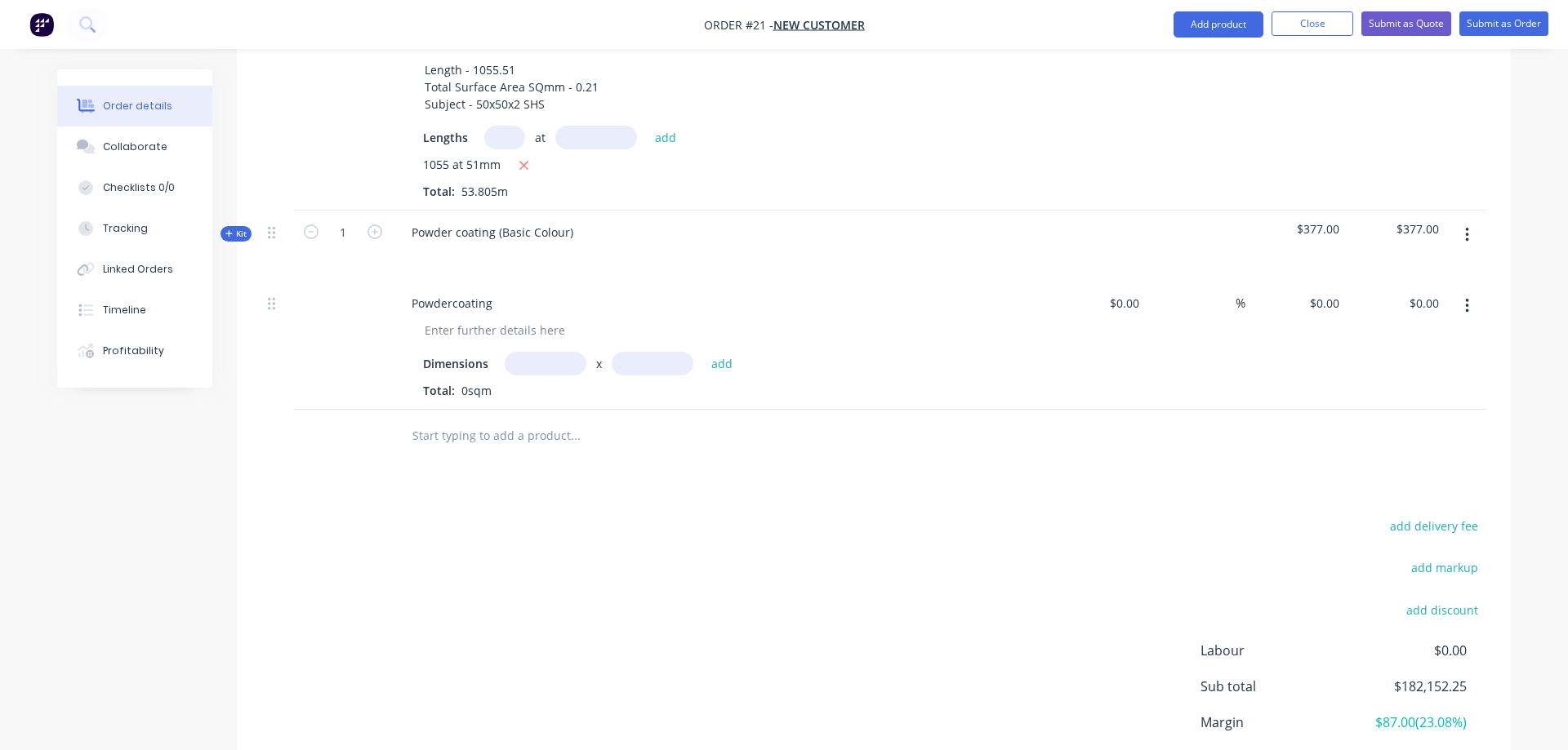
click at [480, 420] on input "text" at bounding box center [575, 436] width 327 height 33
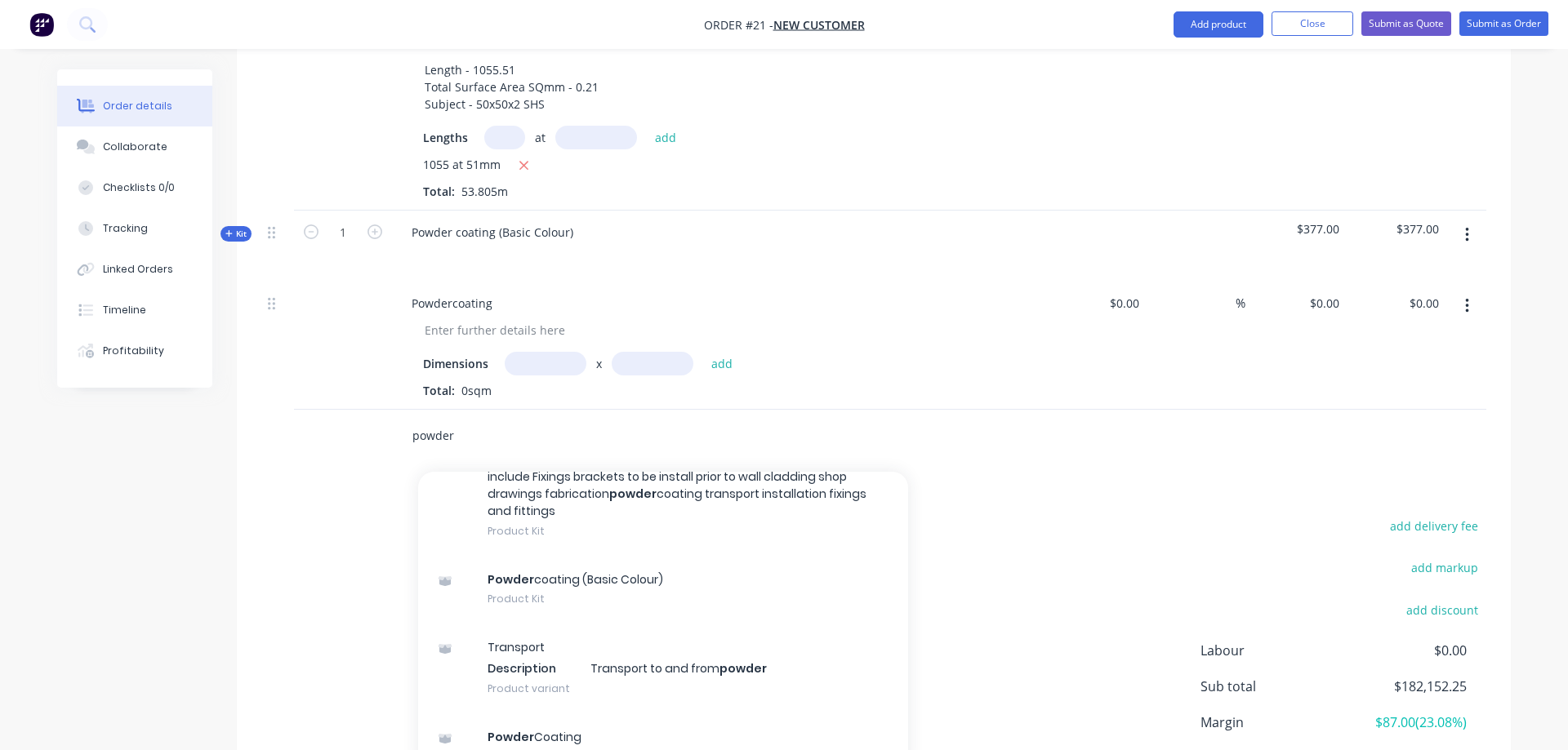
scroll to position [321, 0]
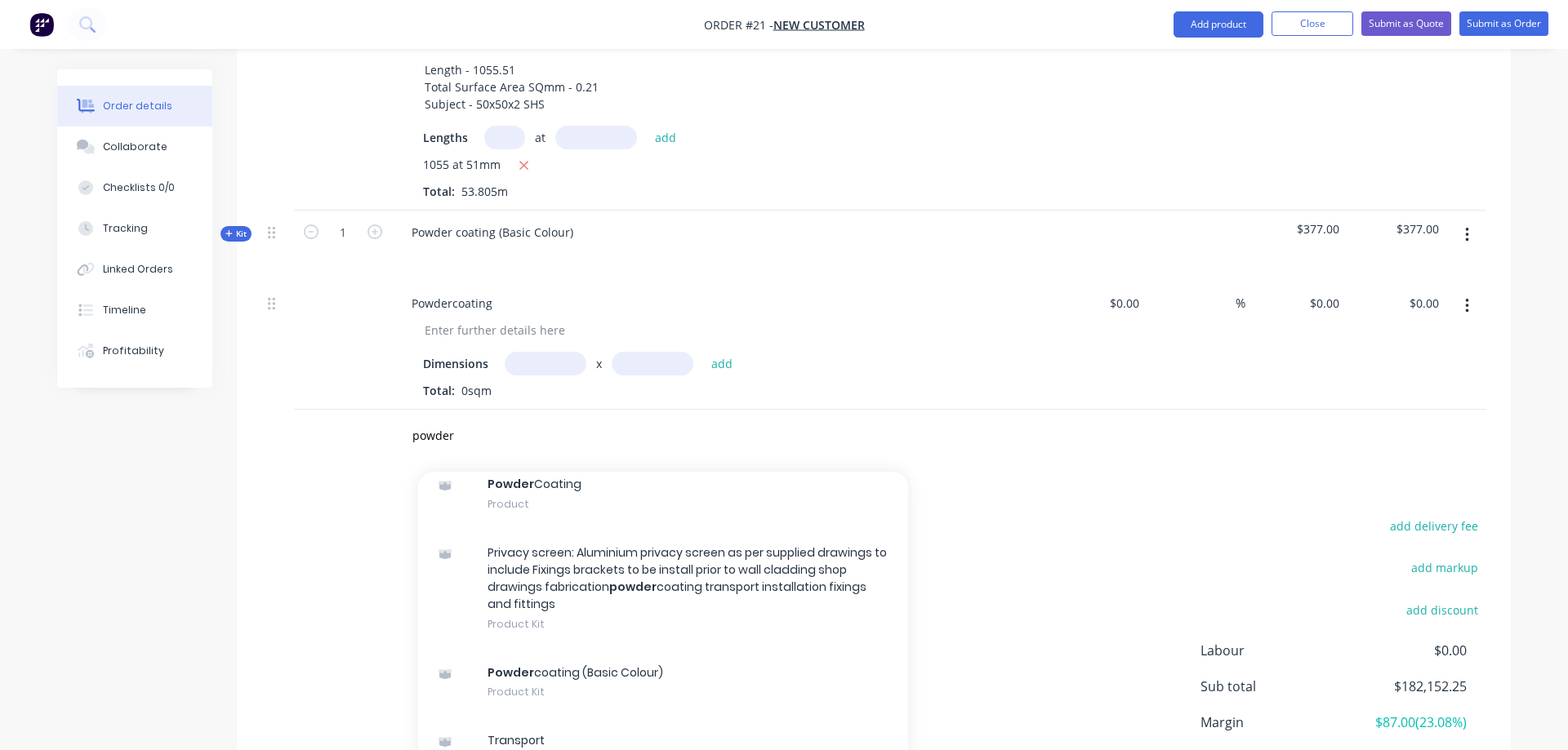
click at [644, 648] on div "Powder coating (Basic Colour) Product Kit" at bounding box center [663, 682] width 490 height 68
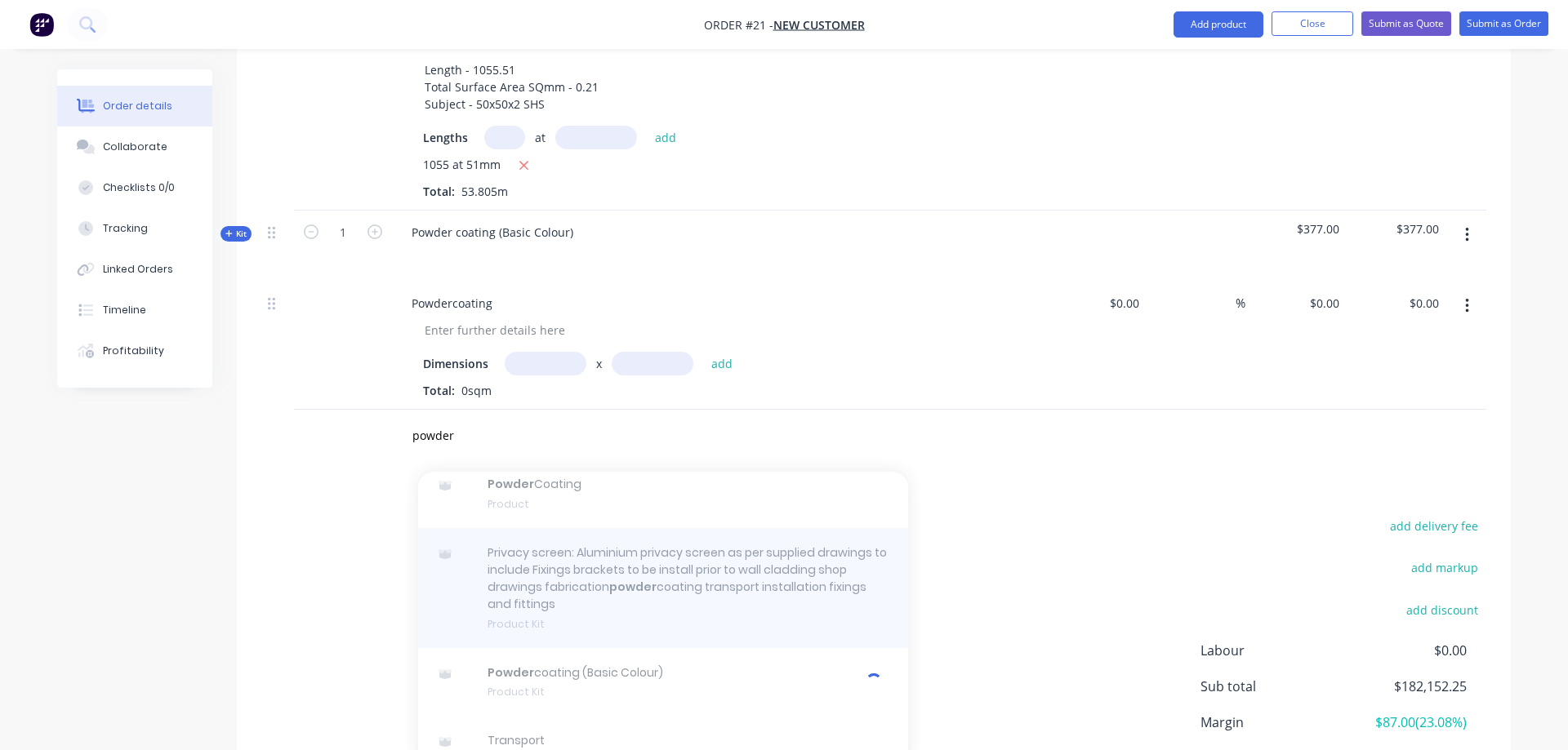
click at [666, 538] on div at bounding box center [663, 588] width 490 height 120
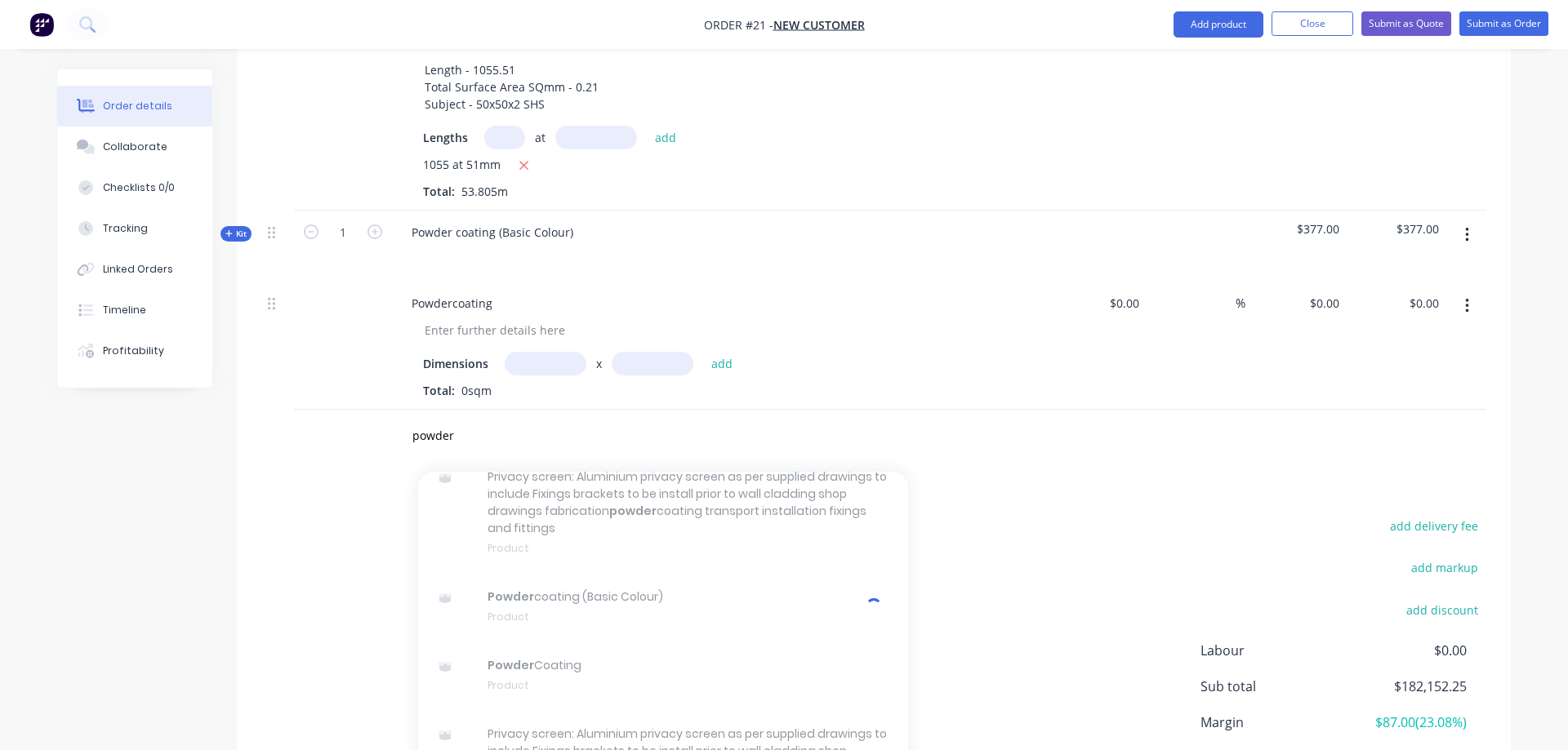
scroll to position [135, 0]
click at [933, 560] on div "add delivery fee add markup add discount Labour $0.00 Sub total $182,152.25 Mar…" at bounding box center [874, 672] width 1225 height 315
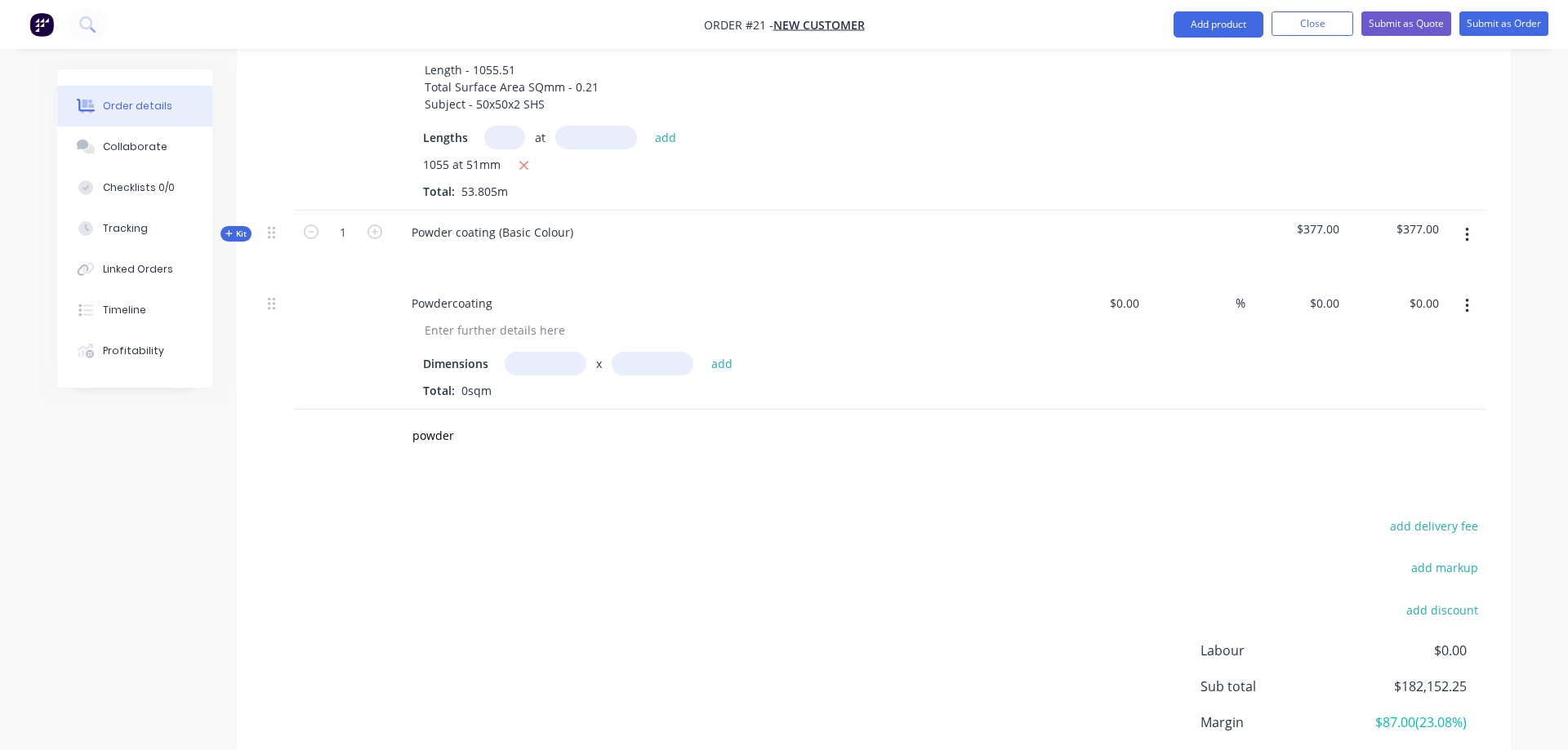
click at [945, 555] on div "add delivery fee add markup add discount Labour $0.00 Sub total $182,152.25 Mar…" at bounding box center [874, 672] width 1225 height 315
click at [882, 551] on div "add delivery fee add markup add discount Labour $0.00 Sub total $182,152.25 Mar…" at bounding box center [874, 672] width 1225 height 315
click at [486, 420] on input "powder" at bounding box center [575, 436] width 327 height 33
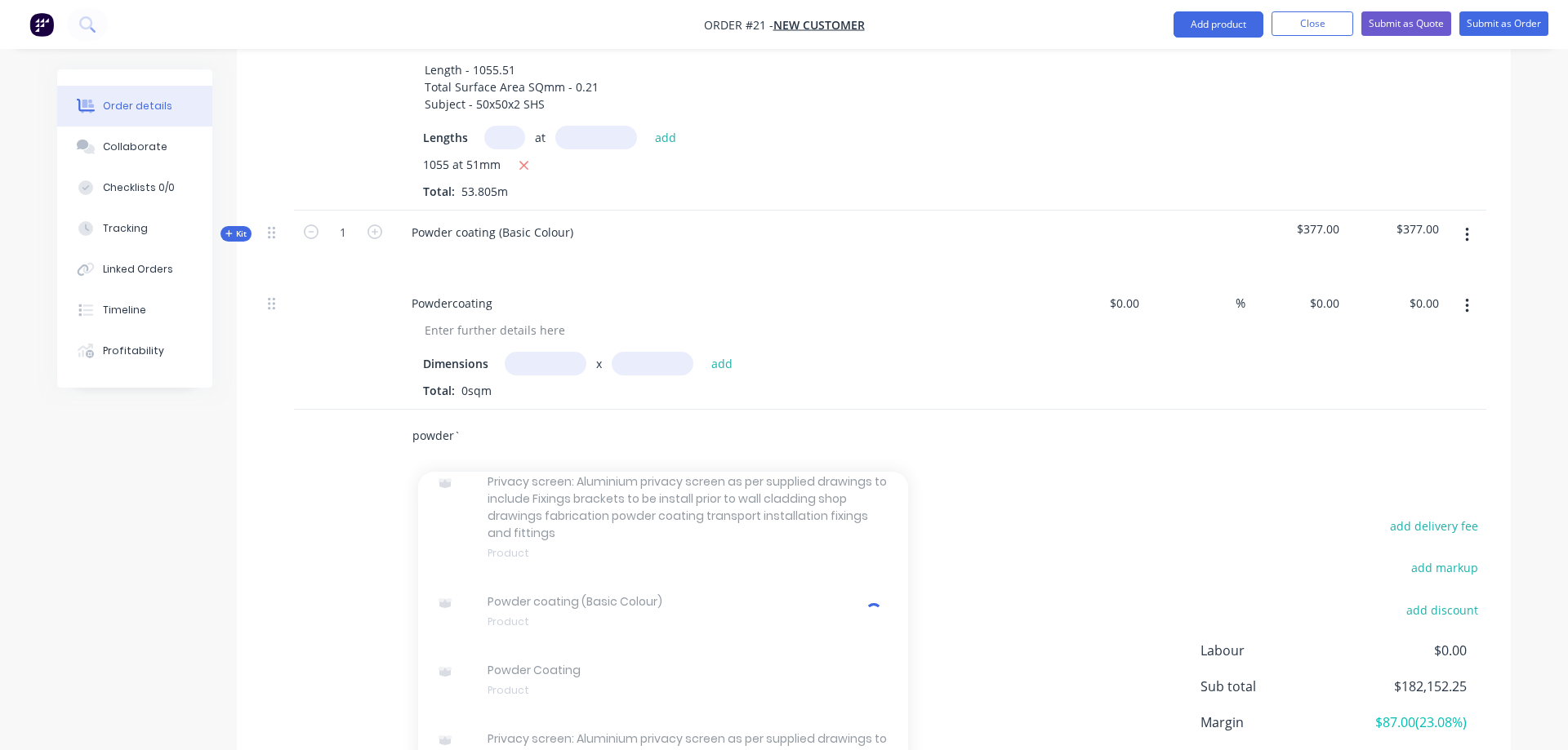
type input "powder`"
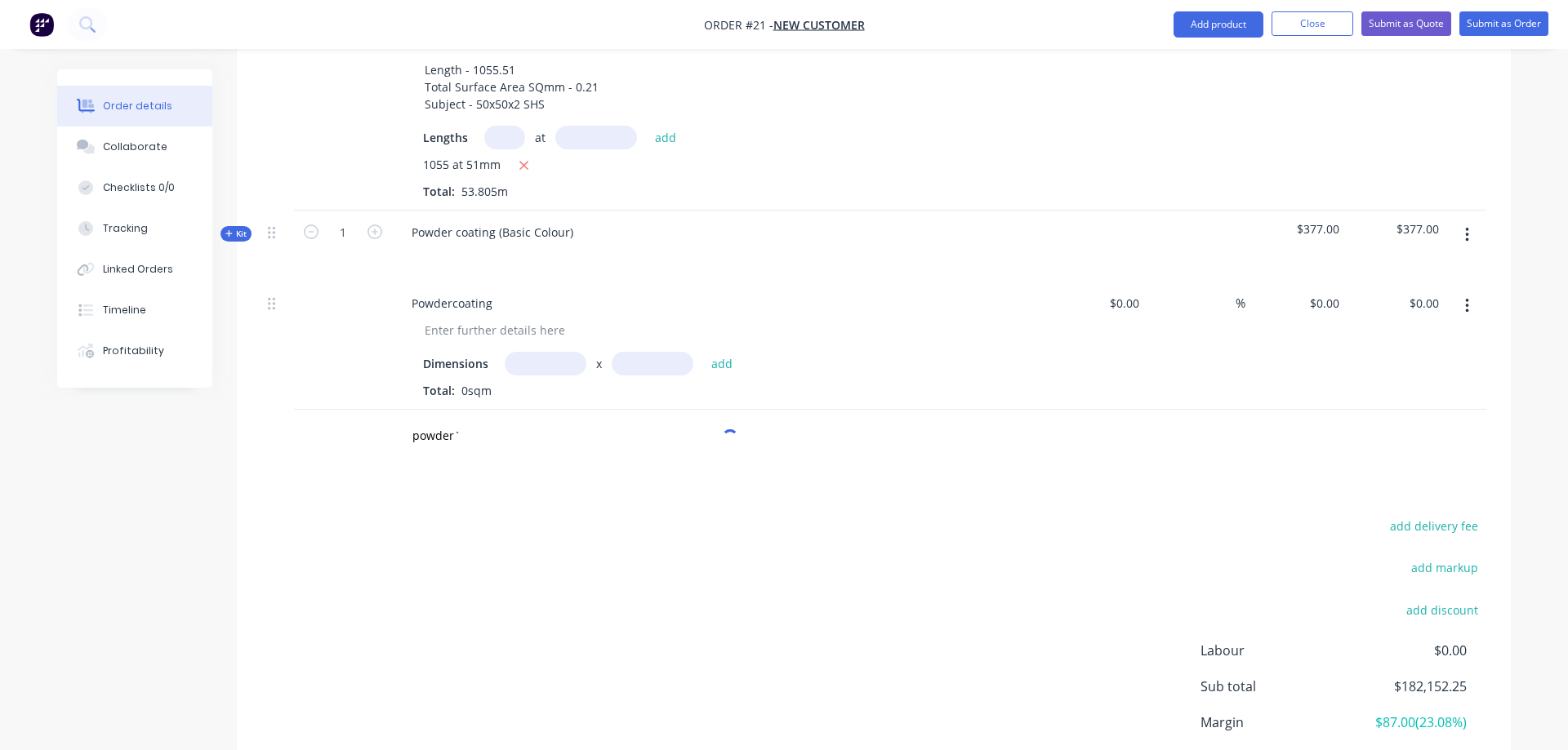
click at [1046, 525] on div "add delivery fee add markup add discount Labour $0.00 Sub total $182,152.25 Mar…" at bounding box center [874, 672] width 1225 height 315
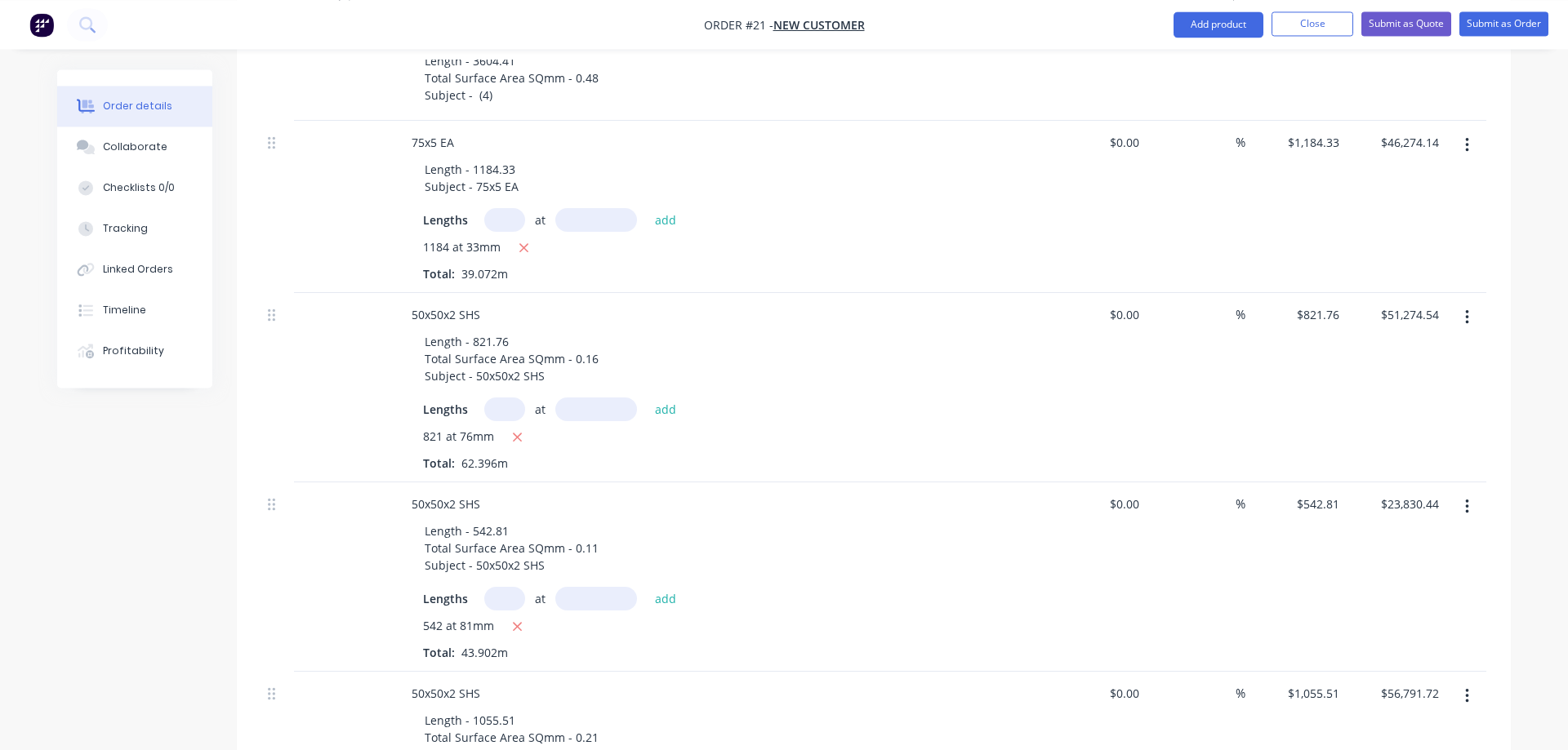
scroll to position [667, 0]
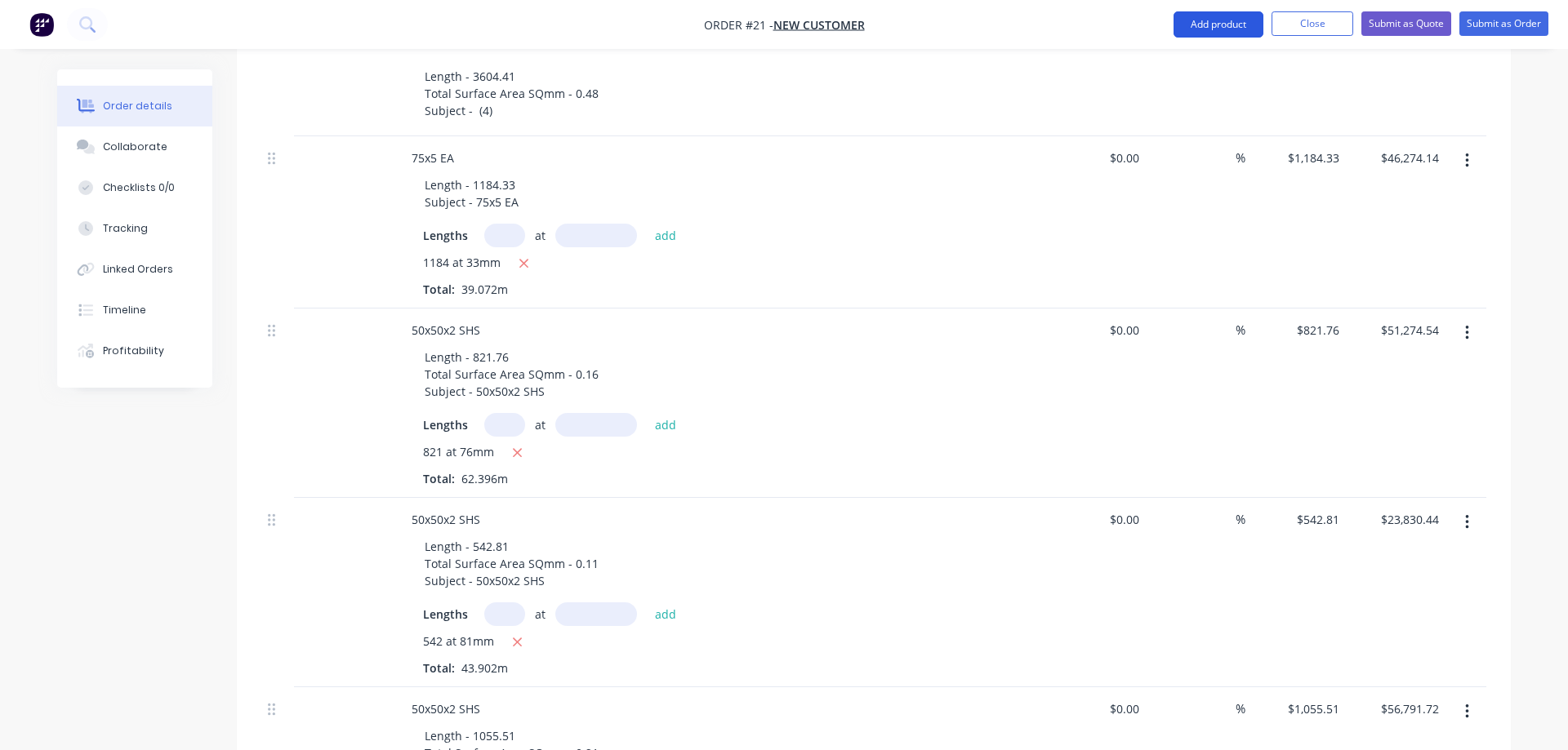
click at [1220, 22] on button "Add product" at bounding box center [1218, 24] width 90 height 26
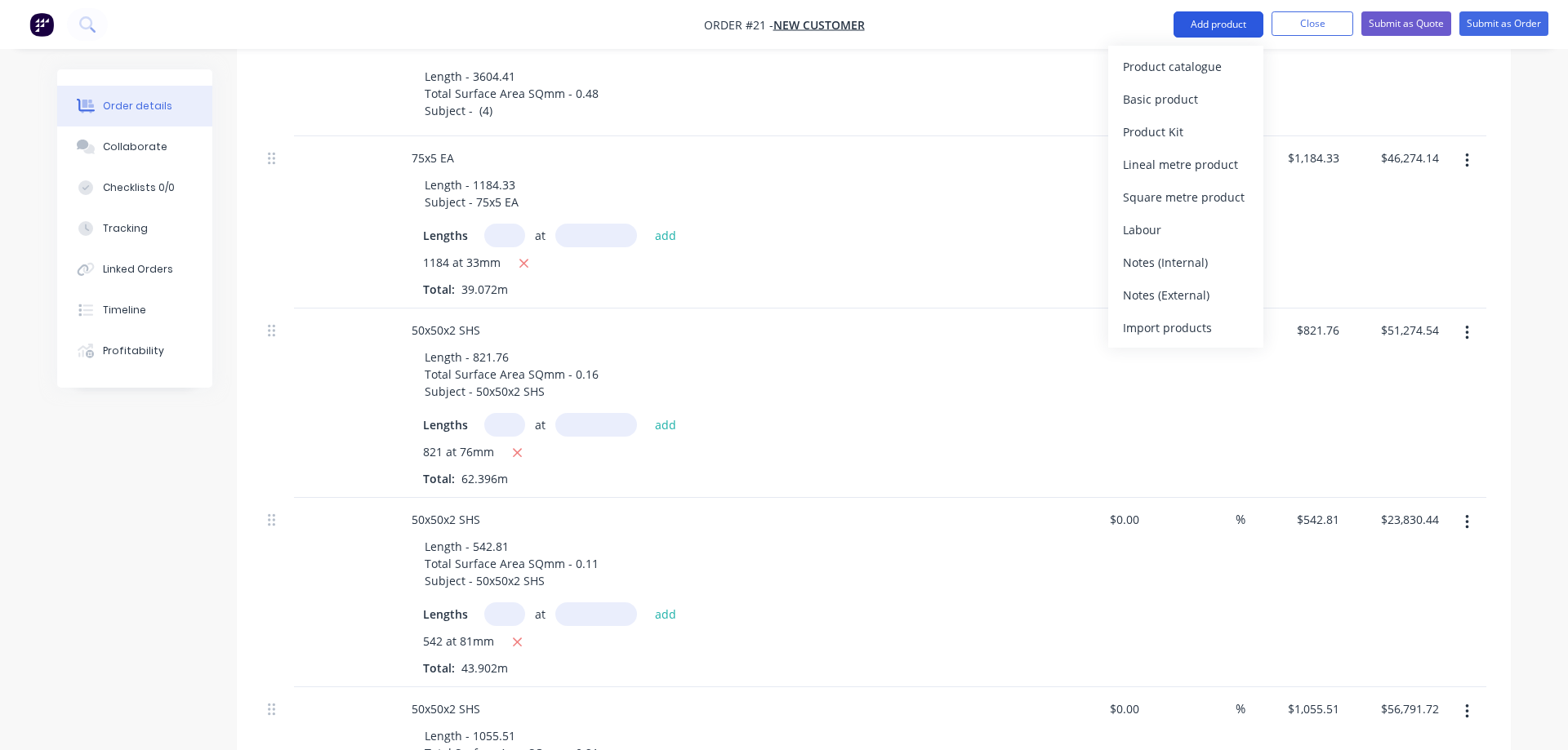
click at [1220, 22] on button "Add product" at bounding box center [1218, 24] width 90 height 26
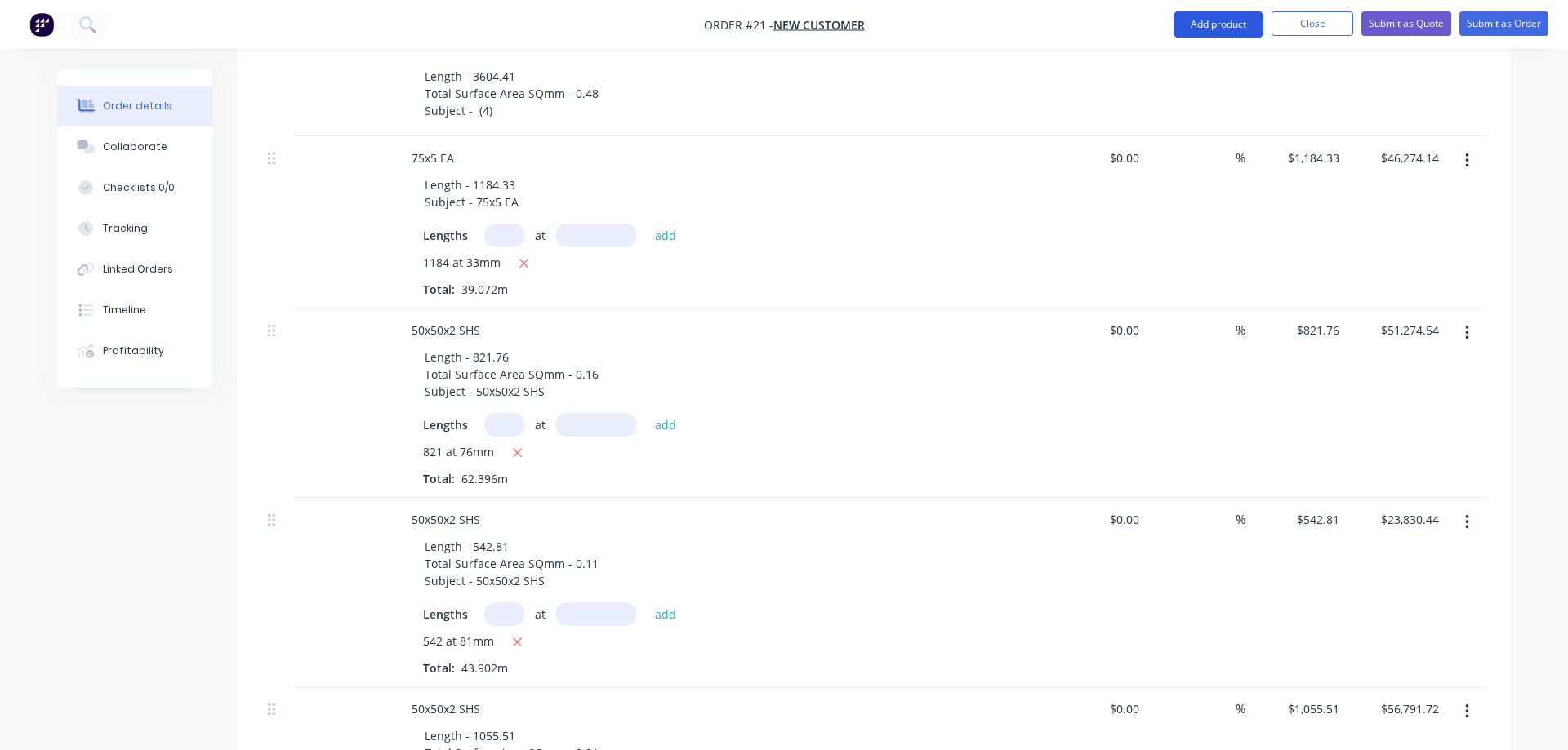
click at [1204, 35] on button "Add product" at bounding box center [1218, 24] width 90 height 26
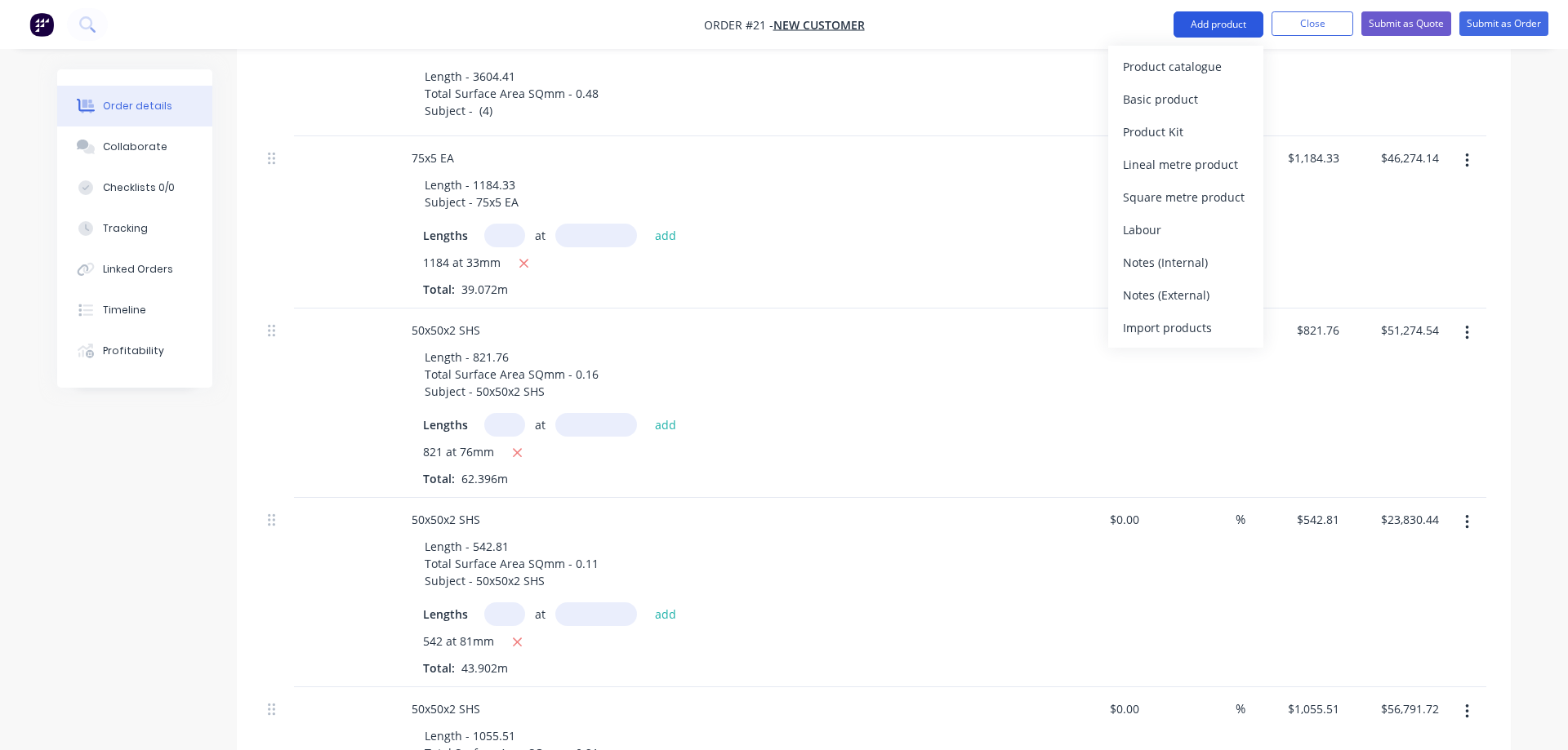
click at [1211, 26] on button "Add product" at bounding box center [1218, 24] width 90 height 26
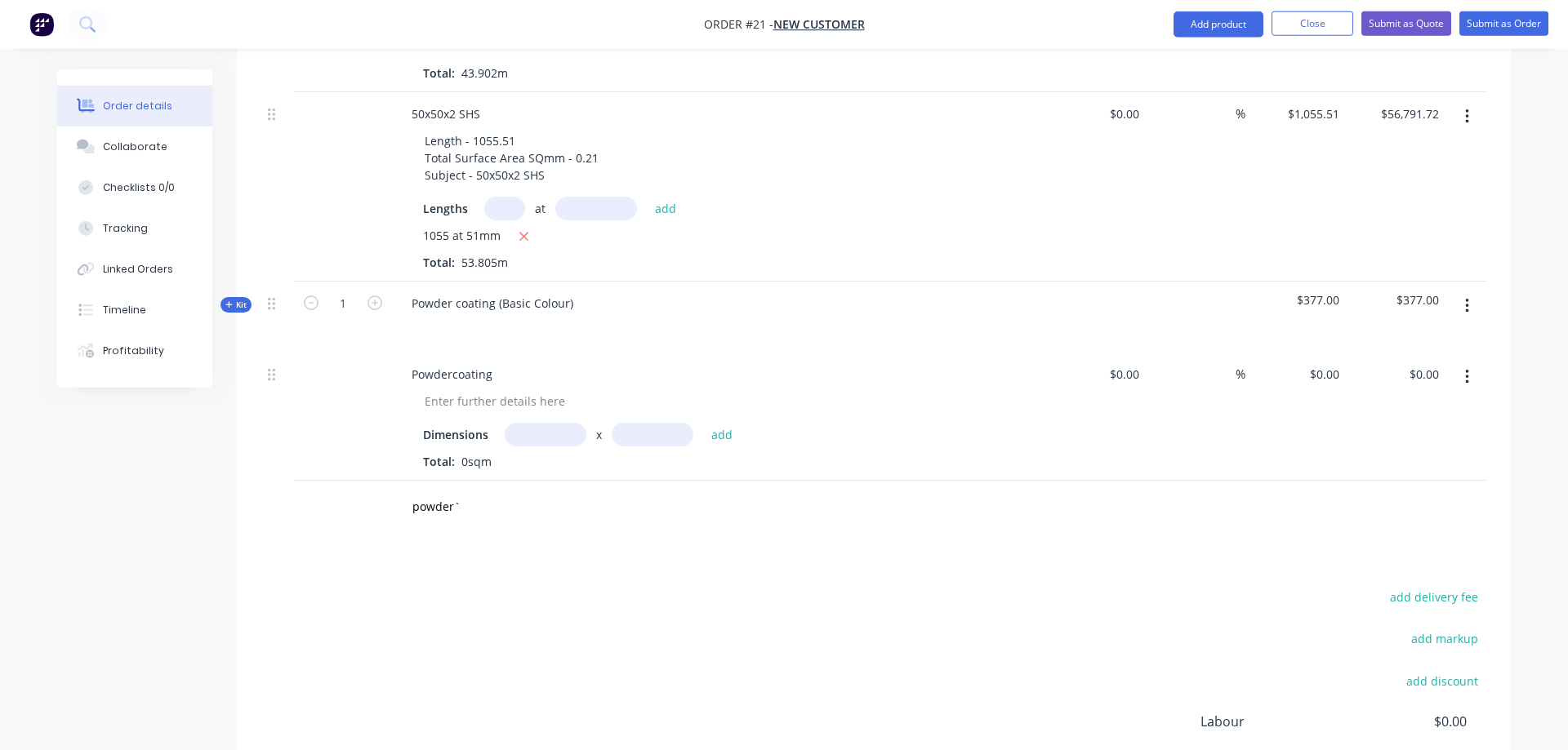
scroll to position [1332, 0]
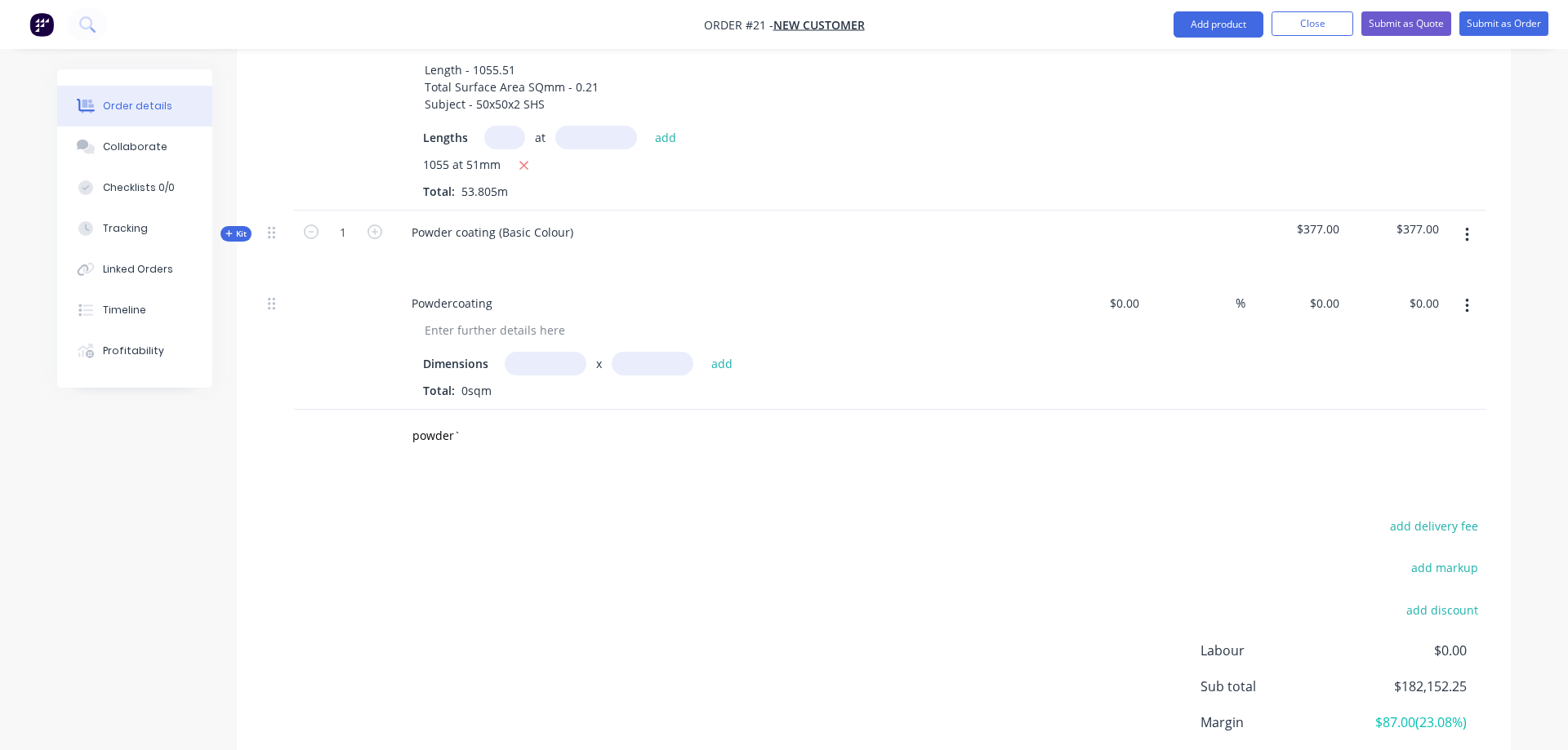
click at [659, 521] on div "add delivery fee add markup add discount Labour $0.00 Sub total $182,152.25 Mar…" at bounding box center [874, 672] width 1225 height 315
click at [531, 420] on input "powder`" at bounding box center [575, 436] width 327 height 33
click at [1208, 22] on button "Add product" at bounding box center [1218, 24] width 90 height 26
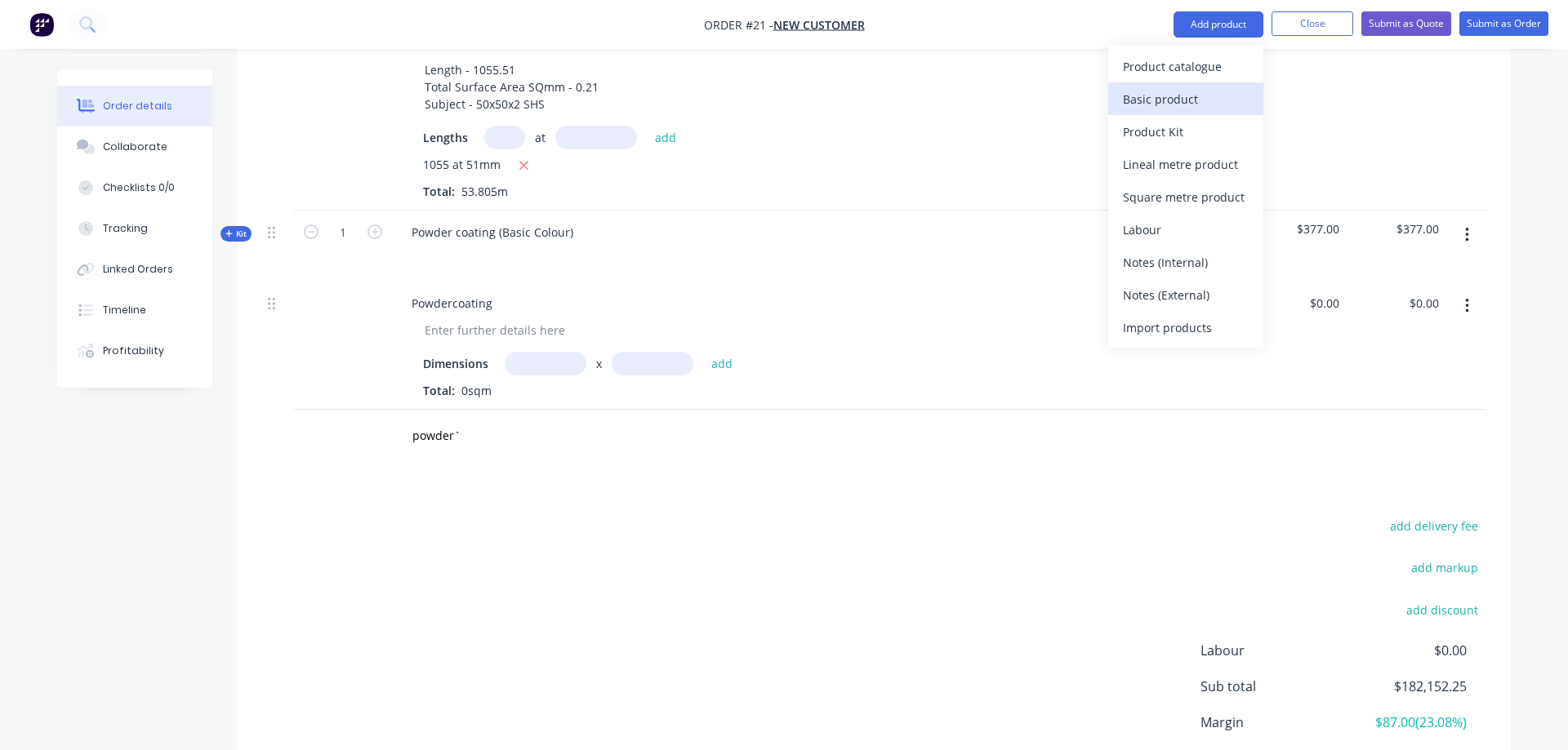
click at [1154, 96] on div "Basic product" at bounding box center [1186, 99] width 126 height 24
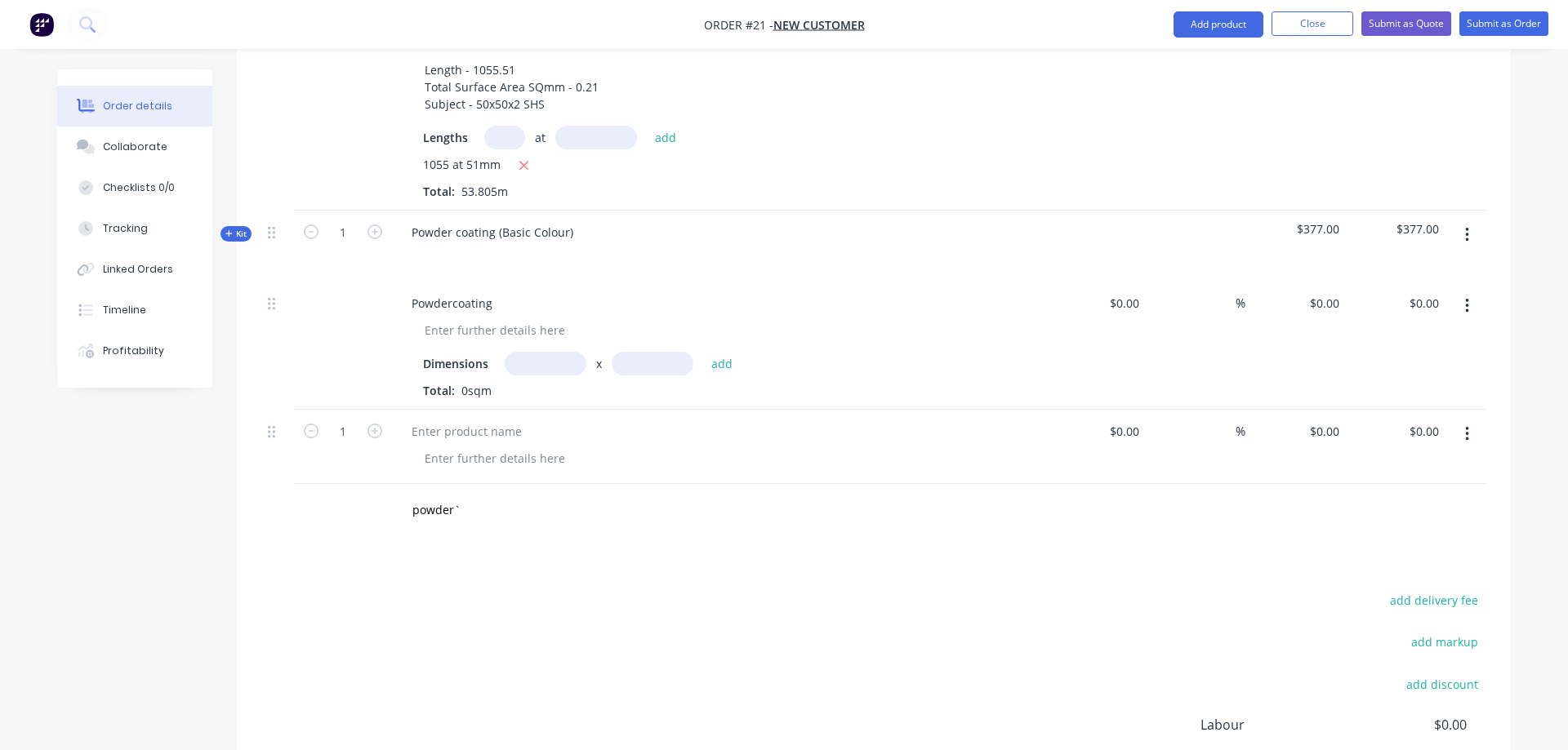
click at [656, 589] on div "add delivery fee add markup add discount Labour $0.00 Sub total $182,152.25 Mar…" at bounding box center [874, 746] width 1225 height 315
click at [1469, 420] on button "button" at bounding box center [1467, 434] width 38 height 29
click at [1392, 498] on div "Duplicate" at bounding box center [1409, 509] width 126 height 24
click at [1472, 494] on button "button" at bounding box center [1467, 509] width 38 height 29
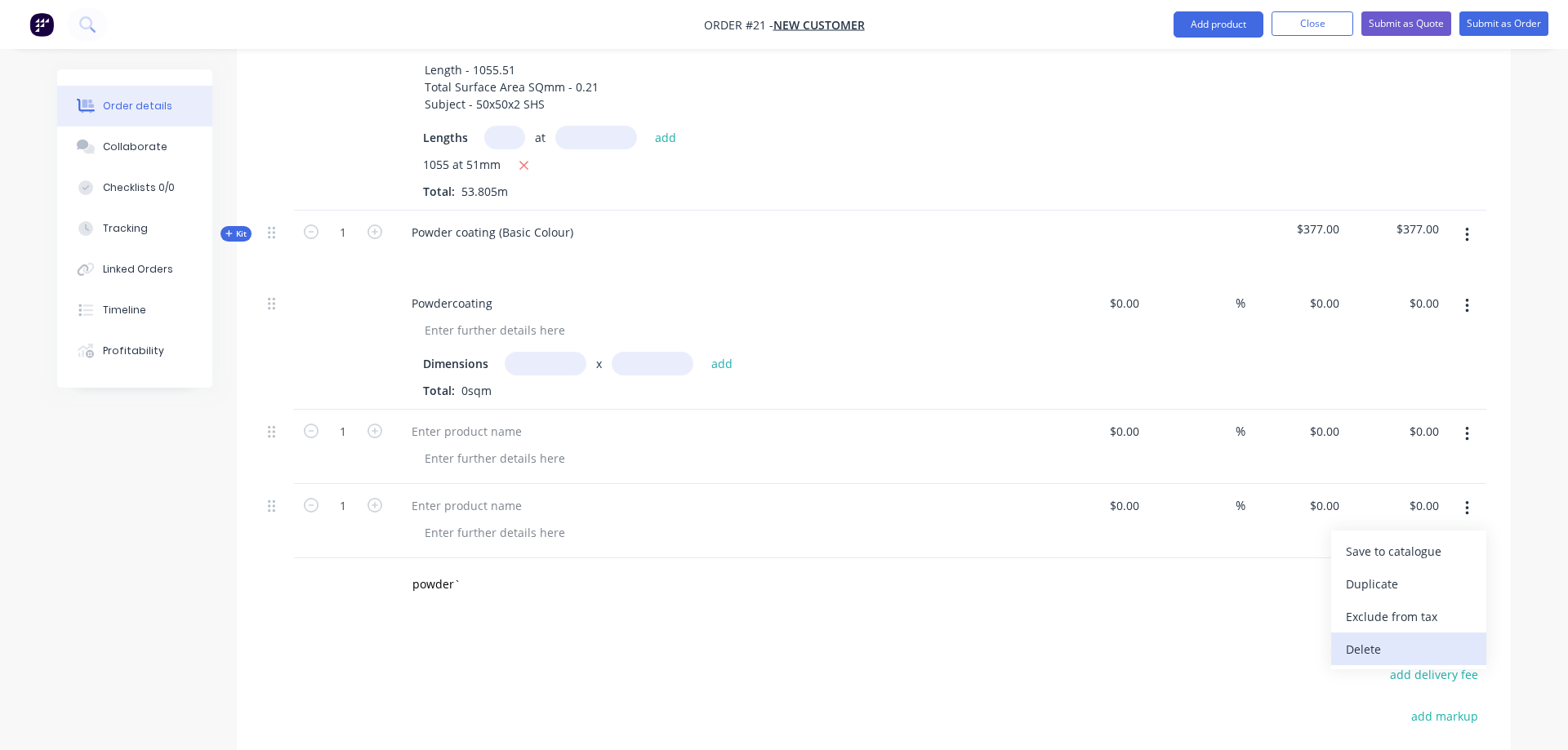
click at [1424, 637] on div "Delete" at bounding box center [1409, 649] width 126 height 24
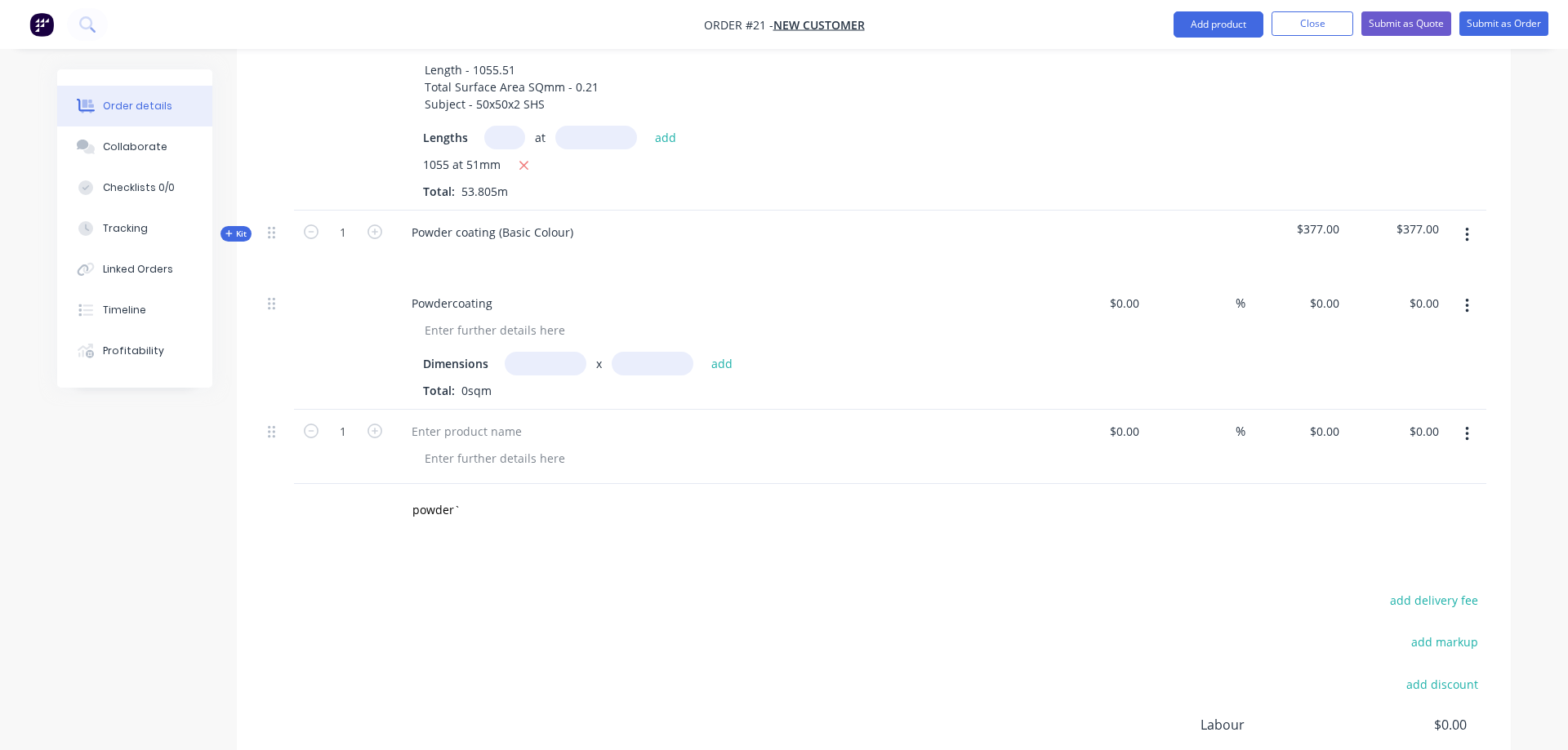
click at [1462, 420] on button "button" at bounding box center [1467, 434] width 38 height 29
click at [1407, 564] on div "Delete" at bounding box center [1409, 575] width 126 height 24
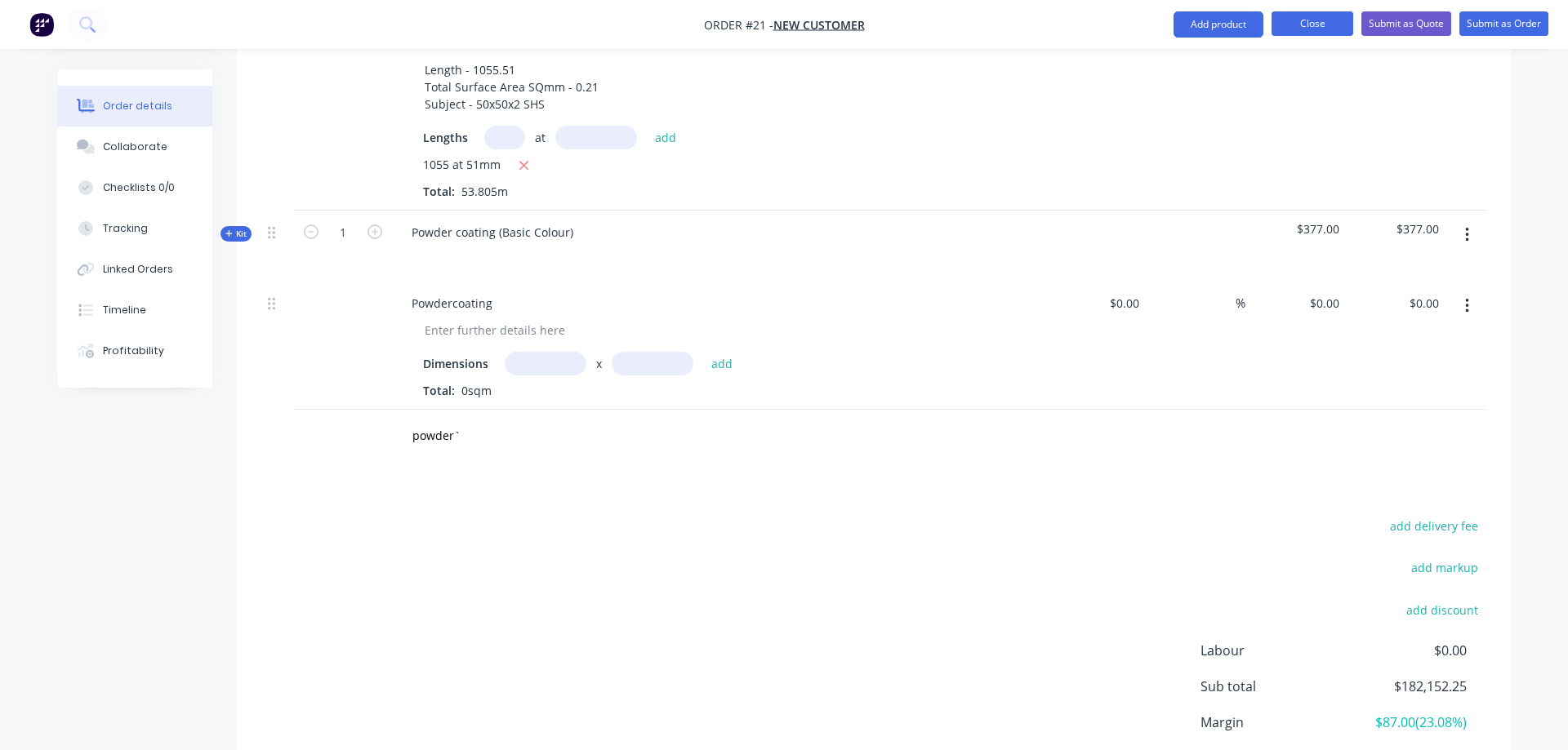
click at [1305, 20] on button "Close" at bounding box center [1312, 24] width 82 height 25
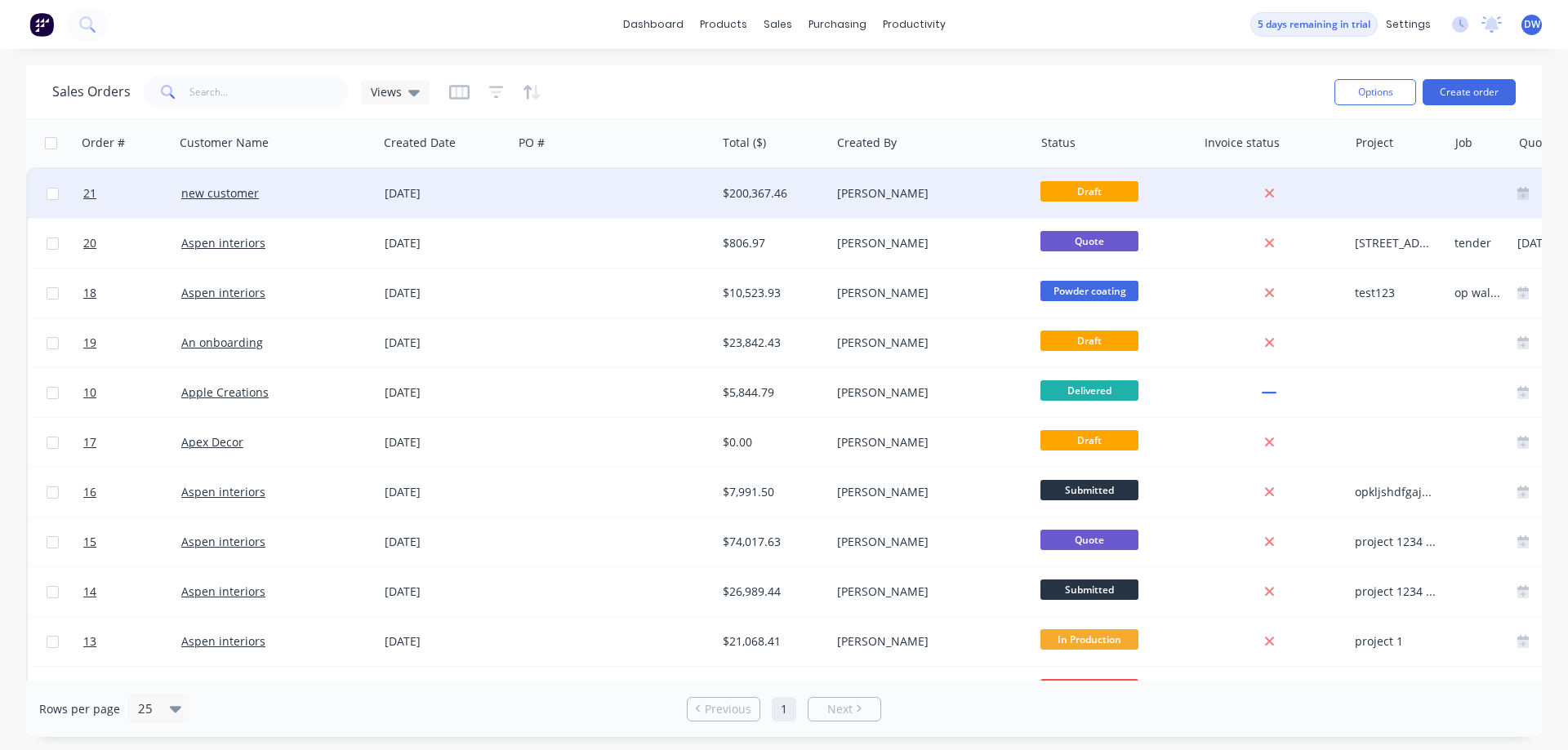
click at [857, 193] on div "[PERSON_NAME]" at bounding box center [928, 193] width 181 height 16
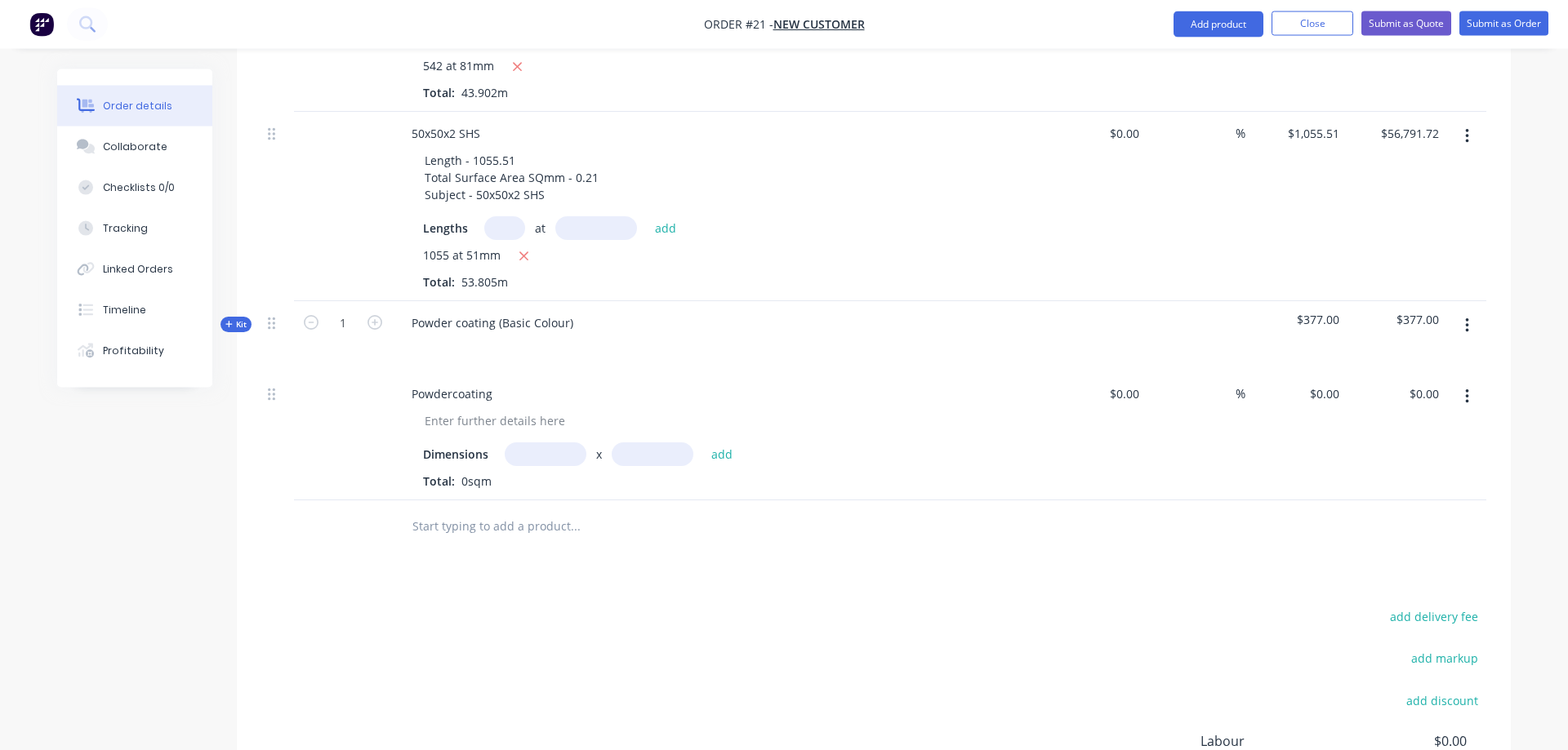
scroll to position [1250, 0]
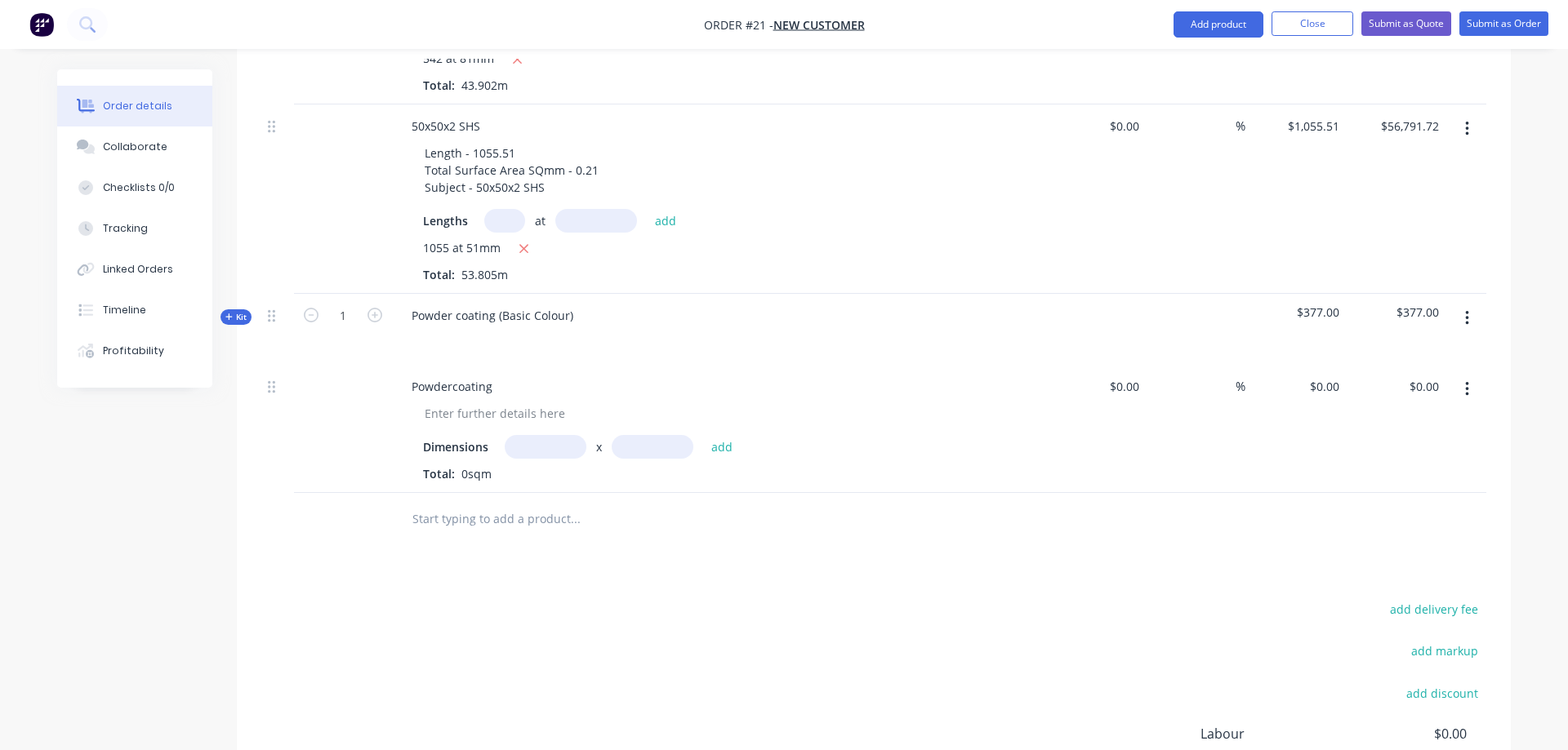
click at [240, 311] on span "Kit" at bounding box center [236, 317] width 21 height 12
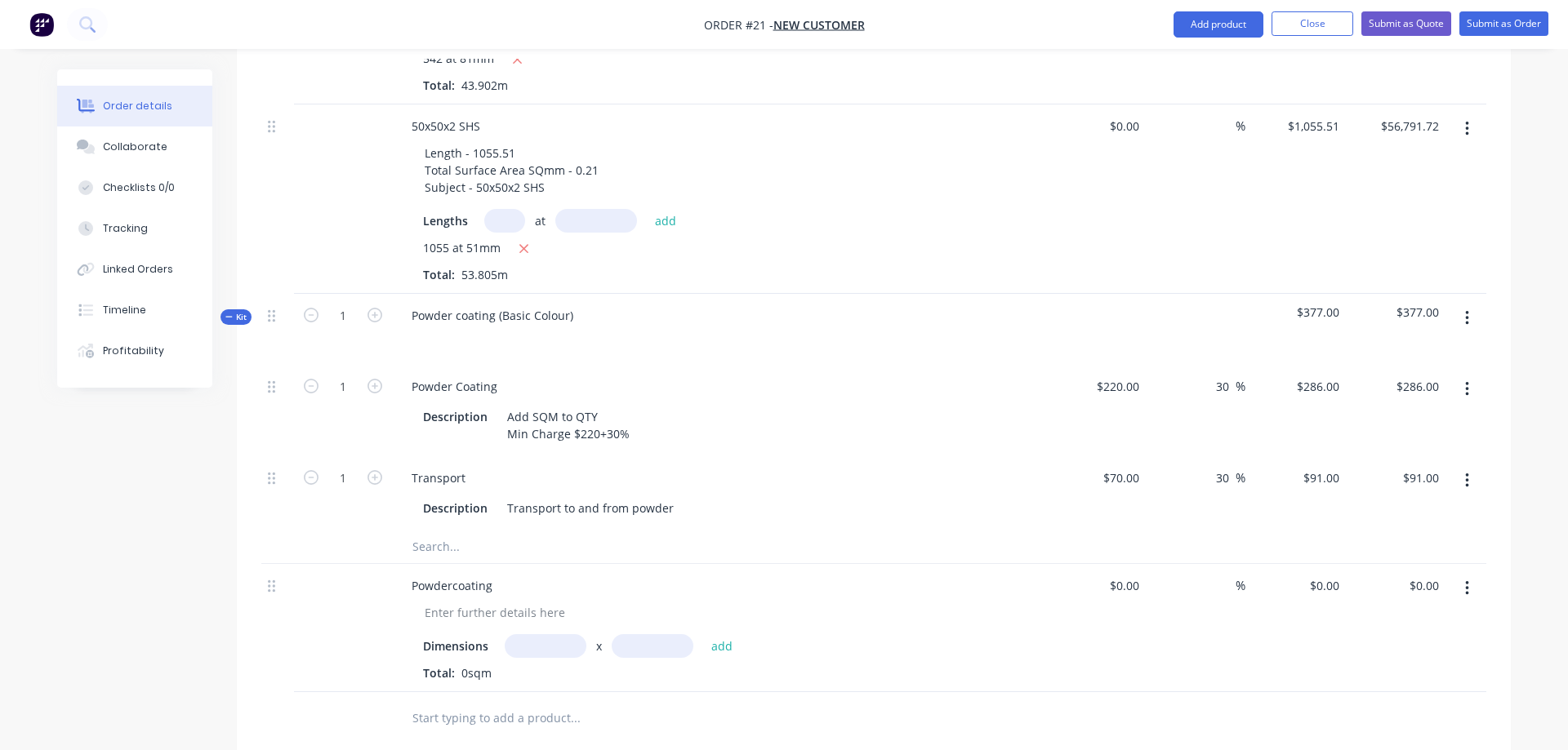
click at [240, 311] on span "Kit" at bounding box center [236, 317] width 21 height 12
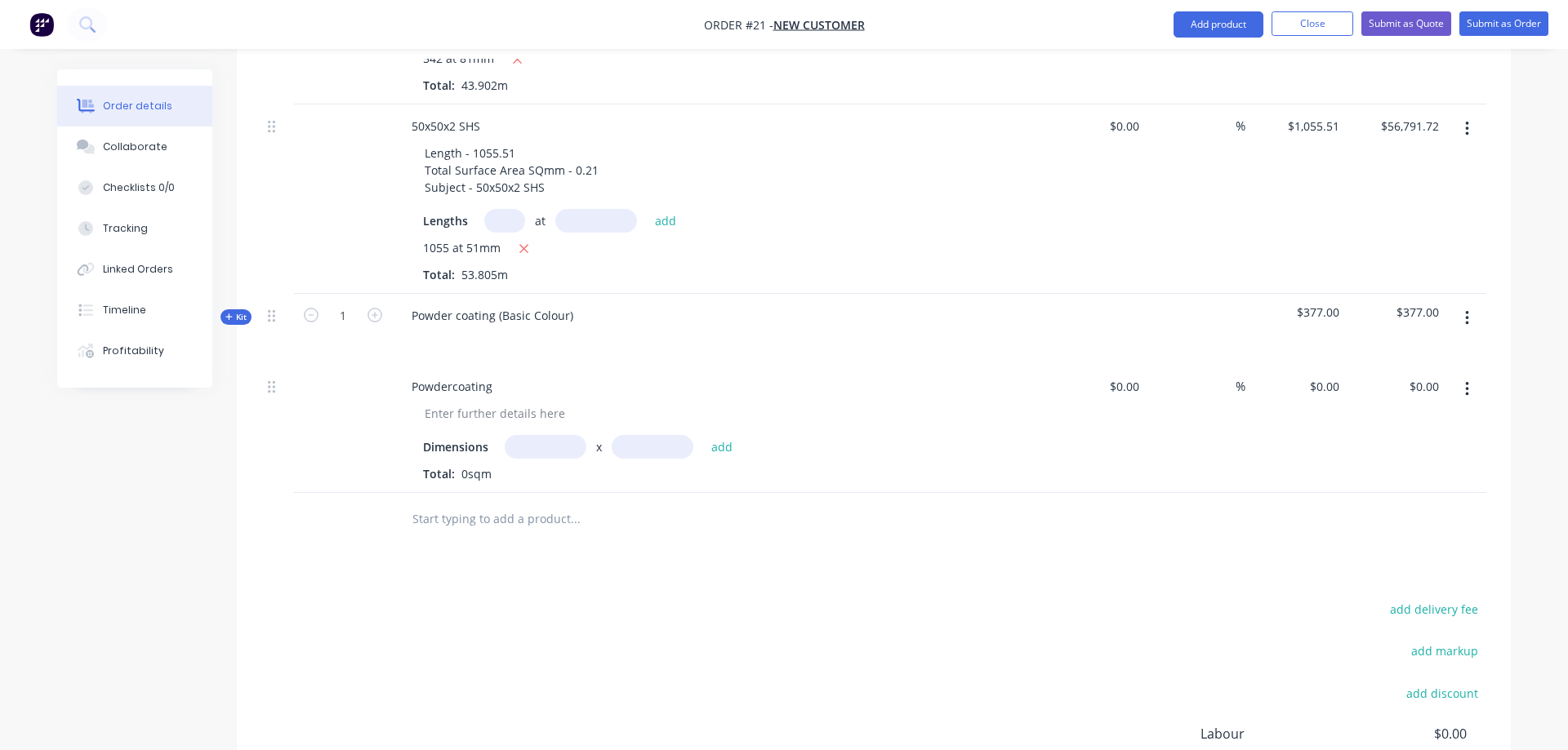
click at [238, 311] on span "Kit" at bounding box center [236, 317] width 21 height 12
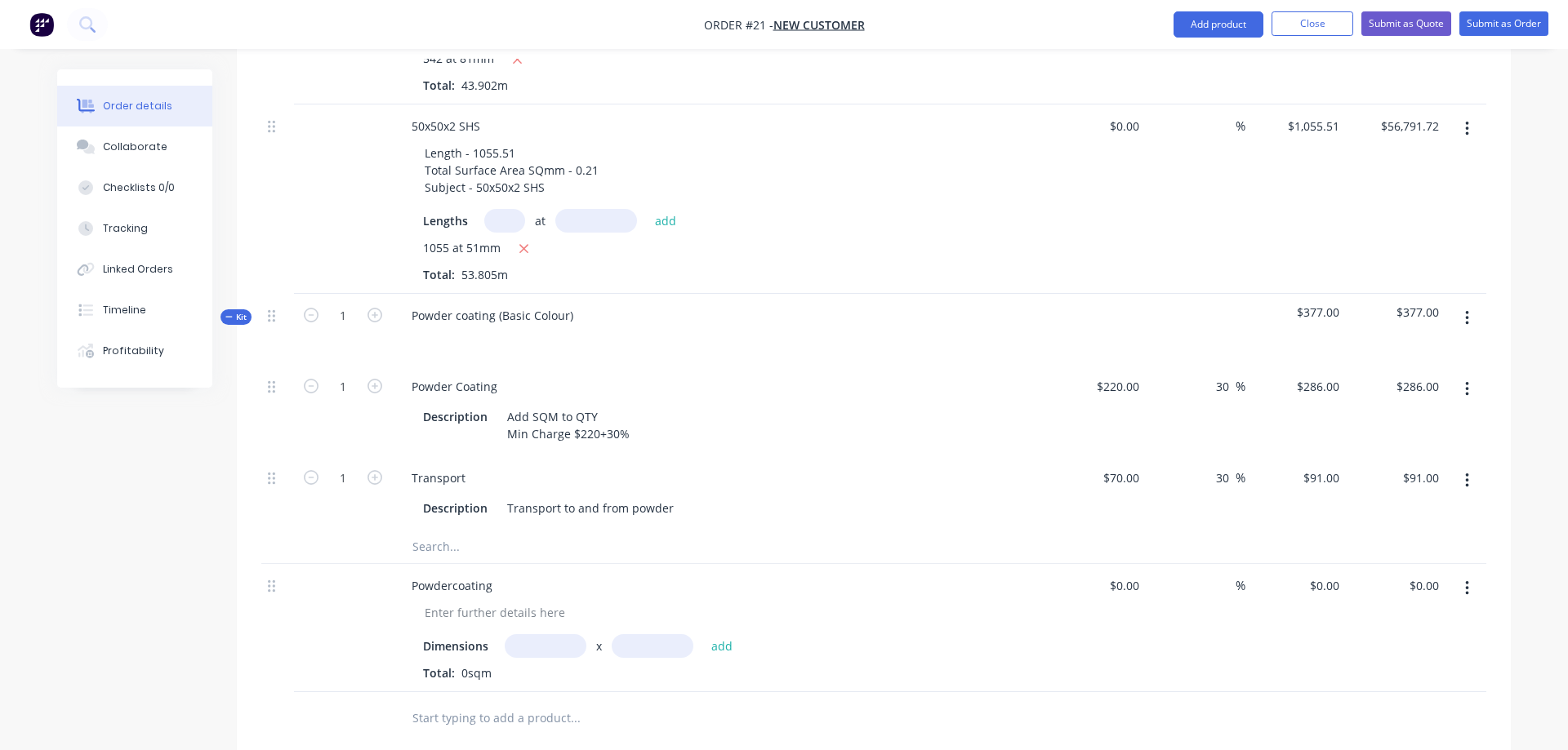
click at [238, 311] on span "Kit" at bounding box center [236, 317] width 21 height 12
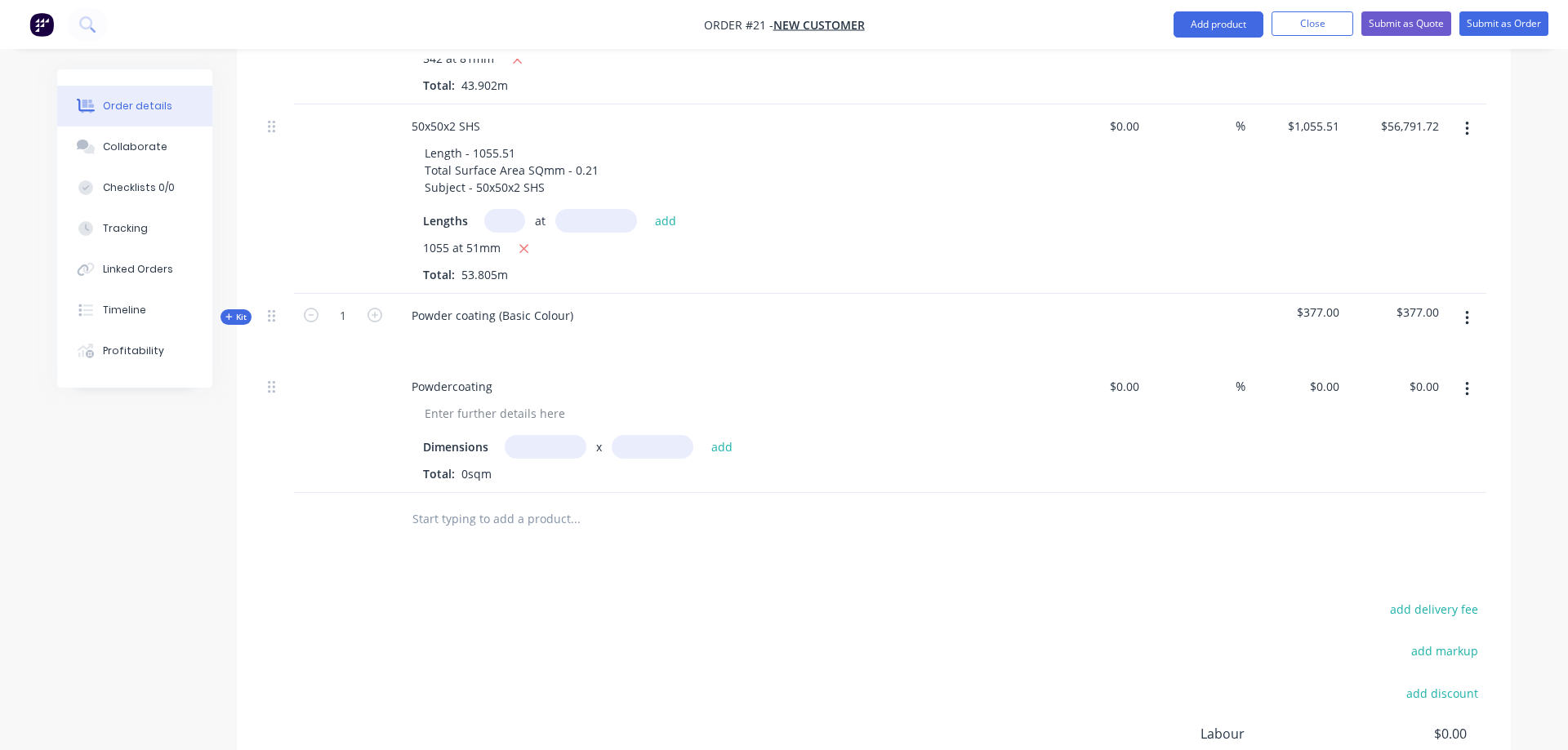
click at [358, 378] on div at bounding box center [343, 429] width 98 height 128
click at [238, 311] on span "Kit" at bounding box center [236, 317] width 21 height 12
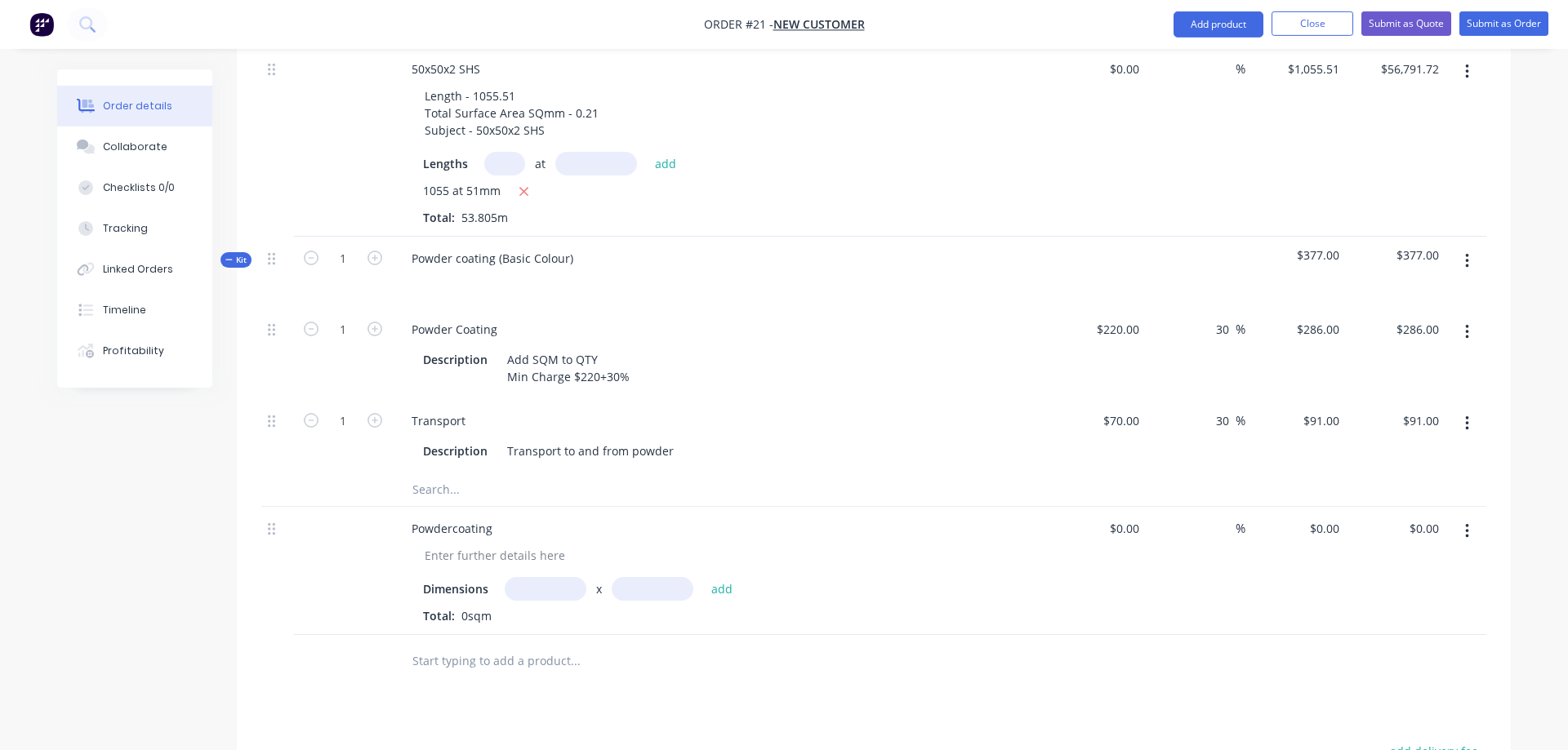
scroll to position [1332, 0]
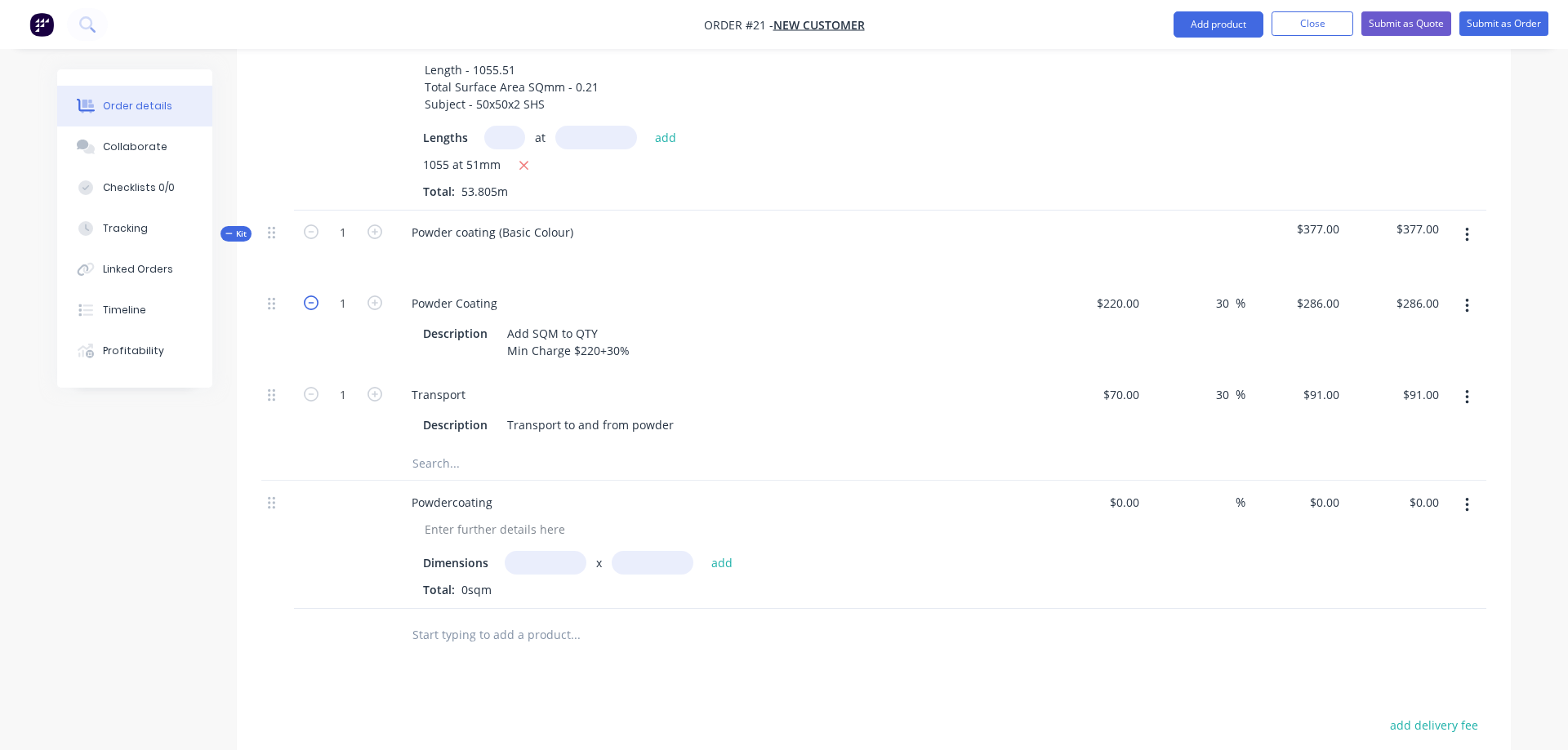
click at [311, 296] on icon "button" at bounding box center [311, 303] width 15 height 15
type input "0"
type input "$0.00"
click at [1467, 297] on icon "button" at bounding box center [1467, 306] width 4 height 18
click at [1396, 403] on div "Delete" at bounding box center [1409, 414] width 126 height 24
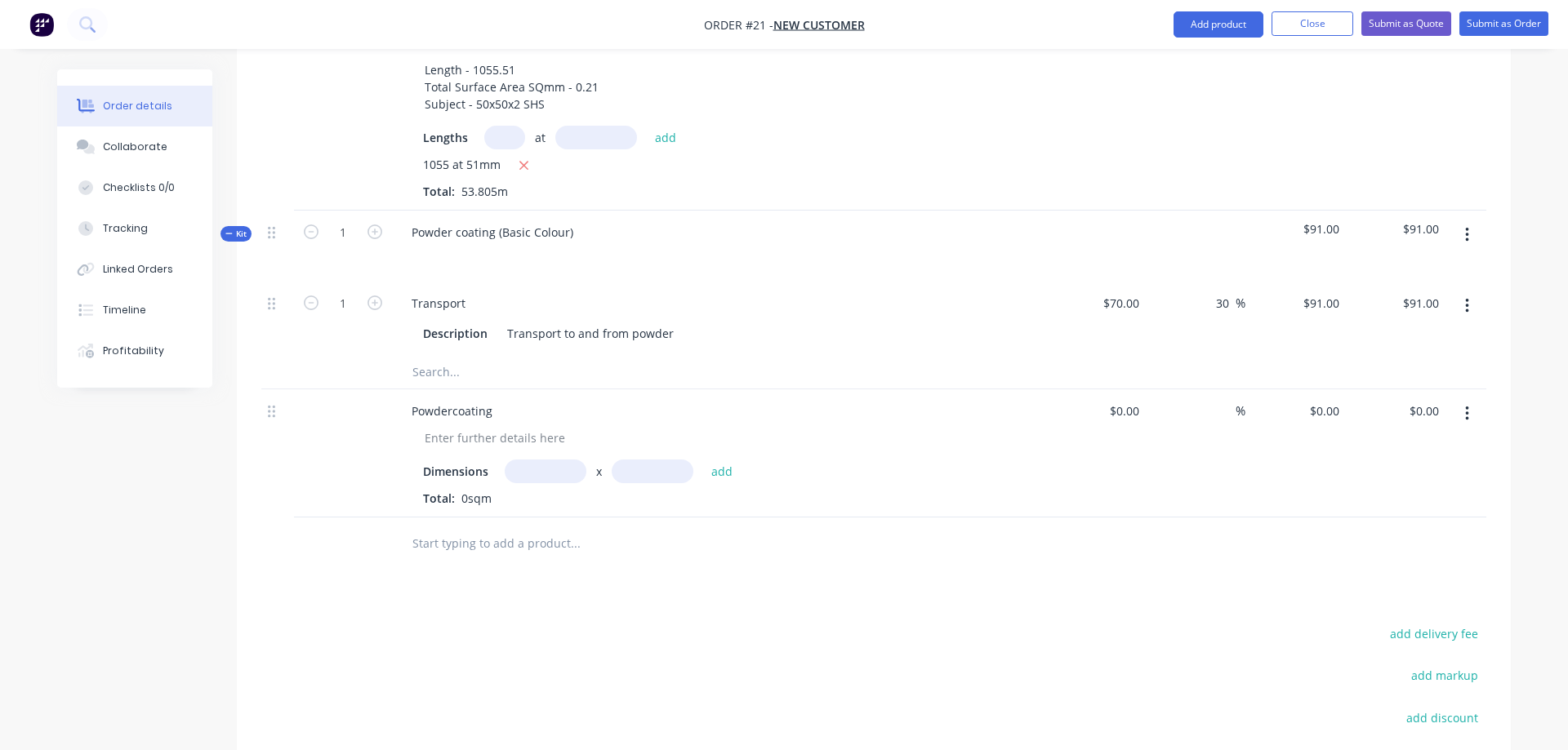
click at [1463, 220] on button "button" at bounding box center [1467, 234] width 38 height 29
click at [1432, 266] on div "Add product to kit" at bounding box center [1409, 278] width 126 height 24
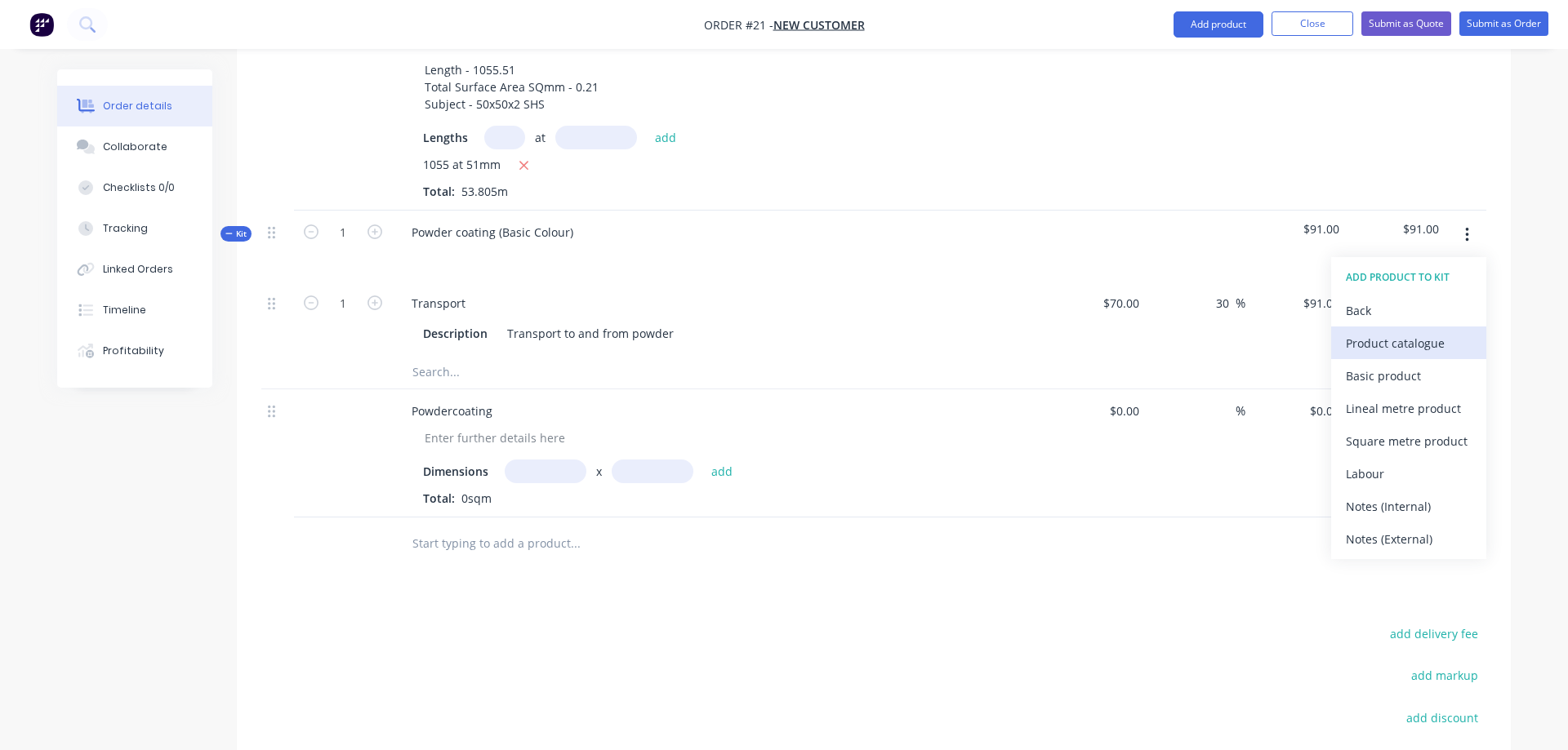
click at [1422, 331] on div "Product catalogue" at bounding box center [1409, 343] width 126 height 24
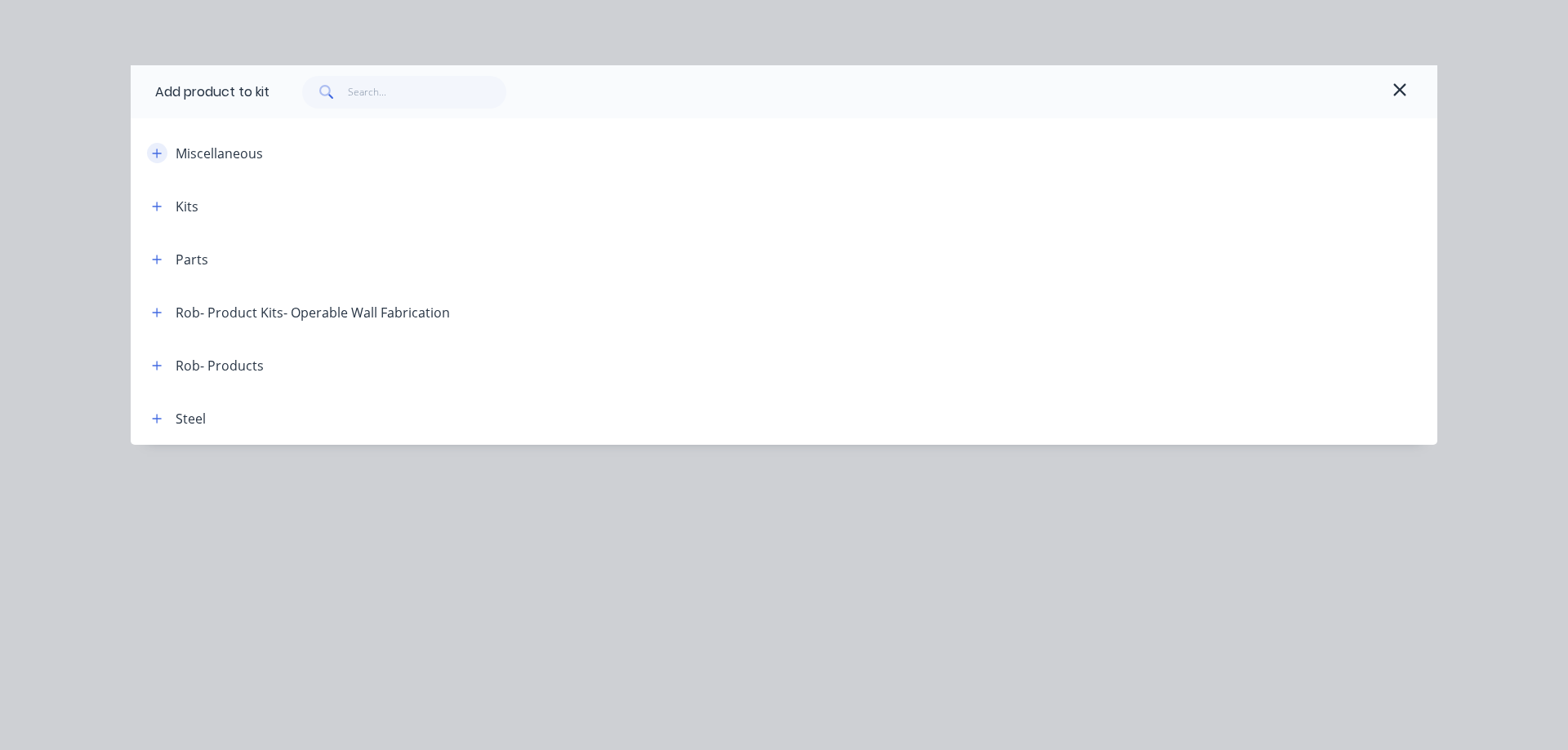
click at [159, 155] on icon "button" at bounding box center [156, 154] width 10 height 12
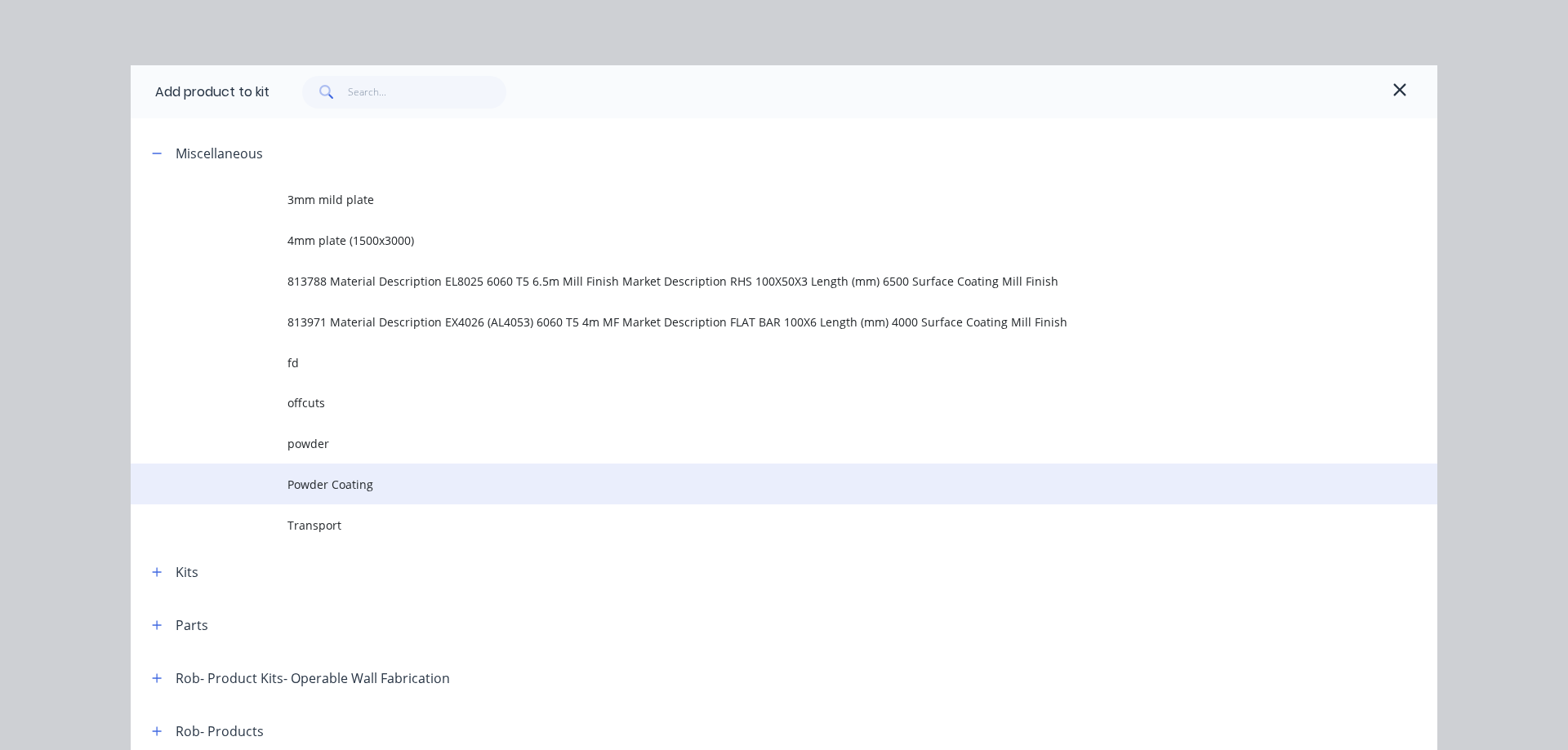
click at [337, 482] on span "Powder Coating" at bounding box center [748, 484] width 920 height 17
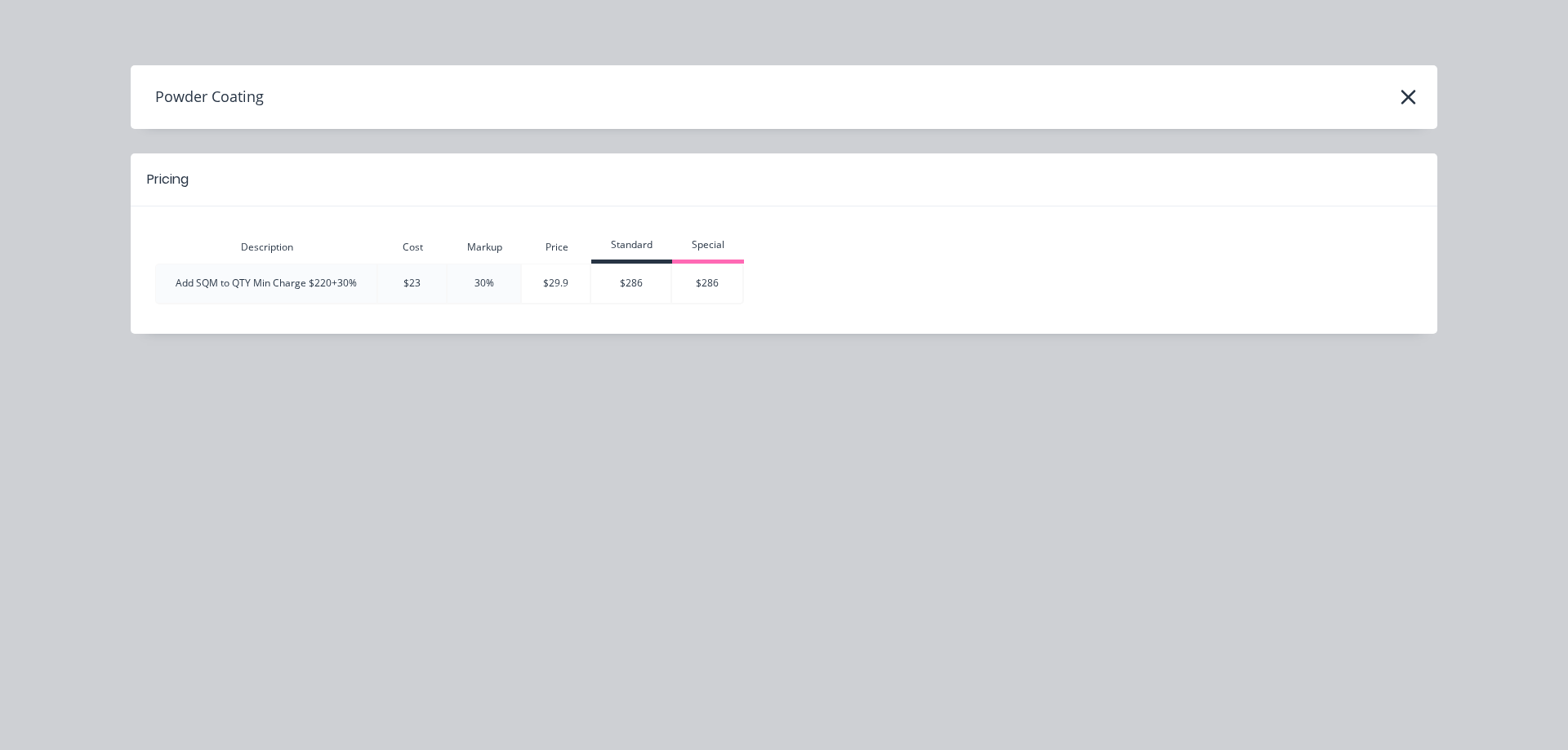
click at [279, 290] on div "Add SQM to QTY Min Charge $220+30%" at bounding box center [266, 283] width 220 height 15
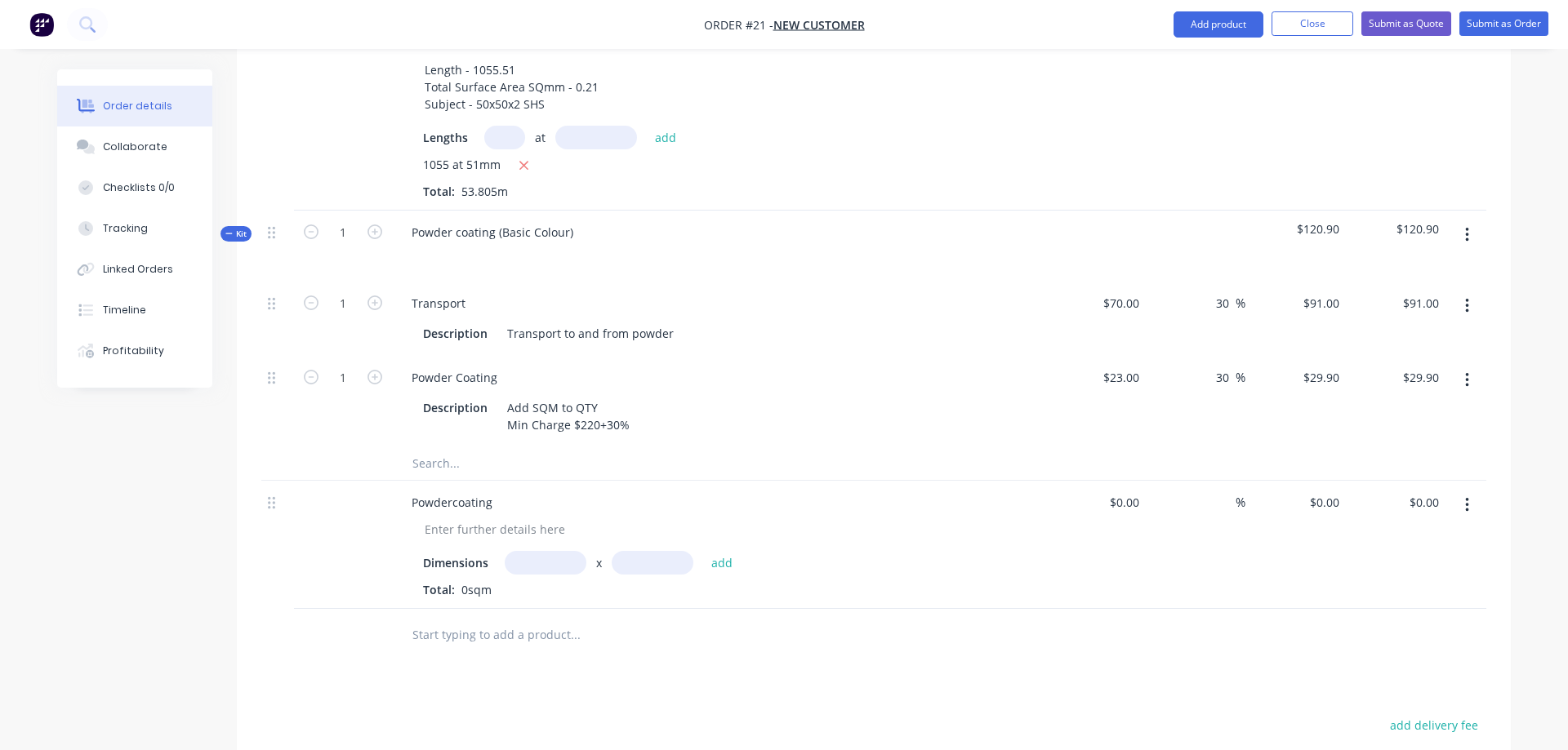
click at [1469, 226] on icon "button" at bounding box center [1467, 235] width 4 height 18
click at [1434, 266] on div "Add product to kit" at bounding box center [1409, 278] width 126 height 24
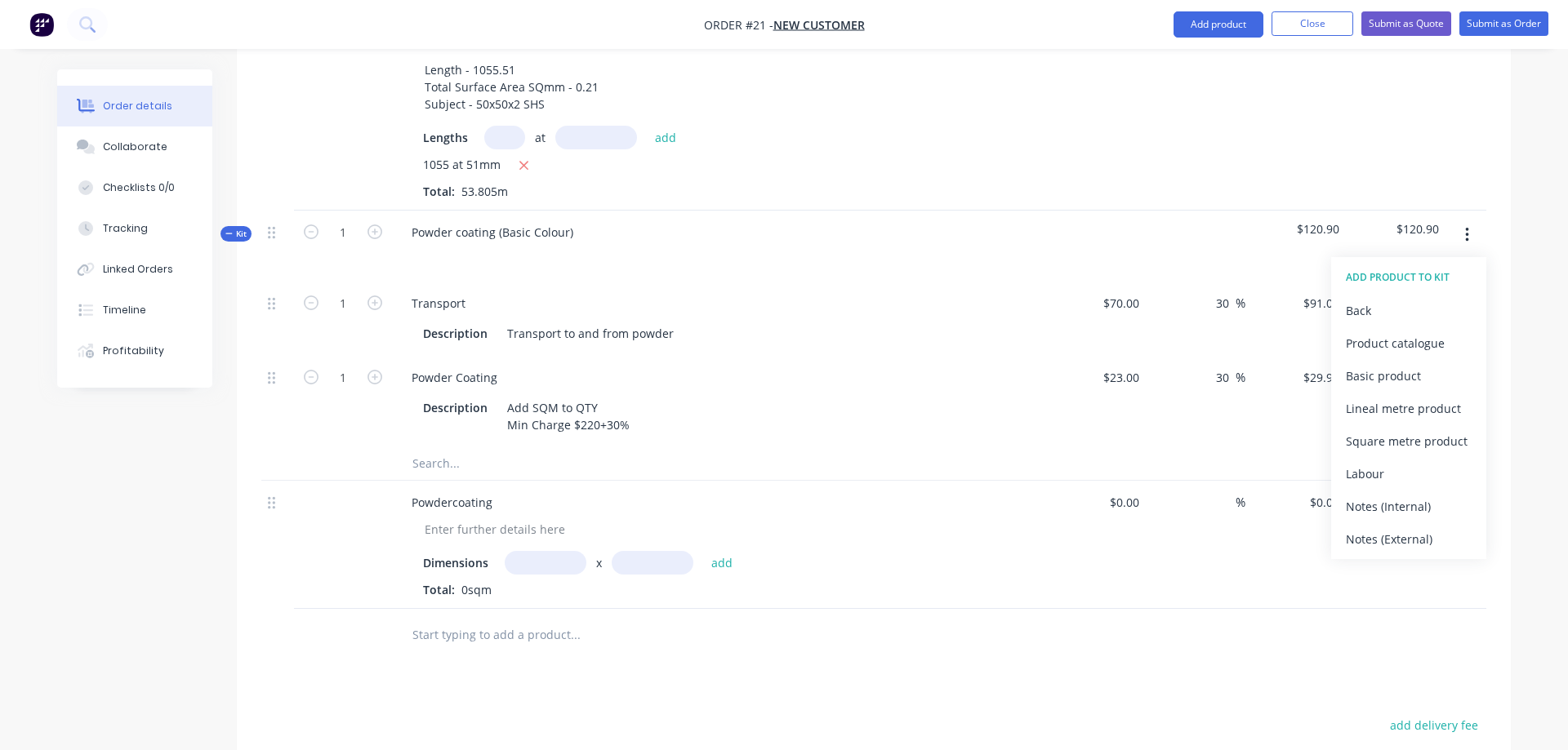
click at [1443, 267] on div "ADD PRODUCT TO KIT" at bounding box center [1409, 278] width 126 height 21
click at [1469, 220] on button "button" at bounding box center [1467, 234] width 38 height 29
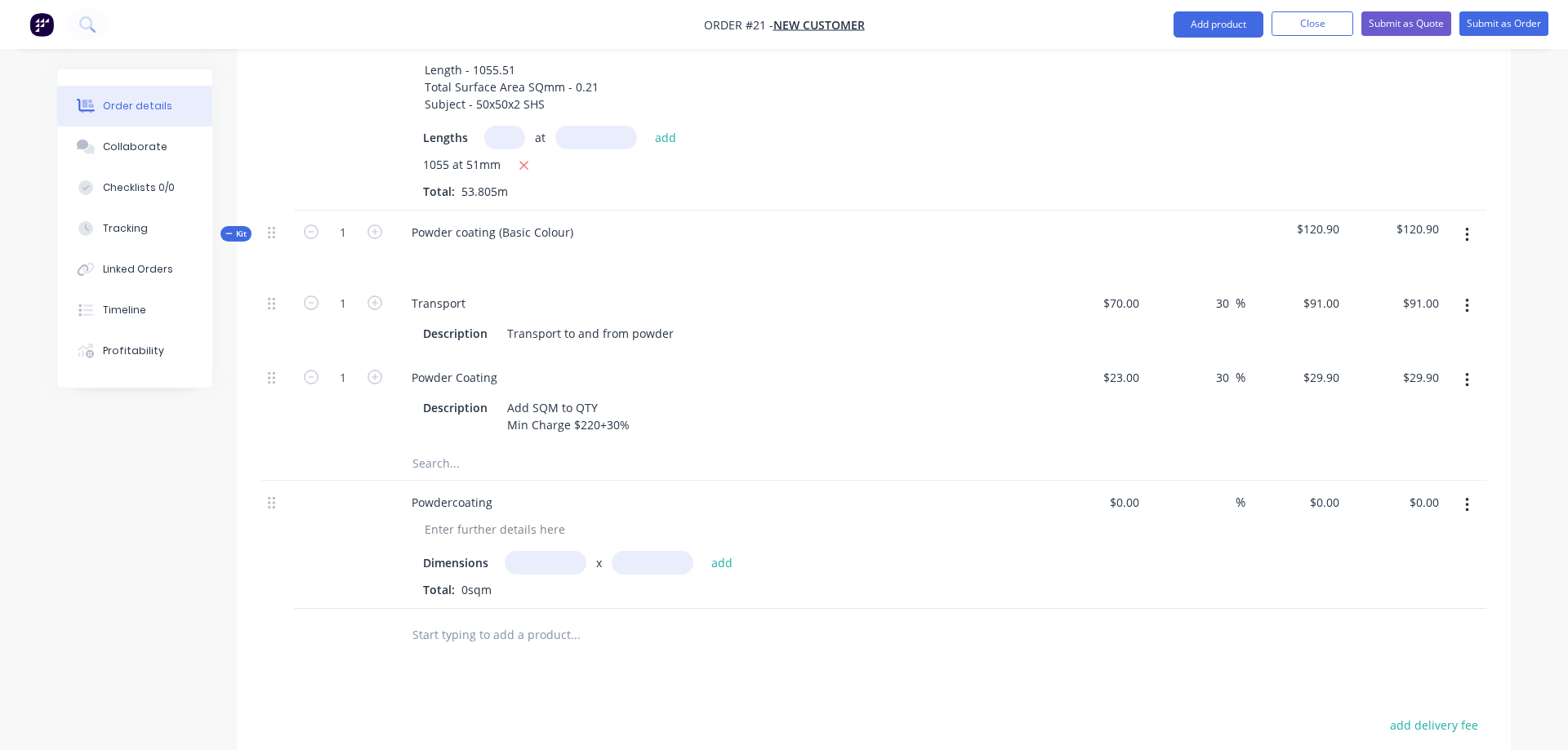
click at [1465, 226] on icon "button" at bounding box center [1467, 235] width 4 height 18
click at [1193, 23] on button "Add product" at bounding box center [1218, 24] width 90 height 26
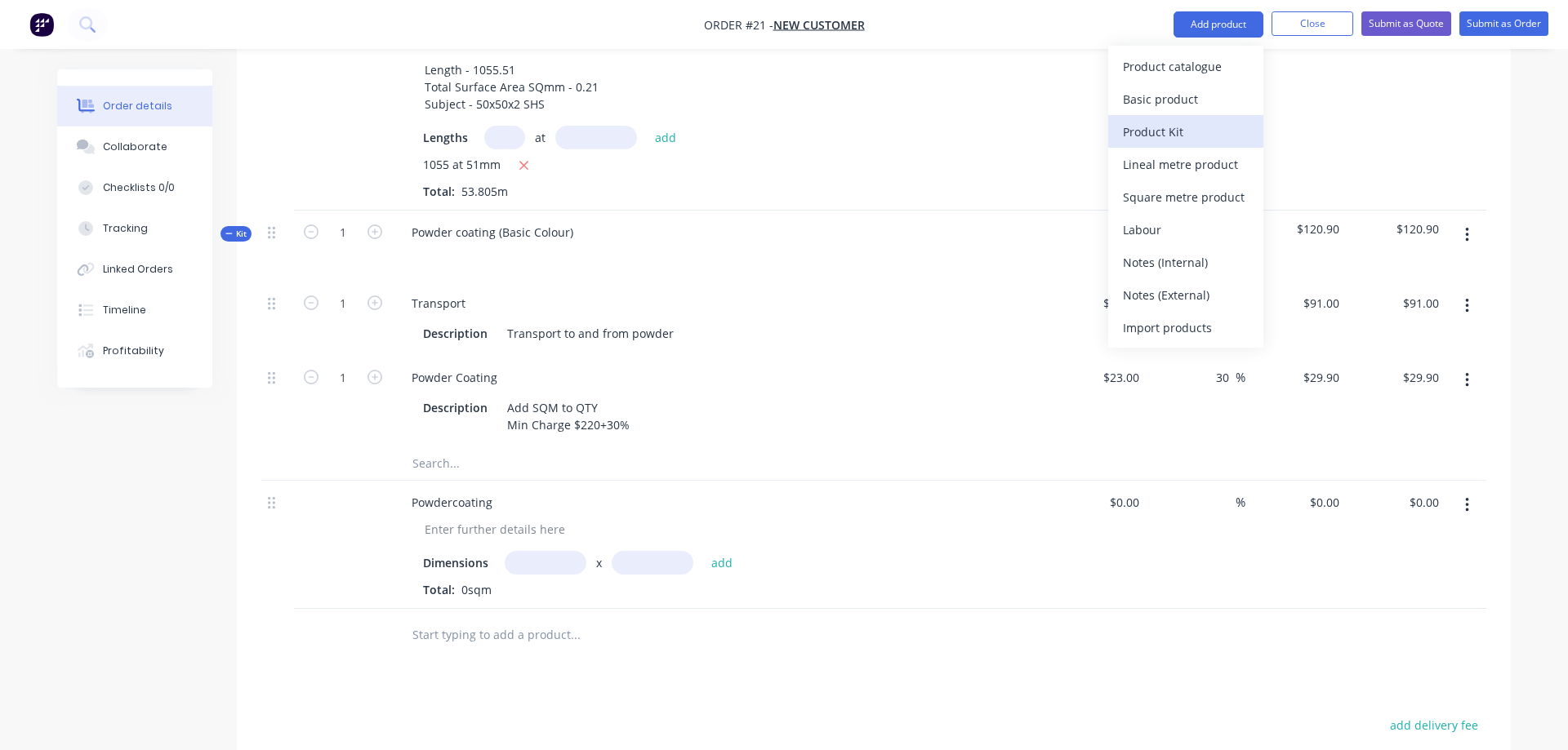
click at [1177, 132] on div "Product Kit" at bounding box center [1186, 131] width 126 height 24
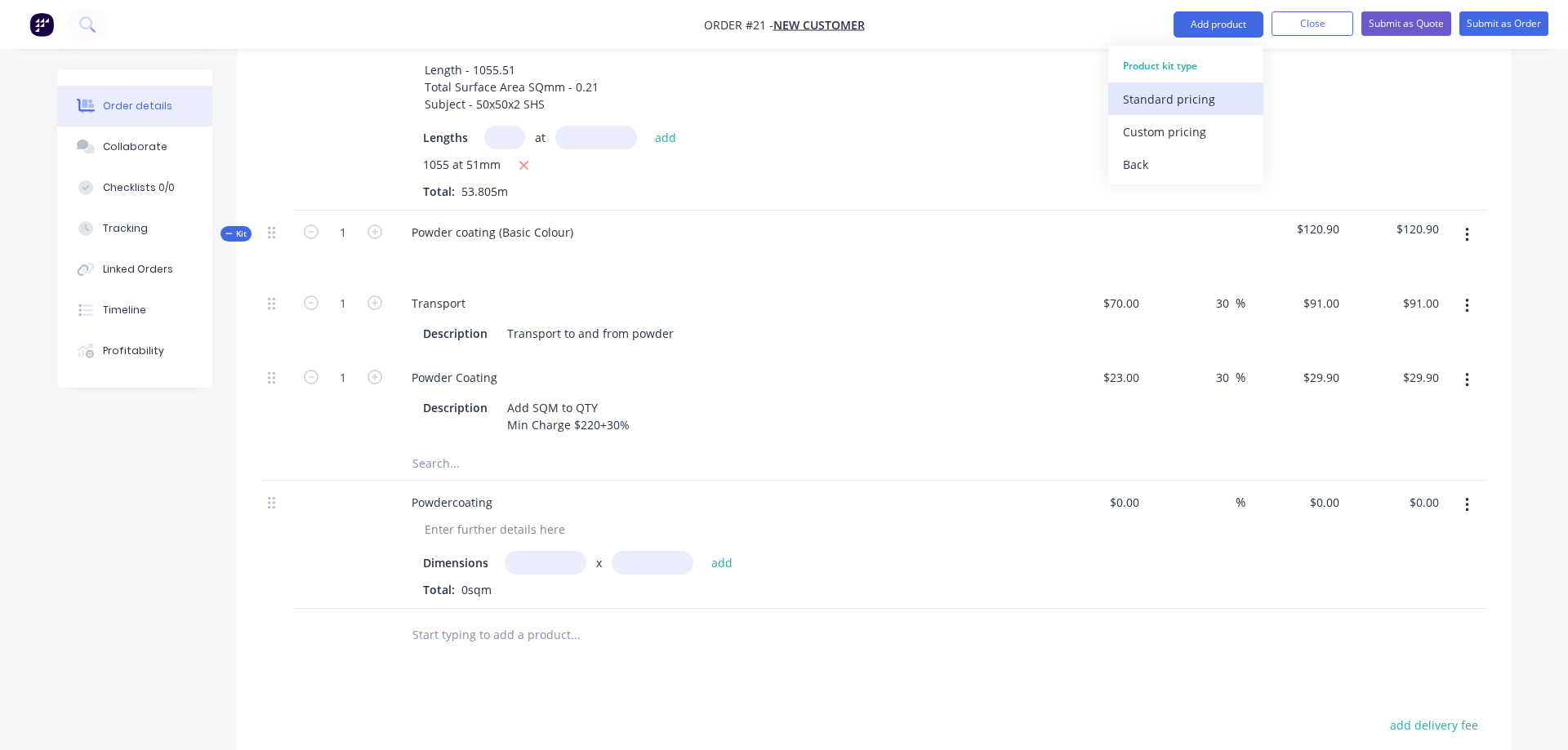
click at [1175, 107] on div "Standard pricing" at bounding box center [1186, 99] width 126 height 24
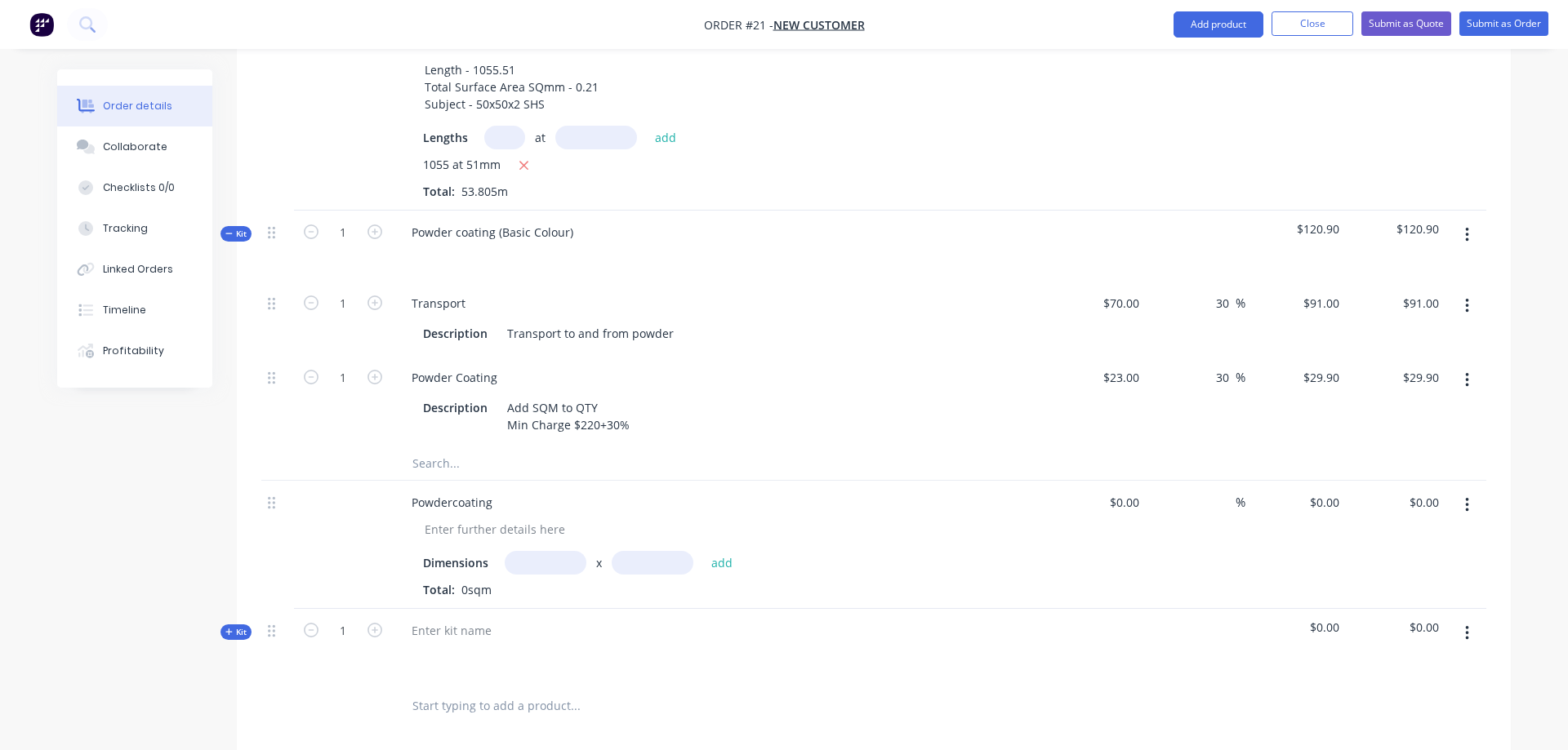
click at [1470, 619] on button "button" at bounding box center [1467, 633] width 38 height 29
click at [1208, 30] on button "Add product" at bounding box center [1218, 24] width 90 height 26
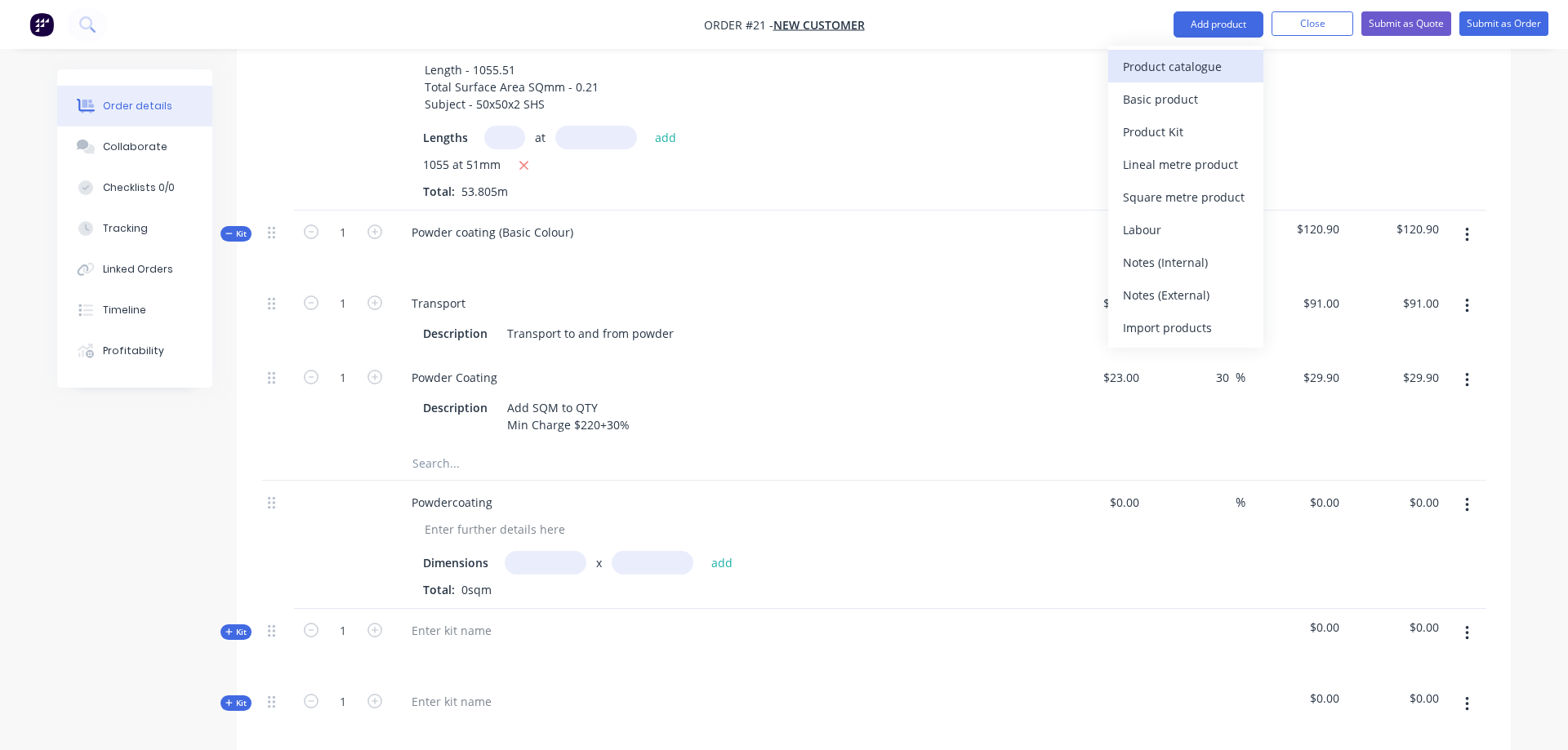
click at [1199, 67] on div "Product catalogue" at bounding box center [1186, 67] width 126 height 24
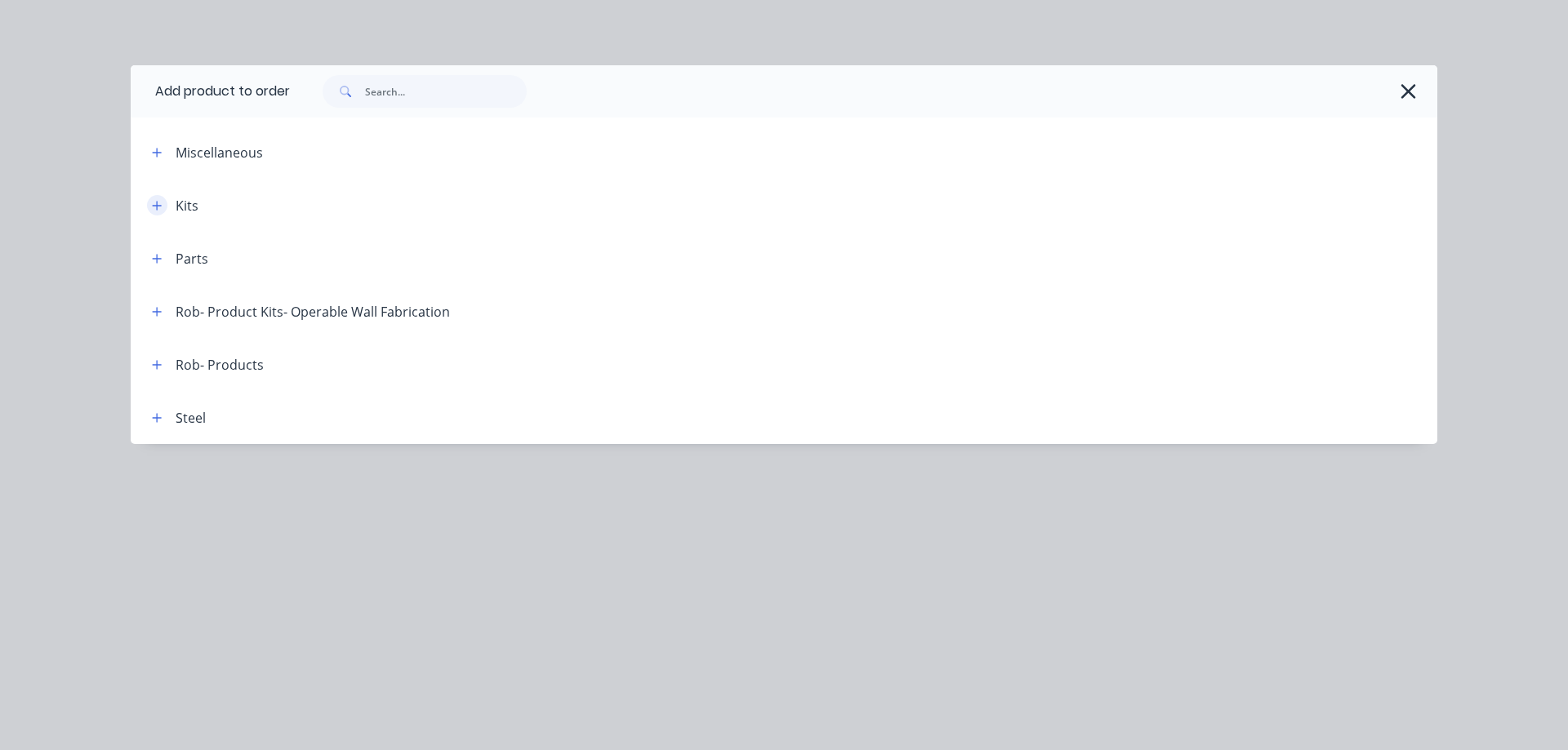
click at [159, 203] on icon "button" at bounding box center [156, 205] width 10 height 12
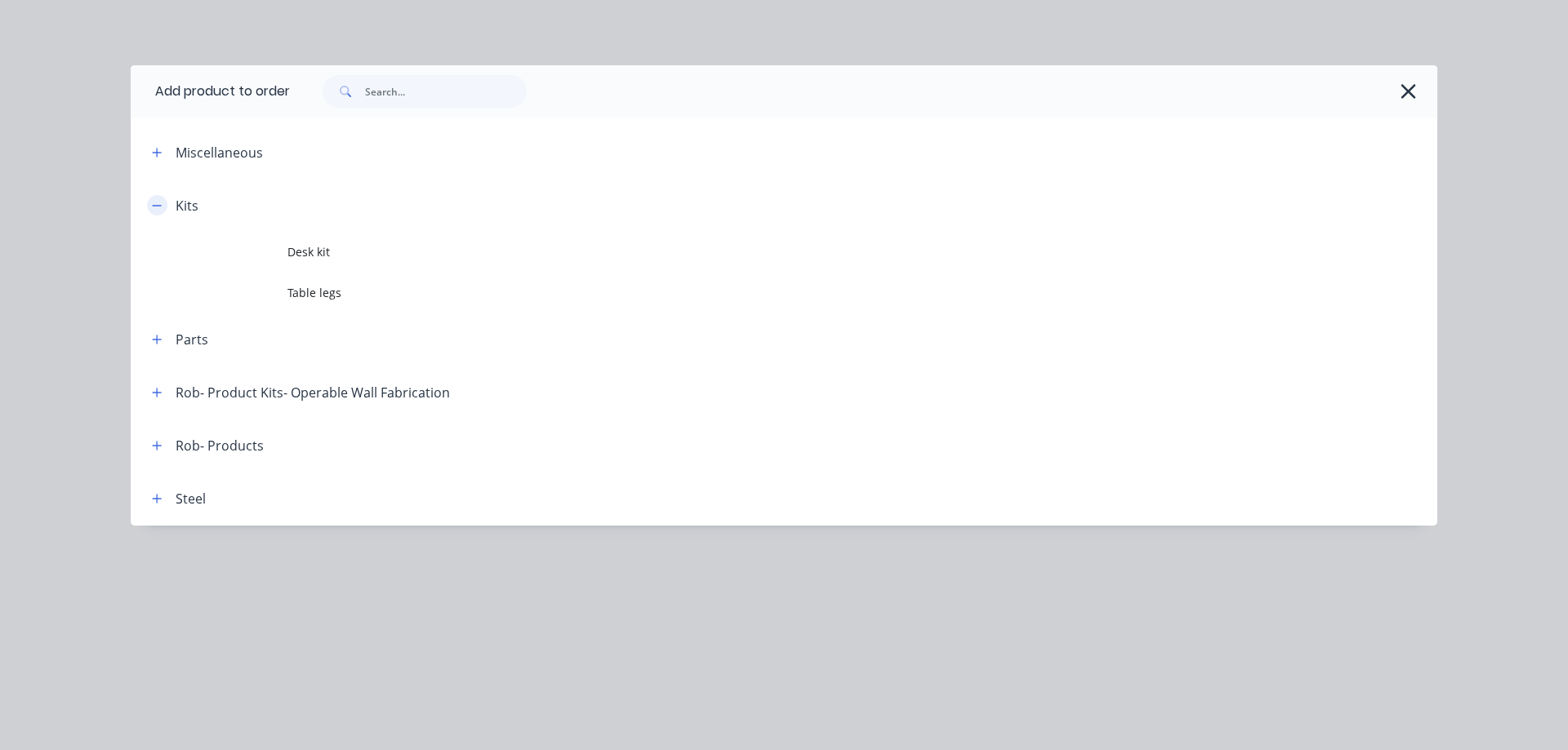
click at [159, 205] on icon "button" at bounding box center [156, 205] width 10 height 12
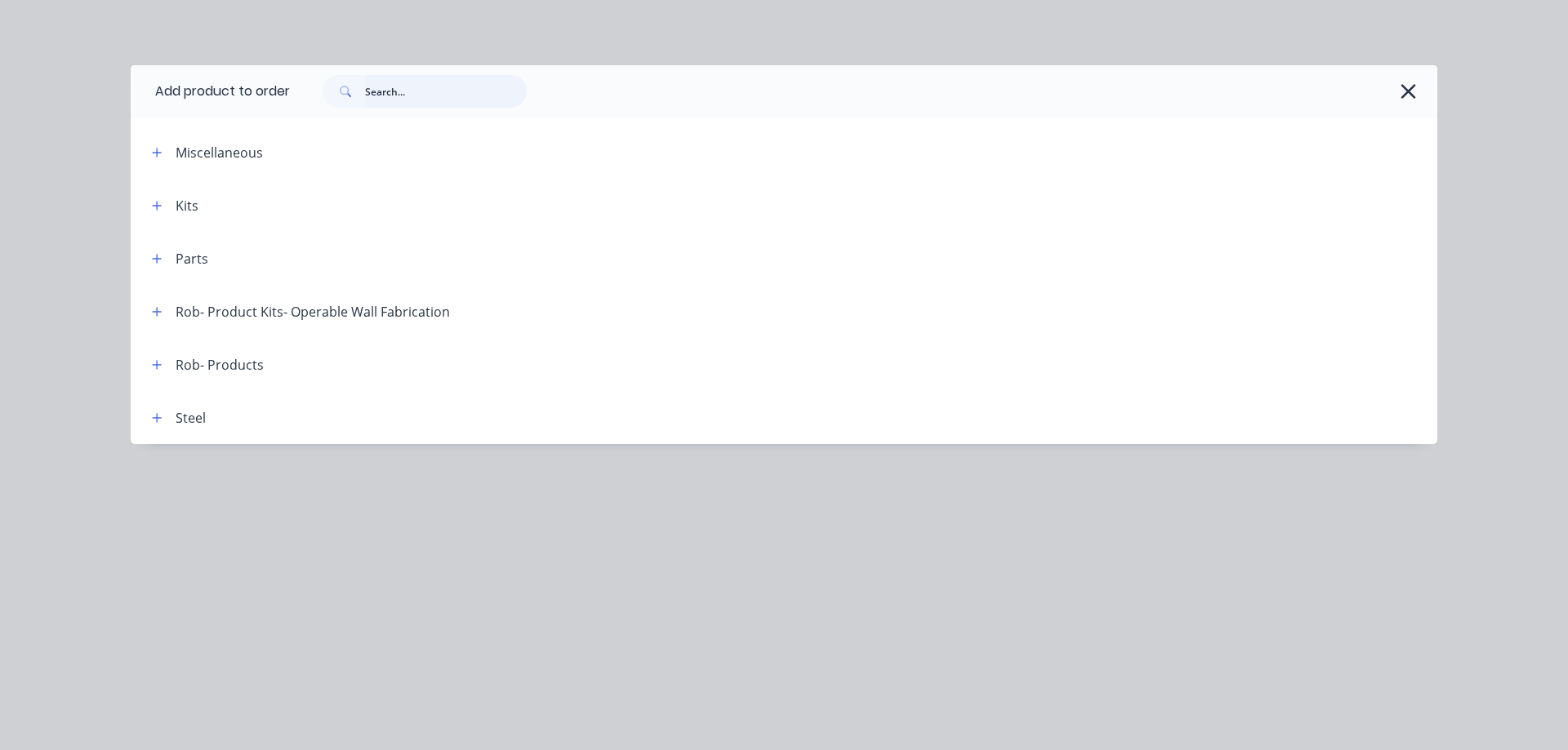
click at [401, 88] on input "text" at bounding box center [446, 91] width 162 height 33
click at [1404, 91] on icon "button" at bounding box center [1408, 91] width 17 height 23
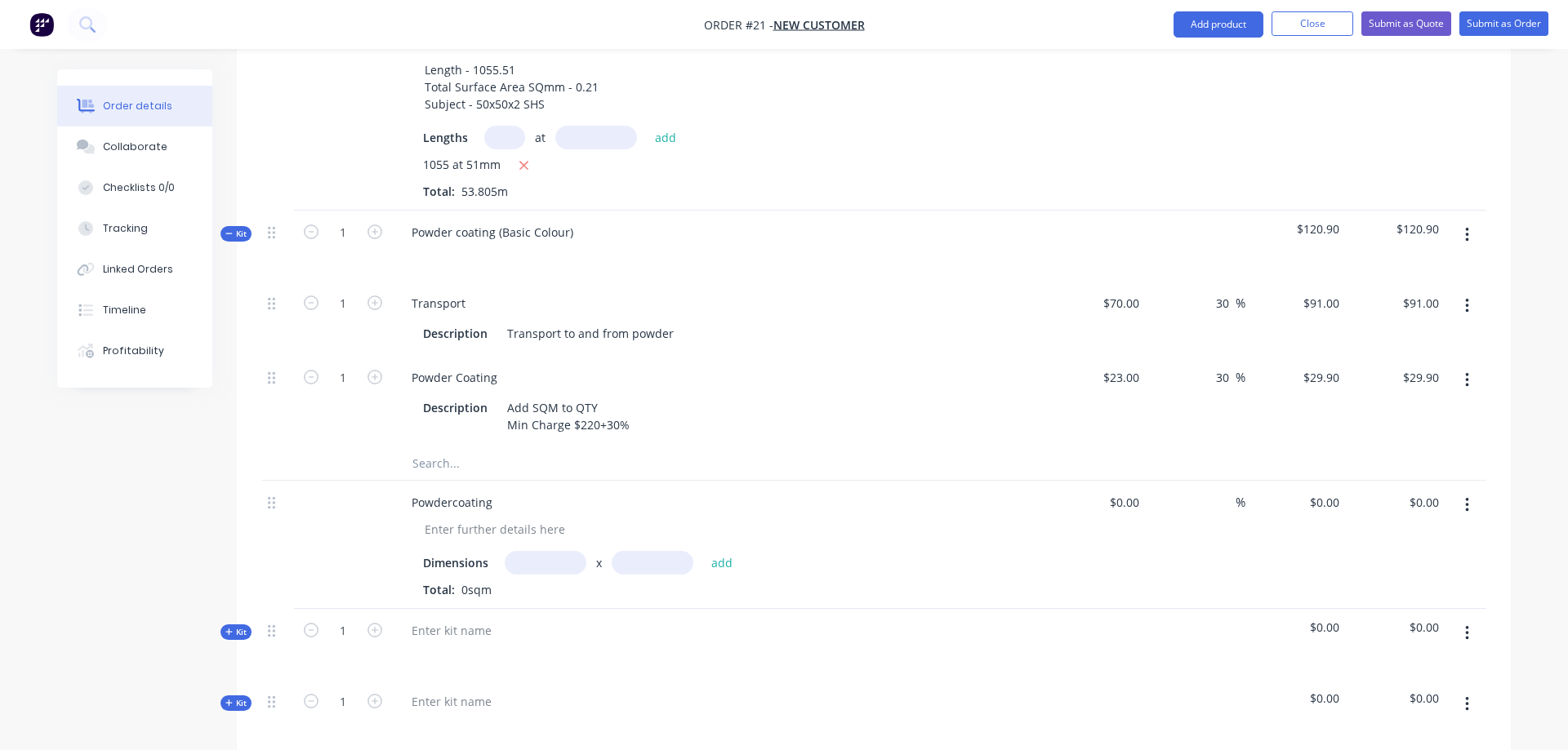
scroll to position [1666, 0]
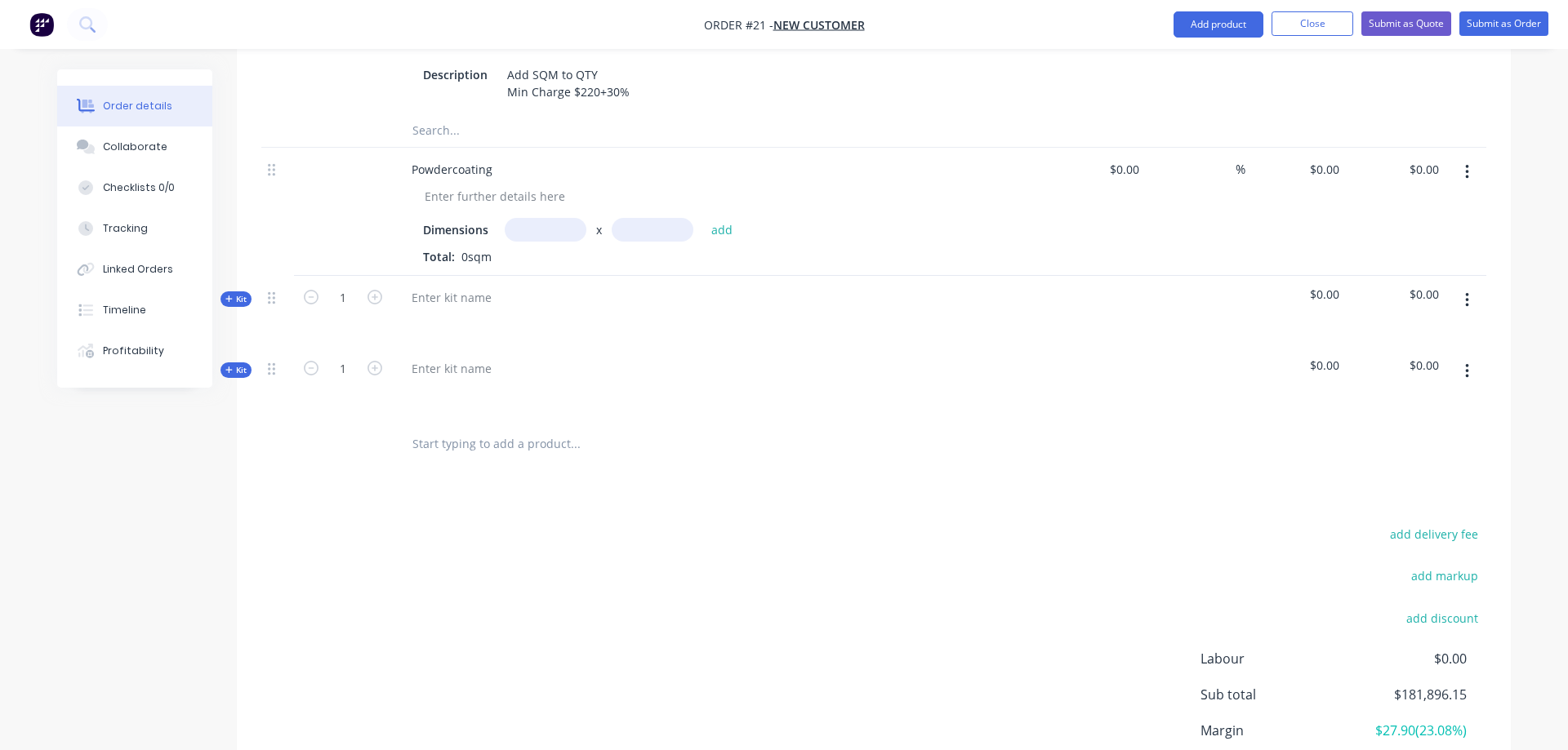
click at [1472, 357] on button "button" at bounding box center [1467, 371] width 38 height 29
click at [1390, 533] on div "Delete" at bounding box center [1409, 545] width 126 height 24
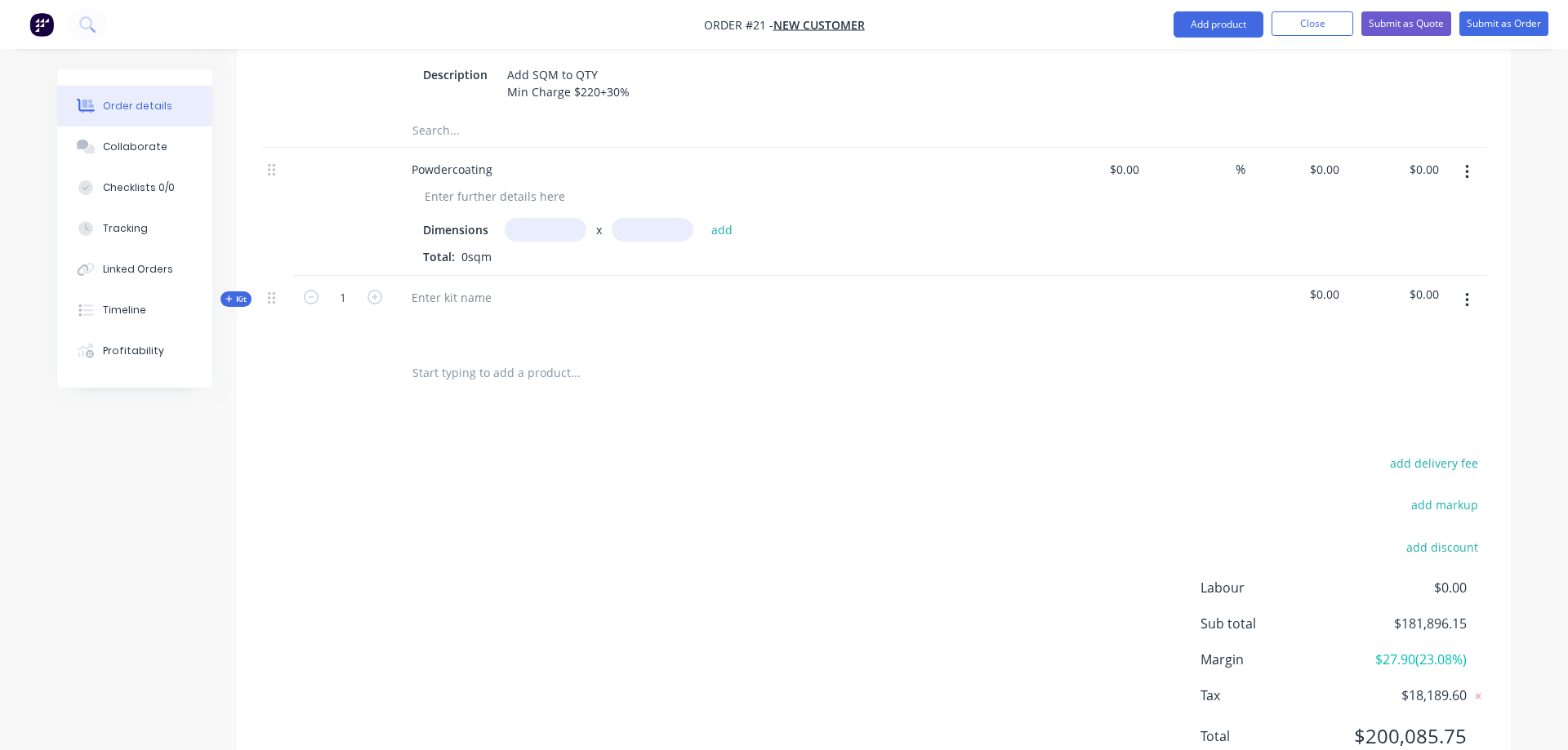
click at [1468, 293] on icon "button" at bounding box center [1467, 300] width 4 height 15
click at [1410, 462] on div "Delete" at bounding box center [1409, 474] width 126 height 24
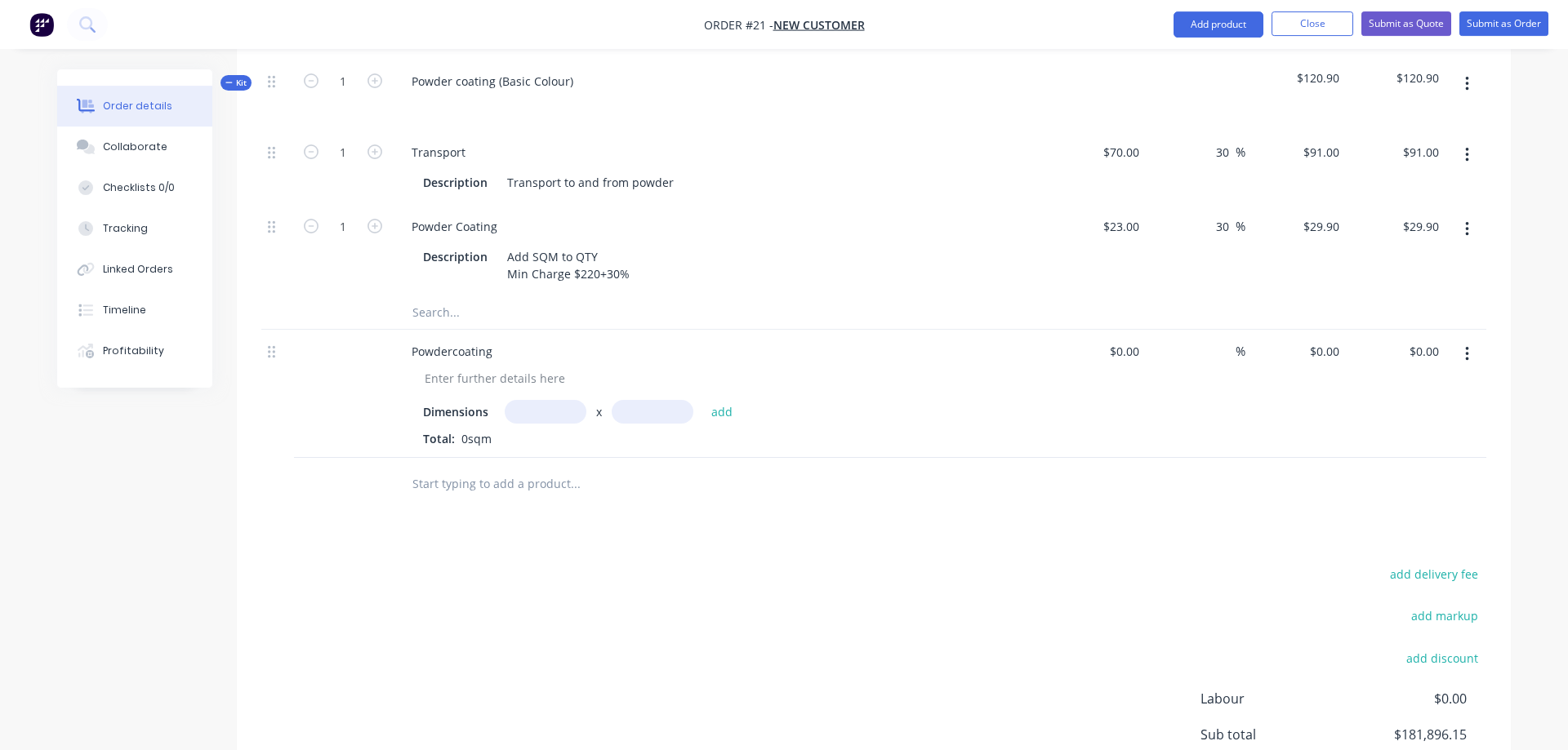
scroll to position [1453, 0]
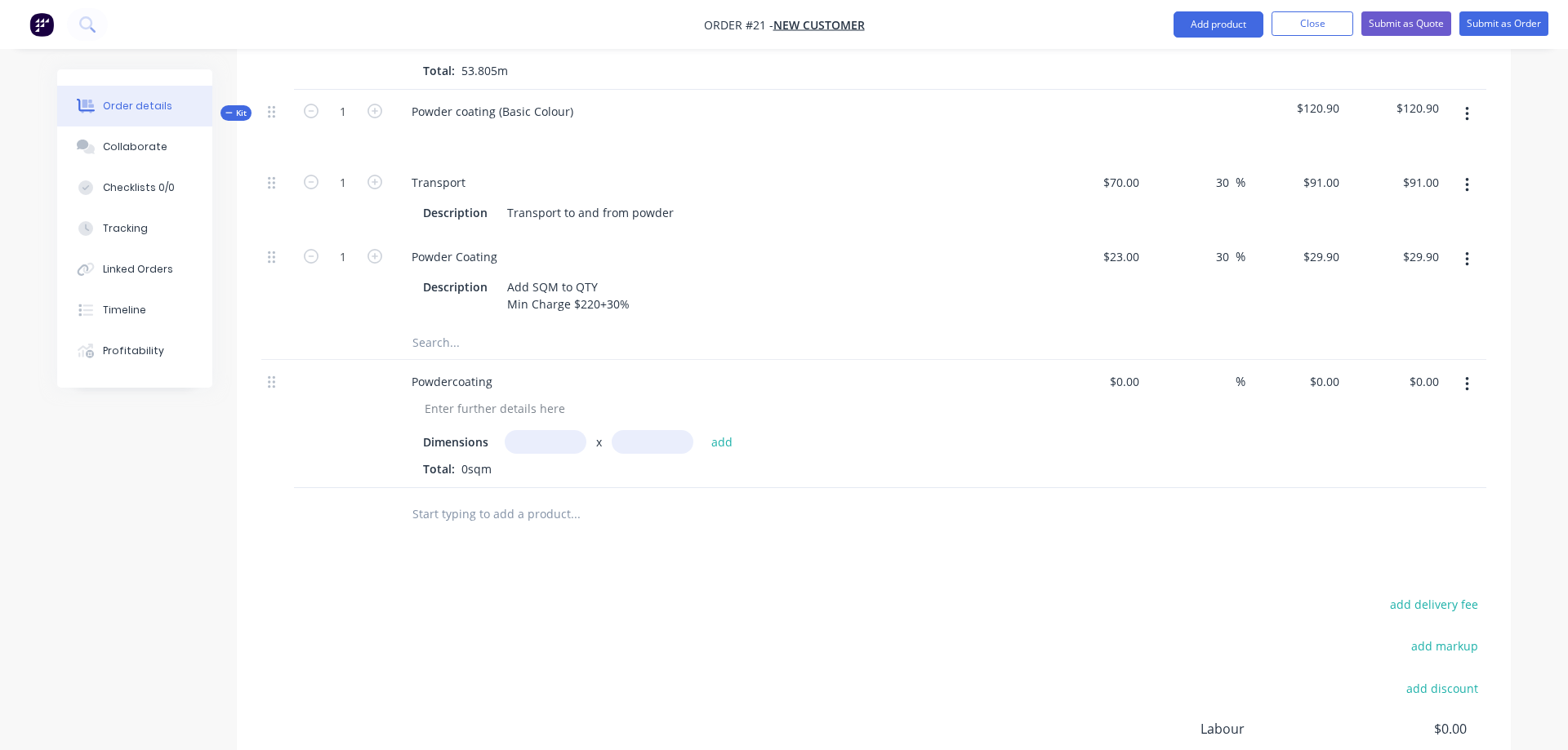
click at [1469, 377] on icon "button" at bounding box center [1467, 384] width 4 height 15
click at [1413, 514] on div "Delete" at bounding box center [1409, 525] width 126 height 24
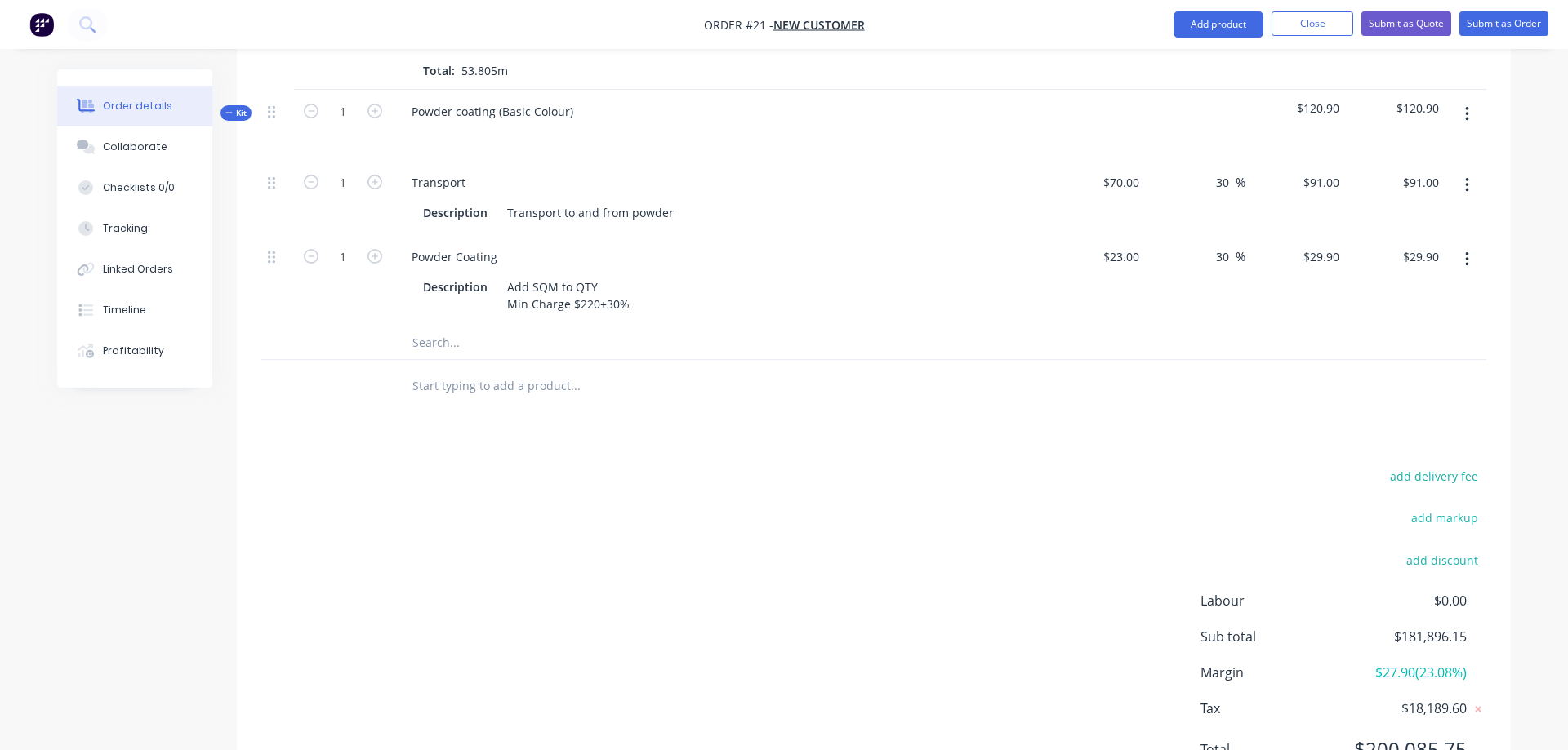
click at [534, 370] on input "text" at bounding box center [575, 386] width 327 height 33
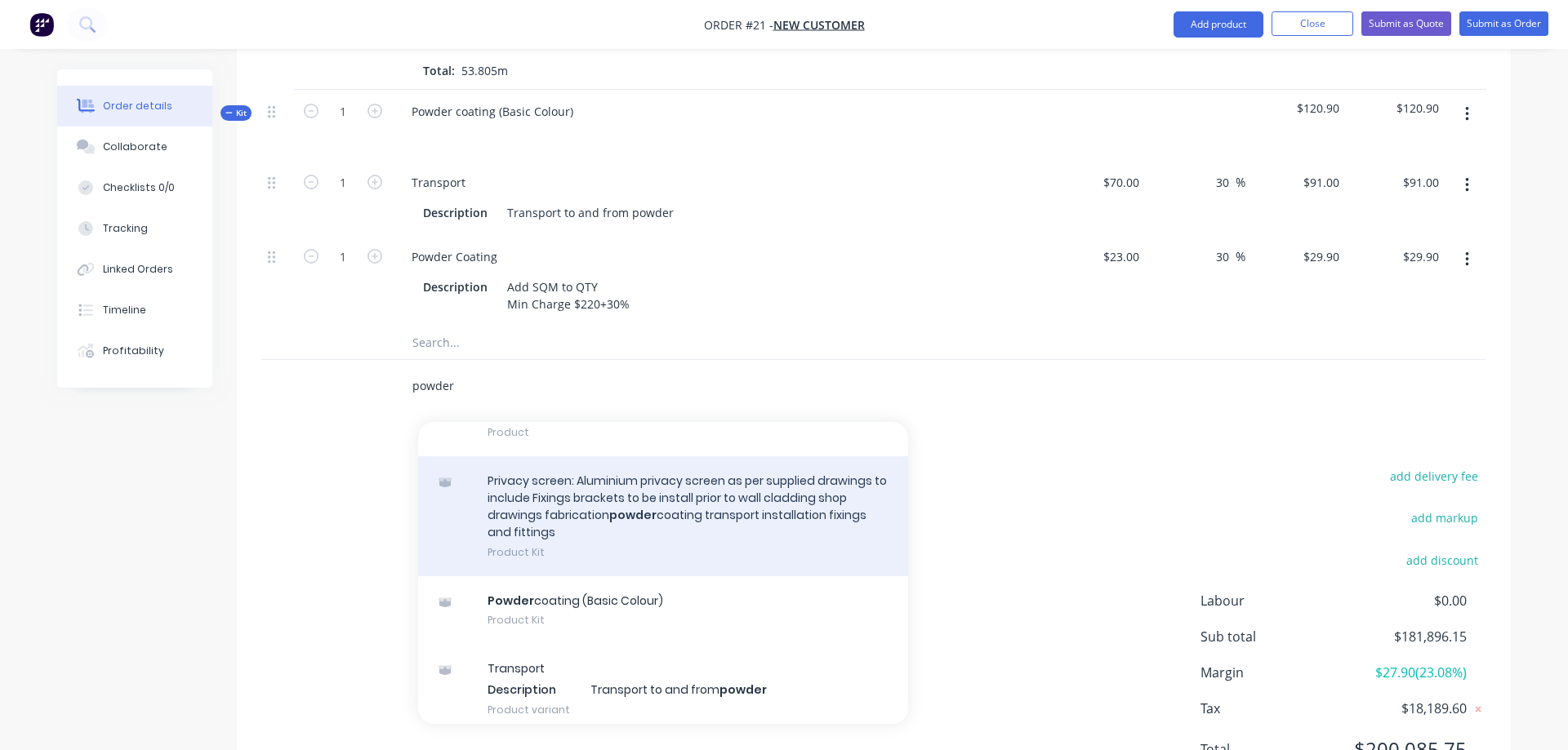
scroll to position [372, 0]
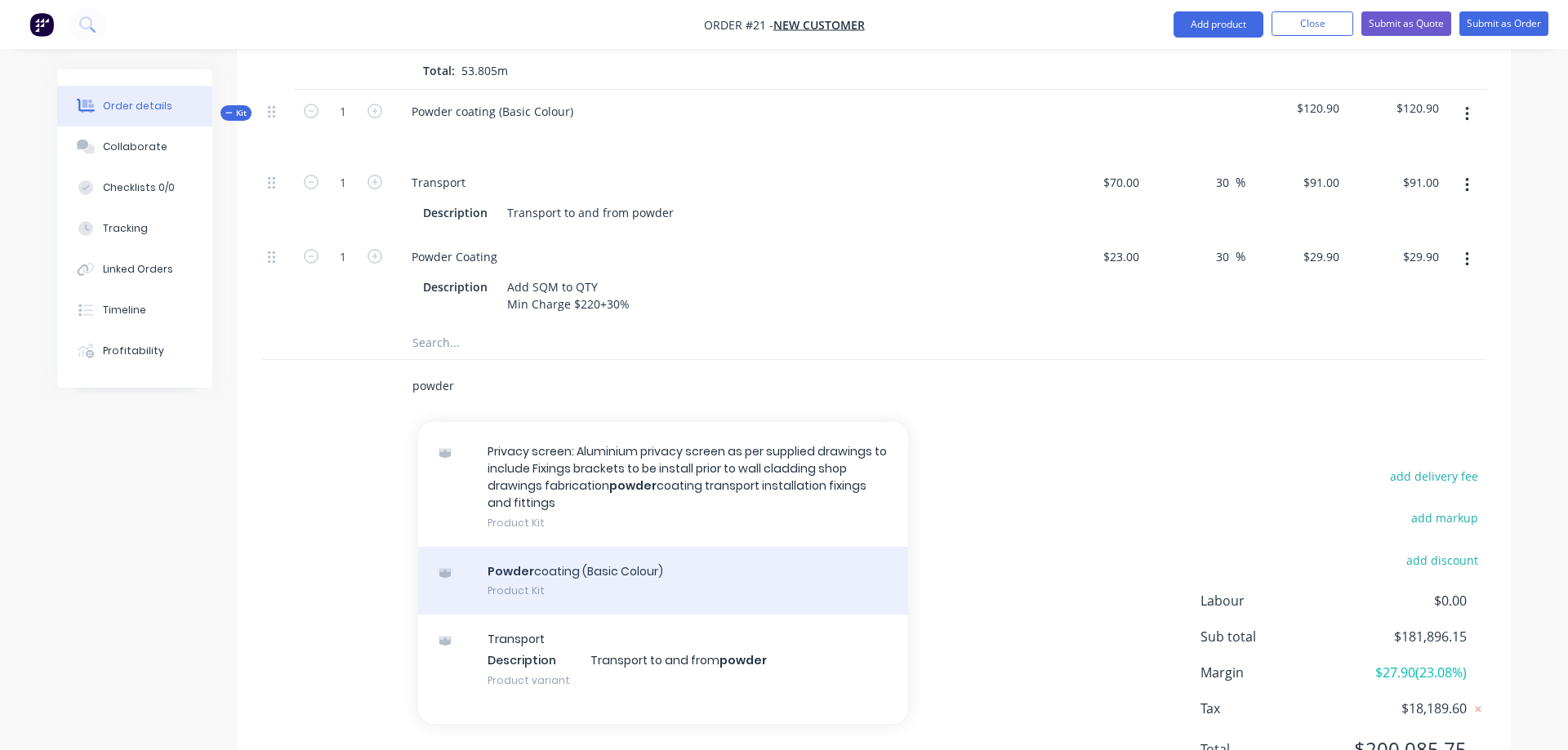
type input "powder"
click at [591, 553] on div "Powder coating (Basic Colour) Product Kit" at bounding box center [663, 580] width 490 height 68
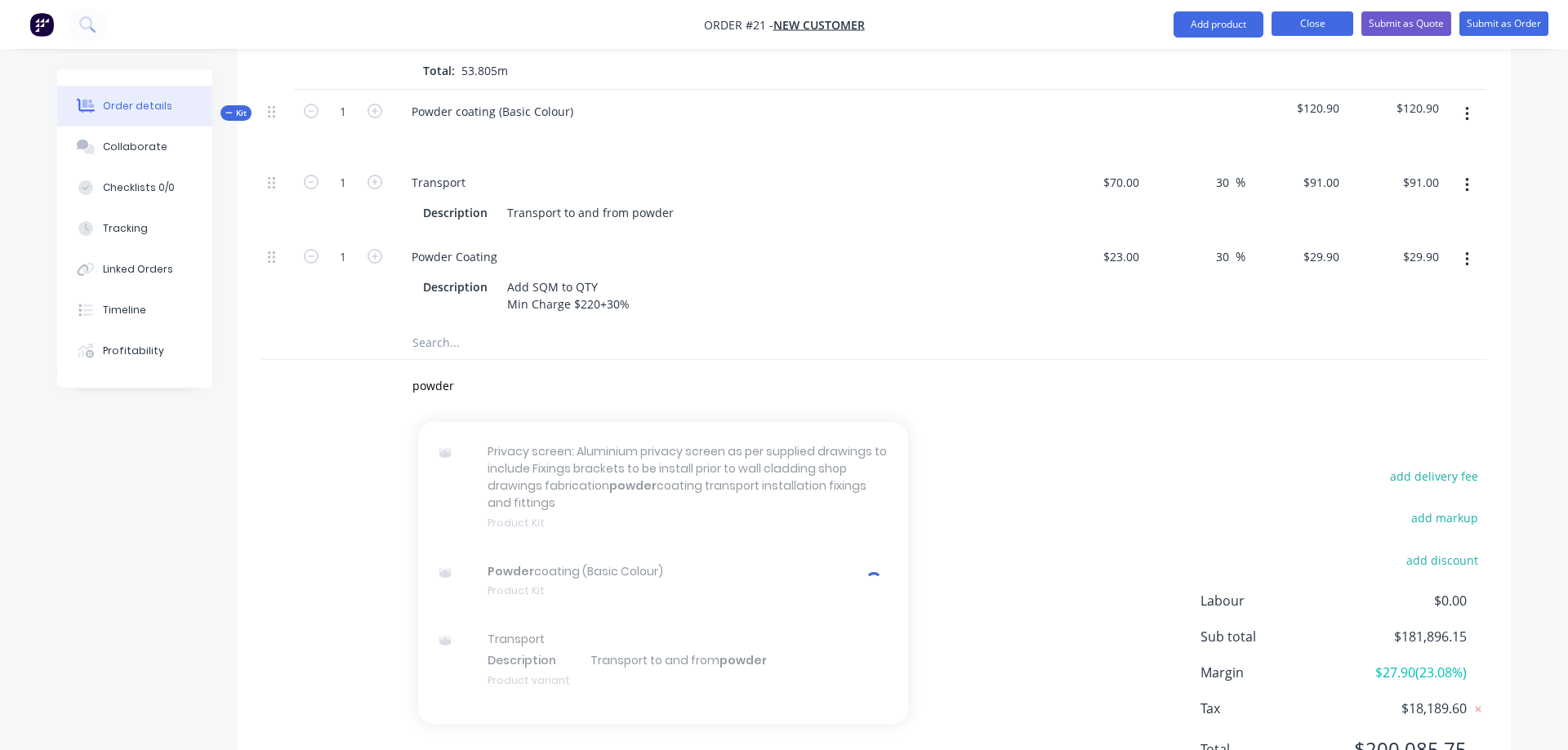
click at [1287, 20] on button "Close" at bounding box center [1312, 24] width 82 height 25
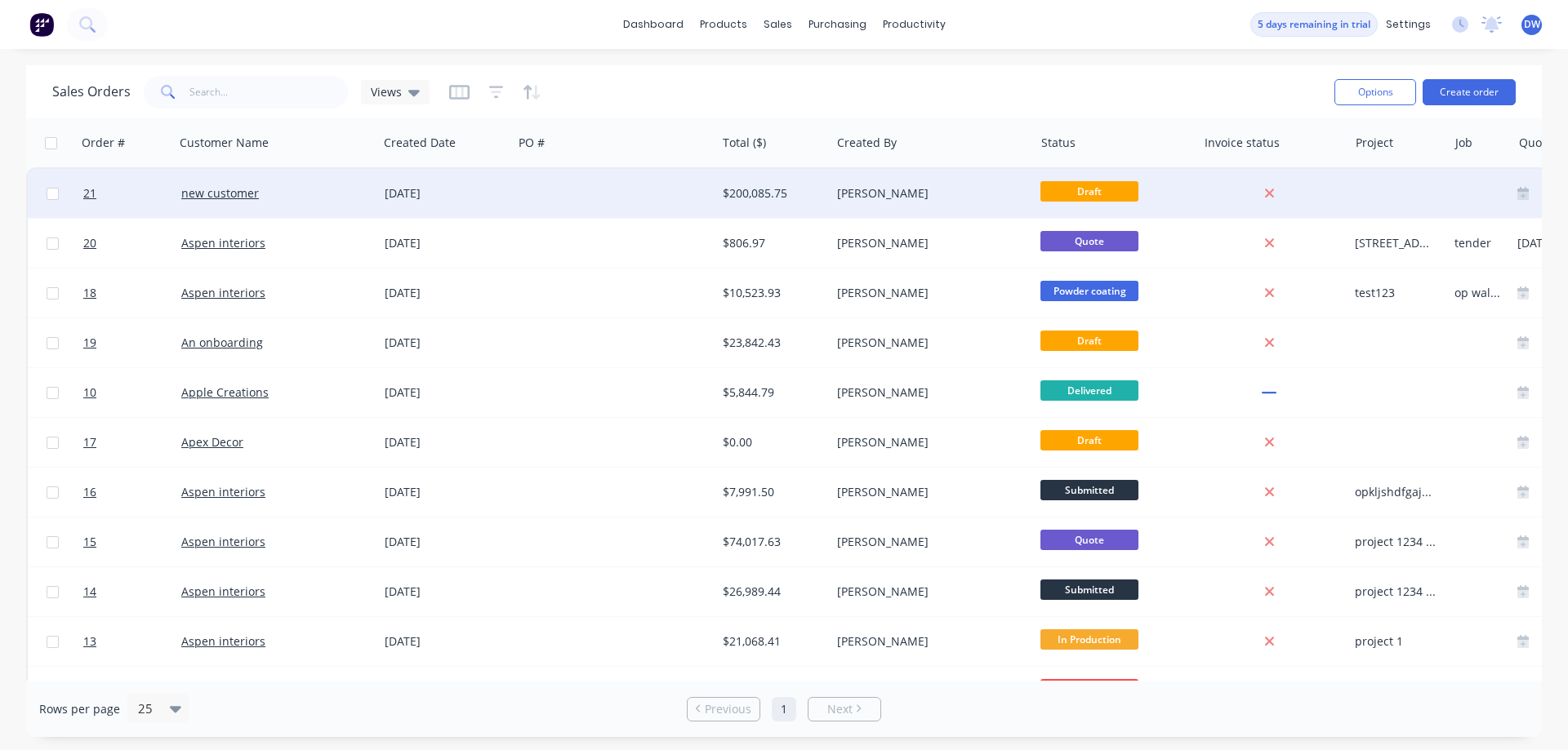
click at [859, 196] on div "[PERSON_NAME]" at bounding box center [928, 193] width 181 height 16
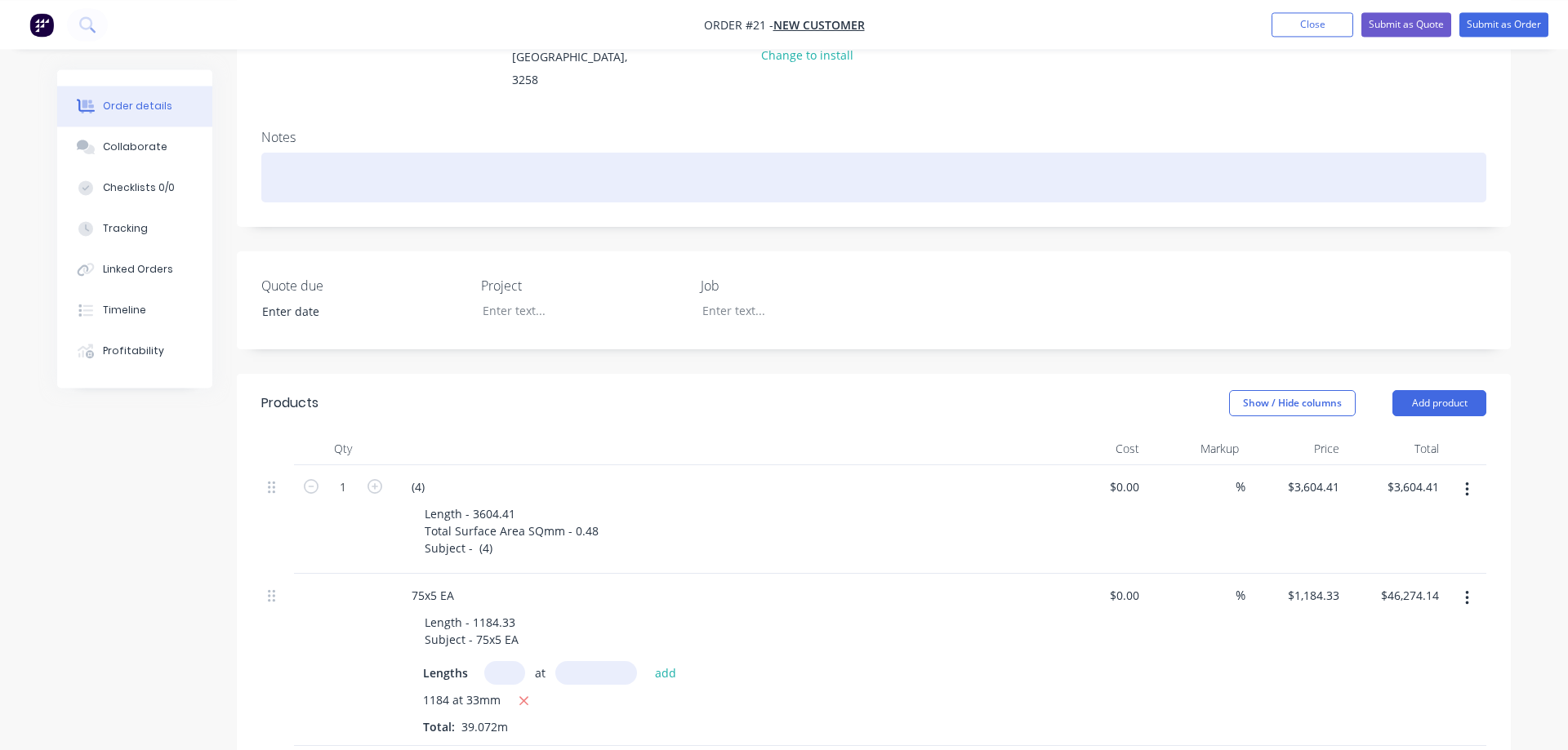
scroll to position [333, 0]
